Goal: Task Accomplishment & Management: Use online tool/utility

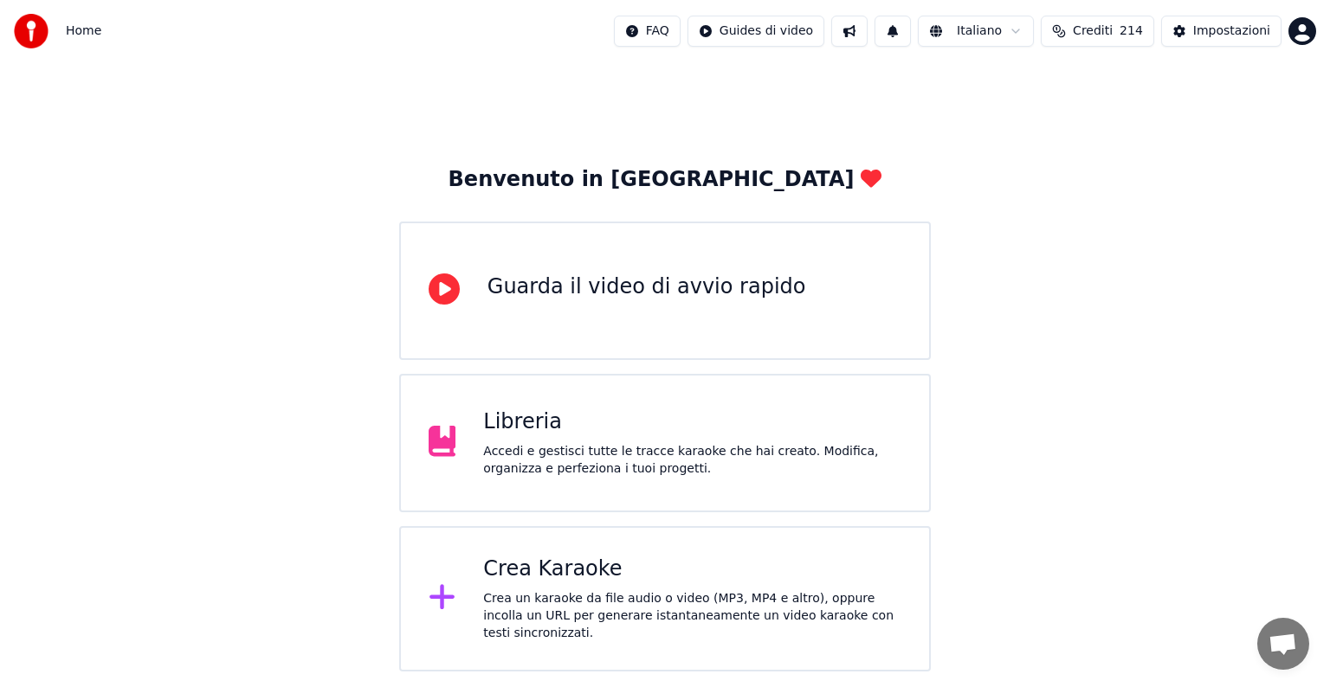
click at [1113, 29] on span "Crediti" at bounding box center [1093, 31] width 40 height 17
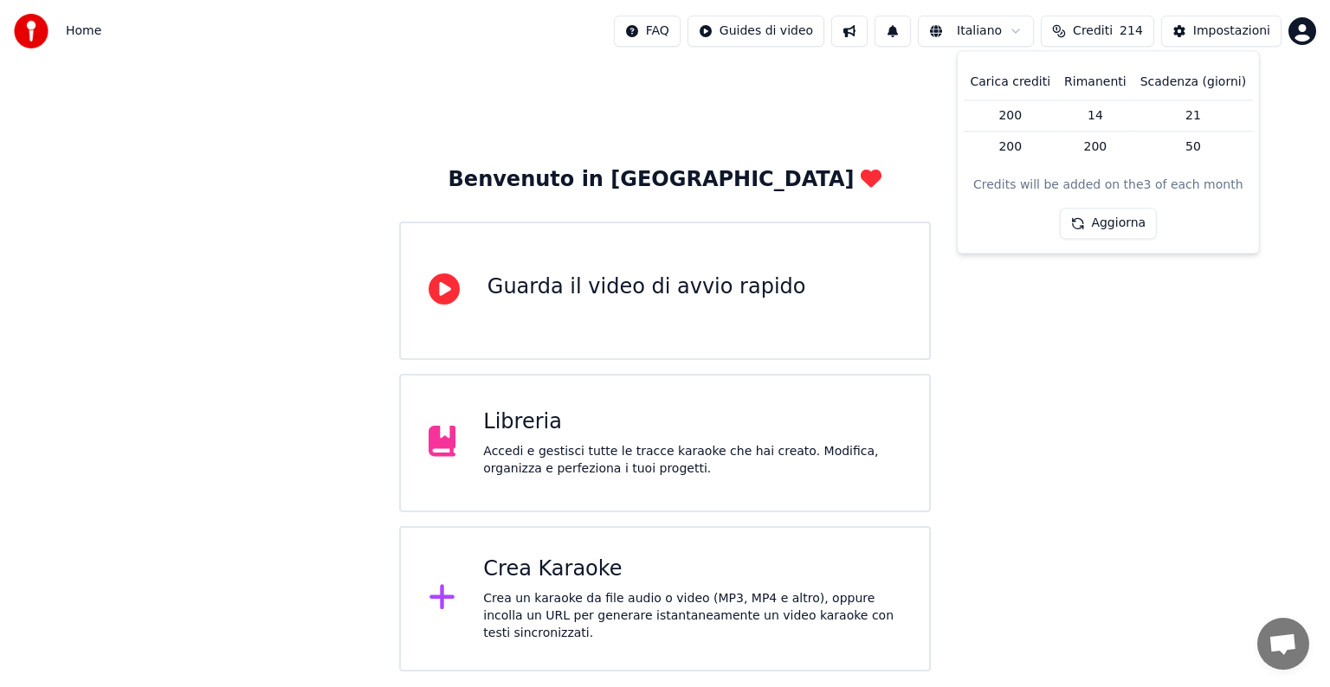
click at [1113, 29] on span "Crediti" at bounding box center [1093, 31] width 40 height 17
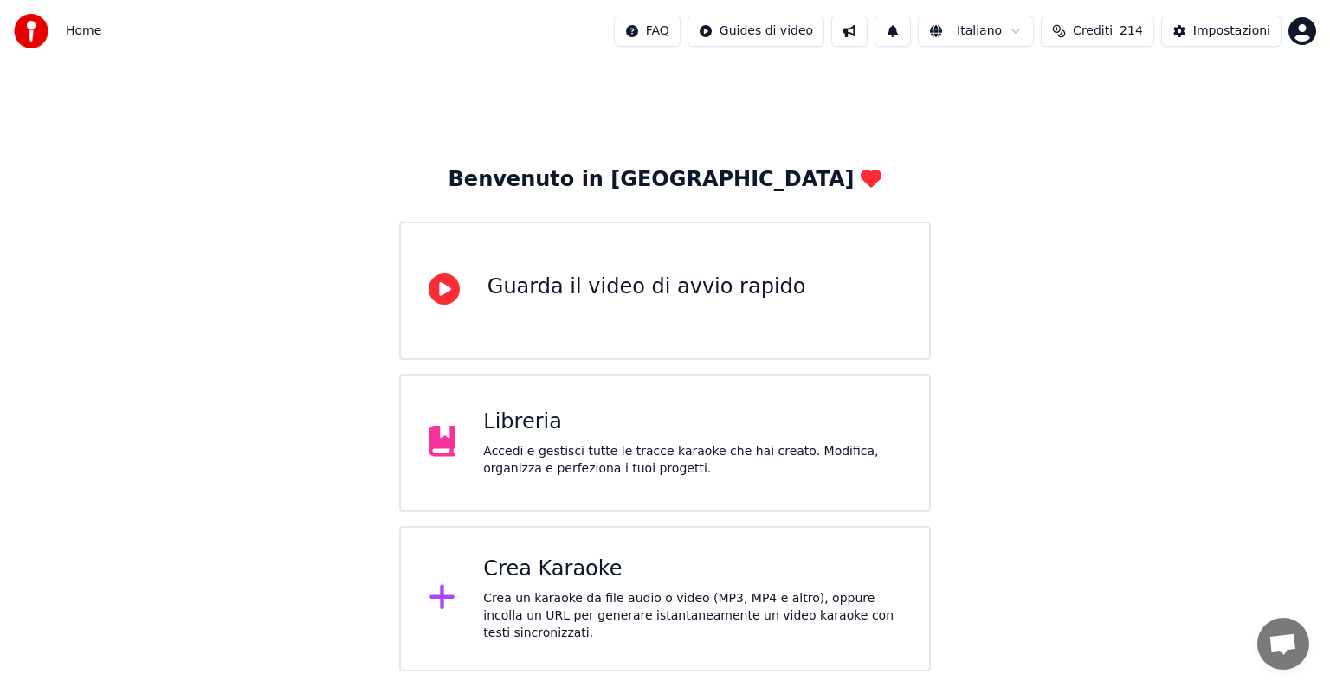
click at [665, 595] on div "Crea un karaoke da file audio o video (MP3, MP4 e altro), oppure incolla un URL…" at bounding box center [692, 617] width 418 height 52
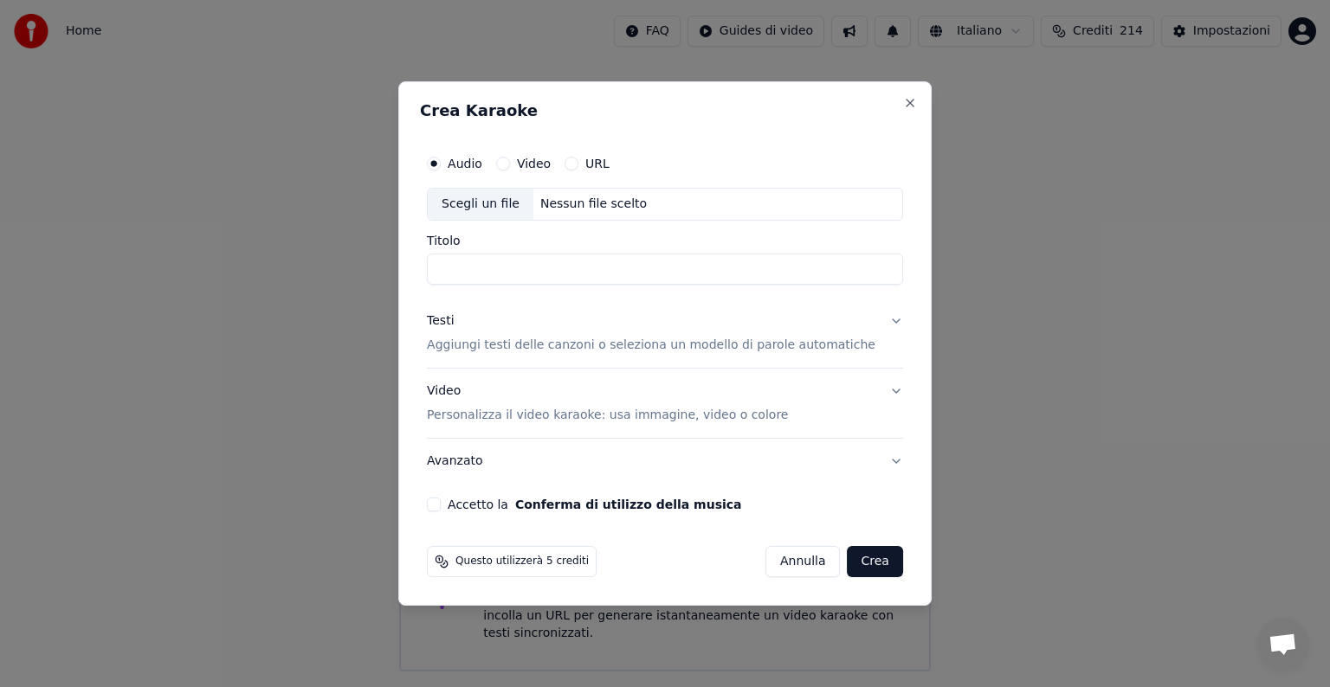
click at [529, 163] on div "Video" at bounding box center [523, 164] width 55 height 14
click at [510, 161] on button "Video" at bounding box center [503, 164] width 14 height 14
click at [597, 197] on div "Nessun file scelto" at bounding box center [593, 204] width 120 height 17
type input "**********"
click at [875, 320] on button "Testi Aggiungi testi delle canzoni o seleziona un modello di parole automatiche" at bounding box center [665, 333] width 476 height 69
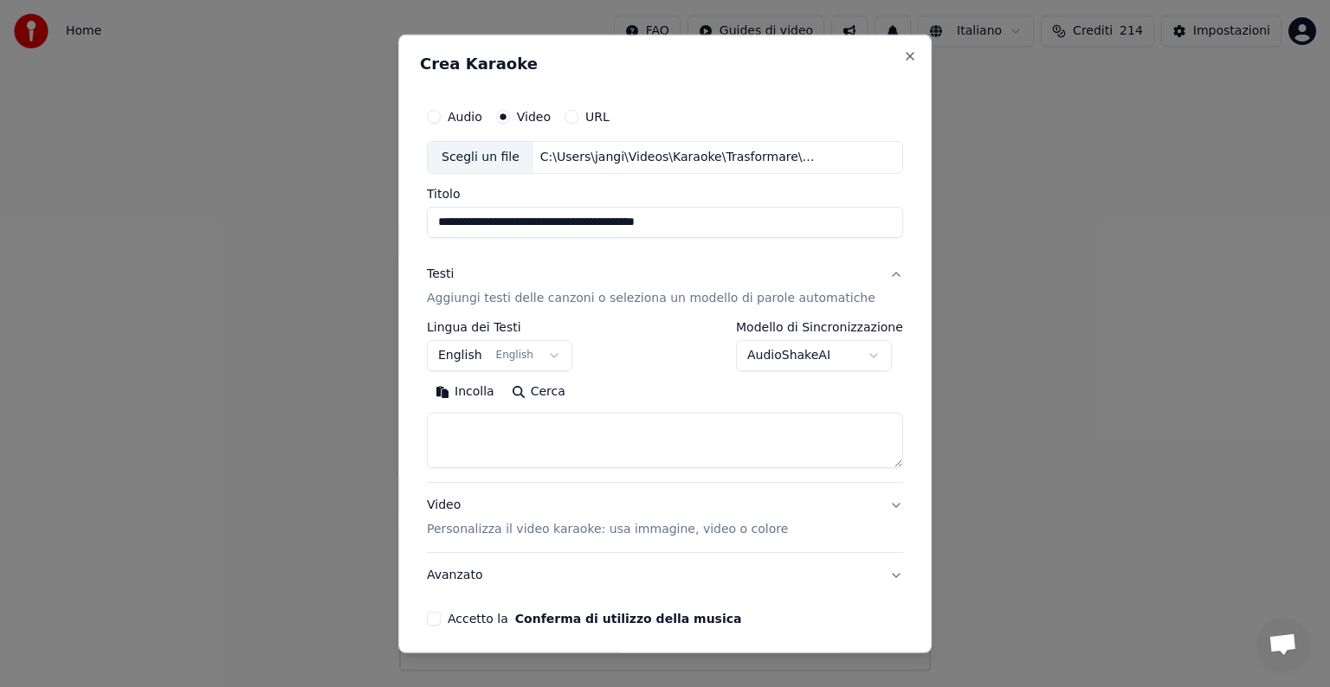
click at [558, 352] on button "English English" at bounding box center [499, 355] width 145 height 31
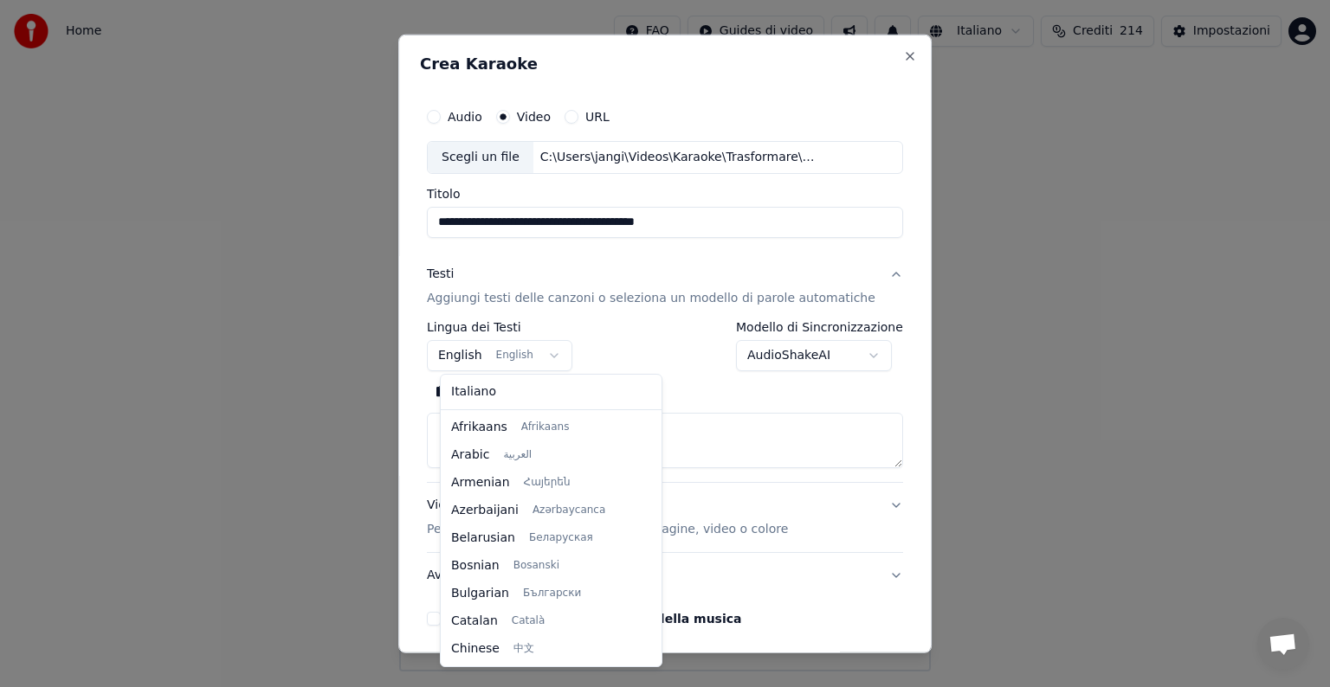
scroll to position [139, 0]
select select "**"
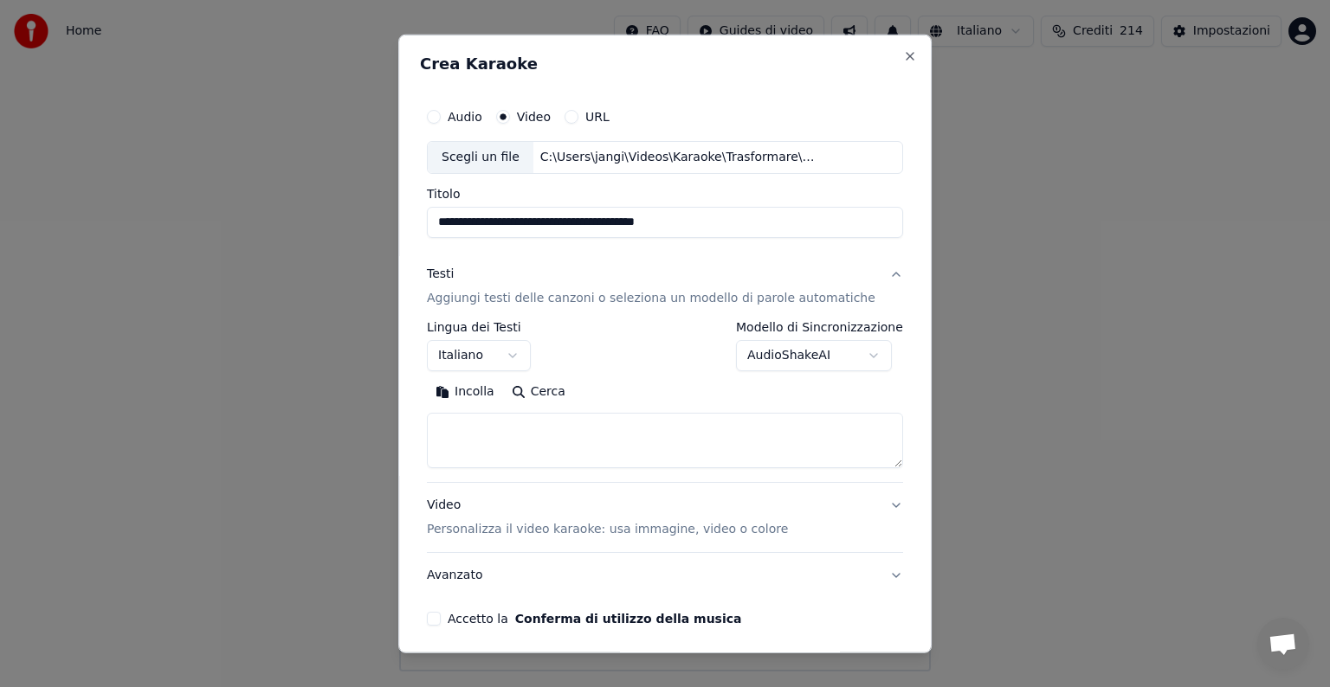
click at [496, 427] on textarea at bounding box center [665, 440] width 476 height 55
click at [492, 391] on button "Incolla" at bounding box center [465, 392] width 76 height 28
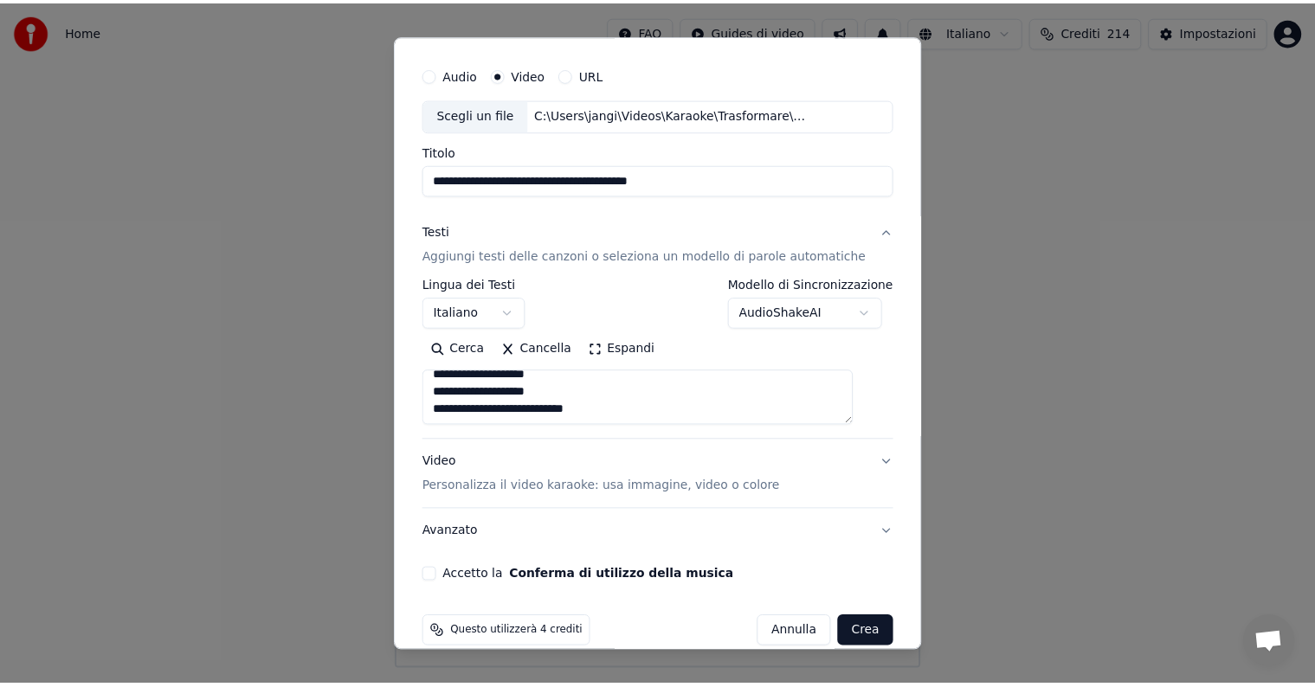
scroll to position [66, 0]
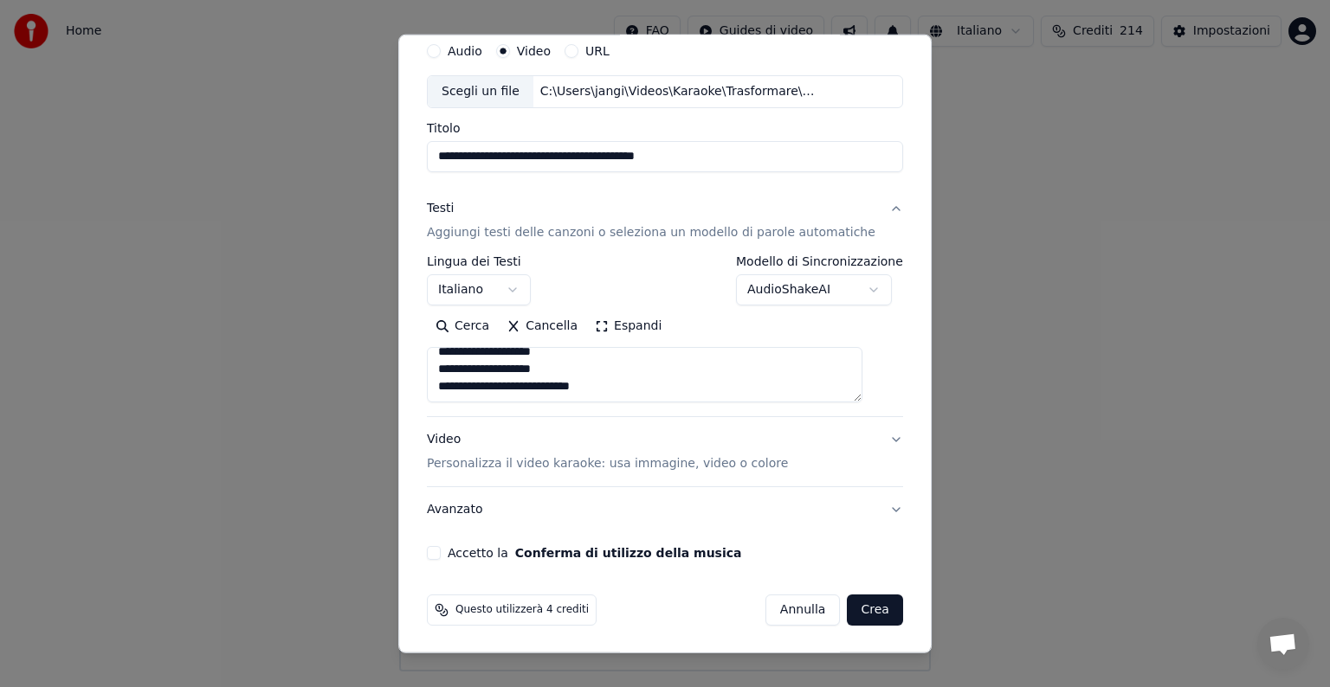
click at [441, 547] on button "Accetto la Conferma di utilizzo della musica" at bounding box center [434, 553] width 14 height 14
click at [848, 613] on button "Crea" at bounding box center [875, 610] width 55 height 31
type textarea "**********"
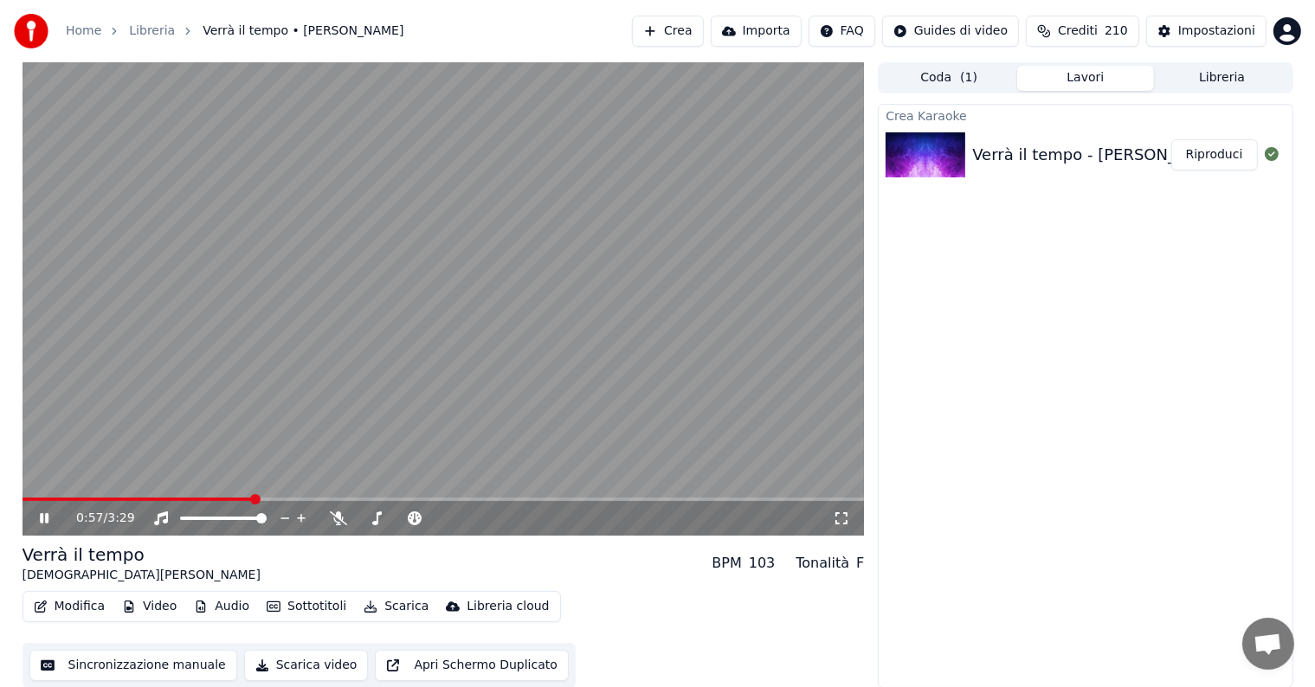
click at [42, 517] on icon at bounding box center [44, 518] width 9 height 10
click at [66, 602] on button "Modifica" at bounding box center [70, 607] width 86 height 24
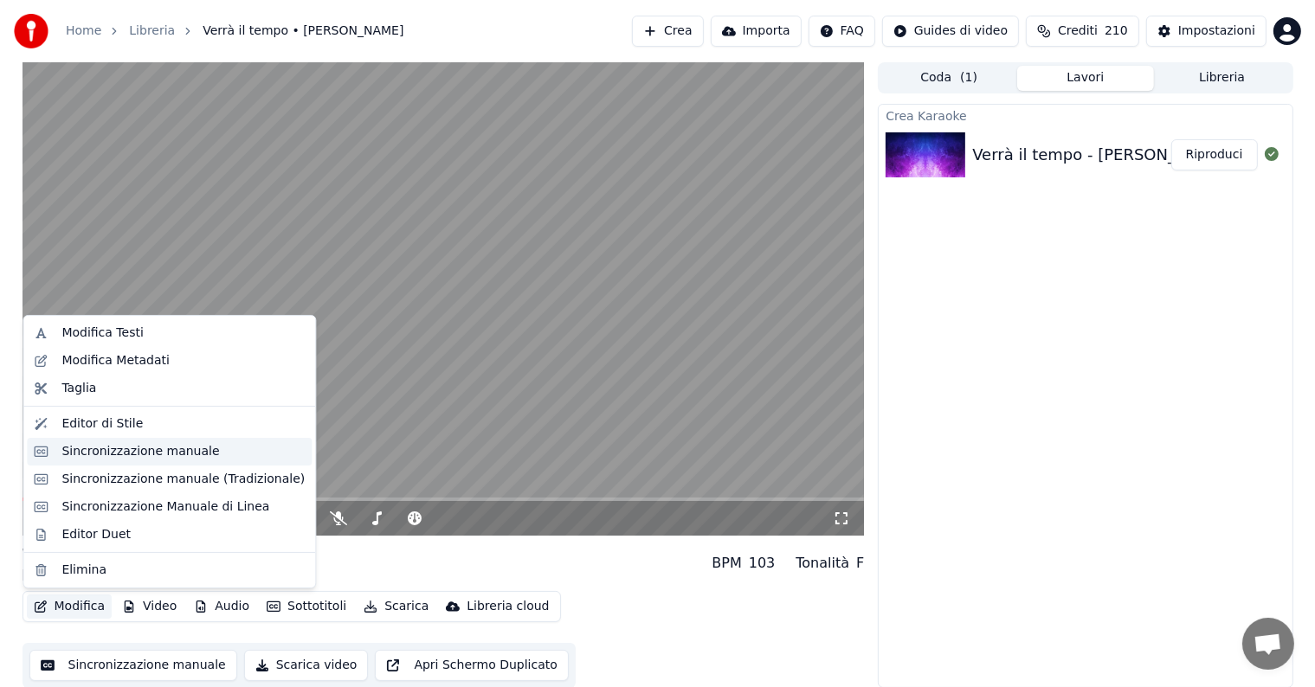
click at [132, 448] on div "Sincronizzazione manuale" at bounding box center [140, 451] width 158 height 17
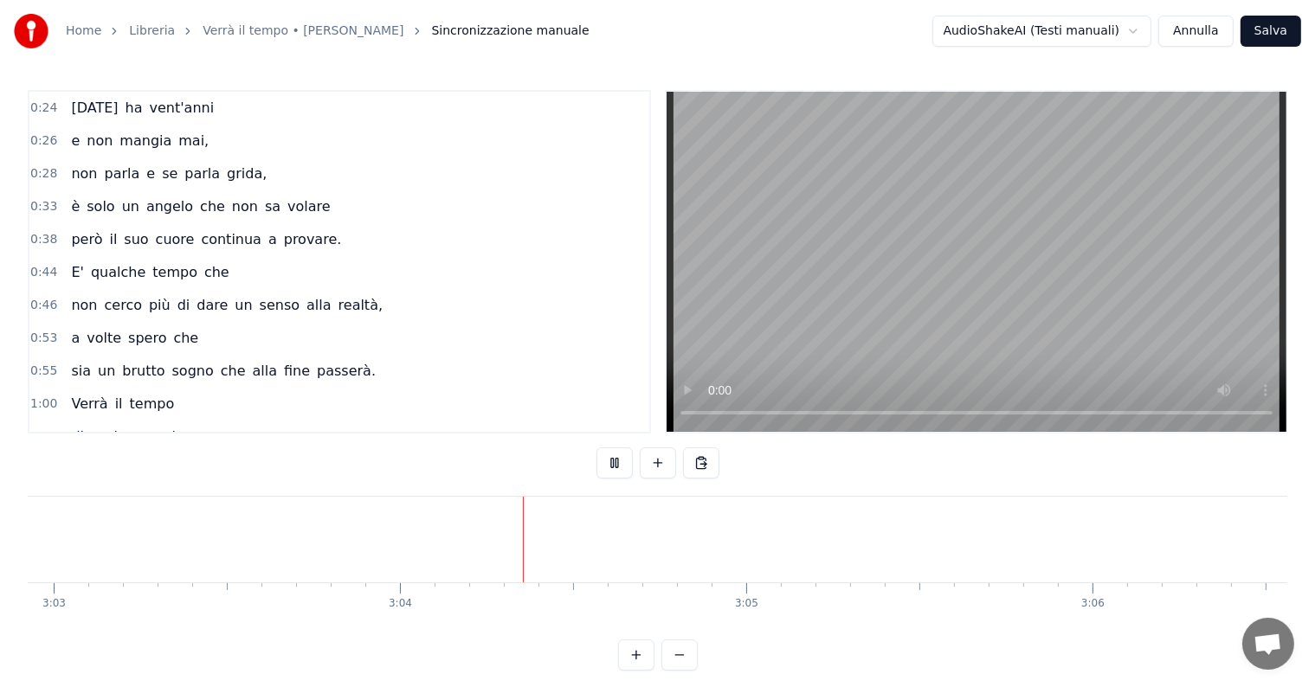
scroll to position [0, 63561]
click at [1195, 34] on button "Annulla" at bounding box center [1196, 31] width 75 height 31
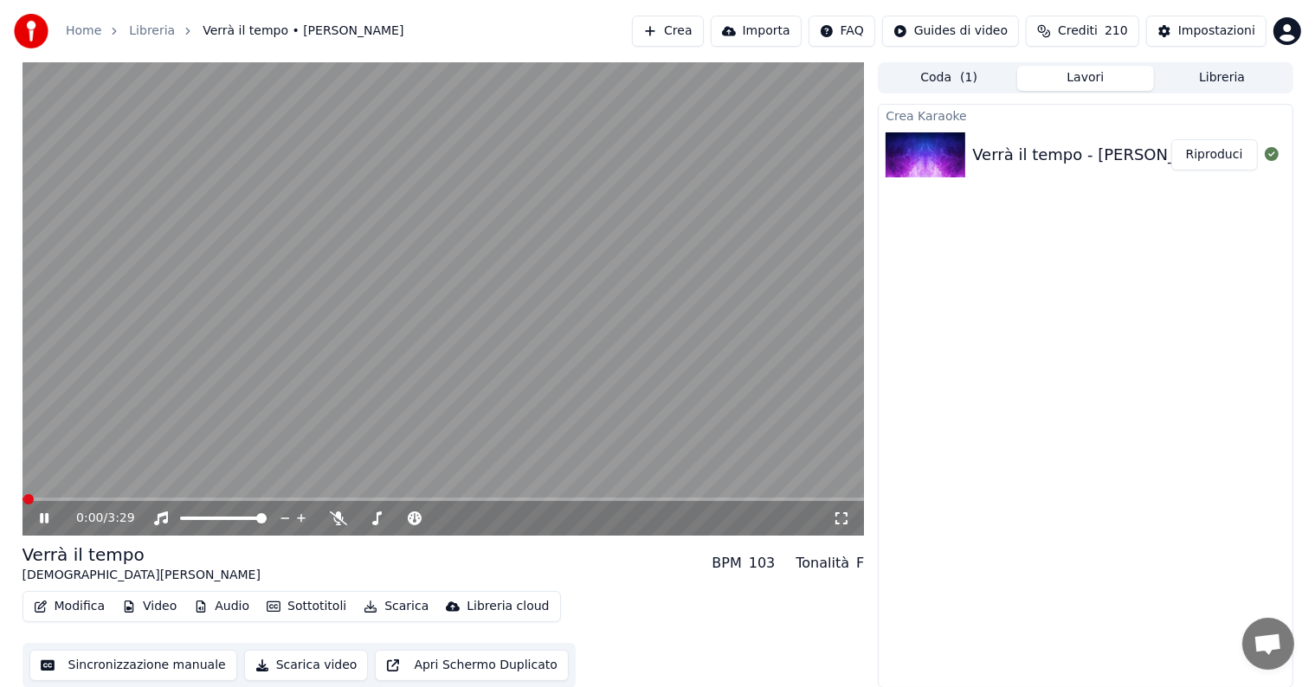
click at [1226, 148] on button "Riproduci" at bounding box center [1215, 154] width 87 height 31
click at [46, 523] on icon at bounding box center [44, 518] width 9 height 10
click at [374, 606] on button "Scarica" at bounding box center [396, 607] width 79 height 24
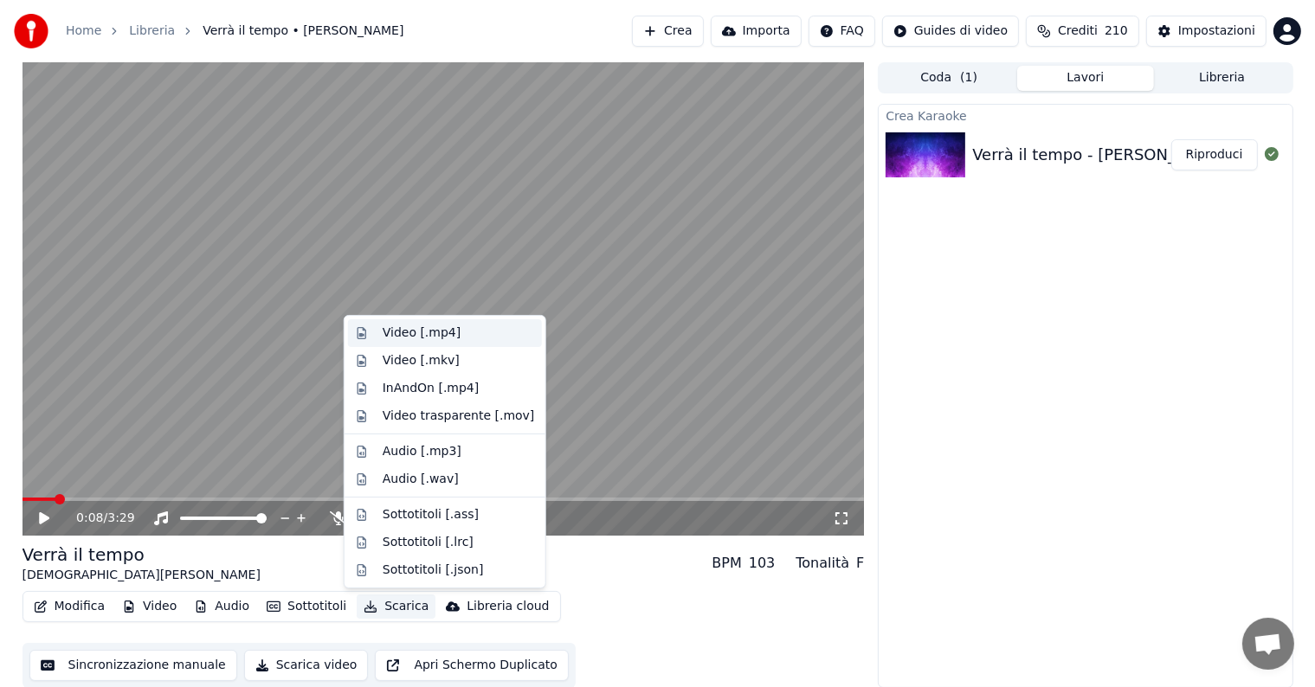
click at [433, 333] on div "Video [.mp4]" at bounding box center [422, 333] width 78 height 17
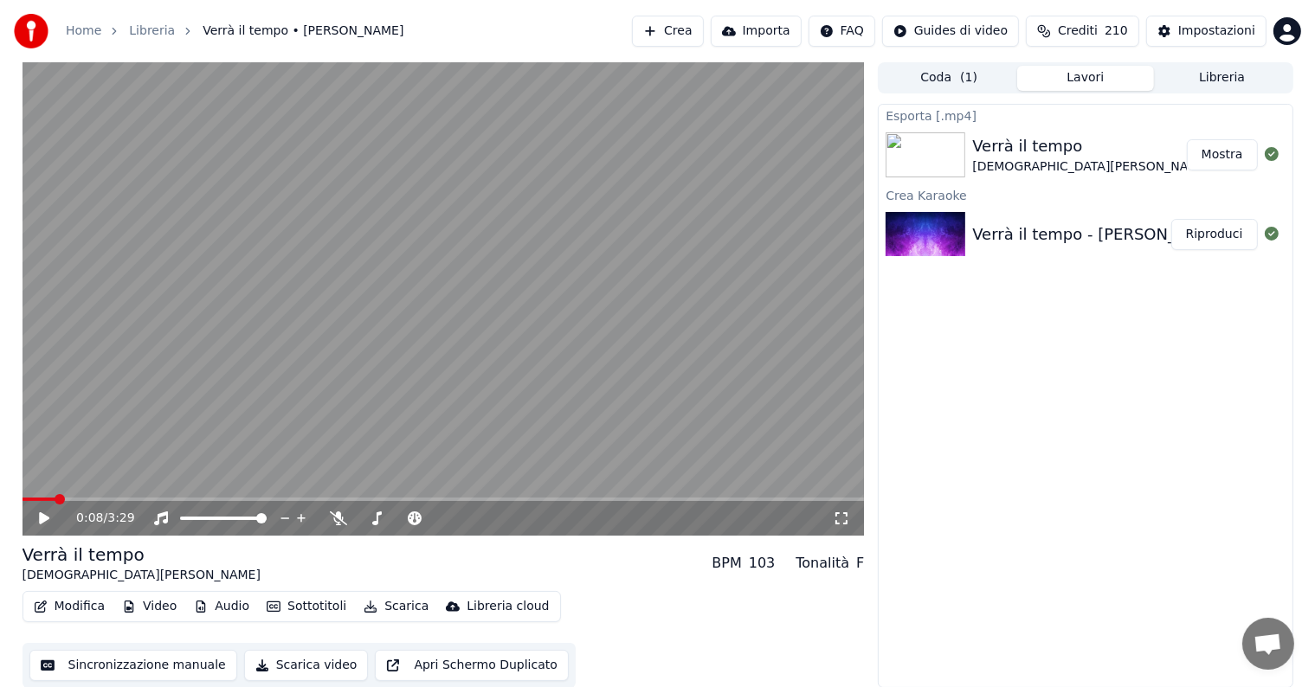
click at [1223, 159] on button "Mostra" at bounding box center [1222, 154] width 71 height 31
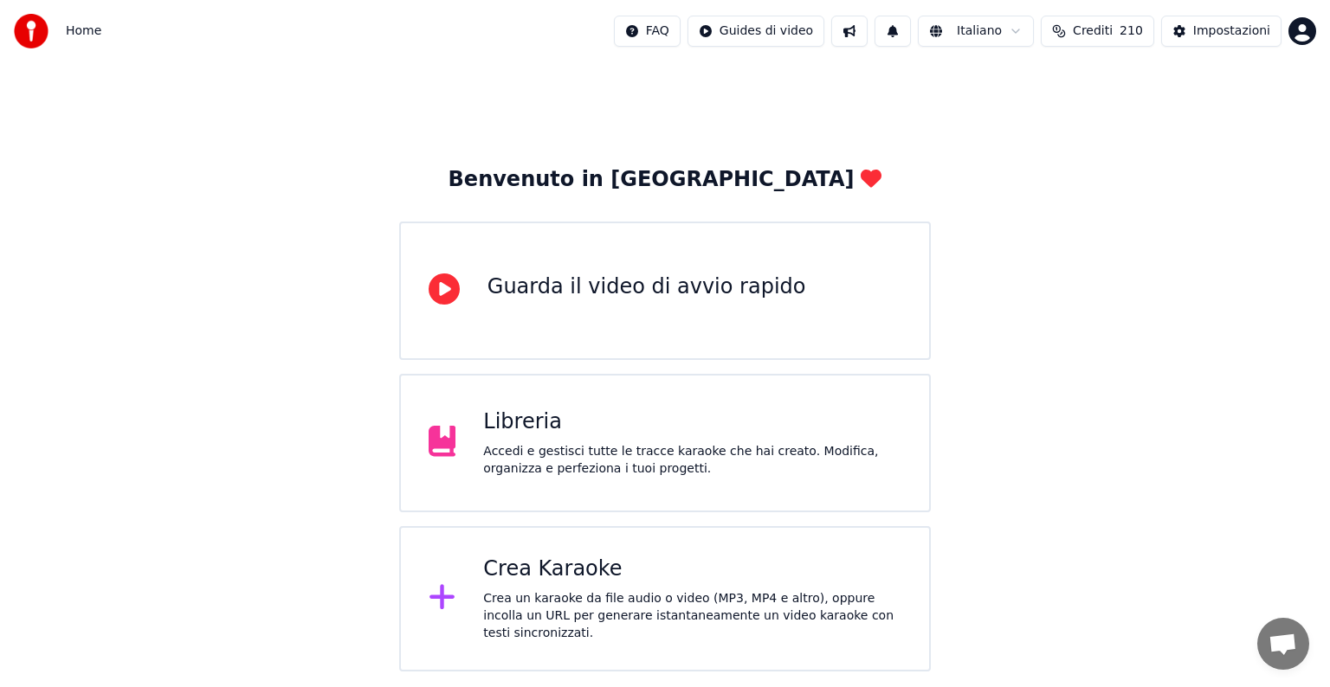
click at [649, 579] on div "Crea Karaoke" at bounding box center [692, 570] width 418 height 28
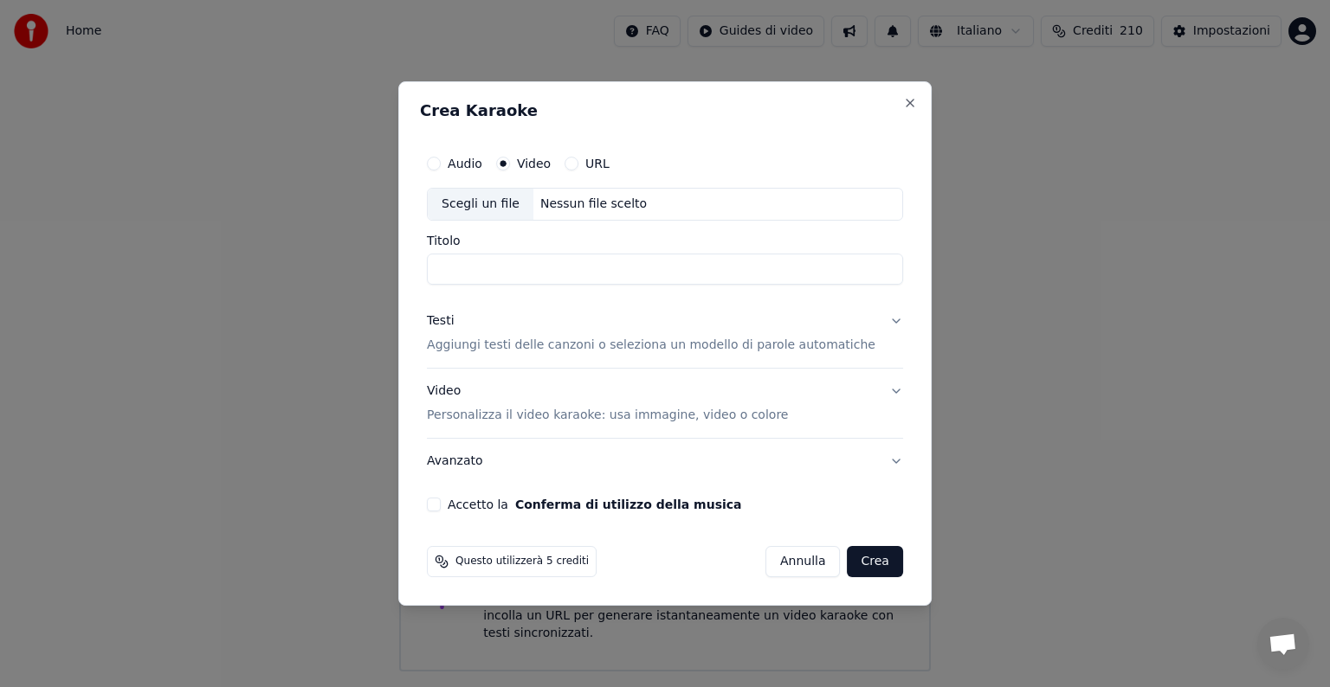
click at [800, 563] on button "Annulla" at bounding box center [802, 561] width 75 height 31
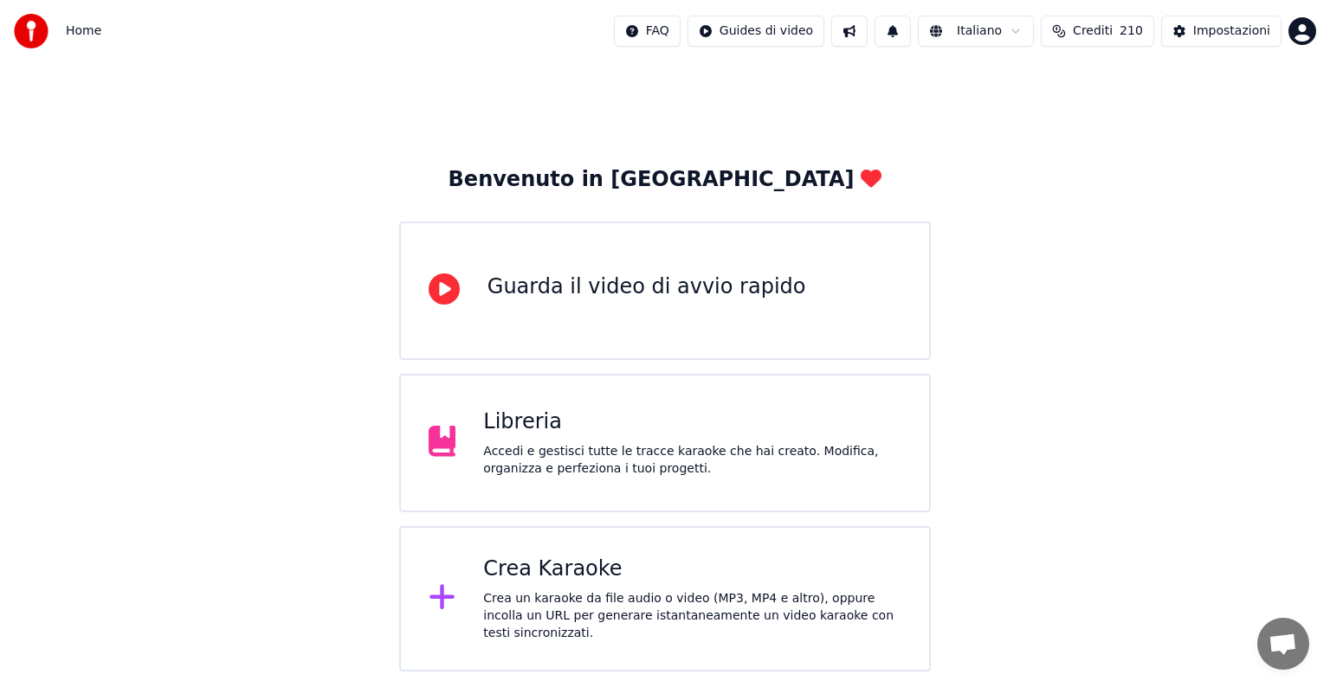
click at [593, 569] on div "Crea Karaoke" at bounding box center [692, 570] width 418 height 28
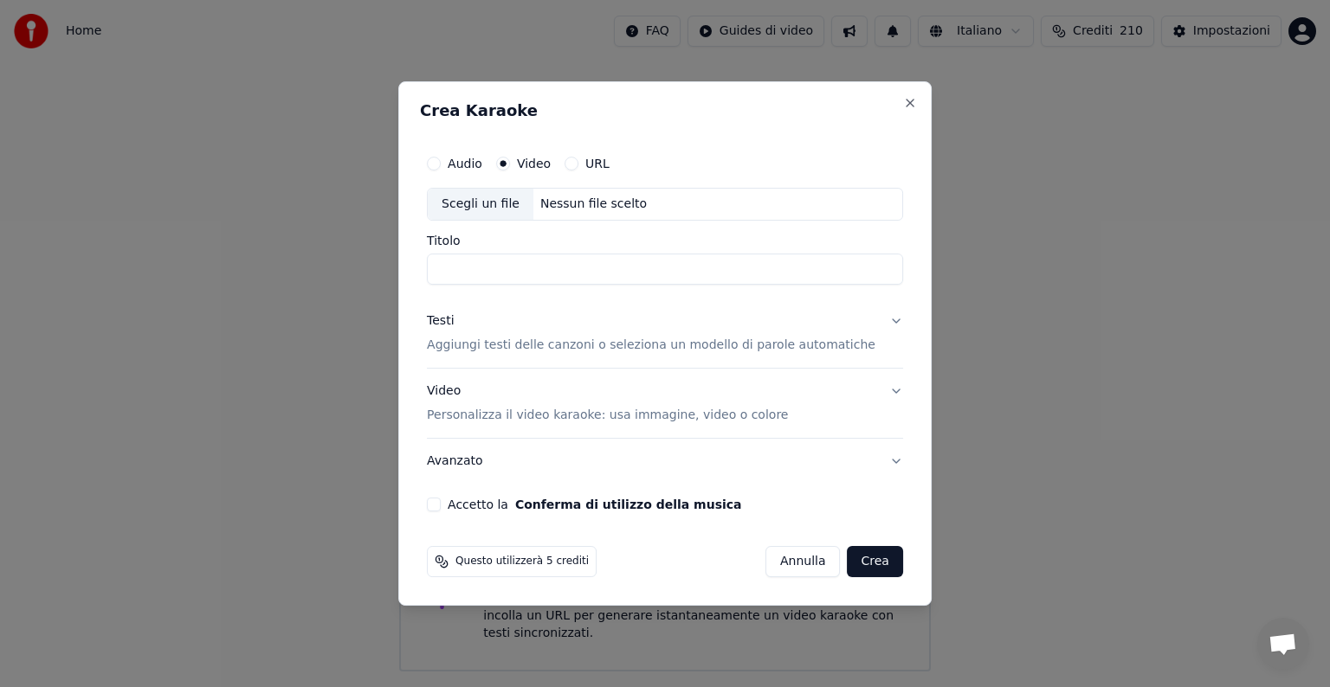
click at [441, 165] on button "Audio" at bounding box center [434, 164] width 14 height 14
click at [596, 205] on div "Nessun file scelto" at bounding box center [593, 204] width 120 height 17
type input "**********"
click at [873, 319] on button "Testi Aggiungi testi delle canzoni o seleziona un modello di parole automatiche" at bounding box center [665, 333] width 476 height 69
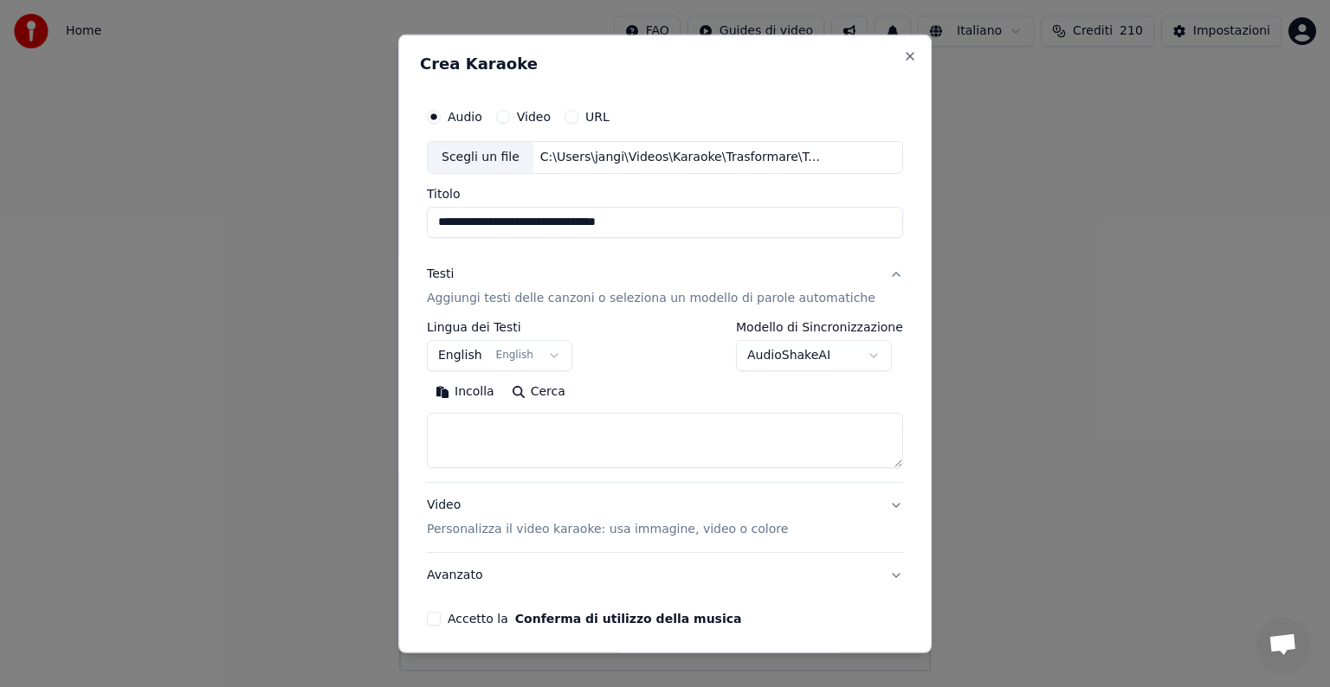
click at [558, 351] on button "English English" at bounding box center [499, 355] width 145 height 31
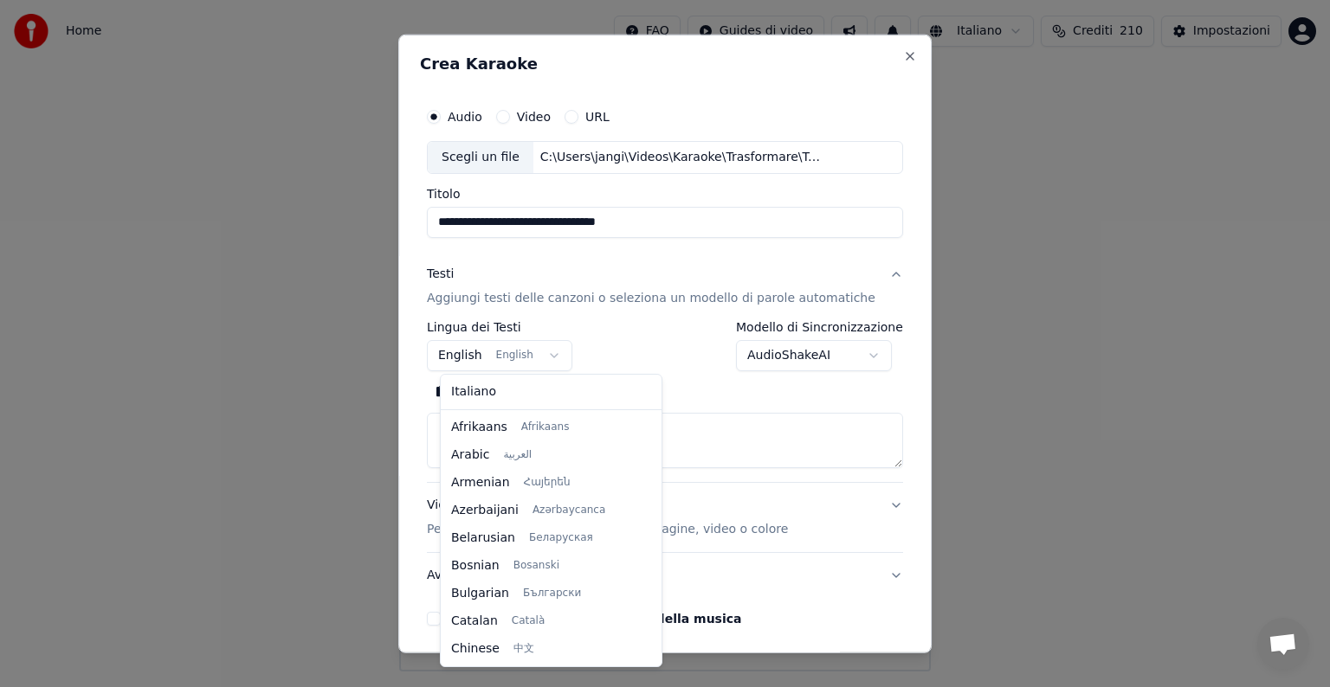
scroll to position [139, 0]
select select "**"
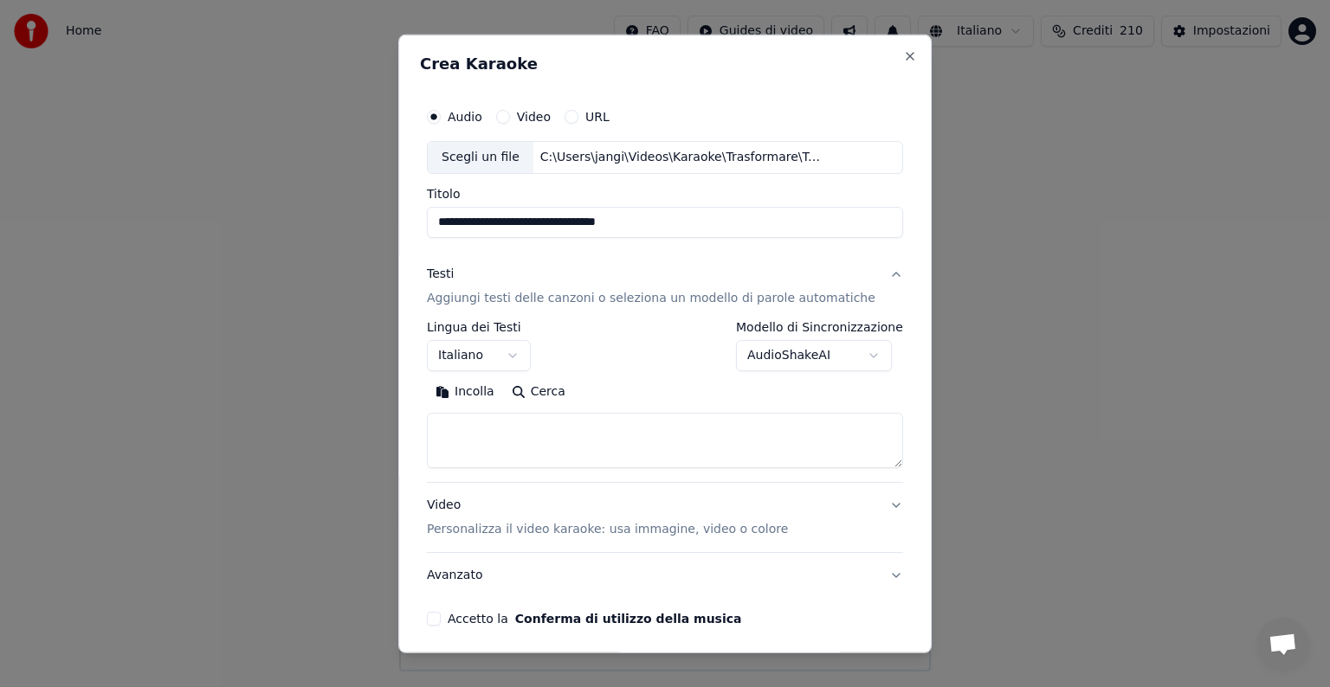
click at [489, 439] on textarea at bounding box center [665, 440] width 476 height 55
click at [481, 394] on button "Incolla" at bounding box center [465, 392] width 76 height 28
click at [865, 504] on button "Video Personalizza il video karaoke: usa immagine, video o colore" at bounding box center [665, 517] width 476 height 69
type textarea "**********"
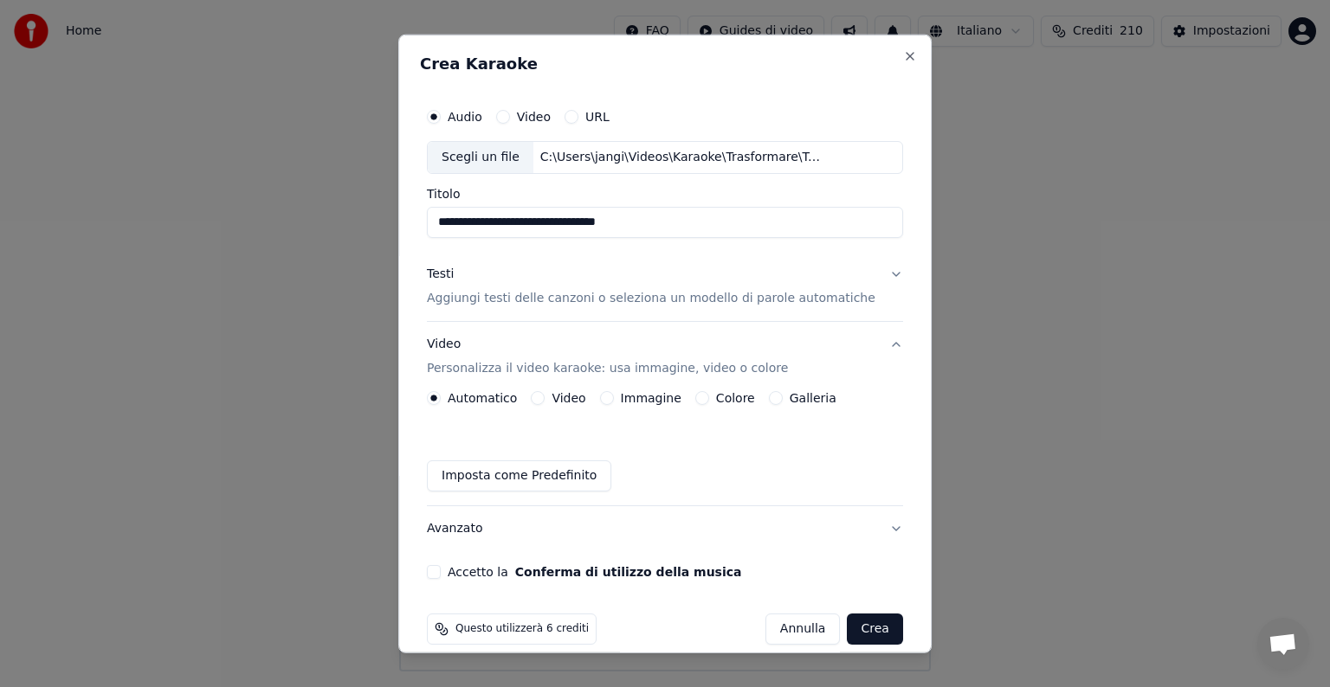
click at [610, 397] on button "Immagine" at bounding box center [607, 398] width 14 height 14
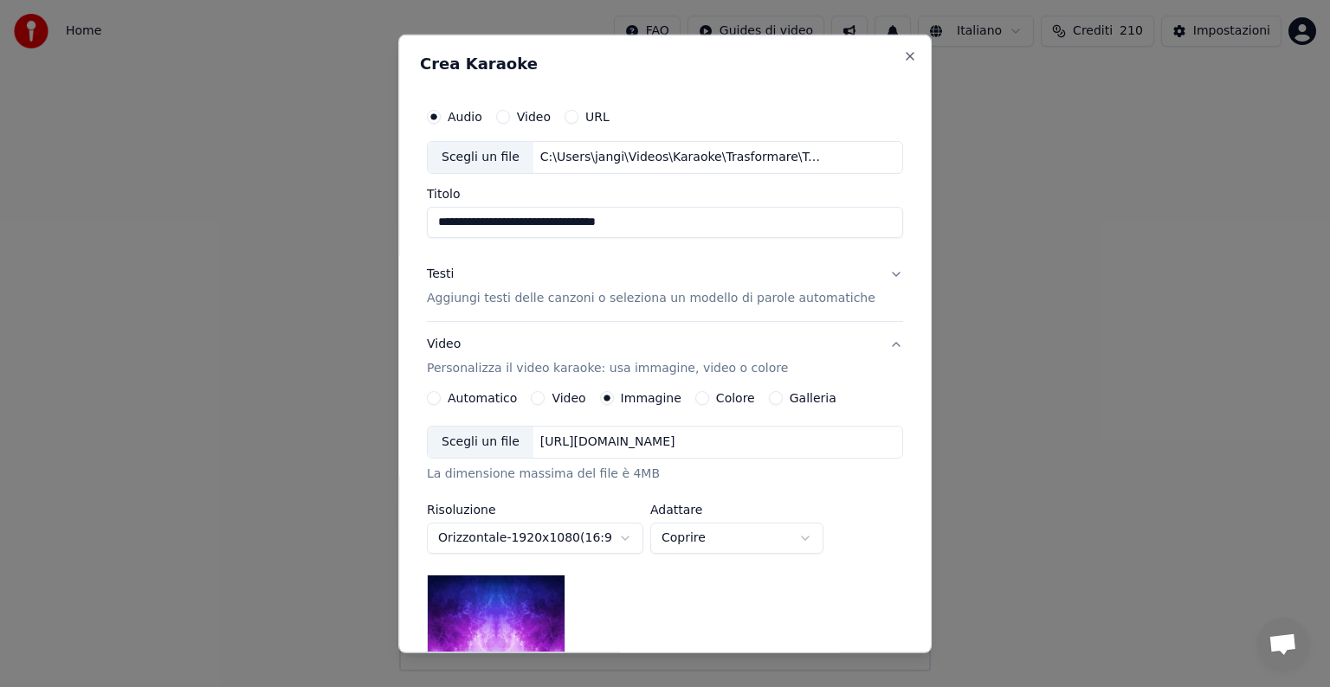
click at [672, 437] on div "https://imagedelivery.net/jkI57_JBx8hWPzcSI-uF5w/c7639807-3f76-4ea5-9112-66e75e…" at bounding box center [607, 442] width 149 height 17
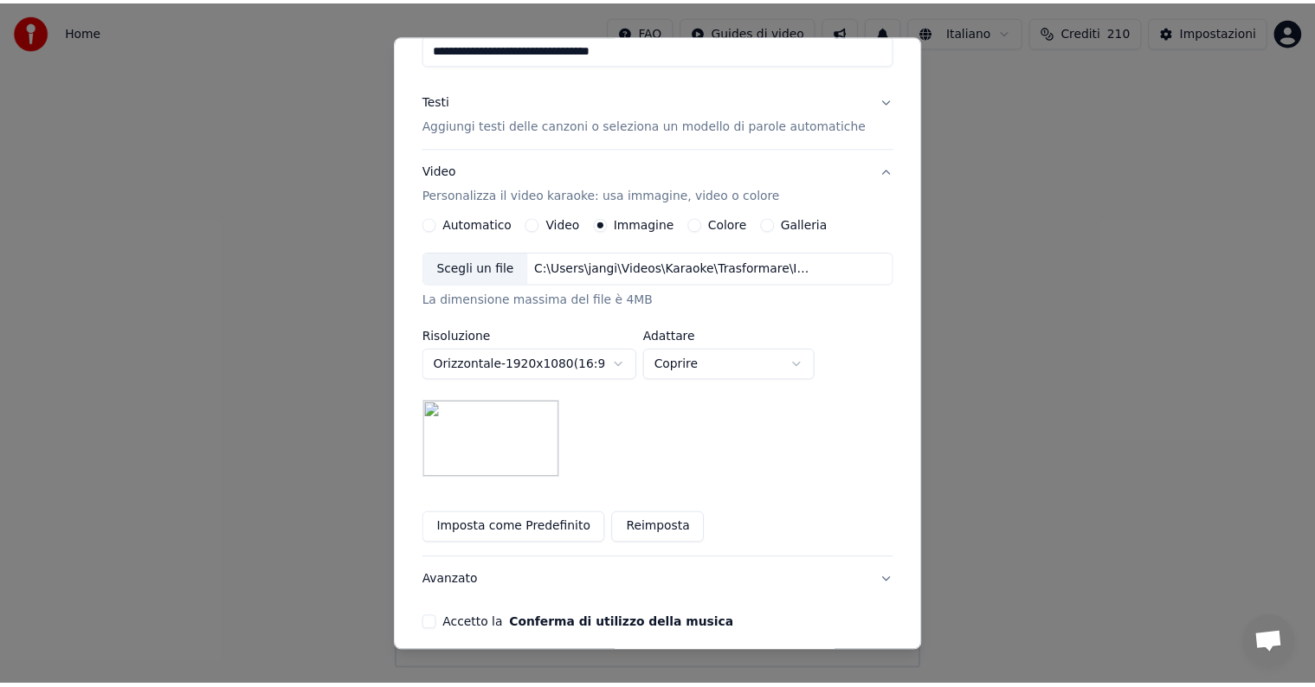
scroll to position [246, 0]
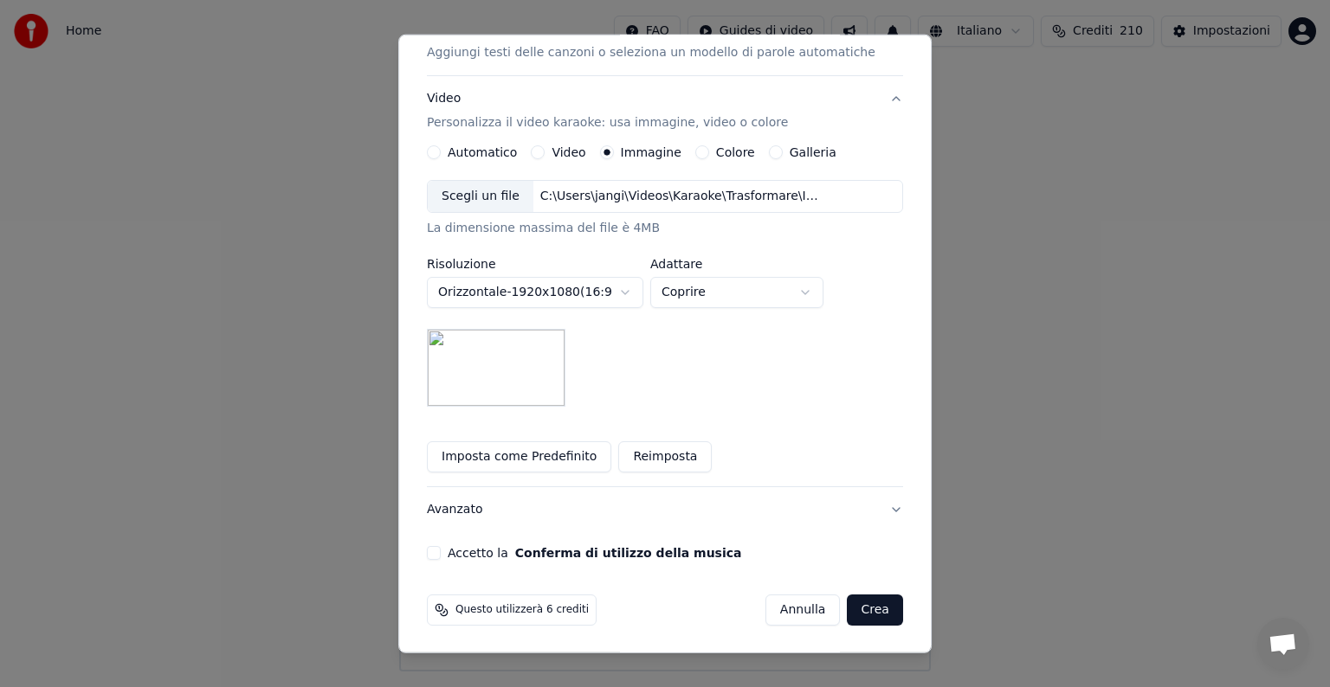
click at [441, 556] on button "Accetto la Conferma di utilizzo della musica" at bounding box center [434, 553] width 14 height 14
click at [848, 612] on button "Crea" at bounding box center [875, 610] width 55 height 31
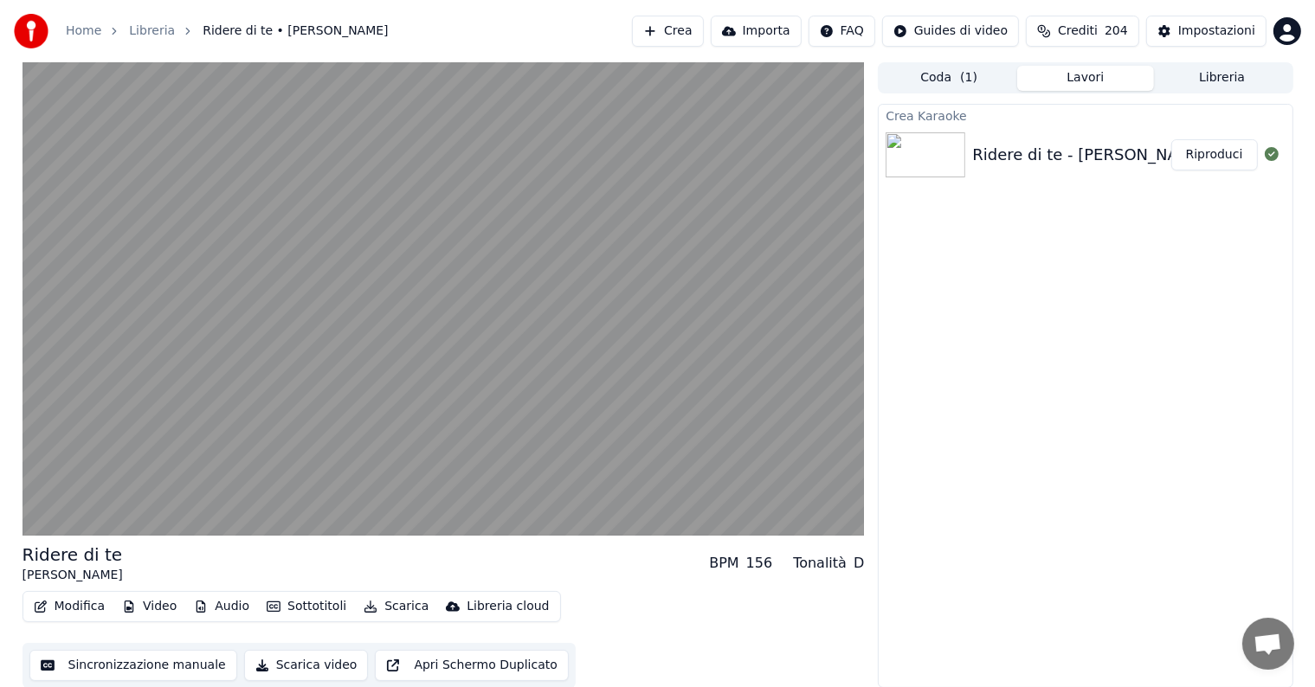
click at [1201, 146] on button "Riproduci" at bounding box center [1215, 154] width 87 height 31
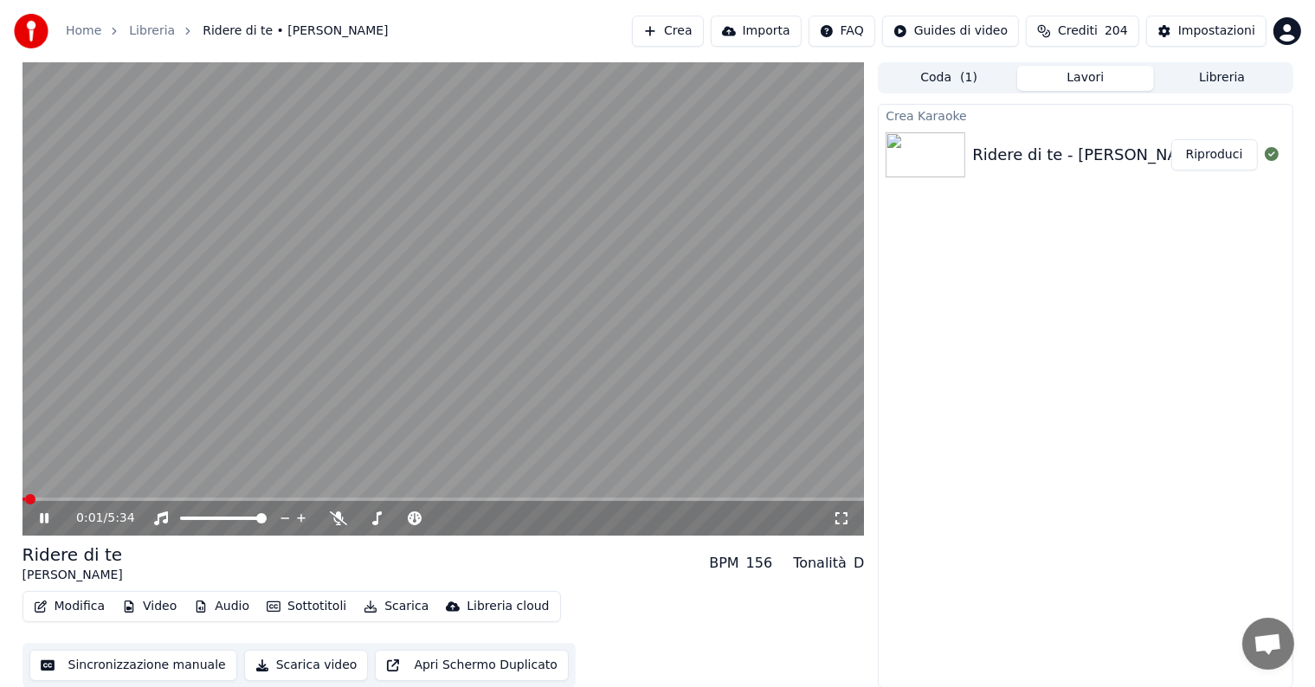
click at [39, 518] on icon at bounding box center [56, 519] width 41 height 14
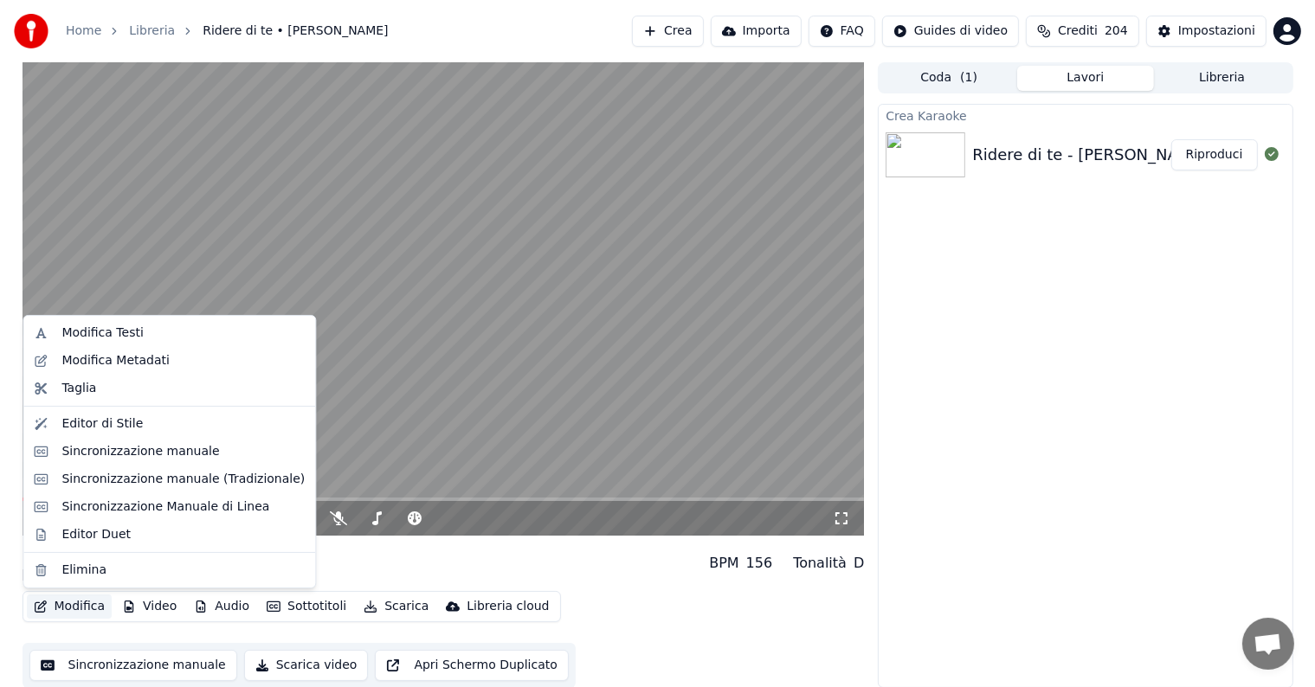
click at [67, 610] on button "Modifica" at bounding box center [70, 607] width 86 height 24
click at [94, 450] on div "Sincronizzazione manuale" at bounding box center [140, 451] width 158 height 17
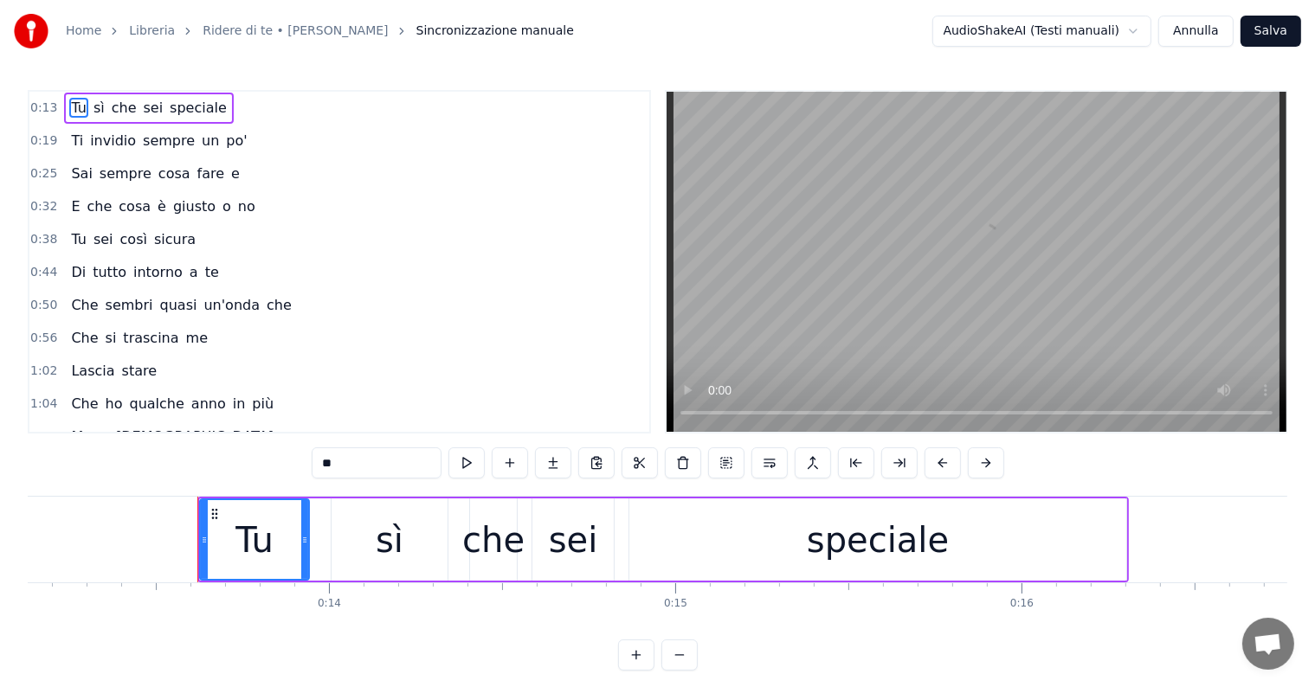
scroll to position [0, 4631]
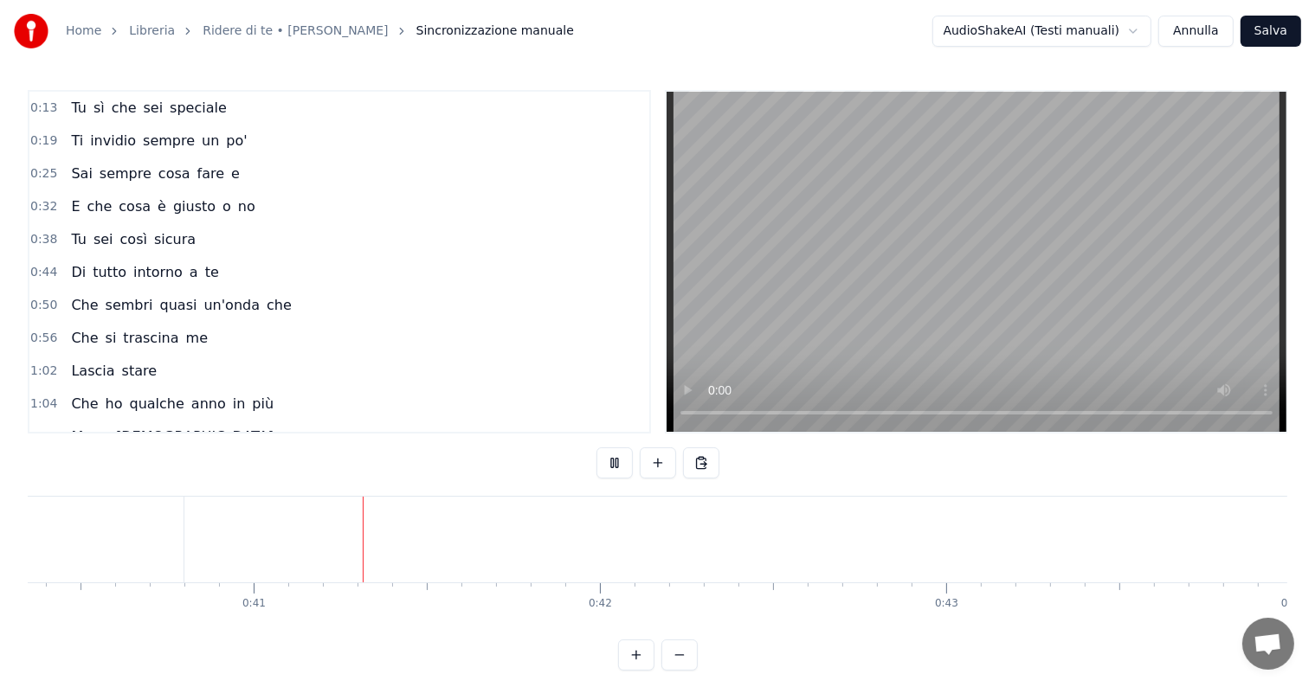
scroll to position [0, 13999]
click at [1206, 24] on button "Annulla" at bounding box center [1196, 31] width 75 height 31
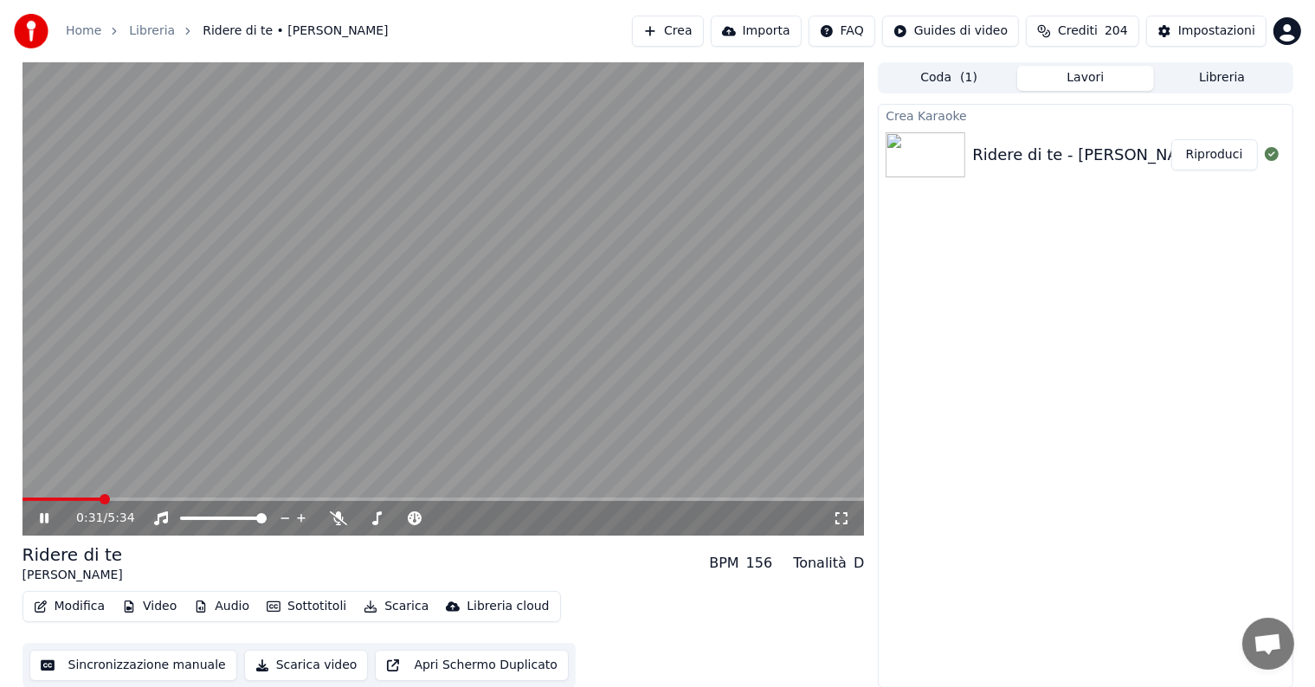
click at [41, 522] on icon at bounding box center [44, 518] width 9 height 10
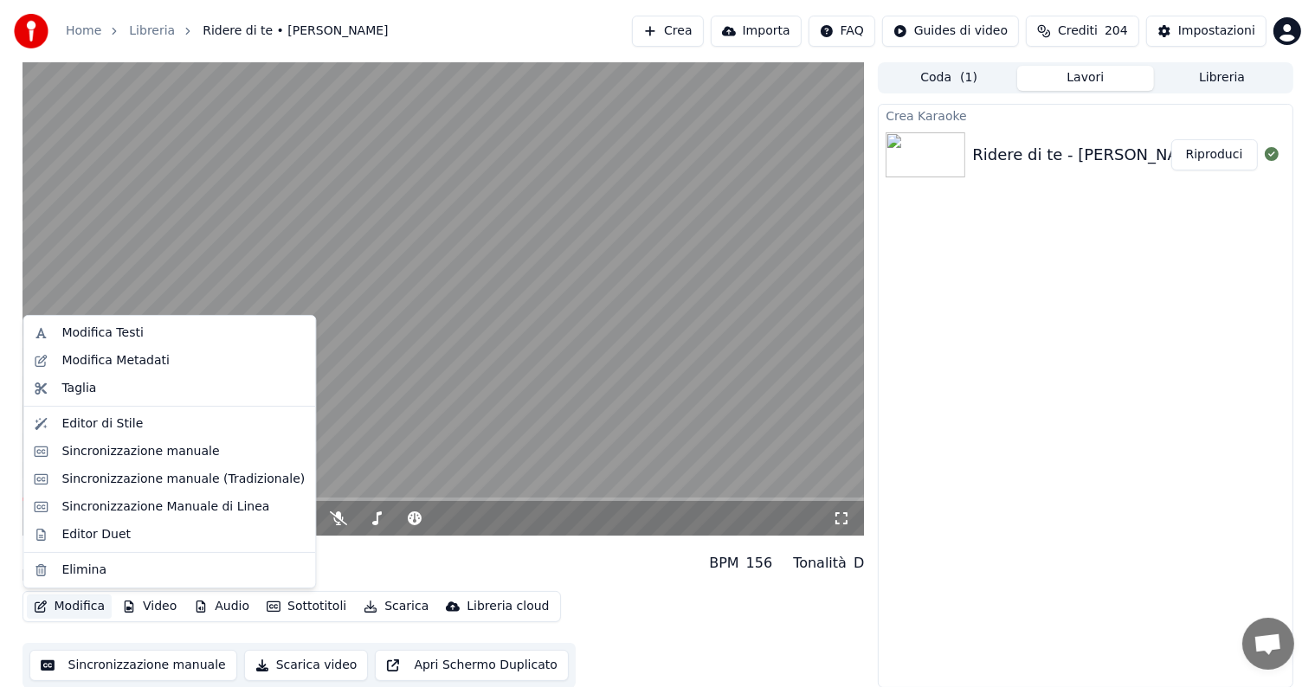
click at [83, 610] on button "Modifica" at bounding box center [70, 607] width 86 height 24
click at [106, 447] on div "Sincronizzazione manuale" at bounding box center [140, 451] width 158 height 17
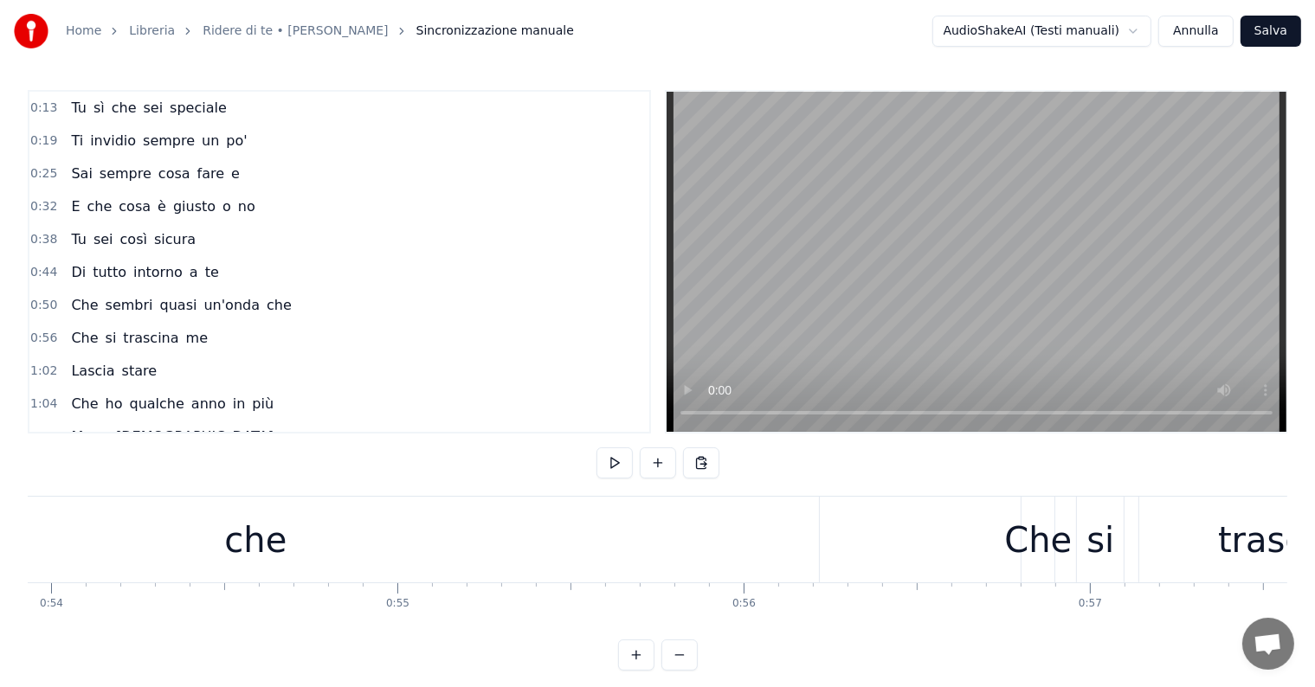
scroll to position [0, 18353]
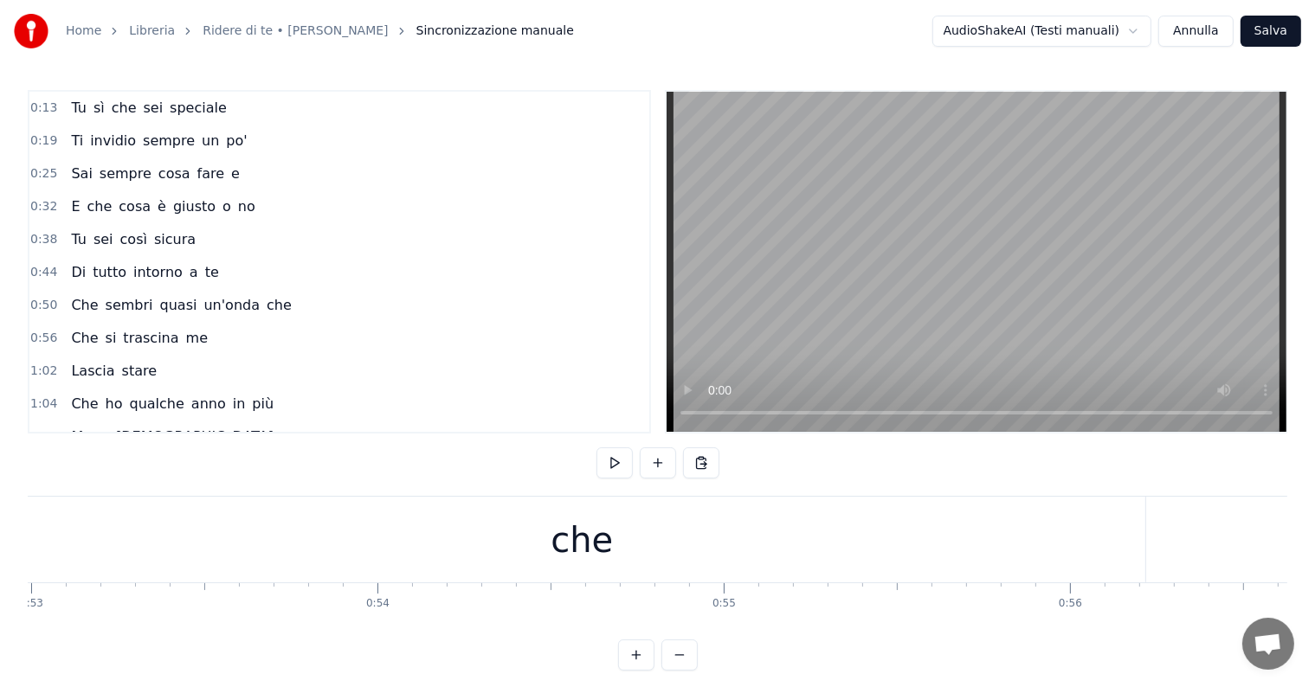
click at [565, 529] on div "che" at bounding box center [582, 540] width 62 height 52
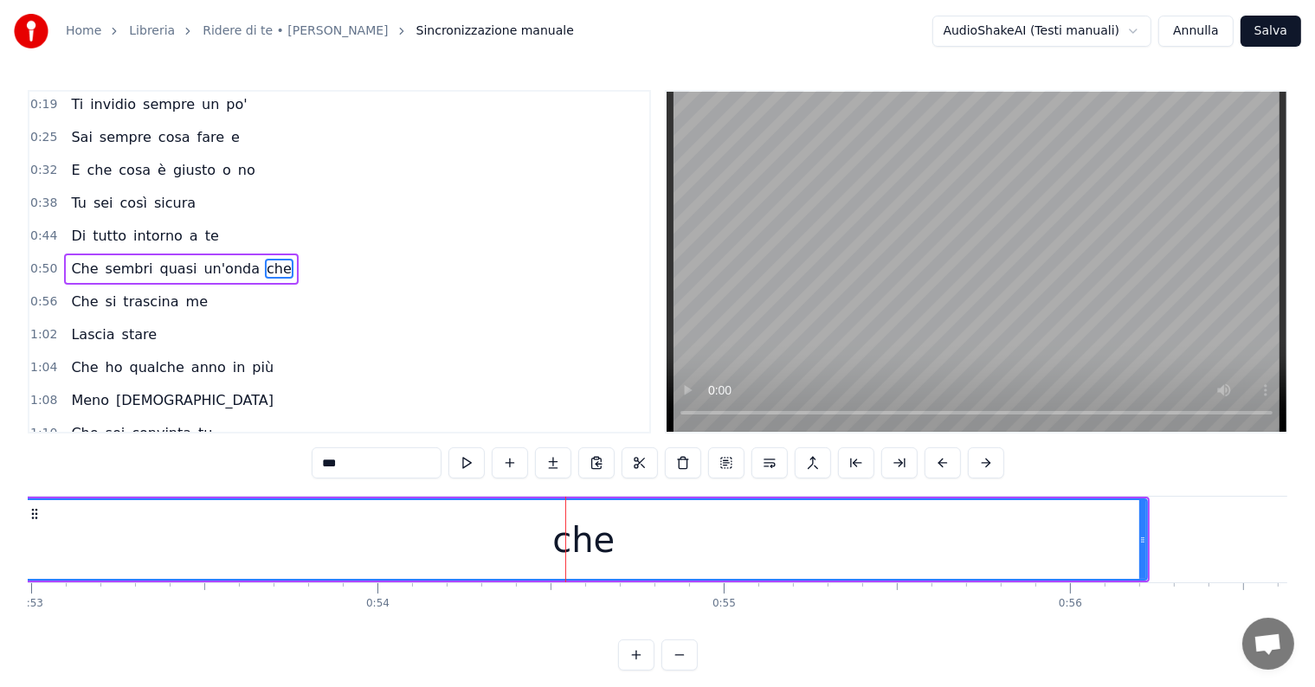
scroll to position [0, 18221]
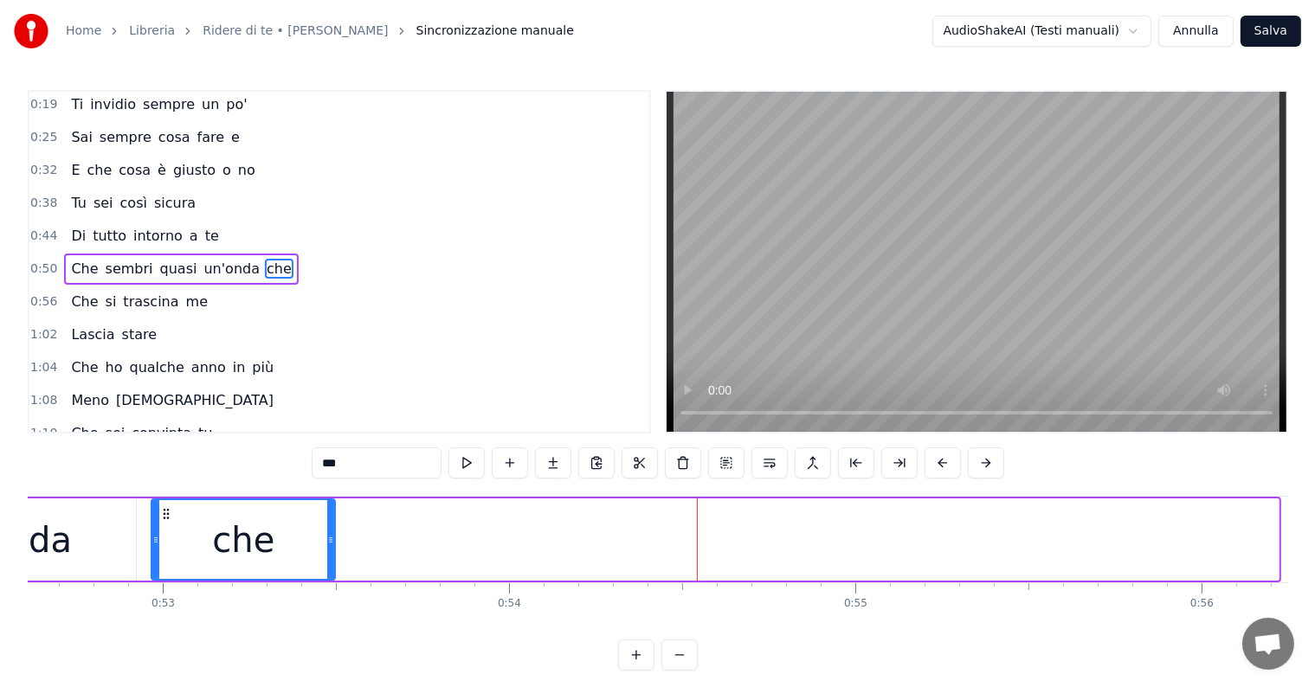
drag, startPoint x: 1272, startPoint y: 537, endPoint x: 328, endPoint y: 522, distance: 943.9
click at [328, 522] on div at bounding box center [330, 539] width 7 height 79
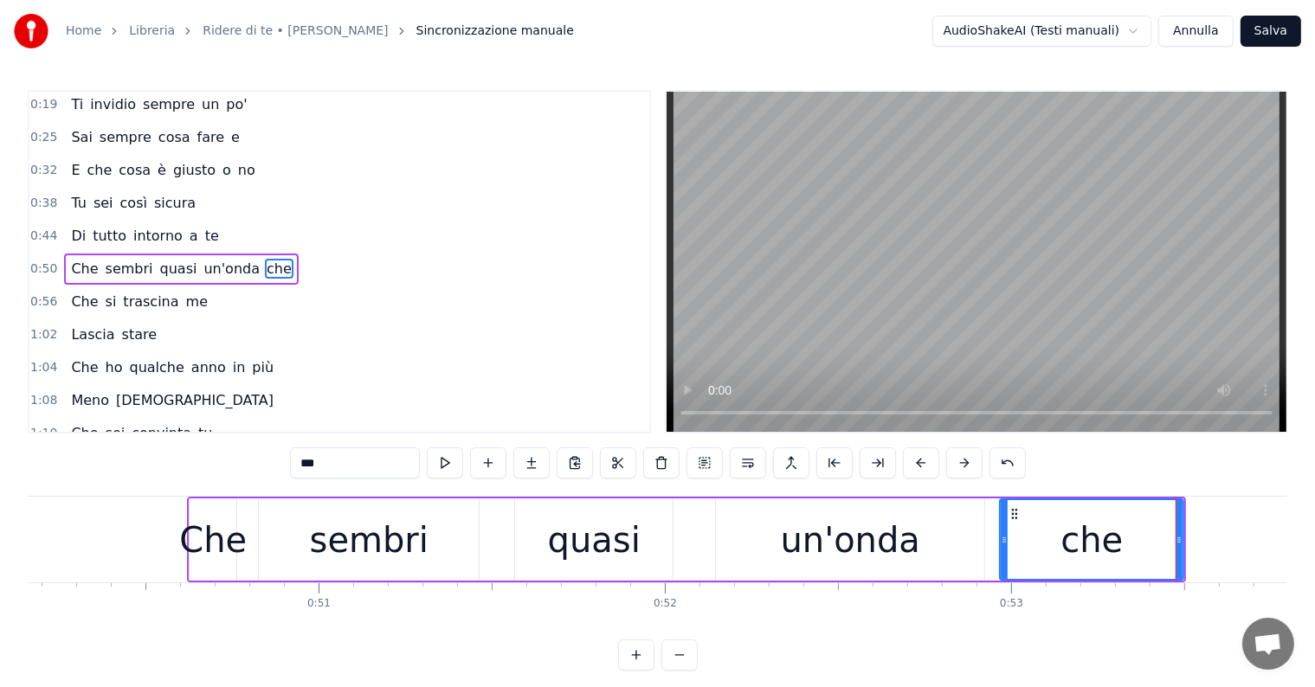
scroll to position [0, 17177]
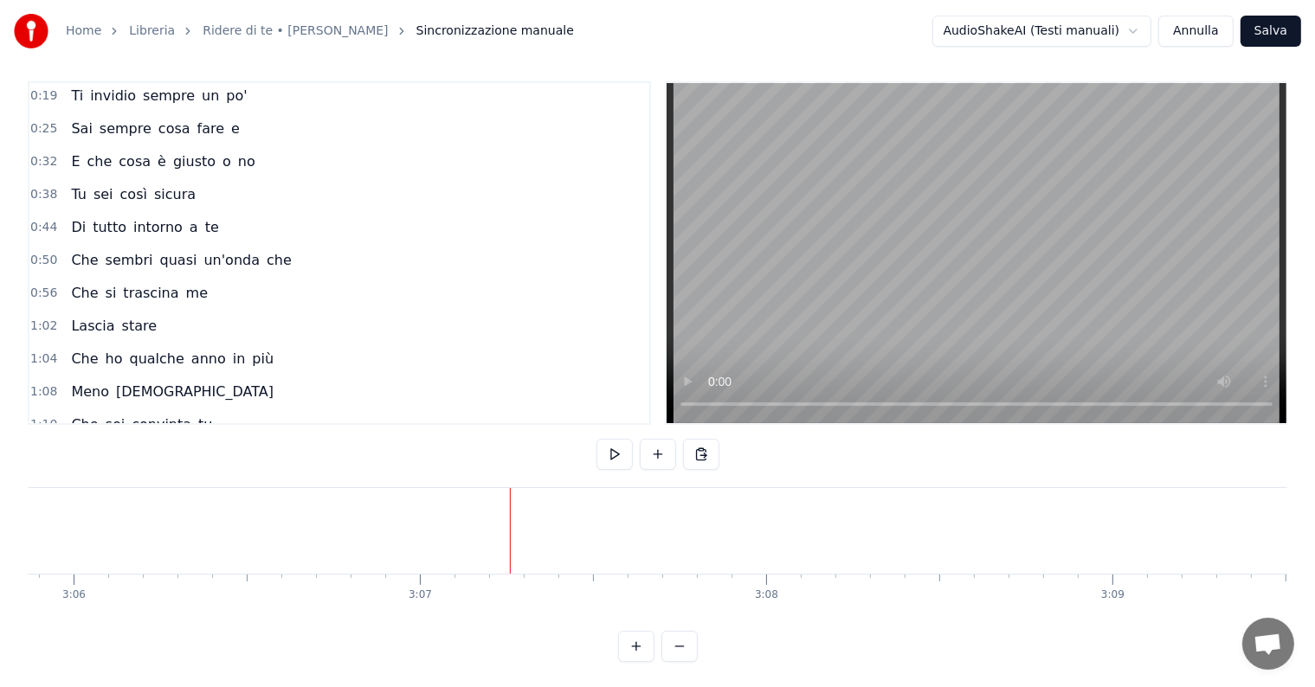
scroll to position [0, 0]
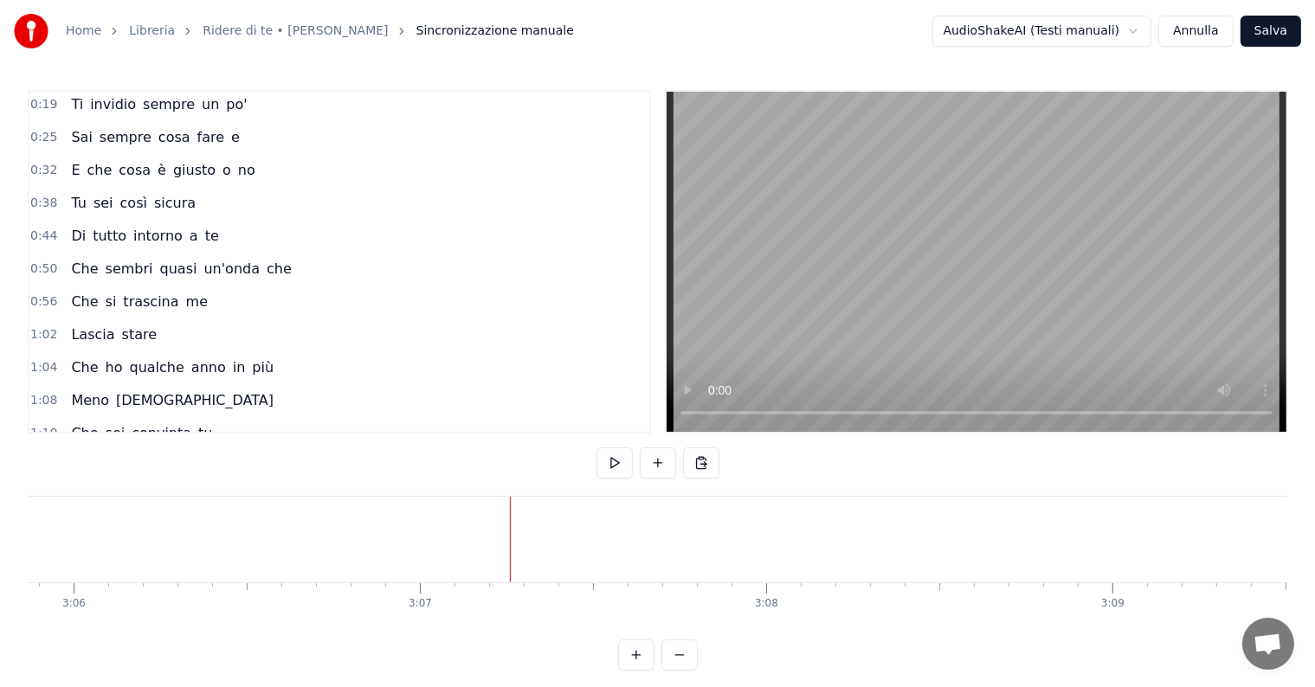
click at [229, 530] on div "me" at bounding box center [243, 540] width 55 height 52
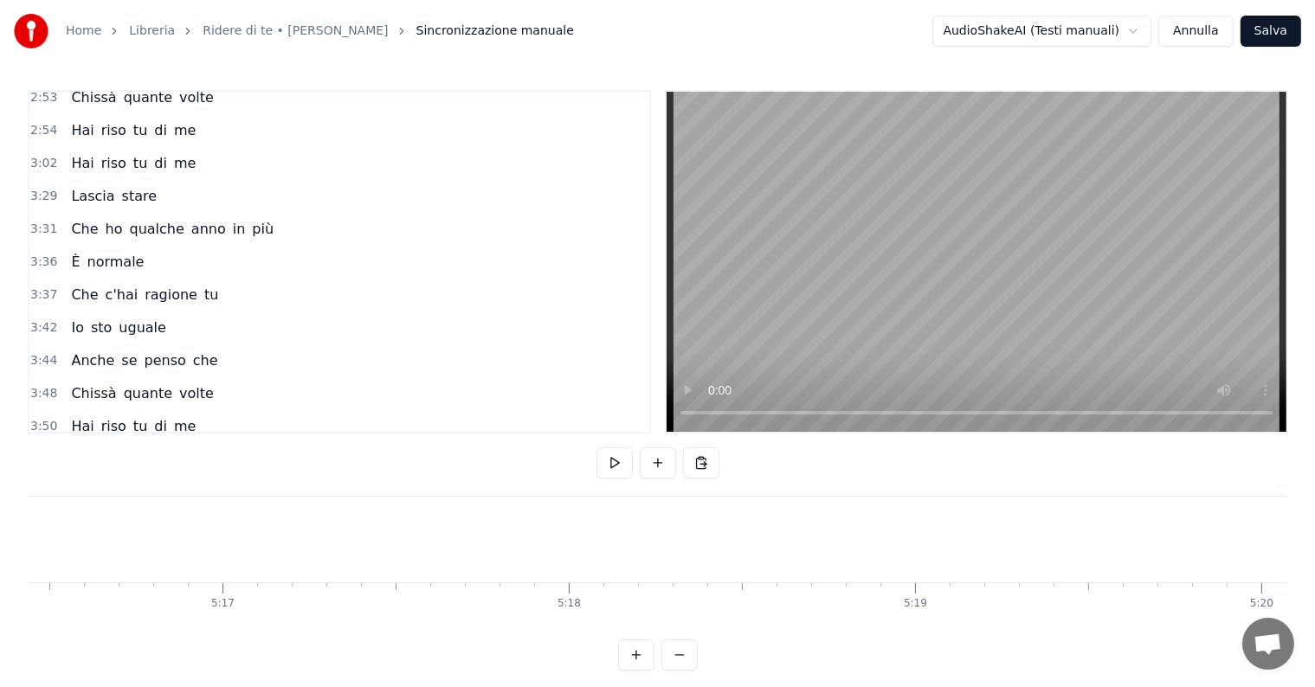
scroll to position [0, 110314]
click at [1211, 41] on button "Annulla" at bounding box center [1196, 31] width 75 height 31
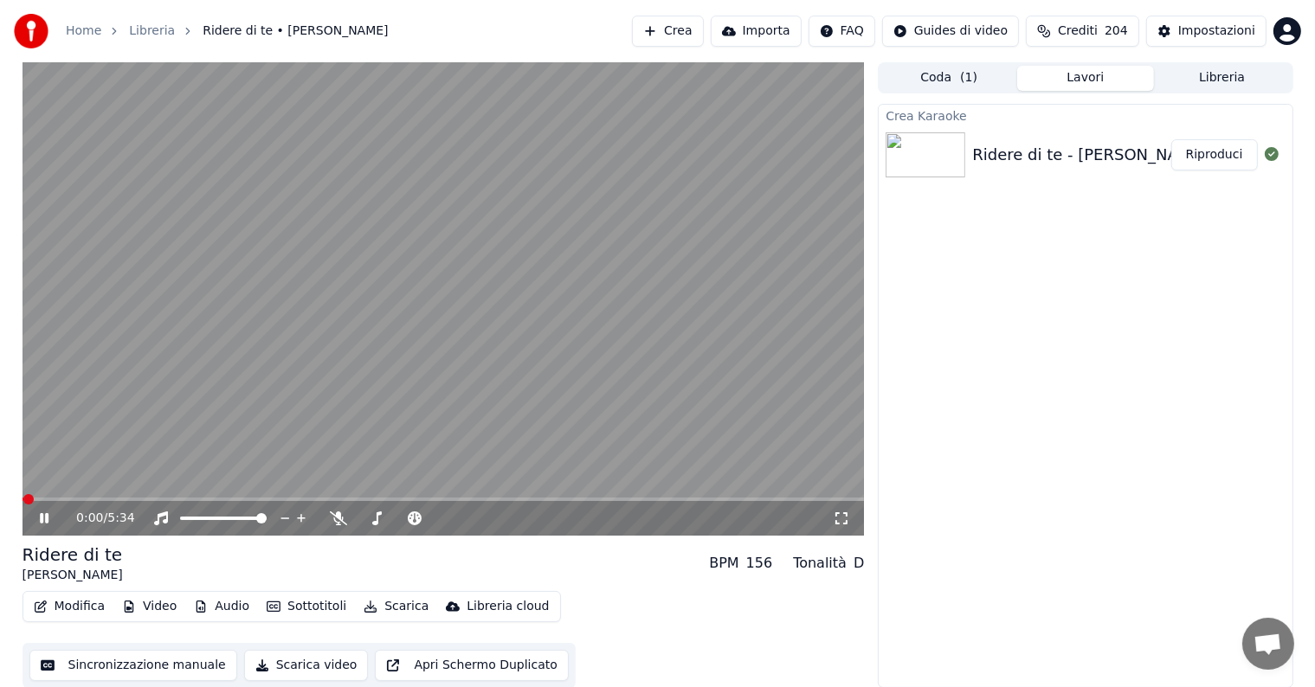
click at [1205, 158] on button "Riproduci" at bounding box center [1215, 154] width 87 height 31
click at [42, 513] on icon at bounding box center [56, 519] width 41 height 14
click at [378, 601] on button "Scarica" at bounding box center [396, 607] width 79 height 24
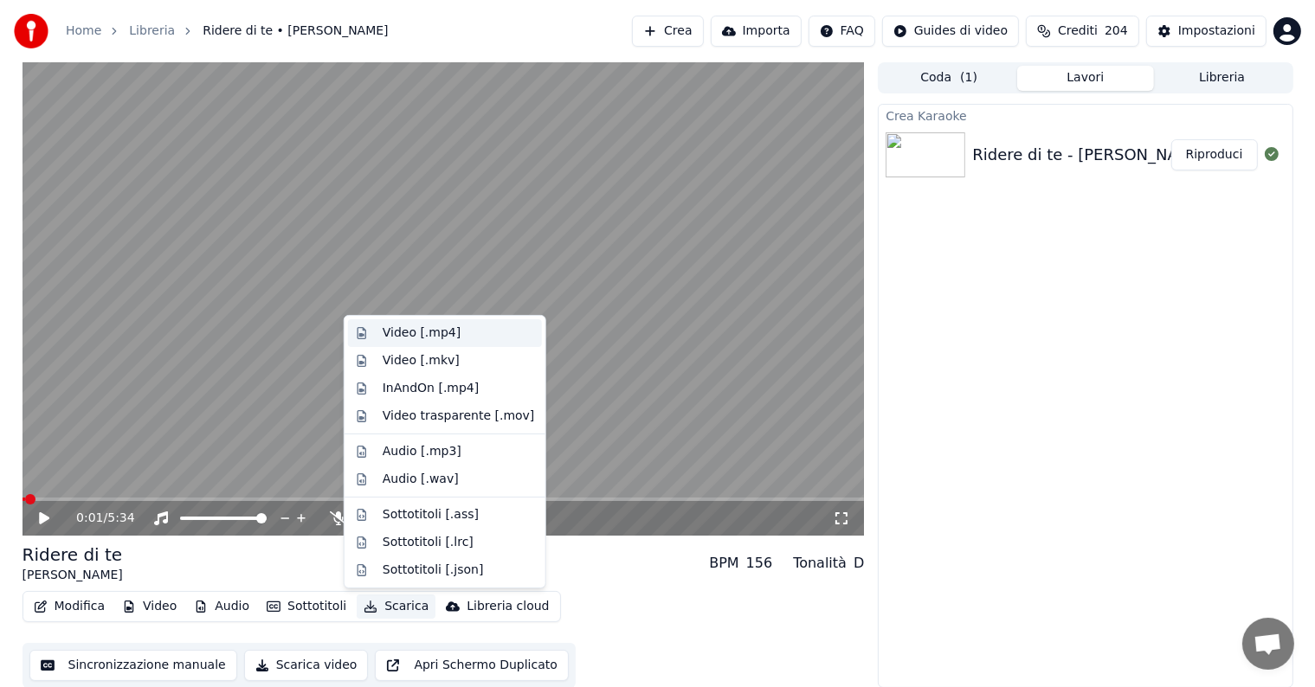
click at [410, 325] on div "Video [.mp4]" at bounding box center [422, 333] width 78 height 17
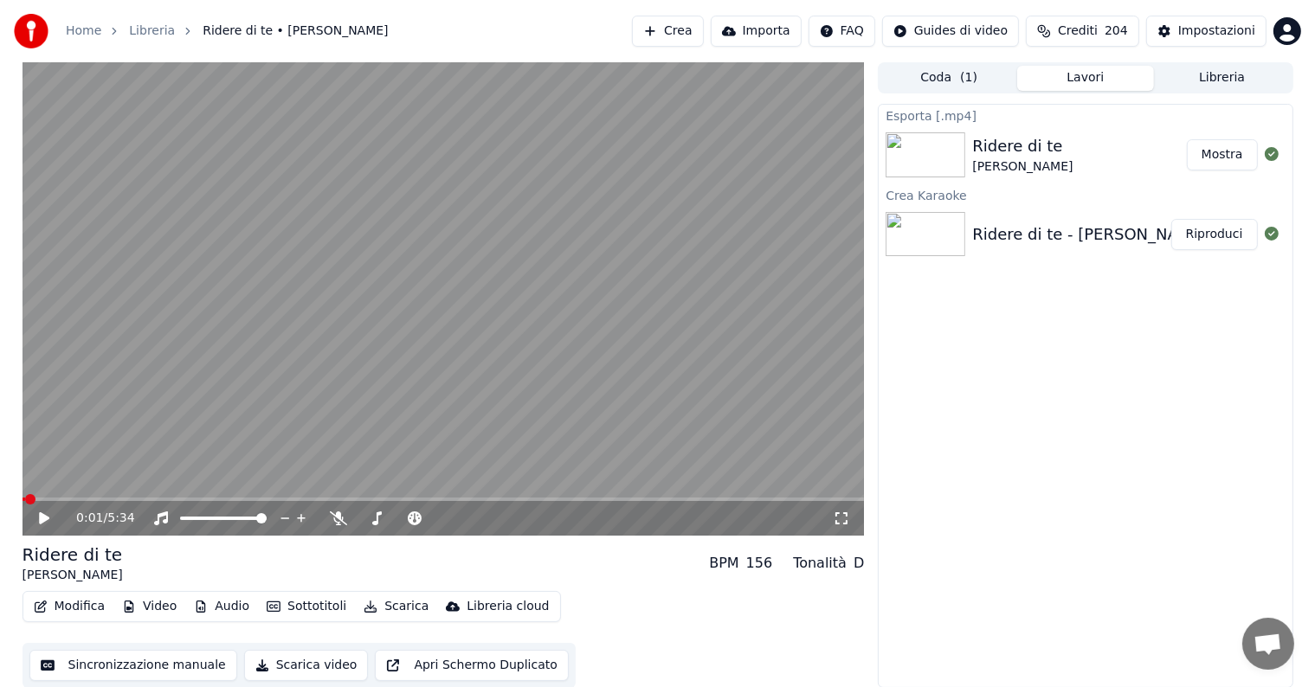
click at [1213, 157] on button "Mostra" at bounding box center [1222, 154] width 71 height 31
click at [69, 605] on button "Modifica" at bounding box center [70, 607] width 86 height 24
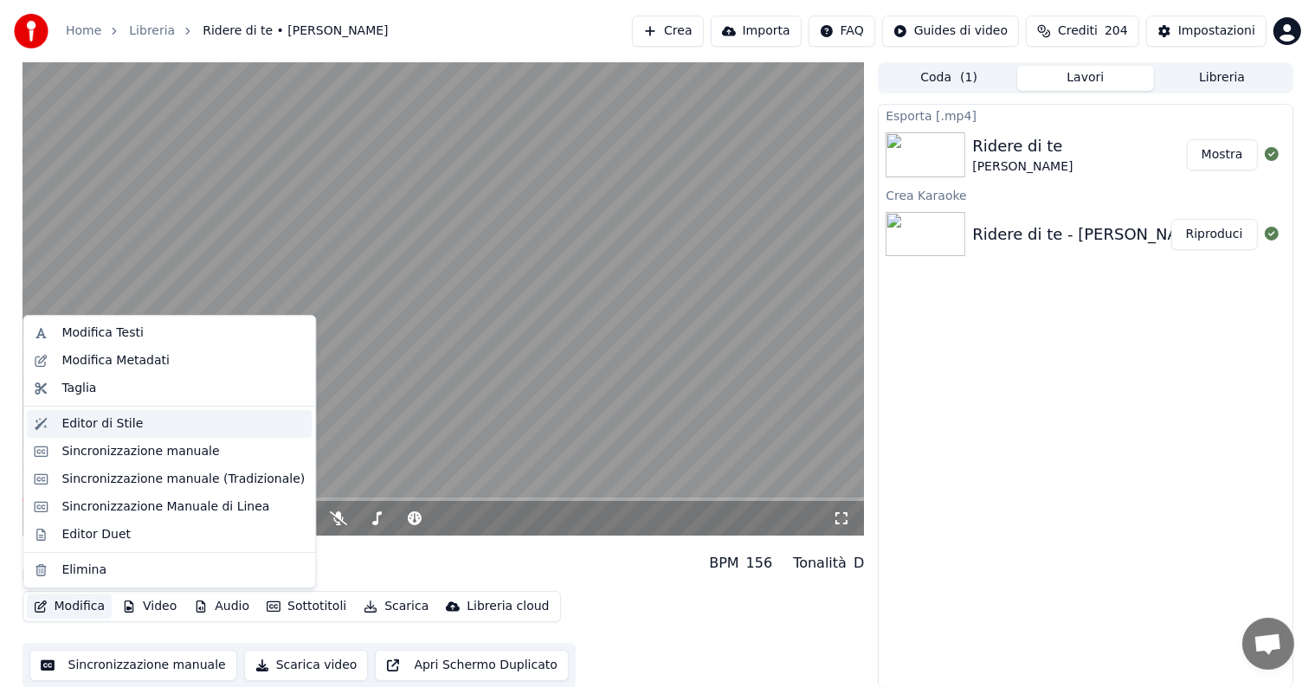
click at [113, 416] on div "Editor di Stile" at bounding box center [101, 424] width 81 height 17
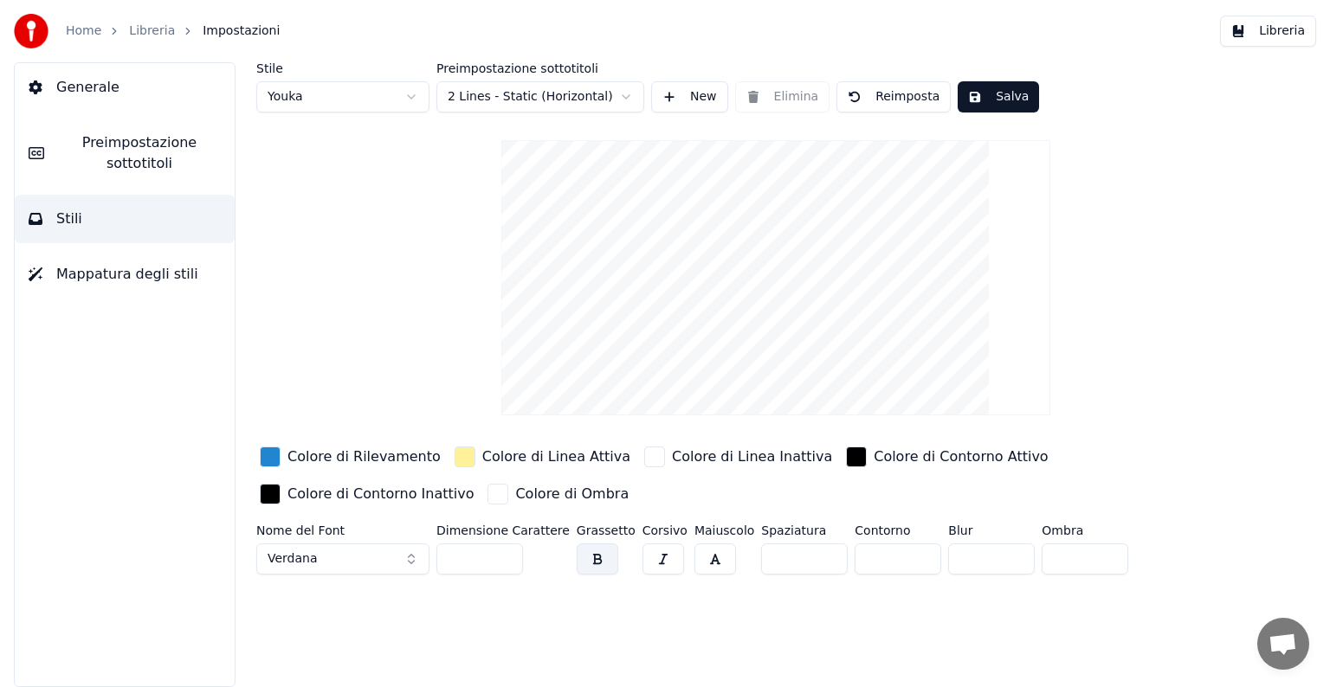
click at [461, 558] on input "***" at bounding box center [479, 559] width 87 height 31
type input "**"
click at [546, 616] on div "Stile Youka Preimpostazione sottotitoli 2 Lines - Static (Horizontal) New Elimi…" at bounding box center [776, 374] width 1108 height 625
click at [234, 27] on span "Impostazioni" at bounding box center [241, 31] width 77 height 17
click at [146, 32] on link "Libreria" at bounding box center [152, 31] width 46 height 17
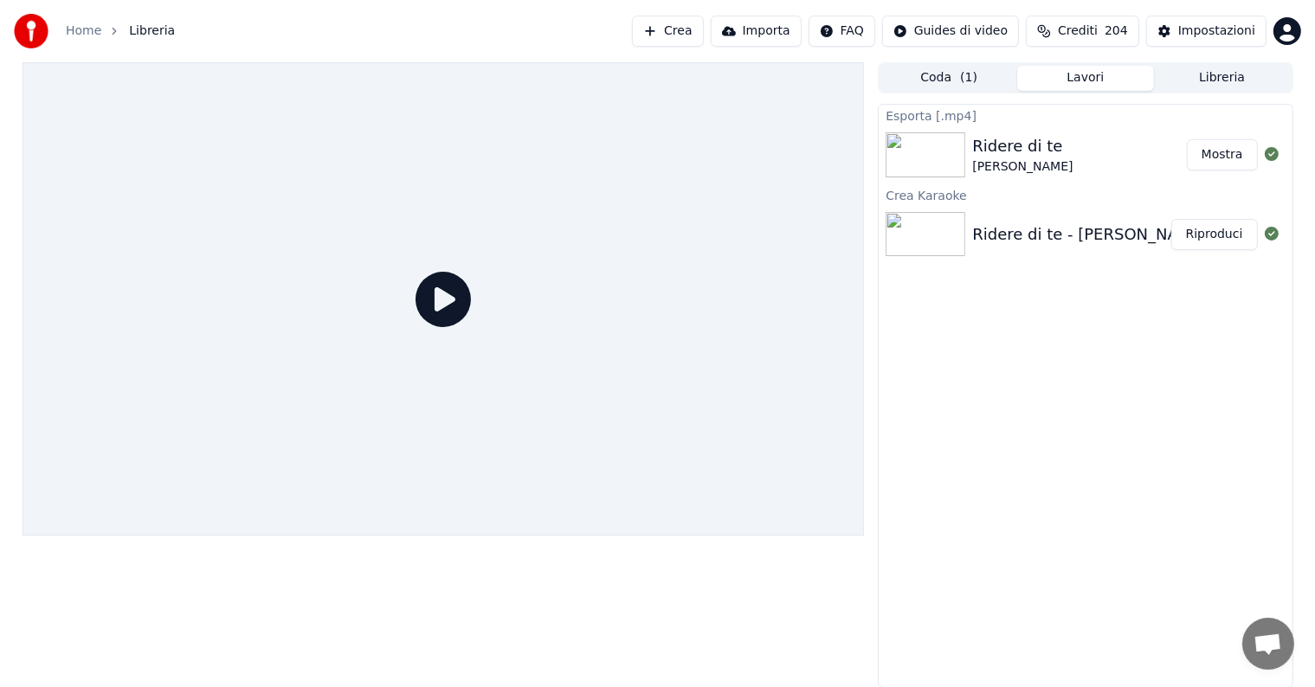
click at [1209, 236] on button "Riproduci" at bounding box center [1215, 234] width 87 height 31
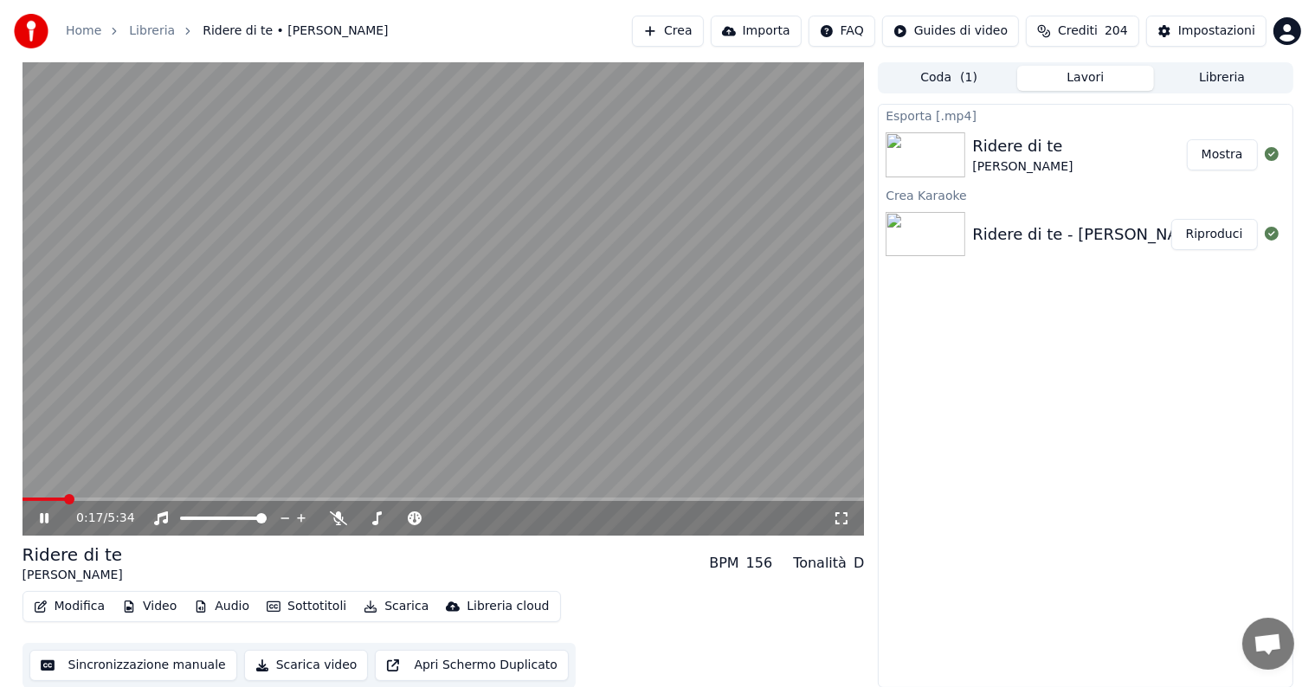
click at [48, 517] on icon at bounding box center [56, 519] width 41 height 14
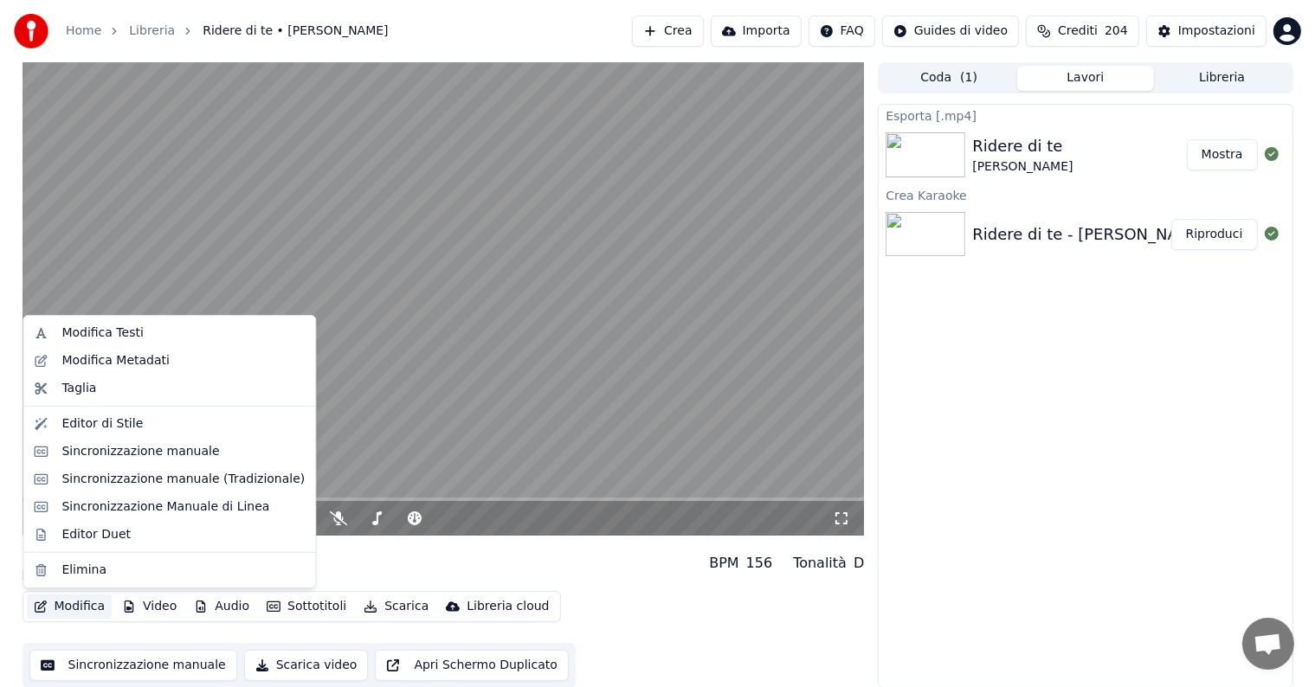
click at [83, 612] on button "Modifica" at bounding box center [70, 607] width 86 height 24
click at [135, 456] on div "Sincronizzazione manuale" at bounding box center [140, 451] width 158 height 17
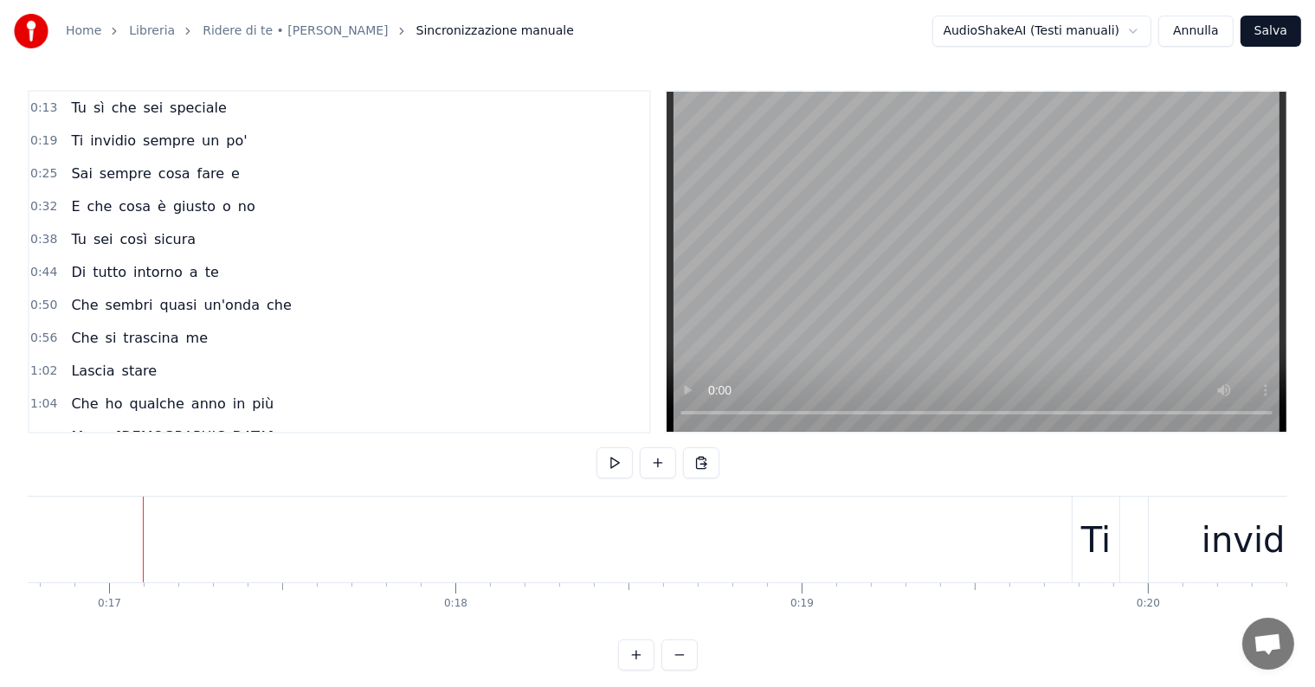
scroll to position [0, 5834]
click at [1212, 34] on button "Annulla" at bounding box center [1196, 31] width 75 height 31
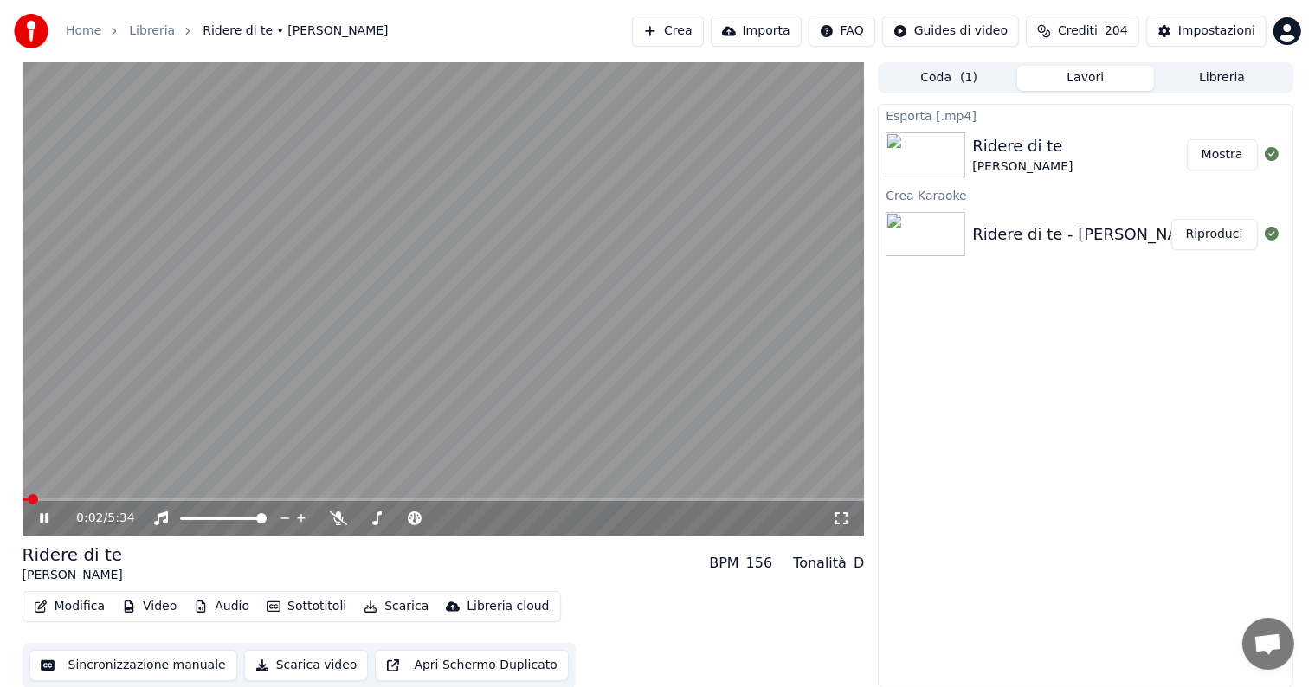
click at [39, 516] on icon at bounding box center [56, 519] width 41 height 14
click at [1222, 146] on button "Mostra" at bounding box center [1222, 154] width 71 height 31
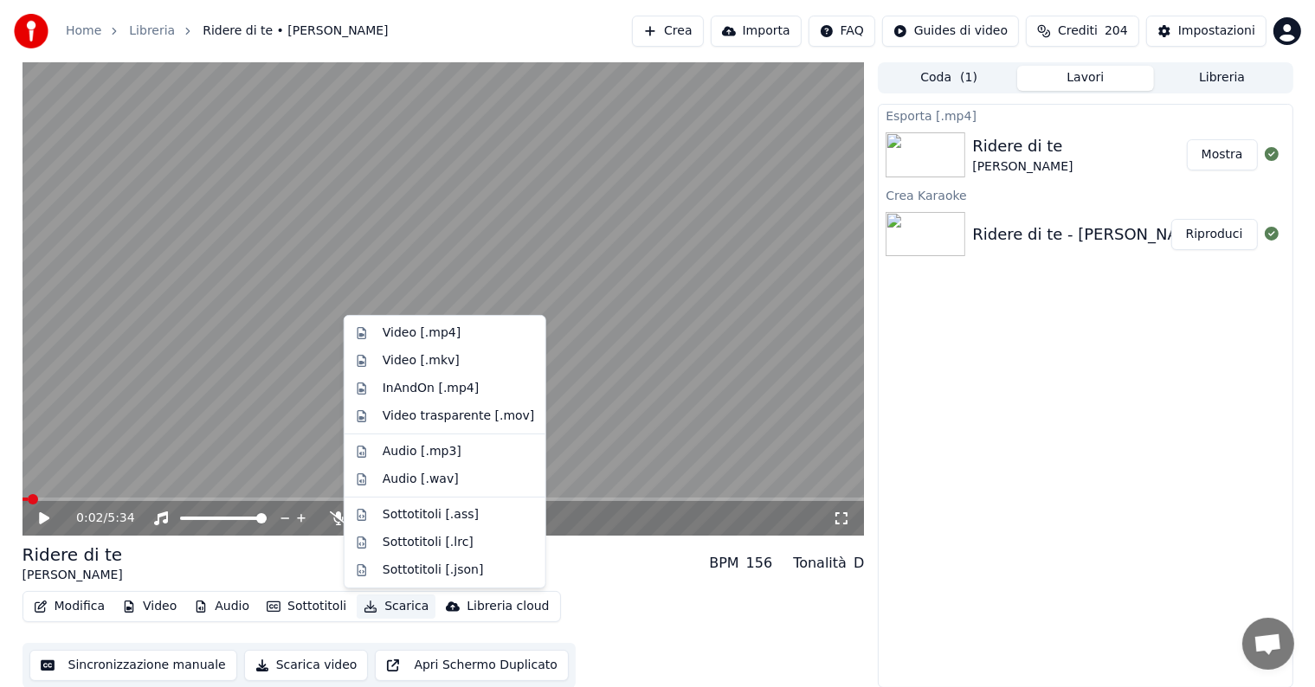
click at [389, 606] on button "Scarica" at bounding box center [396, 607] width 79 height 24
click at [422, 330] on div "Video [.mp4]" at bounding box center [422, 333] width 78 height 17
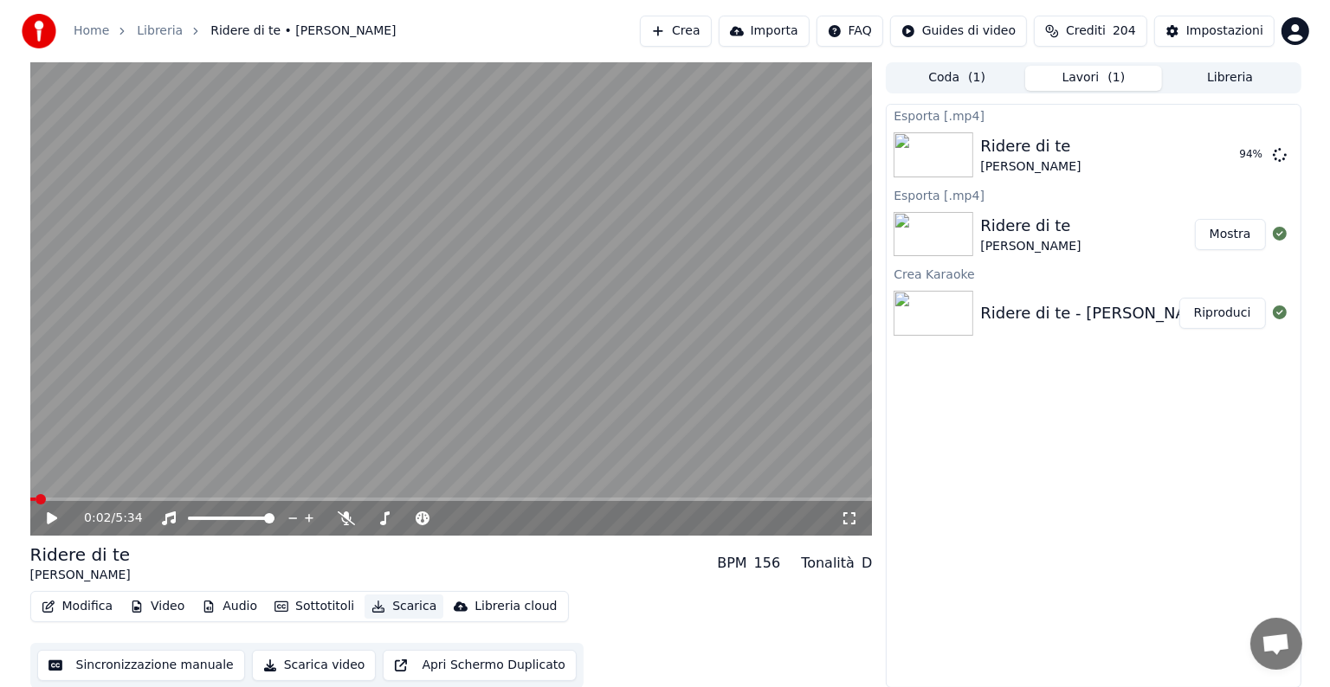
scroll to position [1, 0]
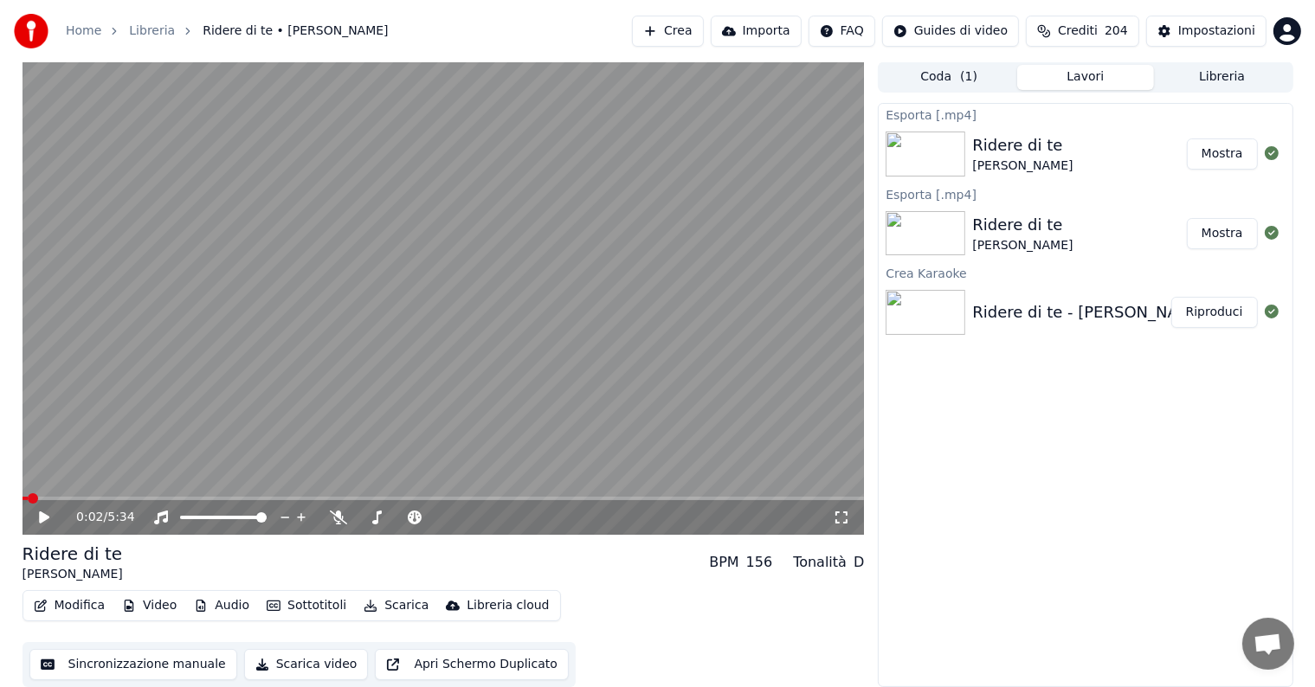
click at [1205, 139] on button "Mostra" at bounding box center [1222, 154] width 71 height 31
click at [700, 35] on button "Crea" at bounding box center [667, 31] width 71 height 31
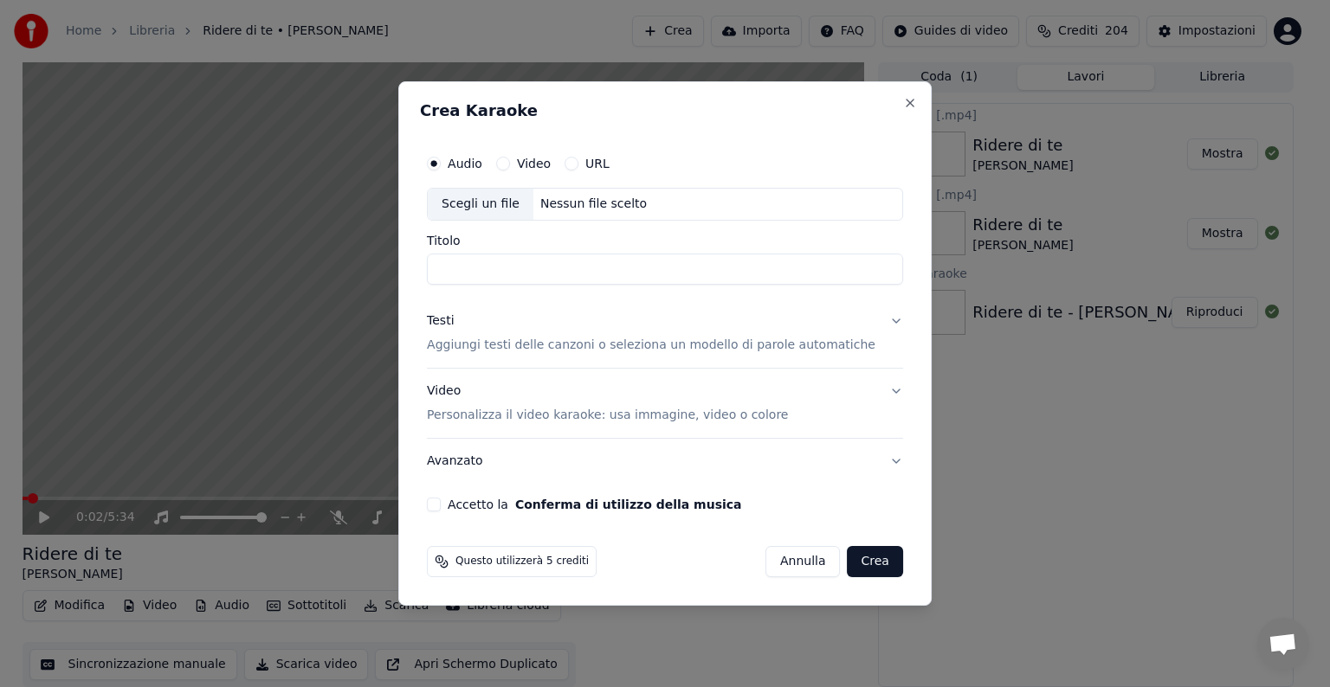
click at [599, 186] on div "Audio Video URL Scegli un file Nessun file scelto" at bounding box center [665, 183] width 476 height 74
click at [597, 201] on div "Nessun file scelto" at bounding box center [593, 204] width 120 height 17
type input "**********"
click at [876, 319] on button "Testi Aggiungi testi delle canzoni o seleziona un modello di parole automatiche" at bounding box center [665, 333] width 476 height 69
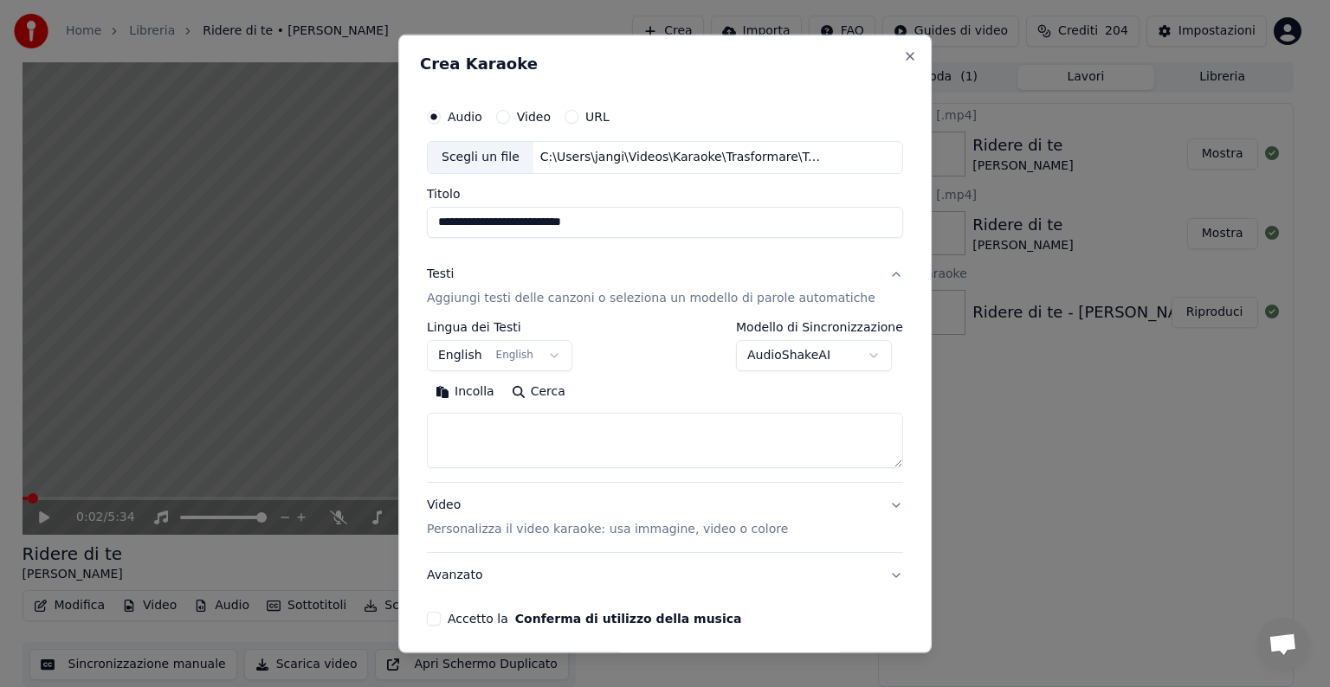
click at [504, 360] on body "**********" at bounding box center [657, 342] width 1315 height 687
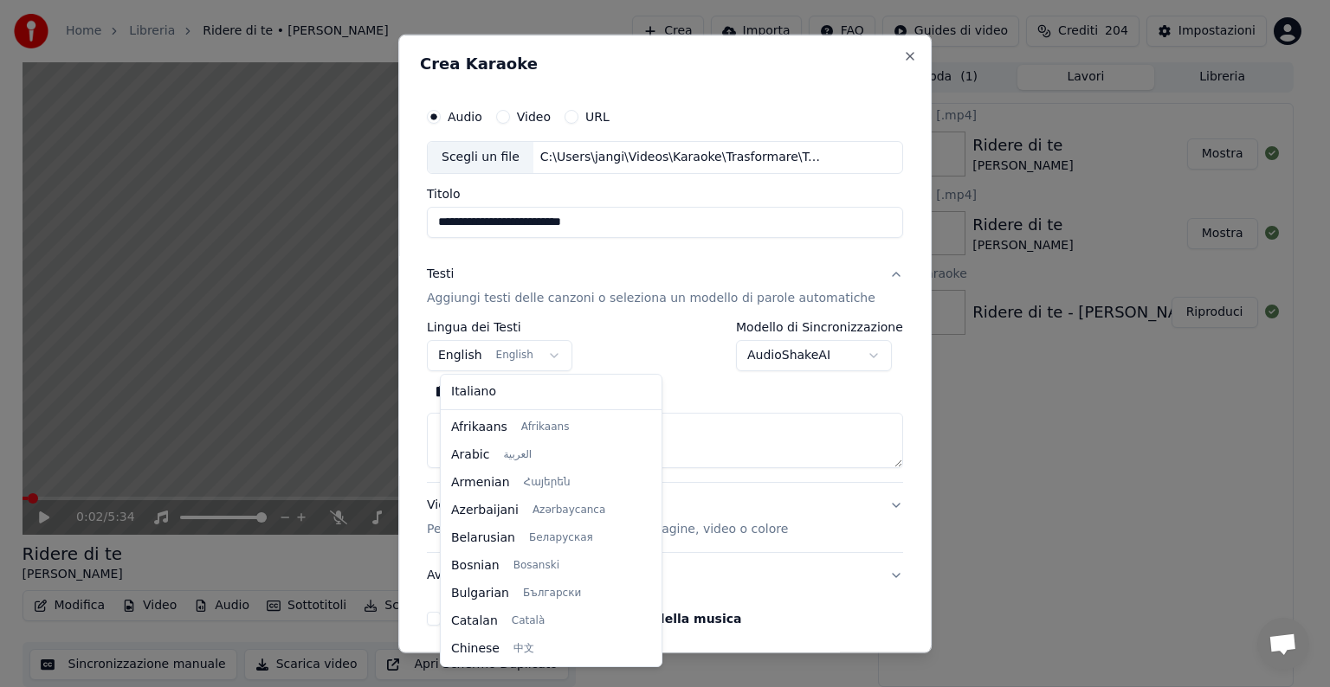
scroll to position [139, 0]
select select "**"
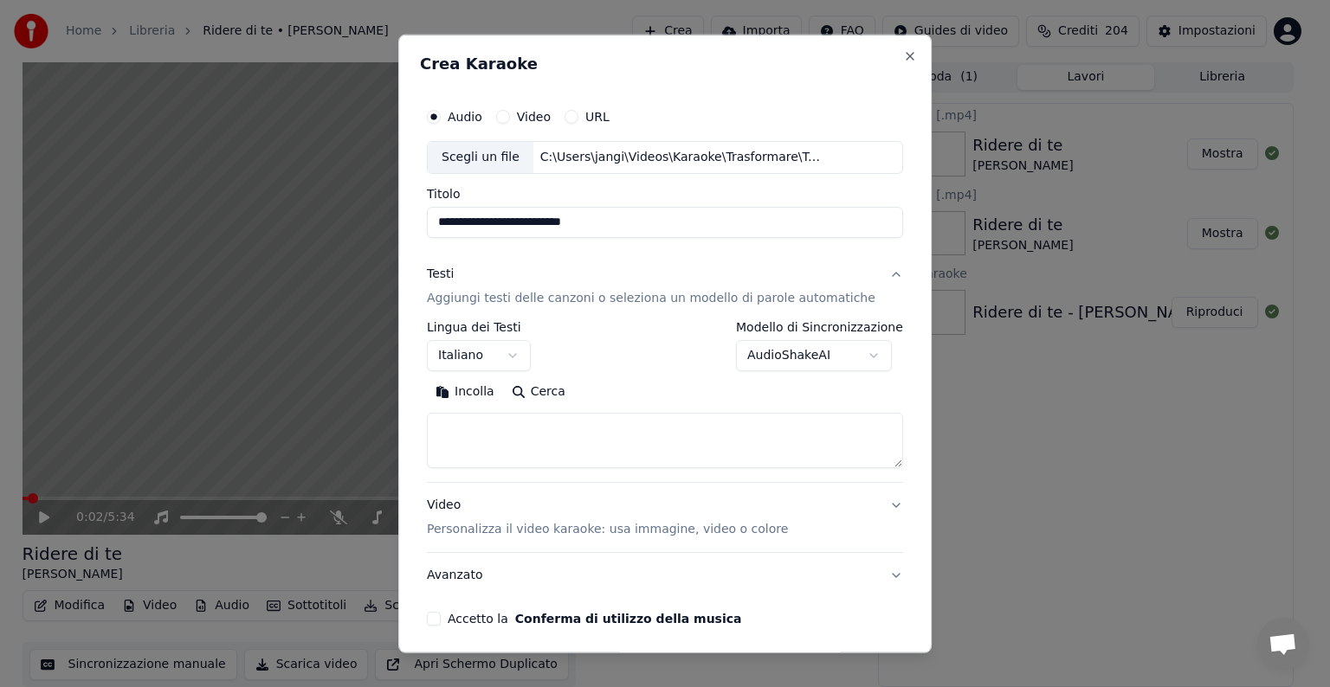
click at [479, 430] on textarea at bounding box center [665, 440] width 476 height 55
click at [481, 391] on button "Incolla" at bounding box center [465, 392] width 76 height 28
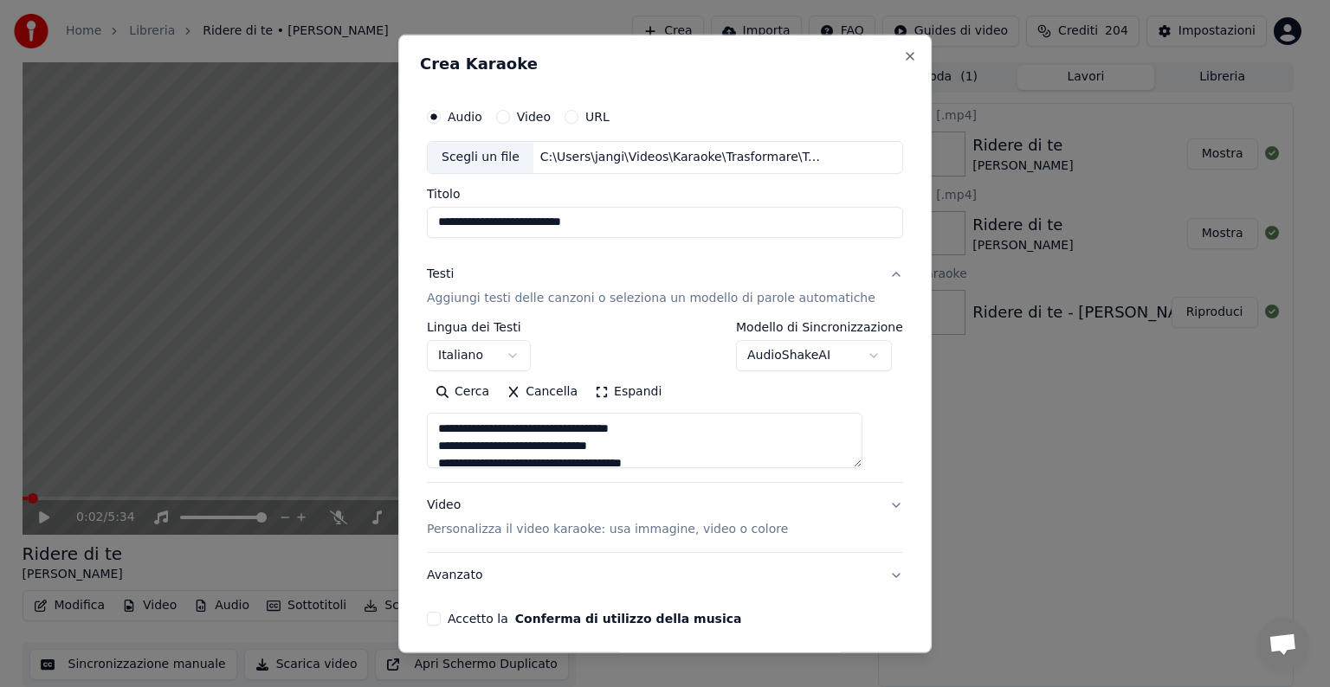
click at [502, 429] on textarea at bounding box center [645, 440] width 436 height 55
click at [507, 449] on textarea at bounding box center [645, 440] width 436 height 55
click at [513, 461] on textarea at bounding box center [645, 440] width 436 height 55
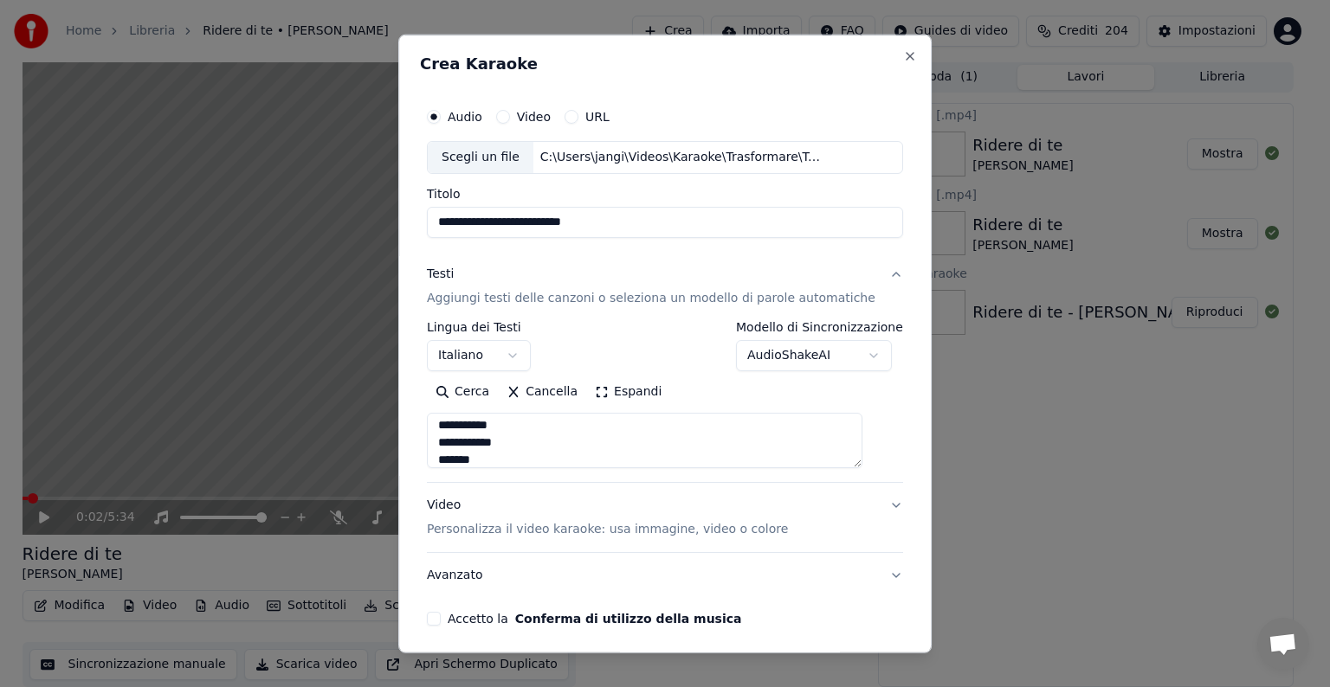
type textarea "**********"
click at [552, 394] on button "Cancella" at bounding box center [542, 392] width 88 height 28
click at [458, 437] on textarea at bounding box center [645, 440] width 436 height 55
click at [482, 390] on button "Incolla" at bounding box center [465, 392] width 76 height 28
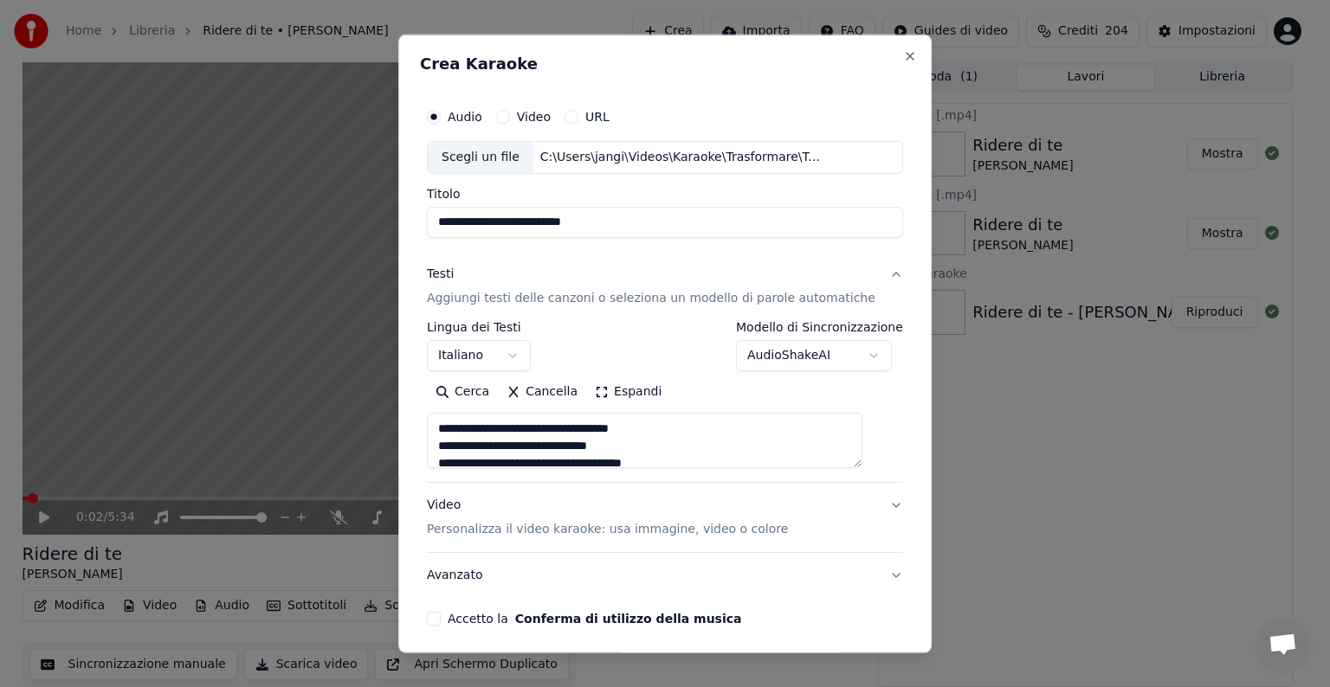
click at [867, 502] on button "Video Personalizza il video karaoke: usa immagine, video o colore" at bounding box center [665, 517] width 476 height 69
type textarea "**********"
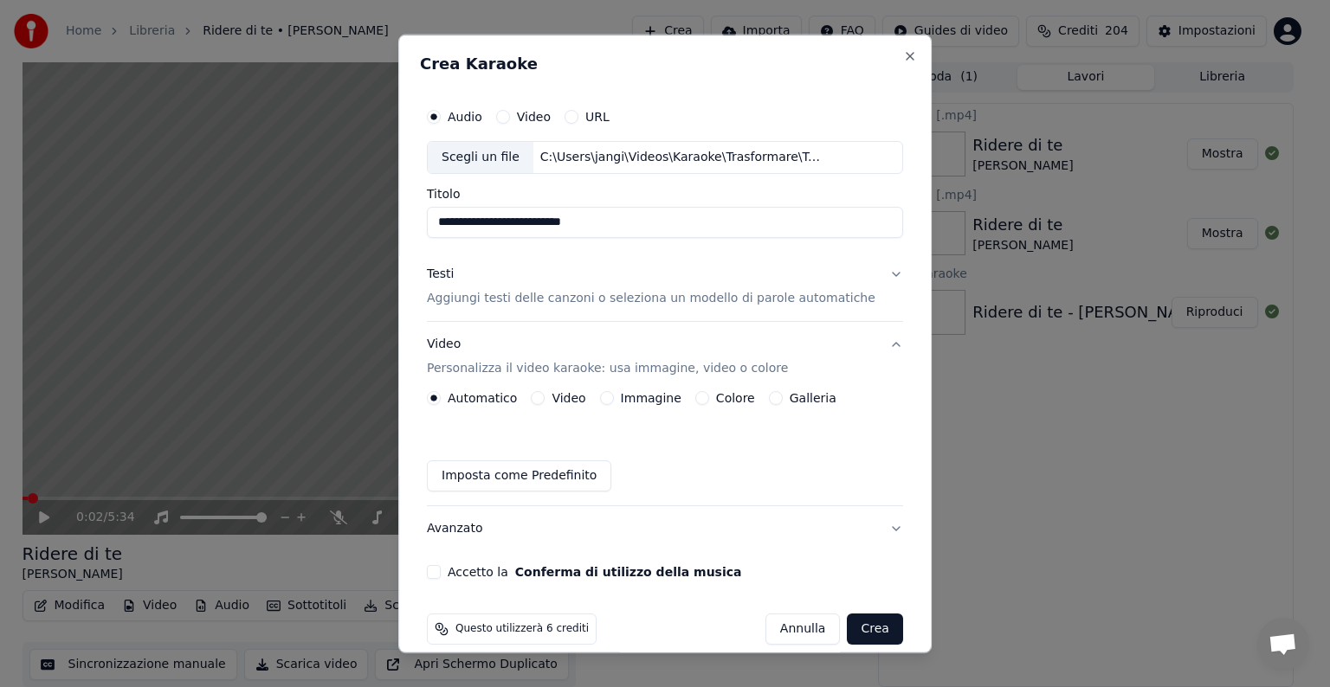
click at [614, 391] on button "Immagine" at bounding box center [607, 398] width 14 height 14
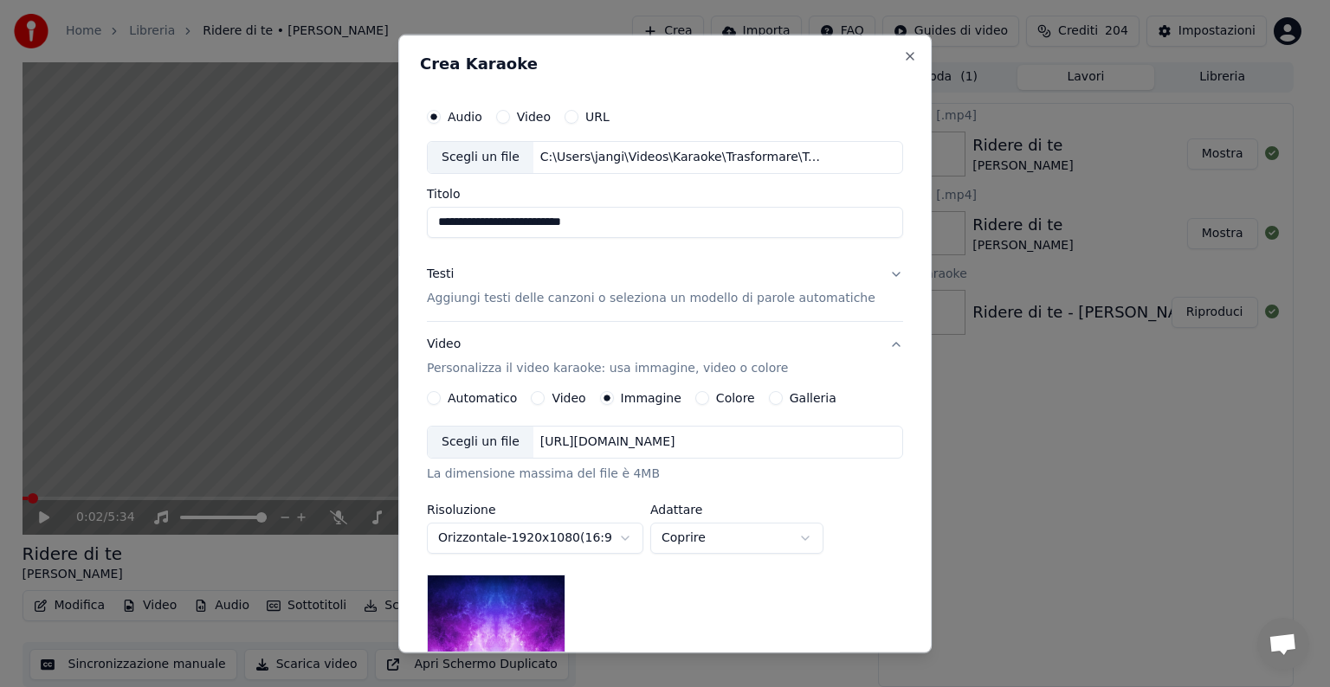
click at [637, 439] on div "https://imagedelivery.net/jkI57_JBx8hWPzcSI-uF5w/c7639807-3f76-4ea5-9112-66e75e…" at bounding box center [607, 442] width 149 height 17
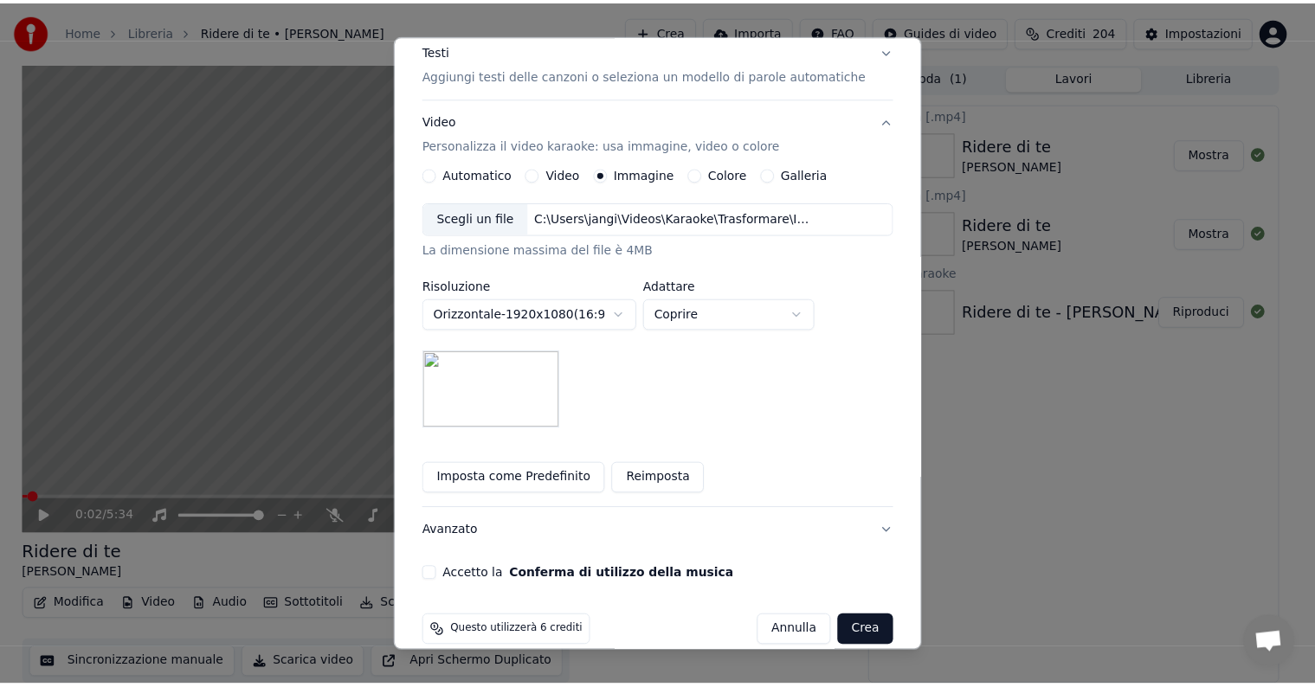
scroll to position [246, 0]
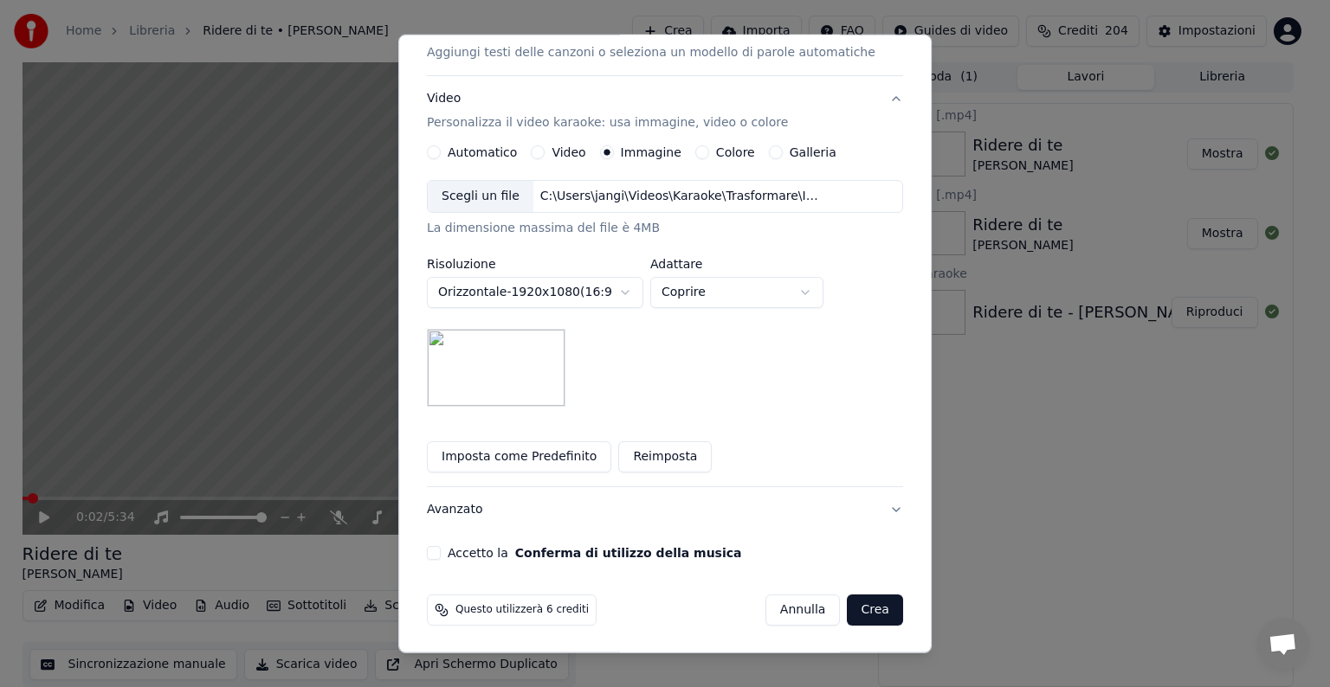
click at [441, 554] on button "Accetto la Conferma di utilizzo della musica" at bounding box center [434, 553] width 14 height 14
click at [848, 613] on button "Crea" at bounding box center [875, 610] width 55 height 31
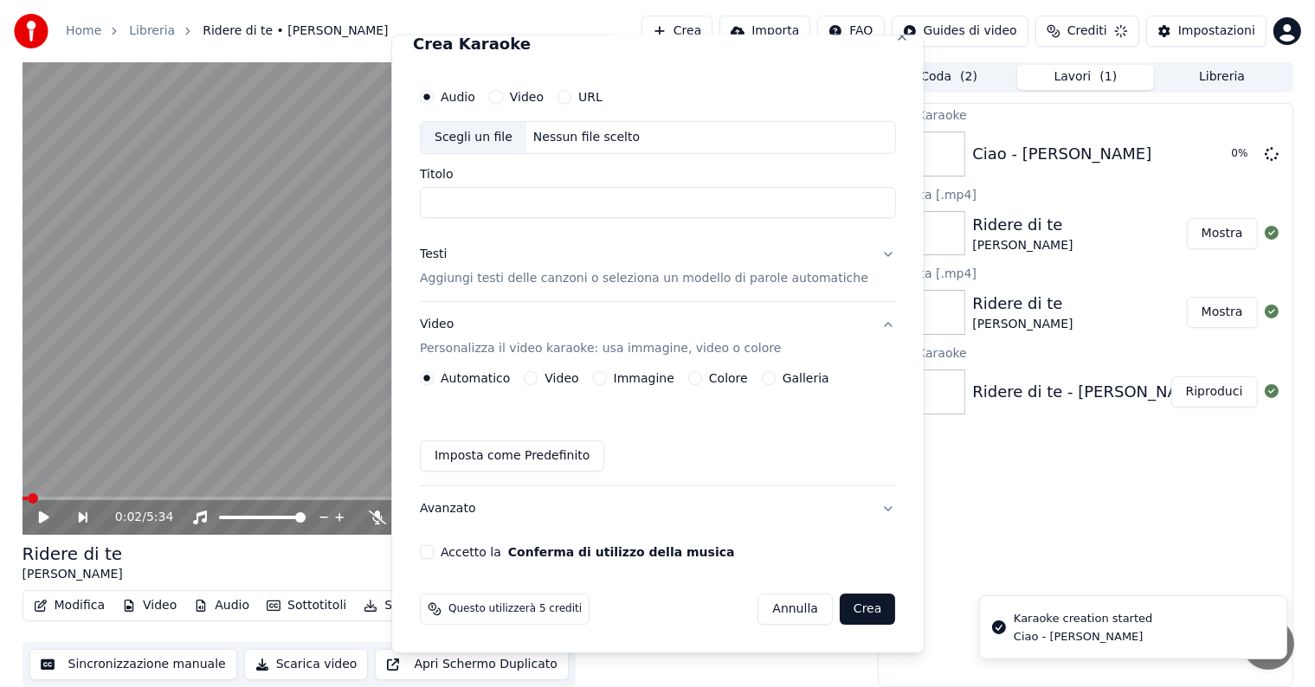
scroll to position [19, 0]
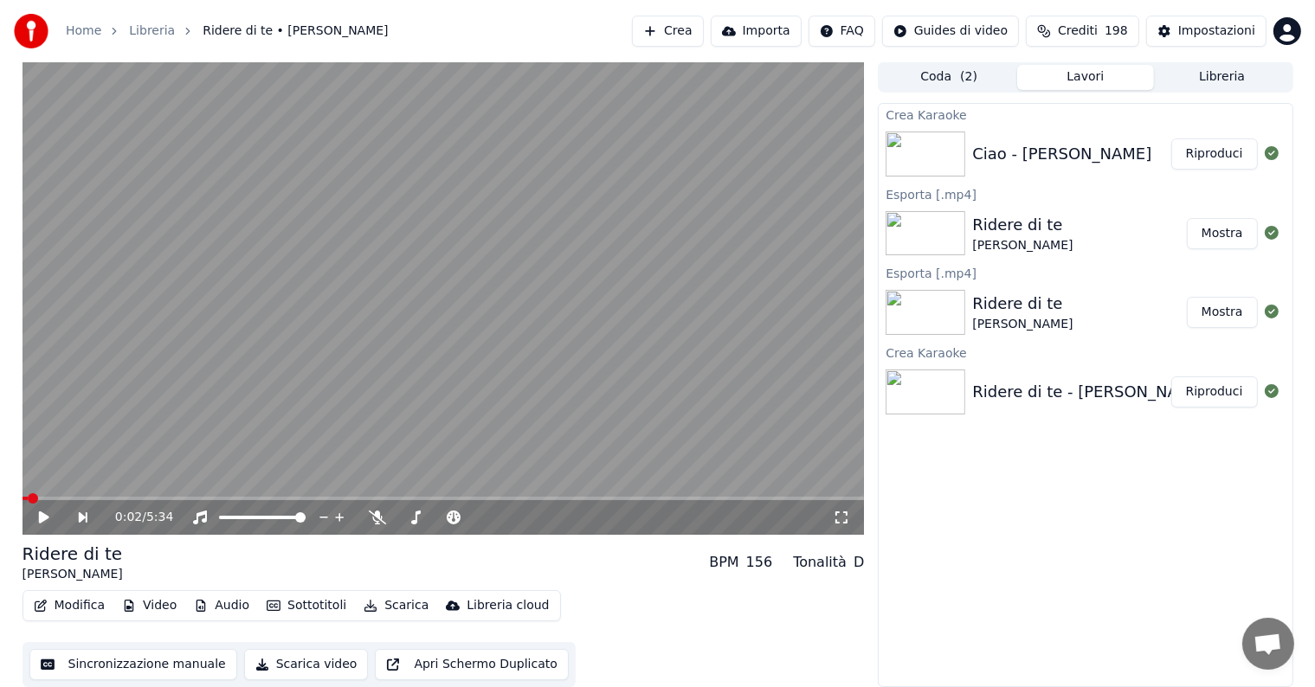
click at [1214, 149] on button "Riproduci" at bounding box center [1215, 154] width 87 height 31
click at [38, 517] on icon at bounding box center [56, 518] width 41 height 14
click at [83, 601] on button "Modifica" at bounding box center [70, 606] width 86 height 24
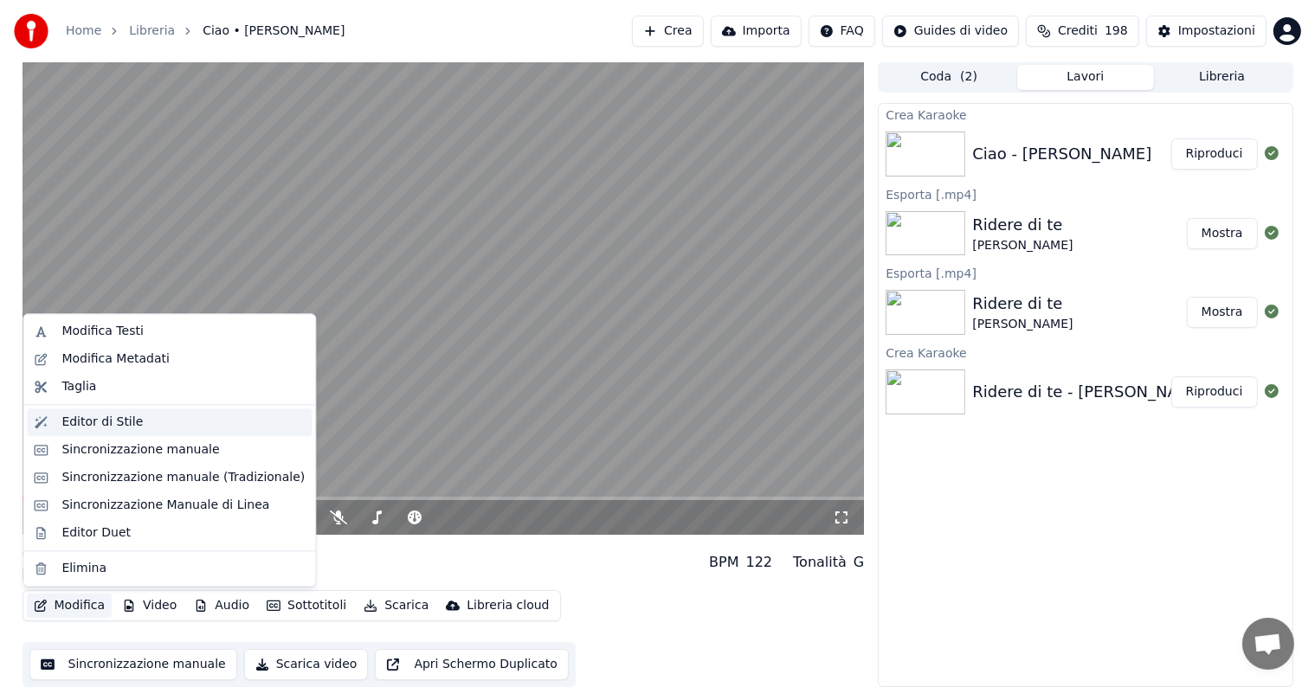
click at [139, 415] on div "Editor di Stile" at bounding box center [182, 422] width 243 height 17
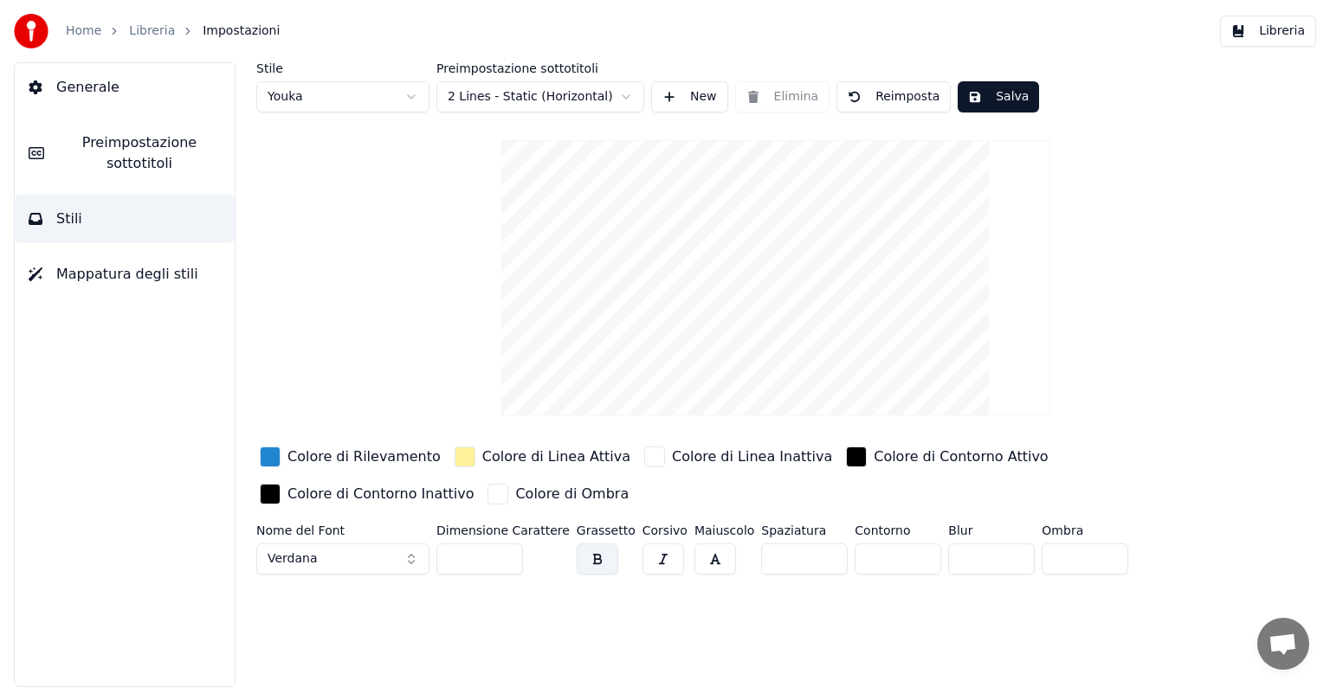
click at [415, 558] on button "Verdana" at bounding box center [342, 559] width 173 height 31
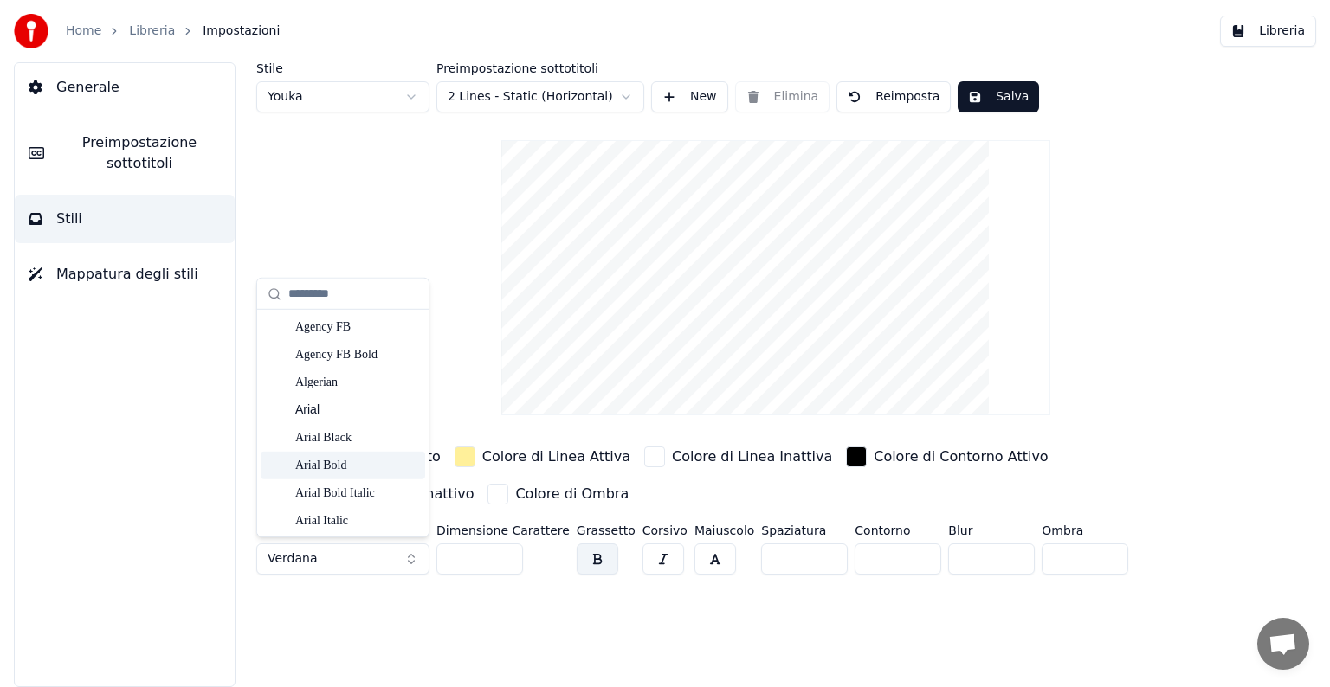
click at [348, 465] on div "Arial Bold" at bounding box center [356, 465] width 123 height 17
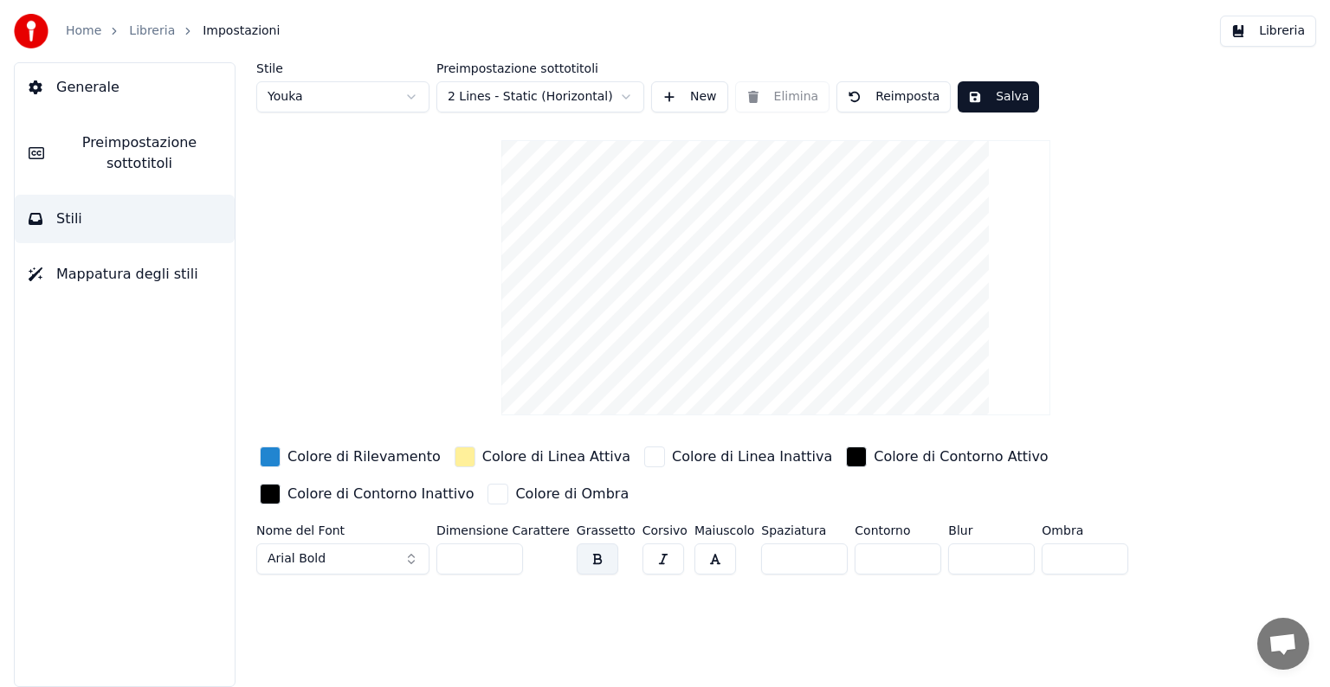
click at [413, 557] on button "Arial Bold" at bounding box center [342, 559] width 173 height 31
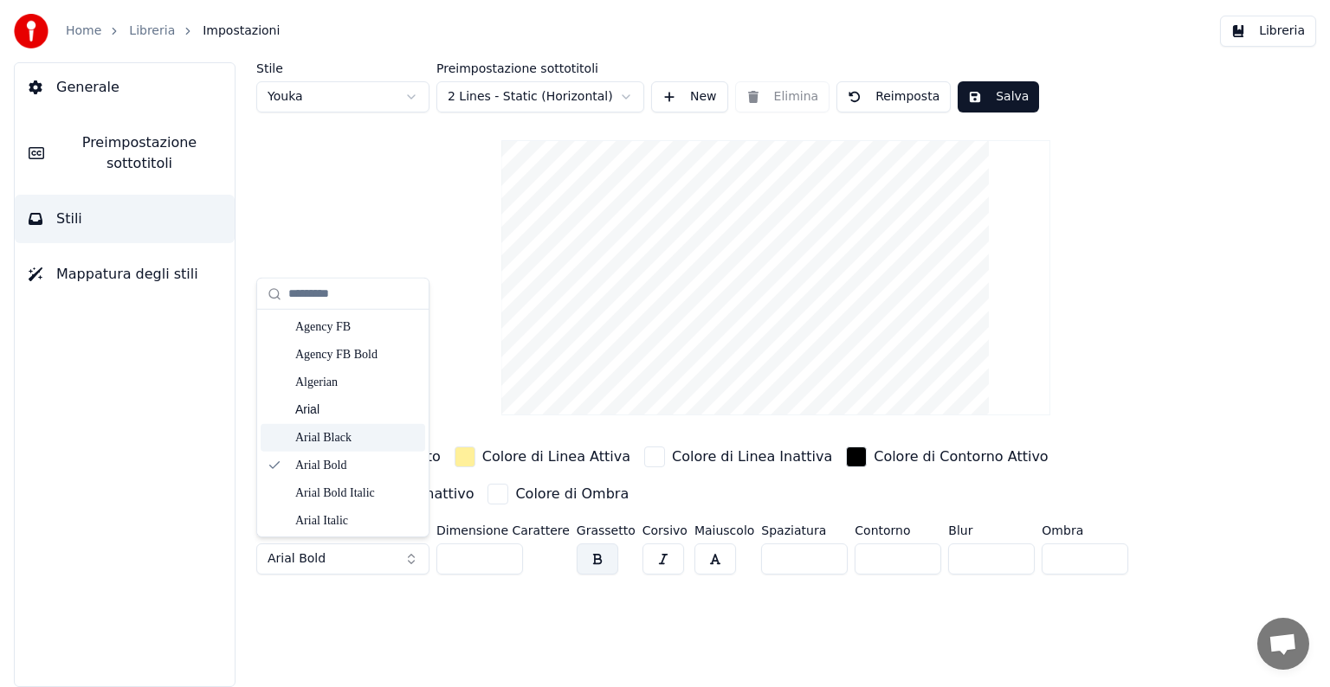
click at [358, 439] on div "Arial Black" at bounding box center [356, 437] width 123 height 17
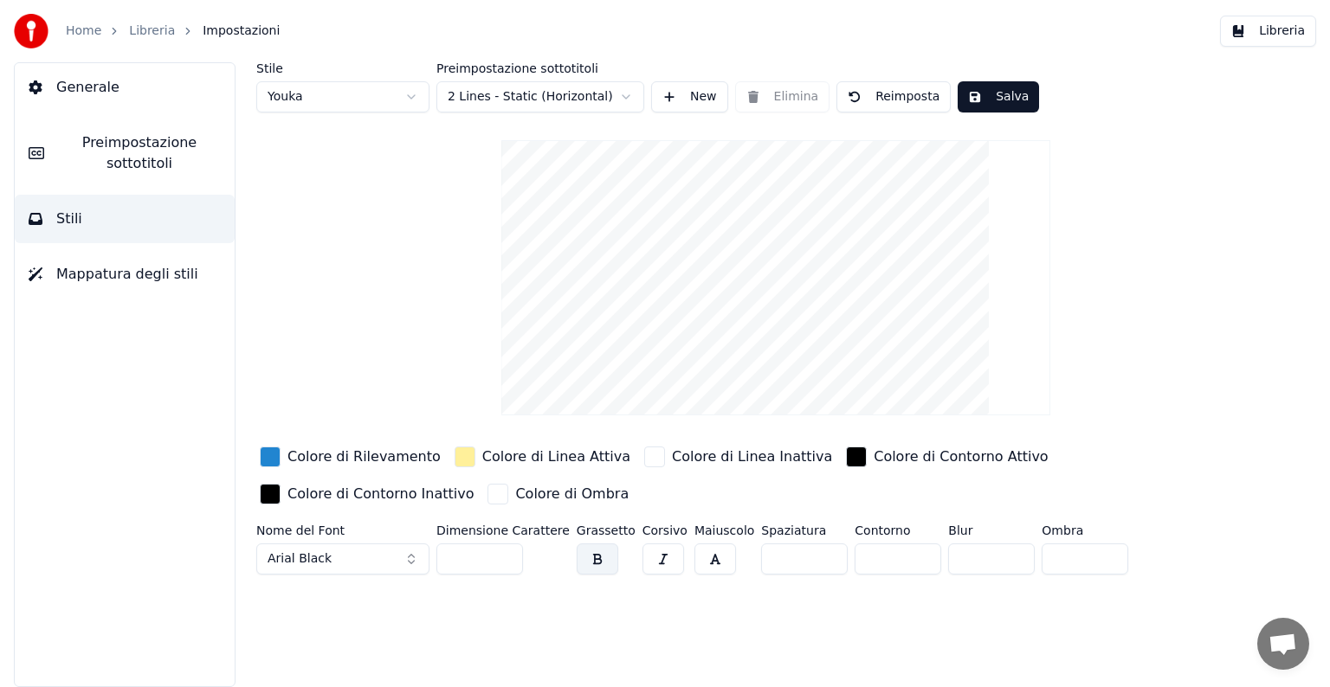
click at [144, 30] on link "Libreria" at bounding box center [152, 31] width 46 height 17
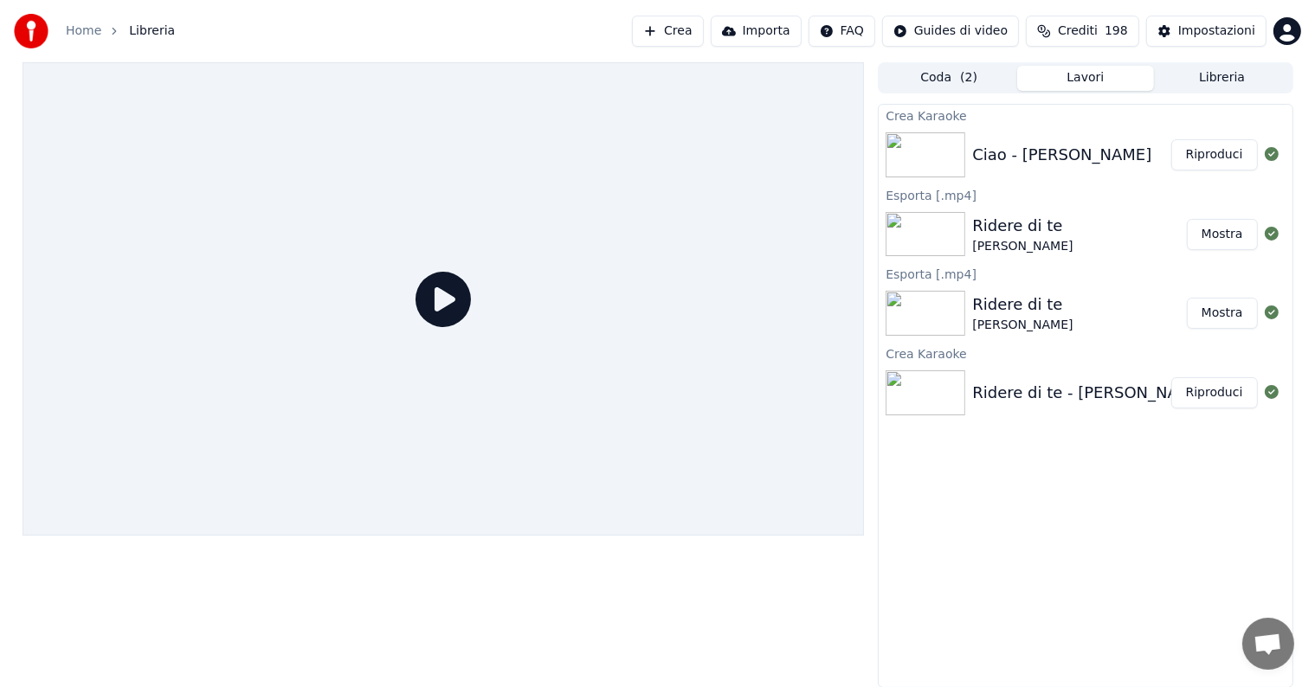
click at [1222, 152] on button "Riproduci" at bounding box center [1215, 154] width 87 height 31
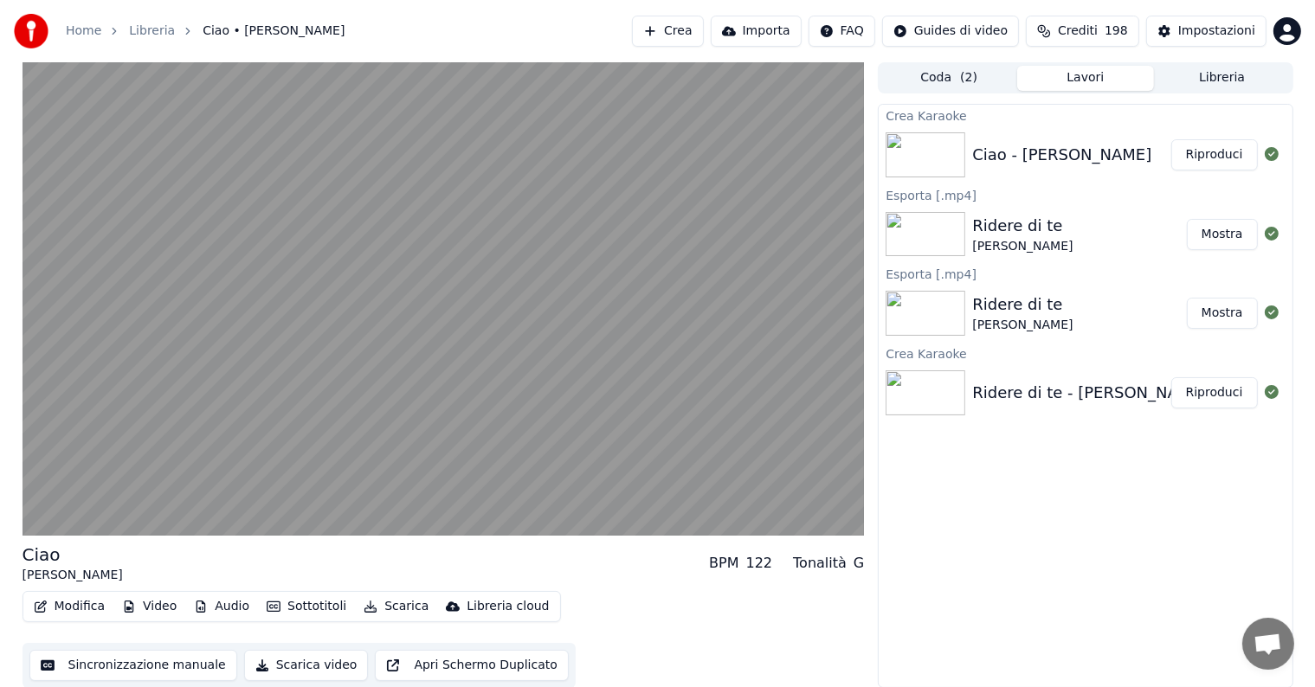
click at [87, 603] on button "Modifica" at bounding box center [70, 607] width 86 height 24
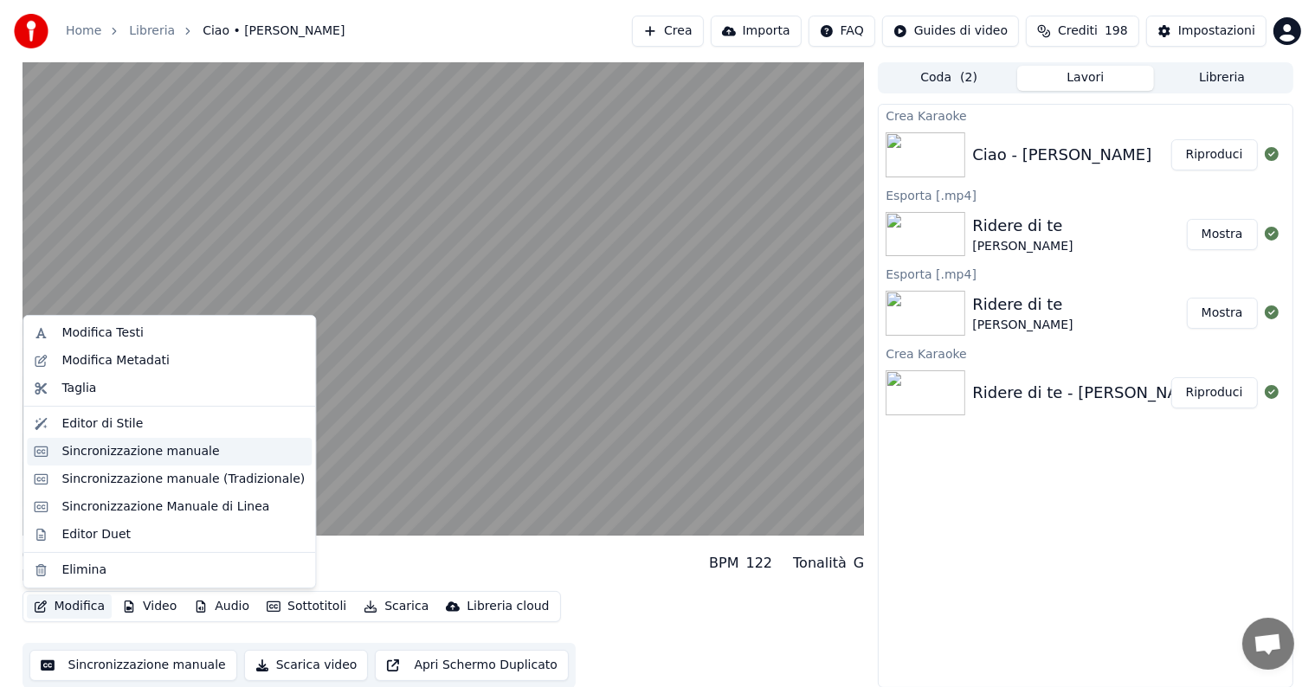
click at [105, 448] on div "Sincronizzazione manuale" at bounding box center [140, 451] width 158 height 17
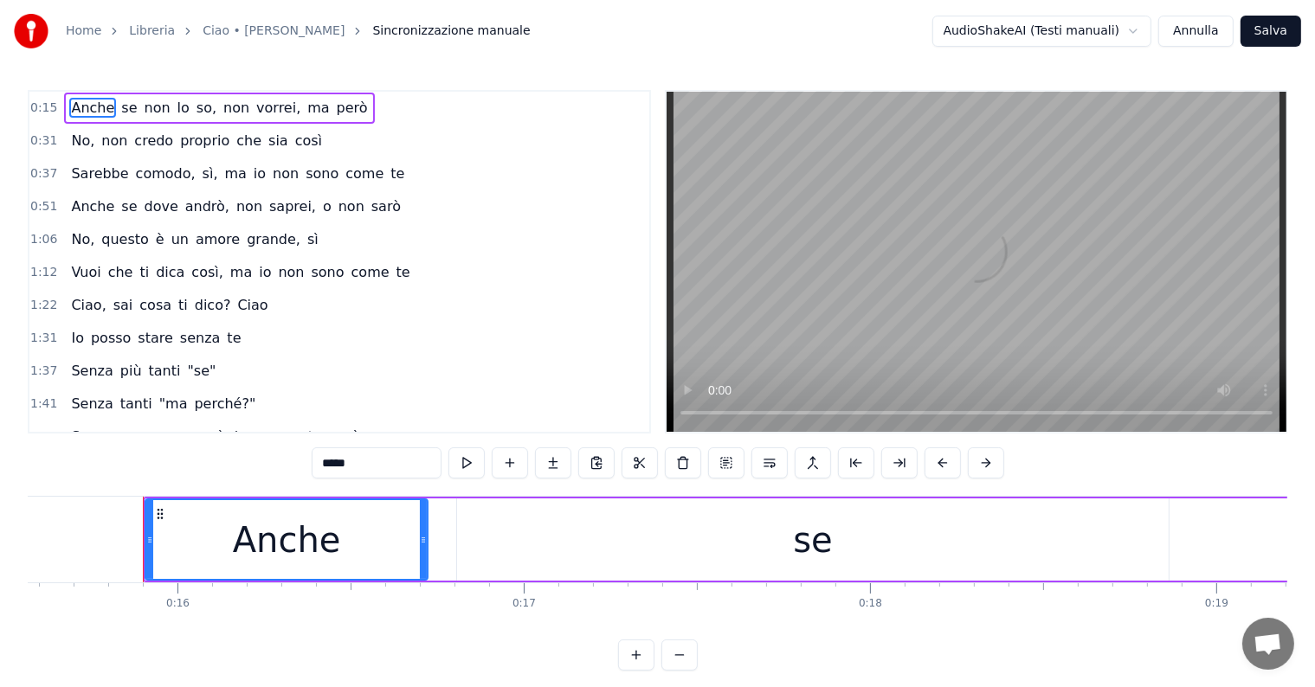
scroll to position [0, 5420]
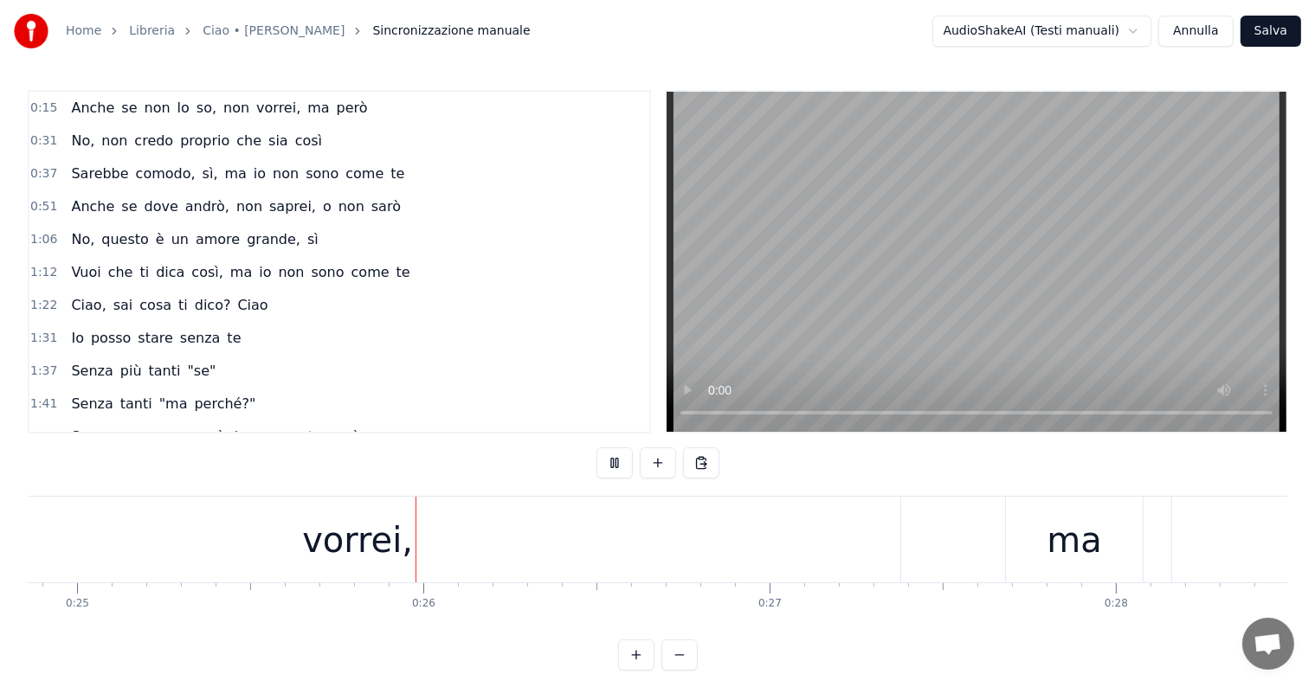
scroll to position [0, 8717]
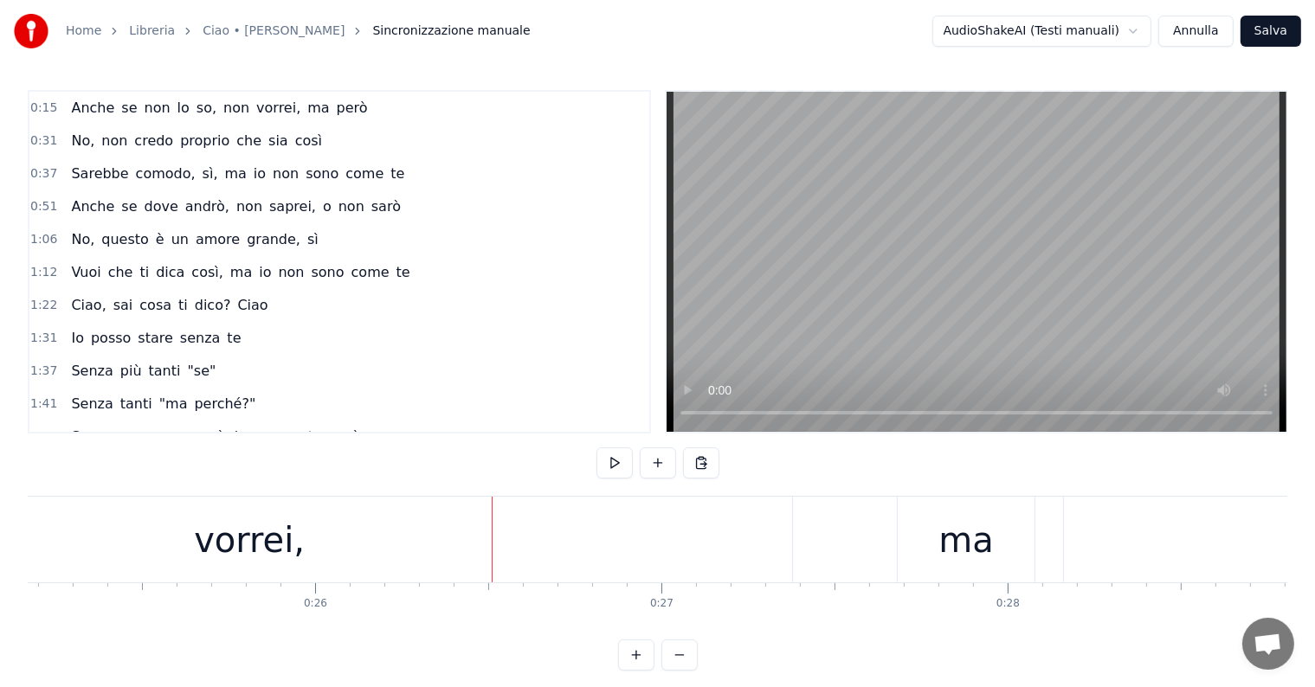
click at [244, 559] on div "vorrei," at bounding box center [249, 540] width 111 height 52
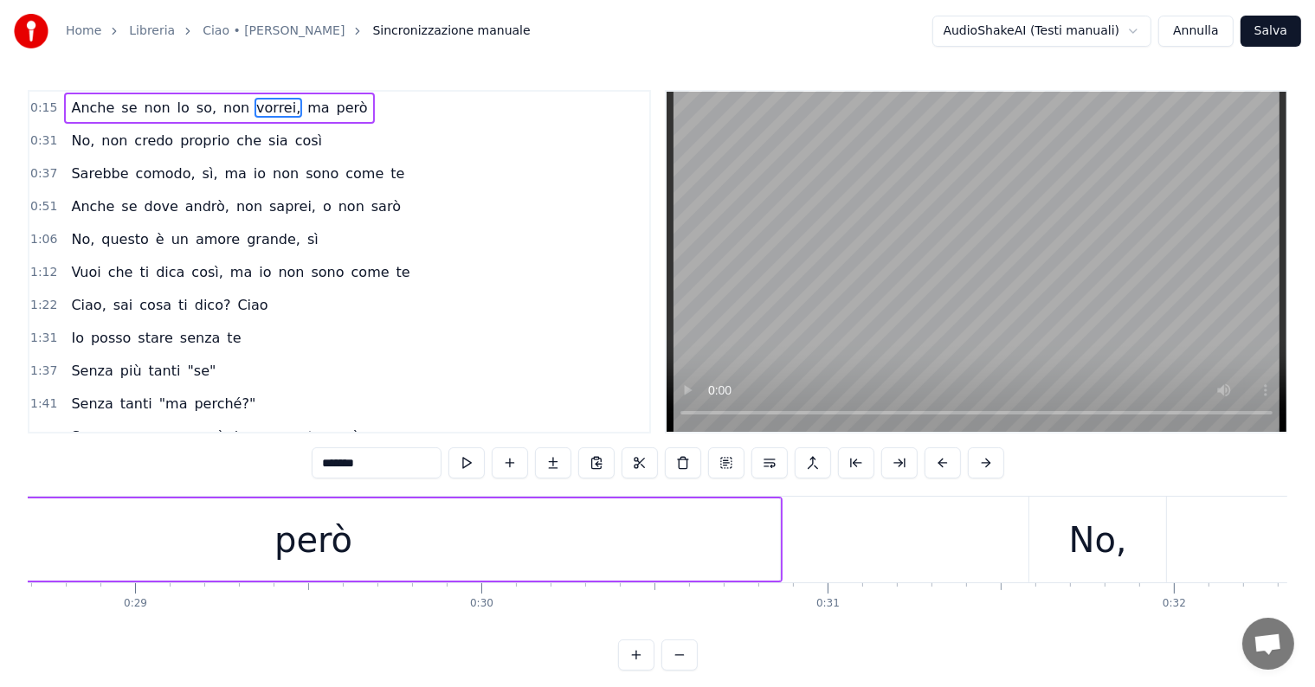
scroll to position [0, 9936]
click at [568, 554] on div "però" at bounding box center [314, 540] width 933 height 82
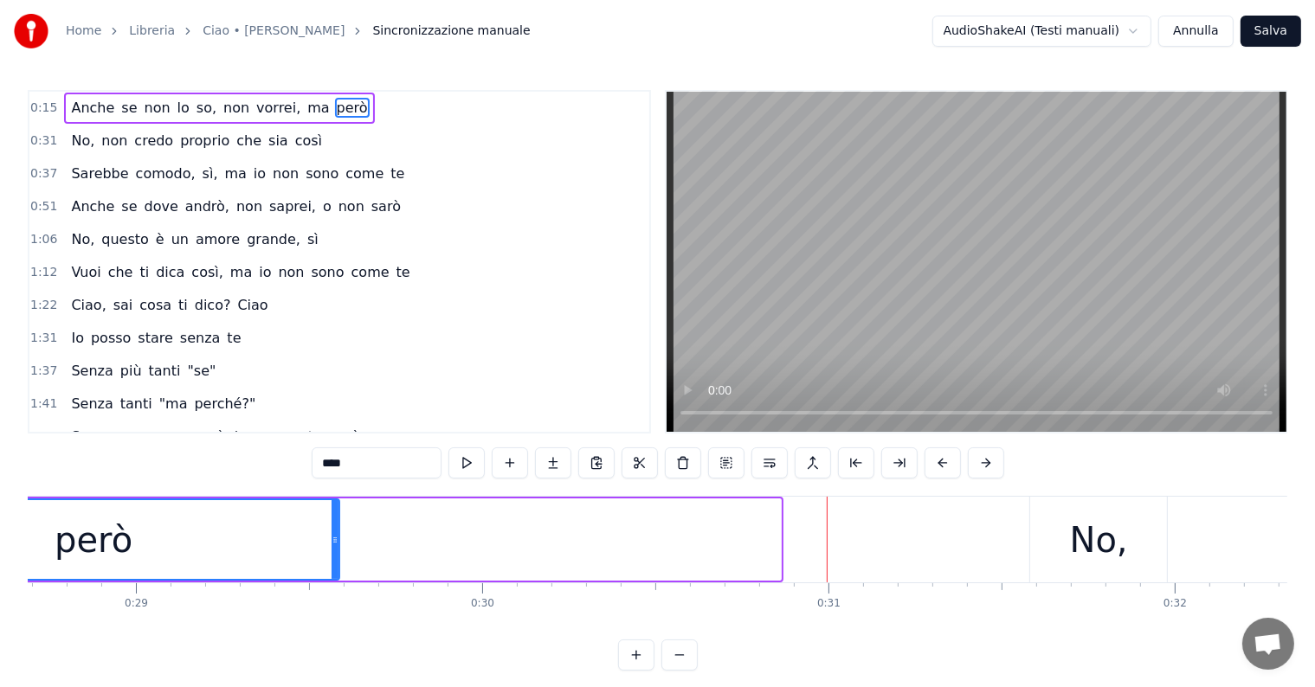
drag, startPoint x: 773, startPoint y: 547, endPoint x: 332, endPoint y: 565, distance: 441.9
click at [332, 565] on div at bounding box center [335, 539] width 7 height 79
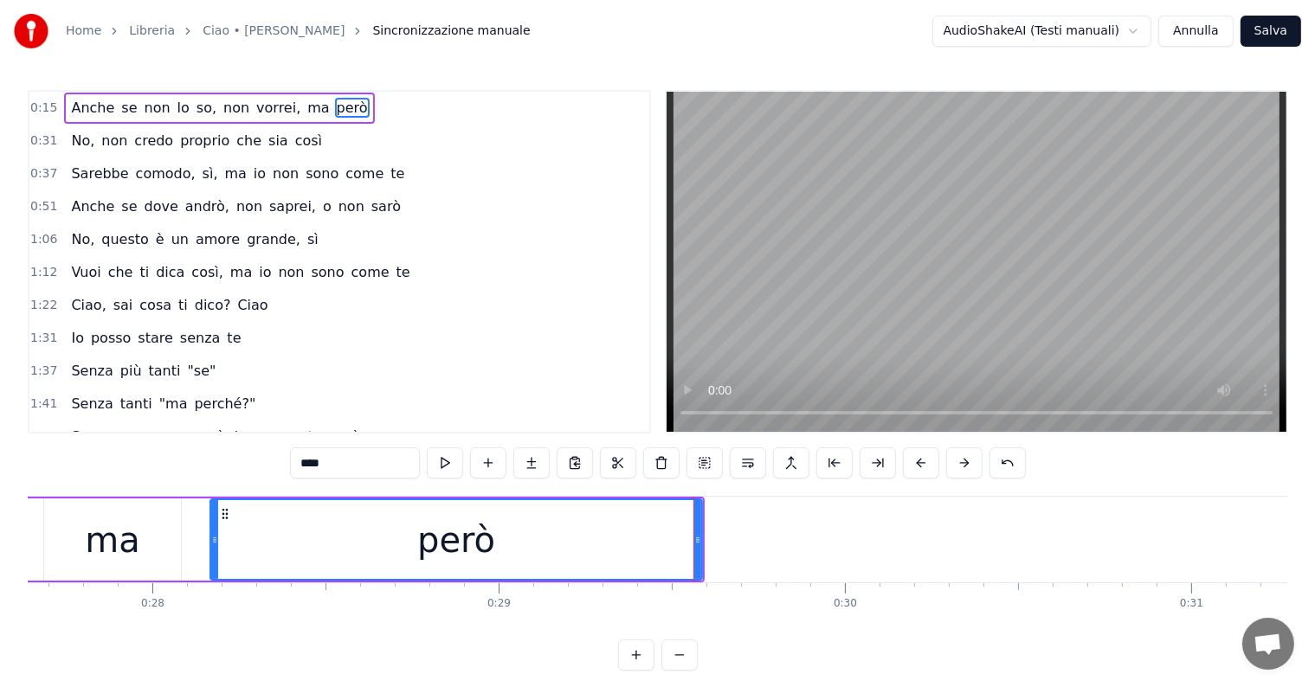
scroll to position [0, 9324]
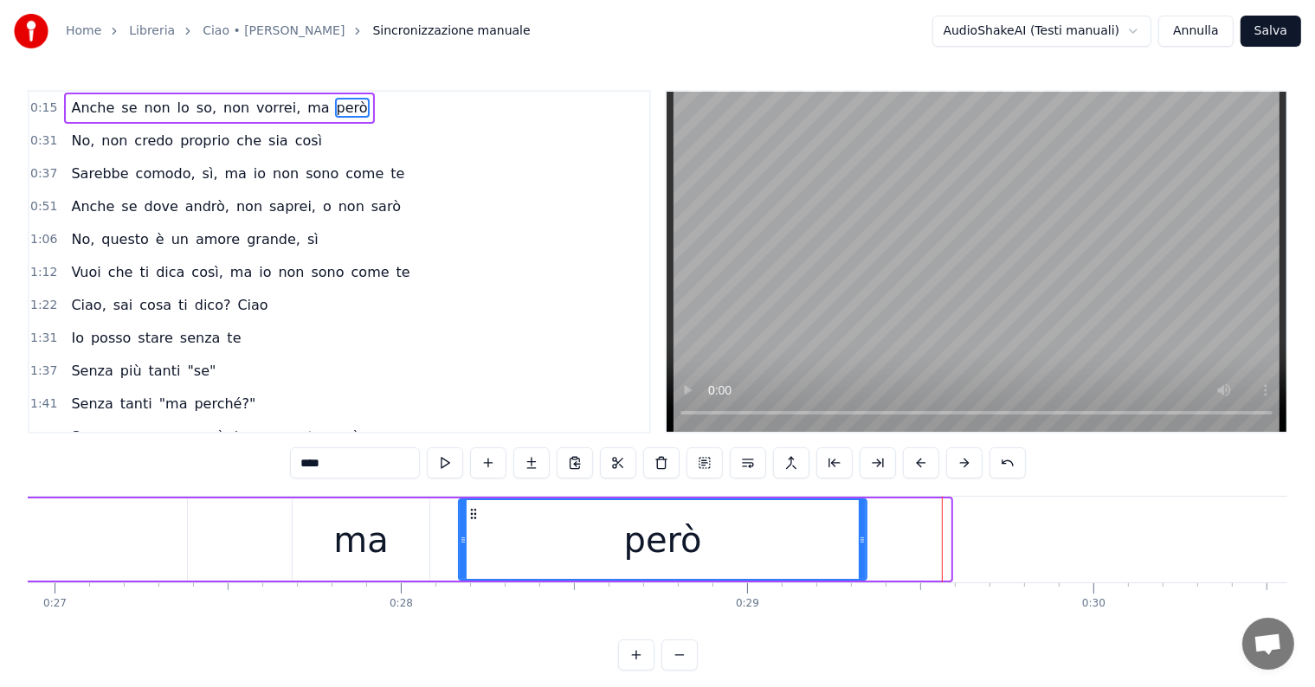
drag, startPoint x: 946, startPoint y: 537, endPoint x: 862, endPoint y: 535, distance: 84.0
click at [862, 535] on icon at bounding box center [862, 540] width 7 height 14
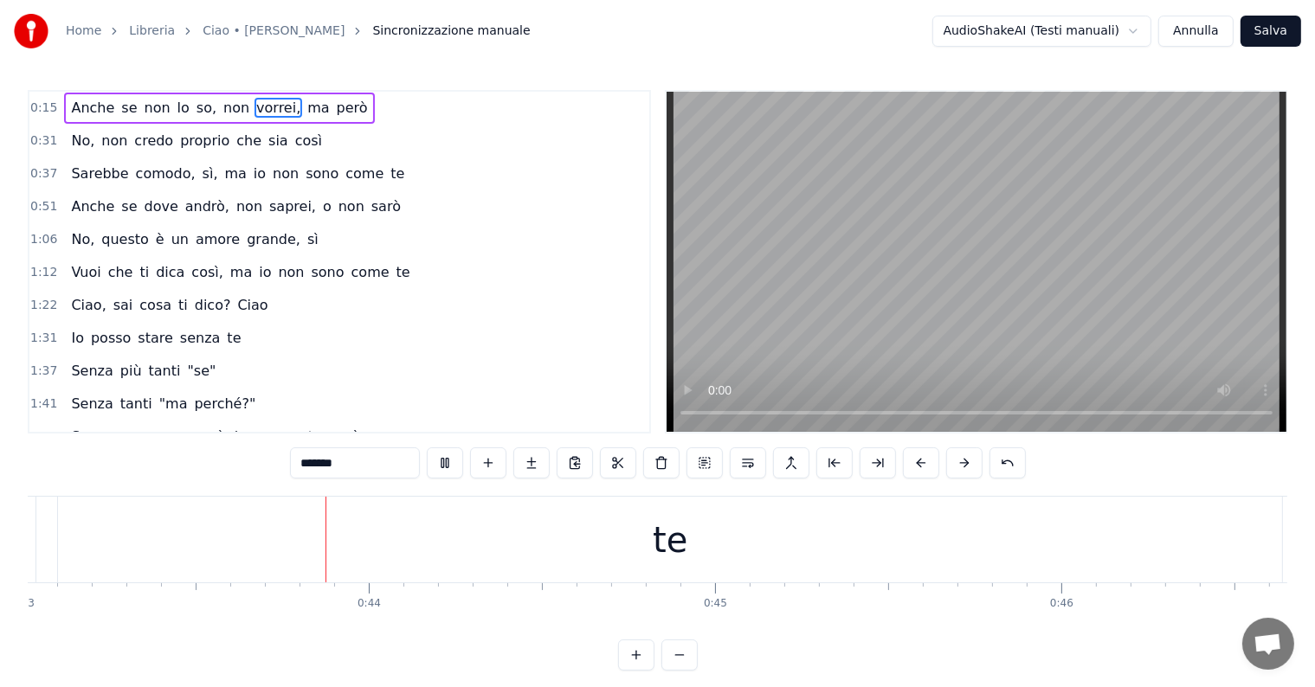
scroll to position [0, 14903]
click at [448, 546] on div "te" at bounding box center [665, 540] width 1224 height 86
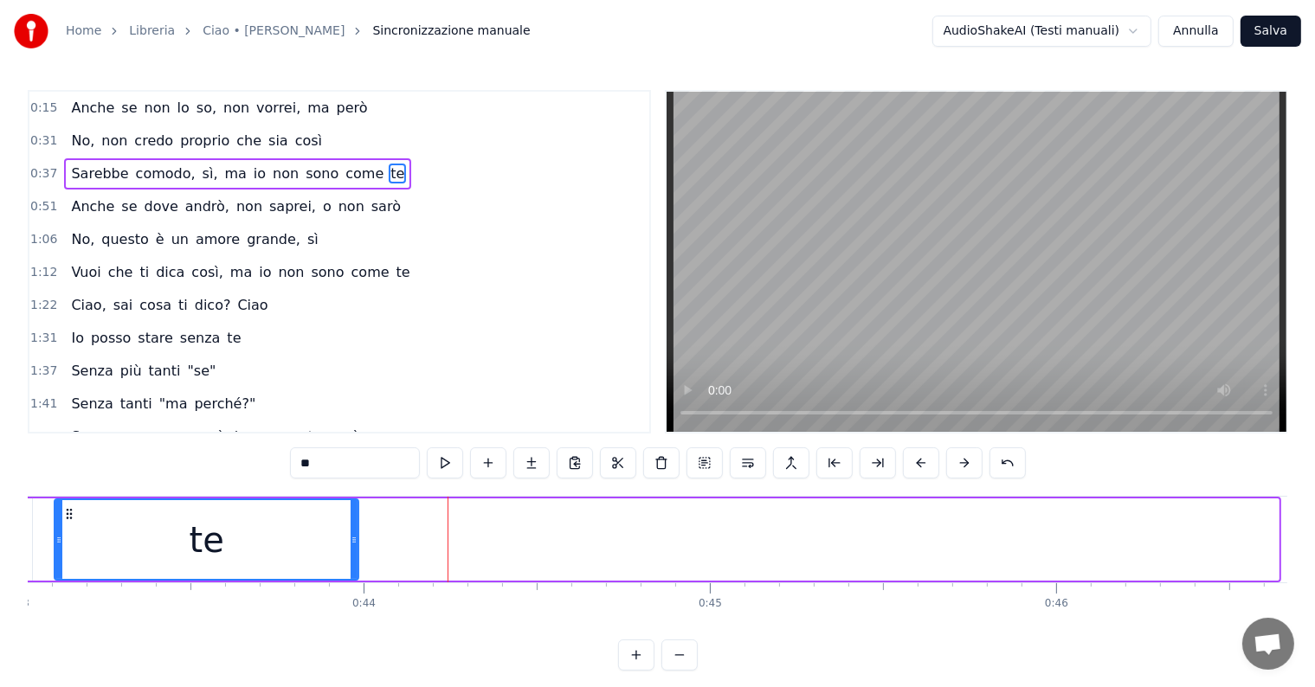
drag, startPoint x: 1277, startPoint y: 516, endPoint x: 357, endPoint y: 518, distance: 920.4
click at [357, 518] on div at bounding box center [354, 539] width 7 height 79
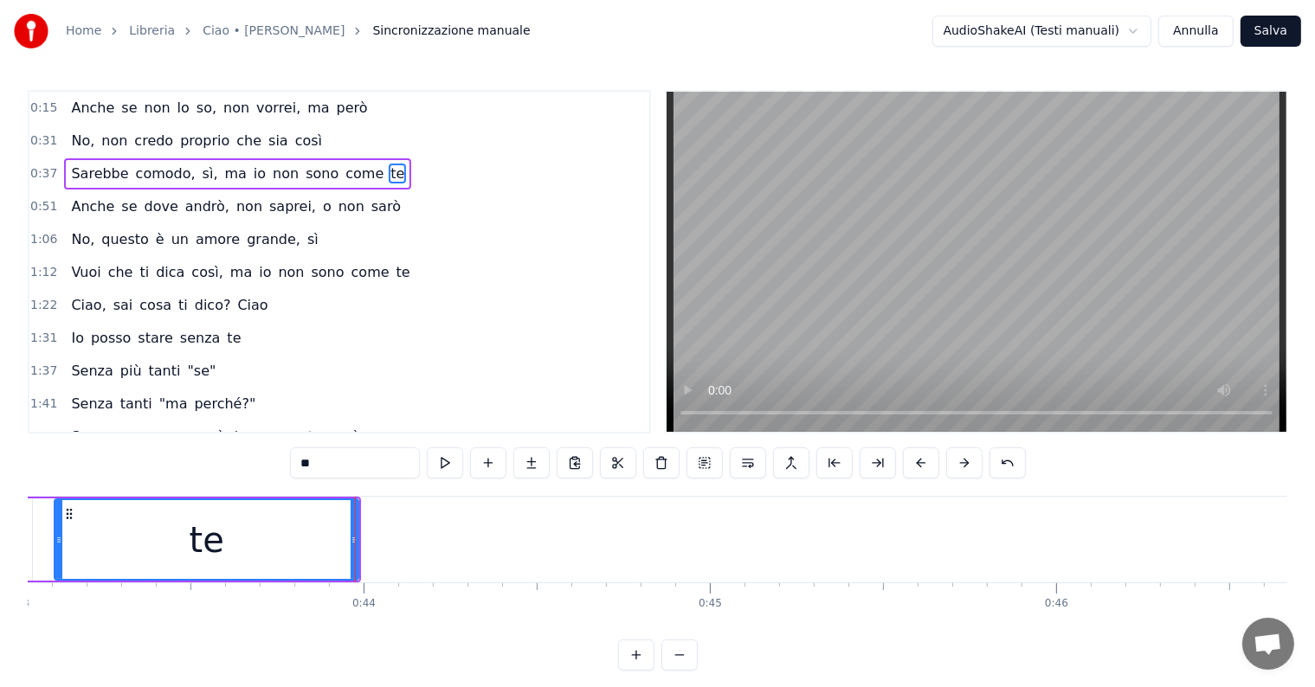
click at [223, 165] on span "ma" at bounding box center [235, 174] width 25 height 20
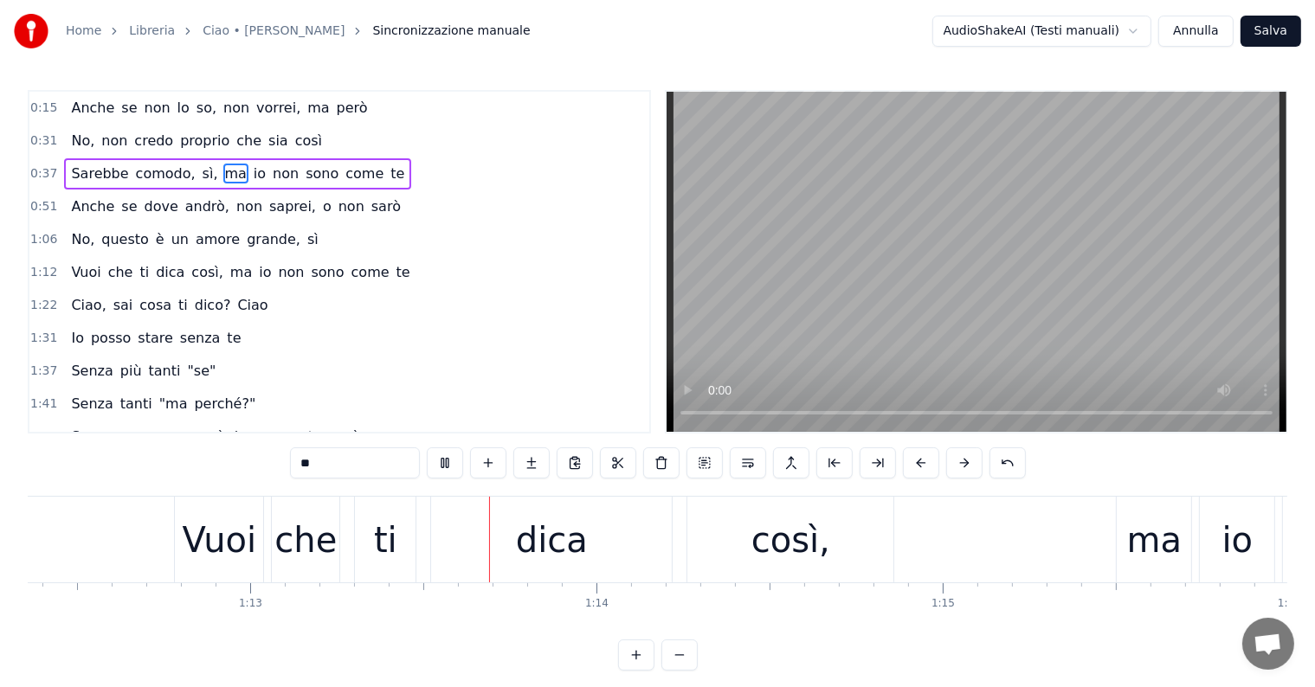
scroll to position [0, 25218]
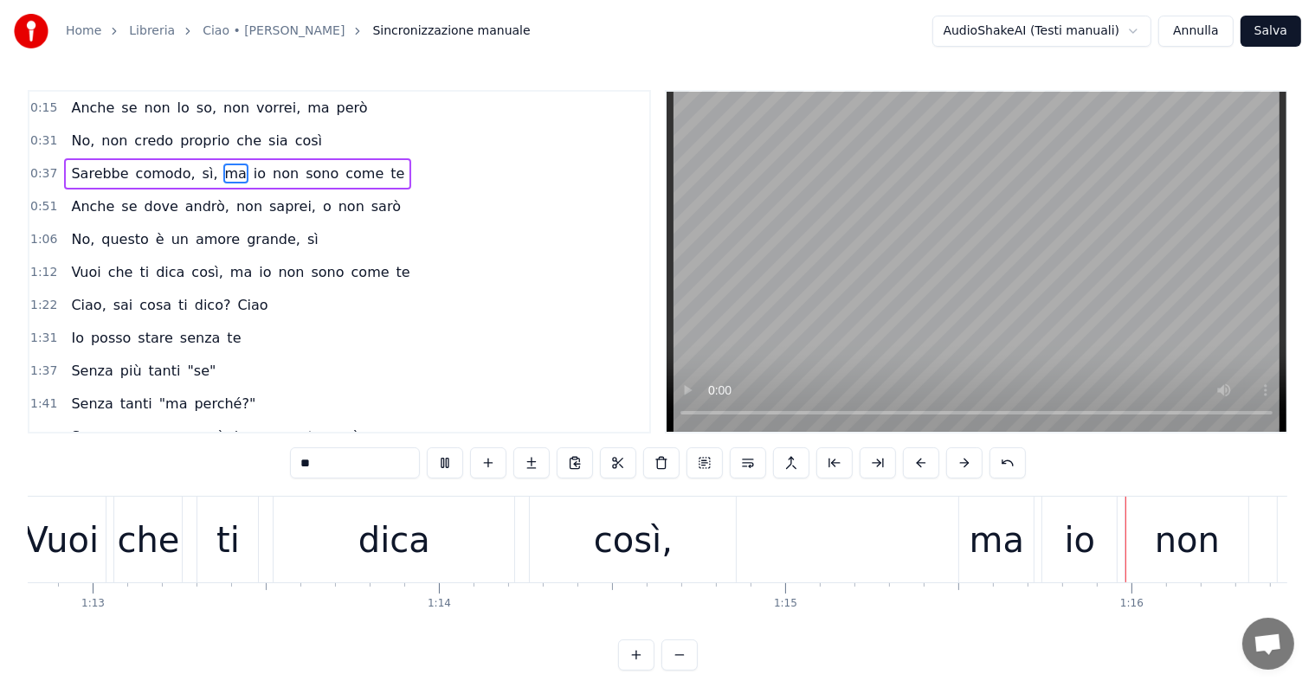
click at [596, 555] on div "così," at bounding box center [633, 540] width 206 height 86
type input "*****"
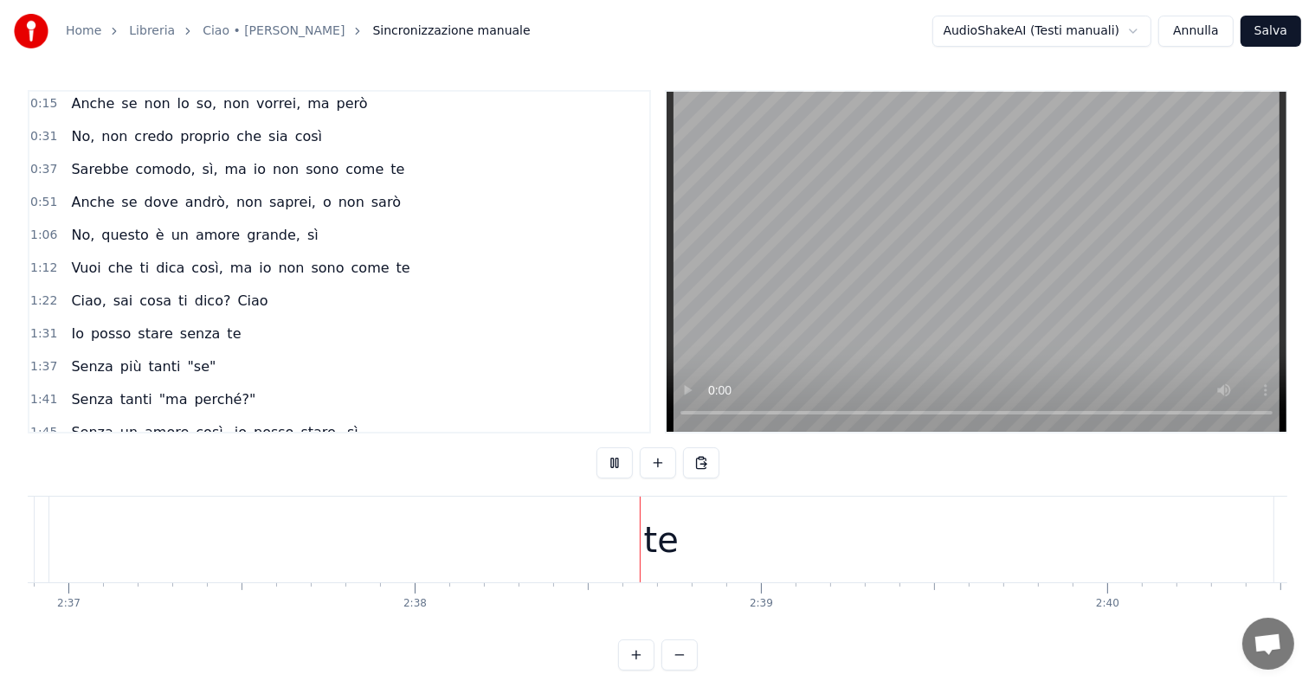
scroll to position [0, 54648]
click at [287, 545] on div "te" at bounding box center [348, 540] width 1224 height 86
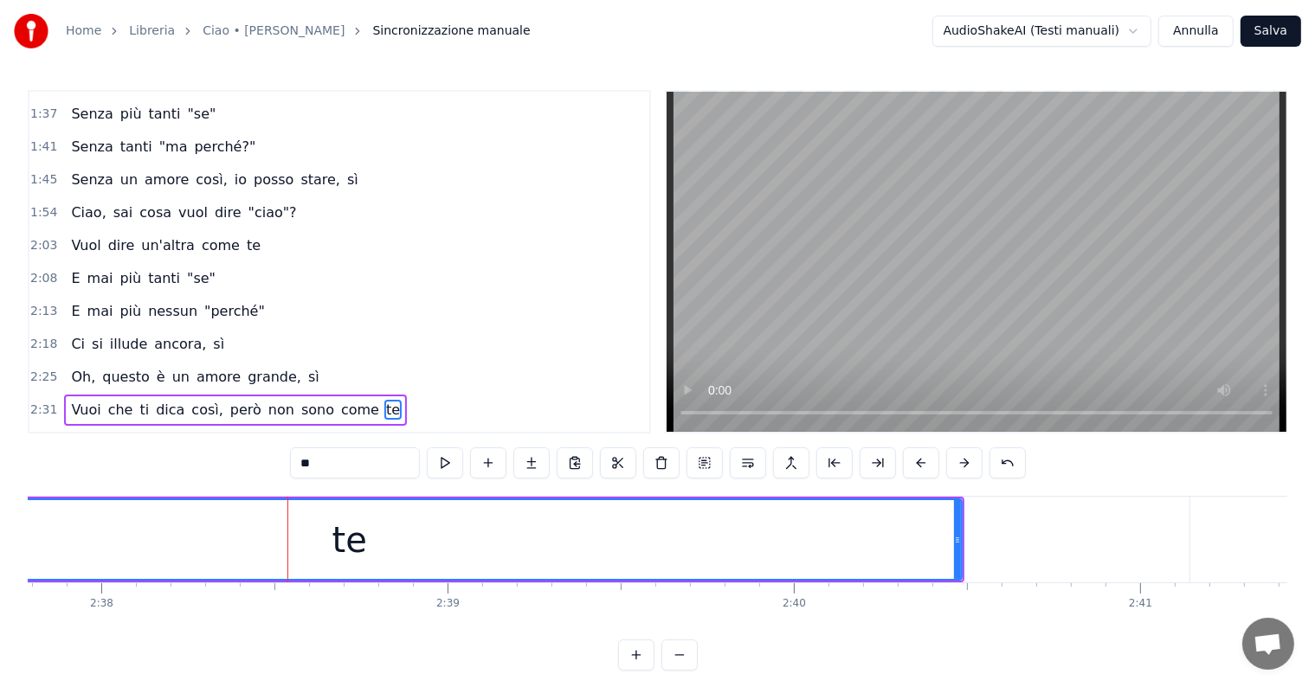
scroll to position [387, 0]
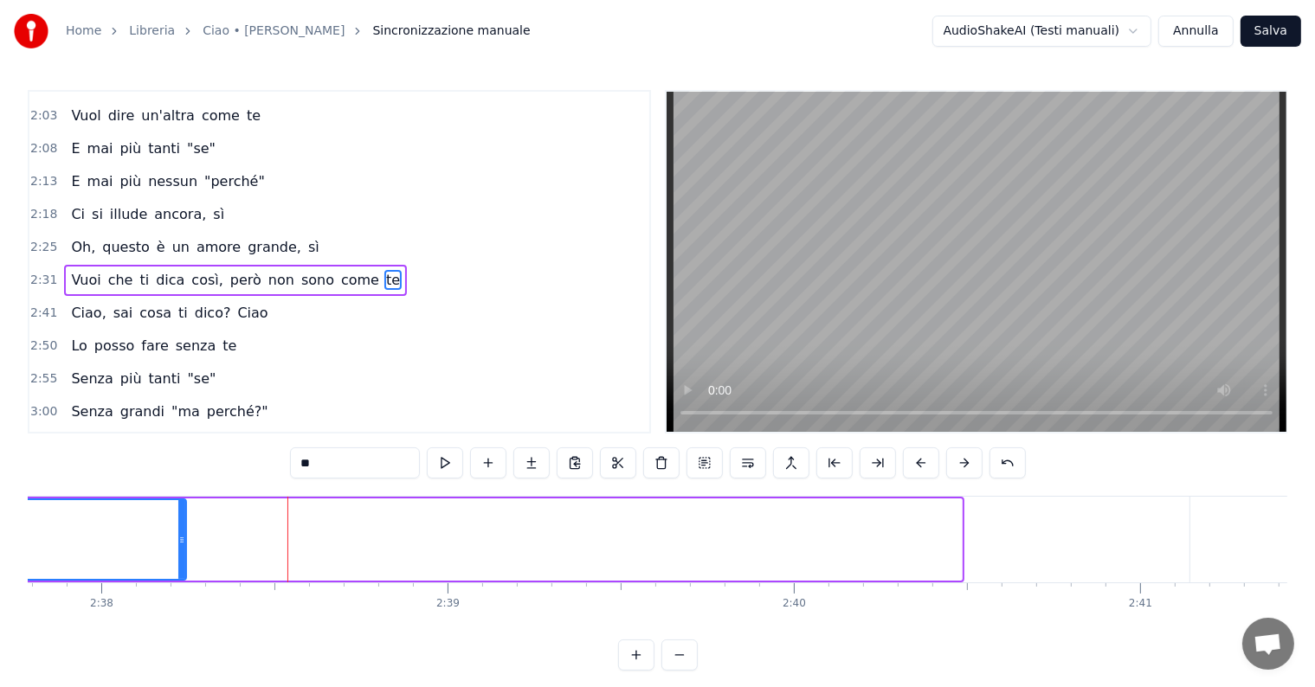
drag, startPoint x: 958, startPoint y: 540, endPoint x: 159, endPoint y: 541, distance: 798.3
click at [178, 541] on icon at bounding box center [181, 540] width 7 height 14
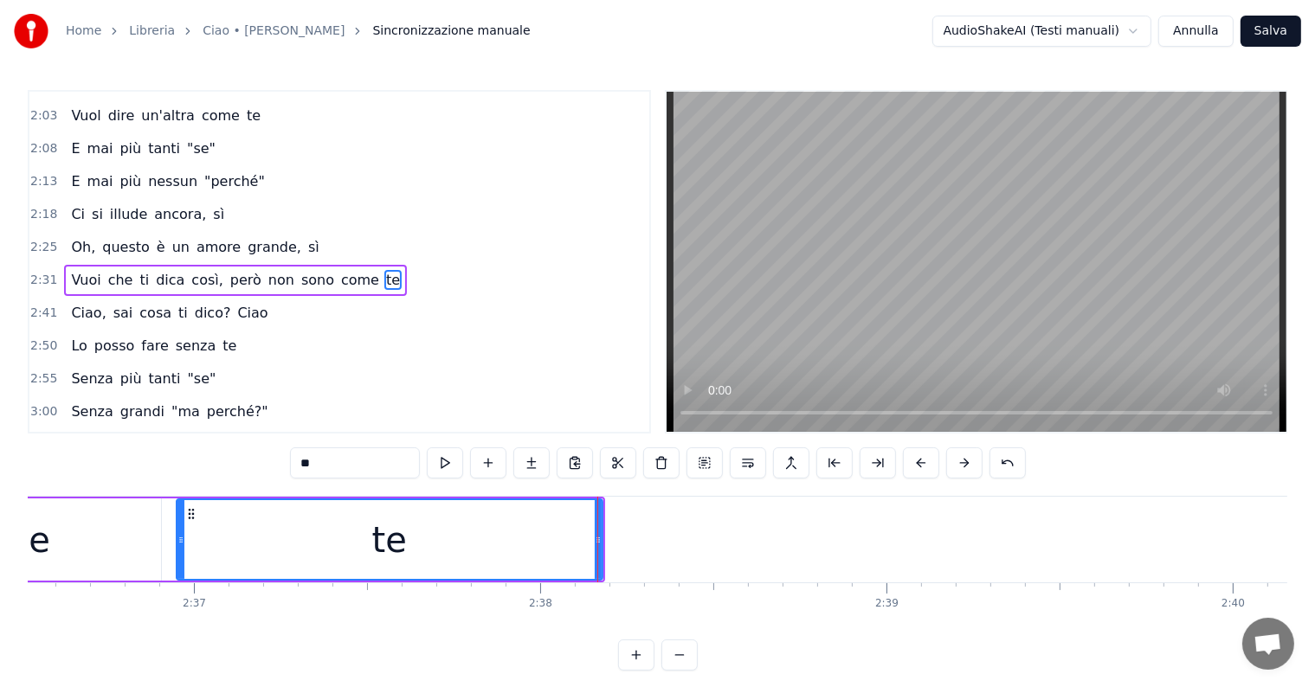
scroll to position [0, 53960]
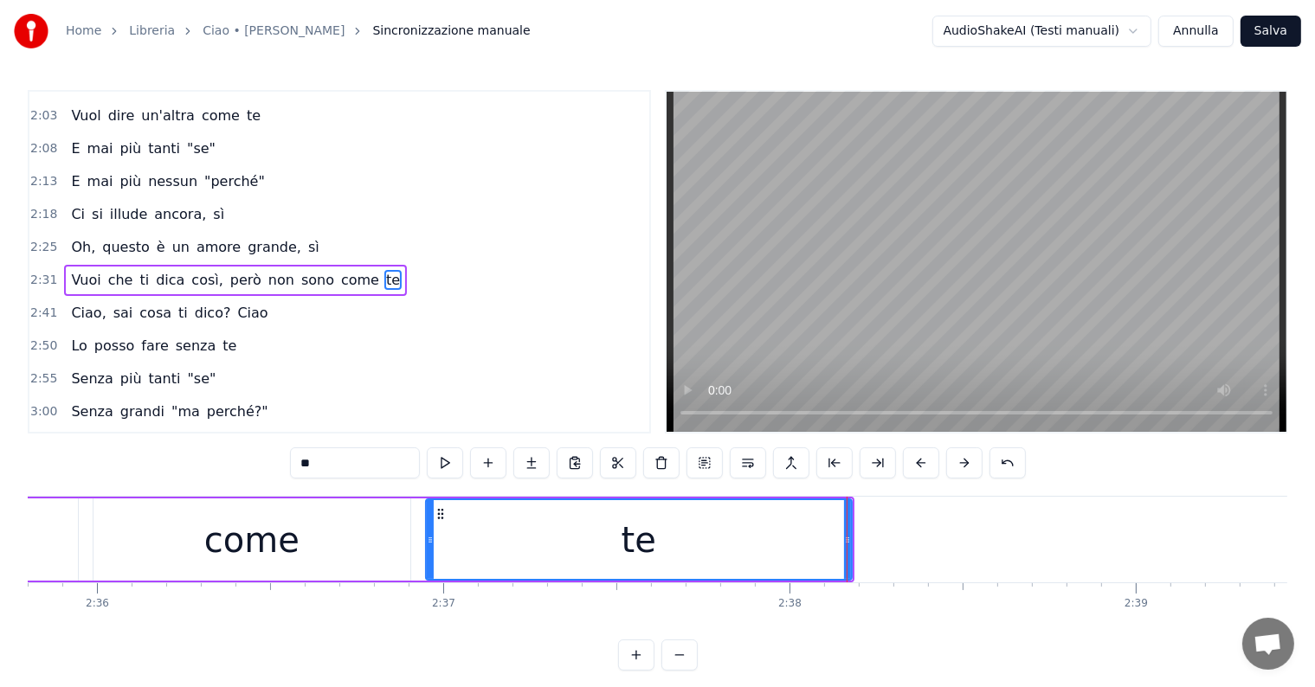
click at [291, 554] on div "come" at bounding box center [251, 540] width 95 height 52
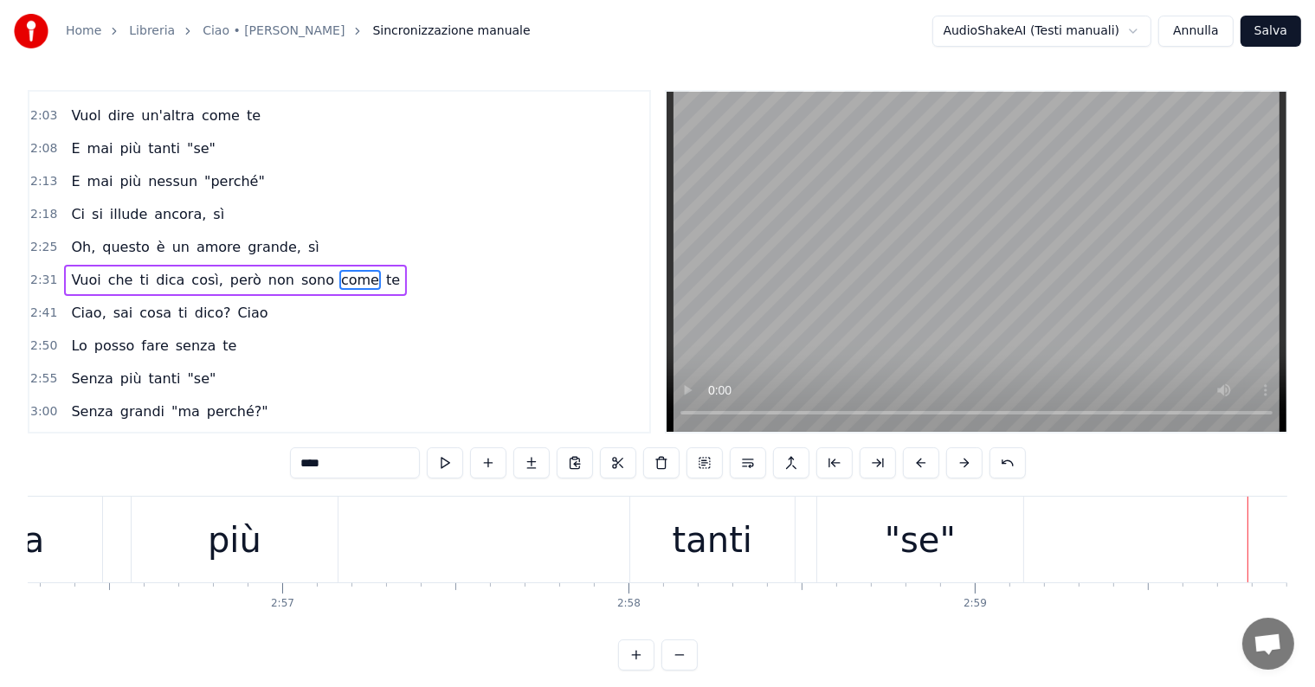
scroll to position [0, 60923]
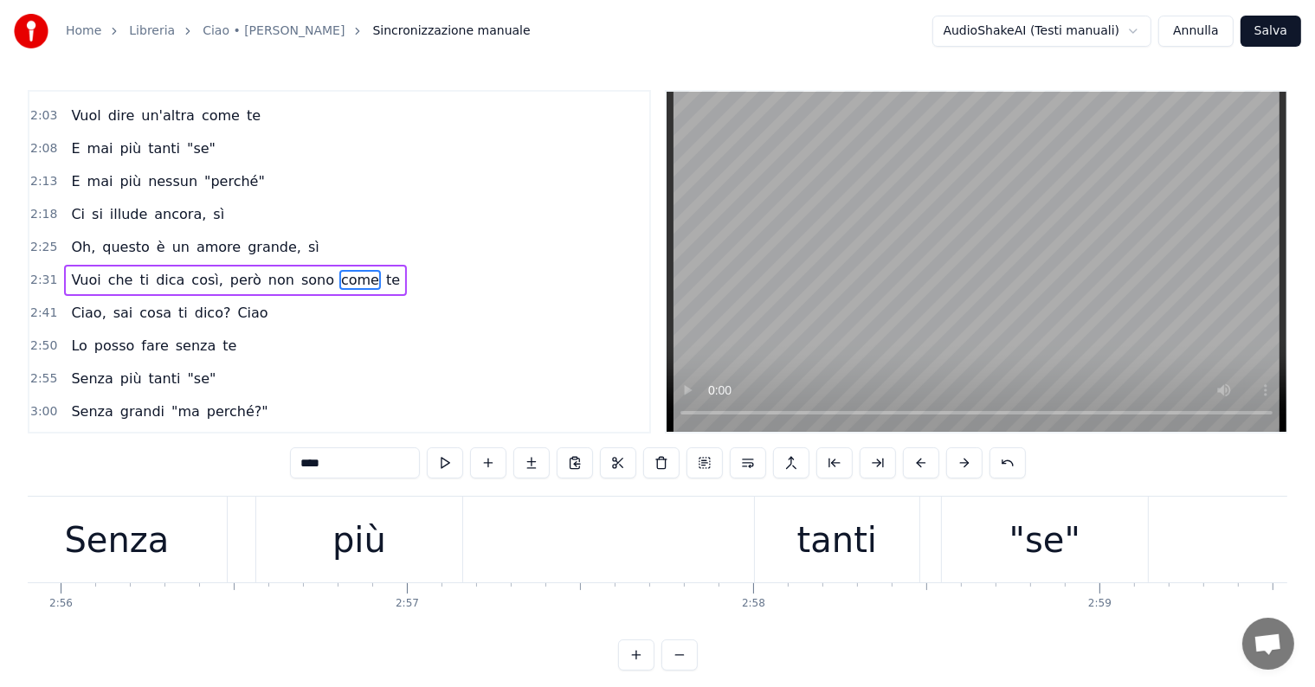
click at [126, 537] on div "Senza" at bounding box center [116, 540] width 105 height 52
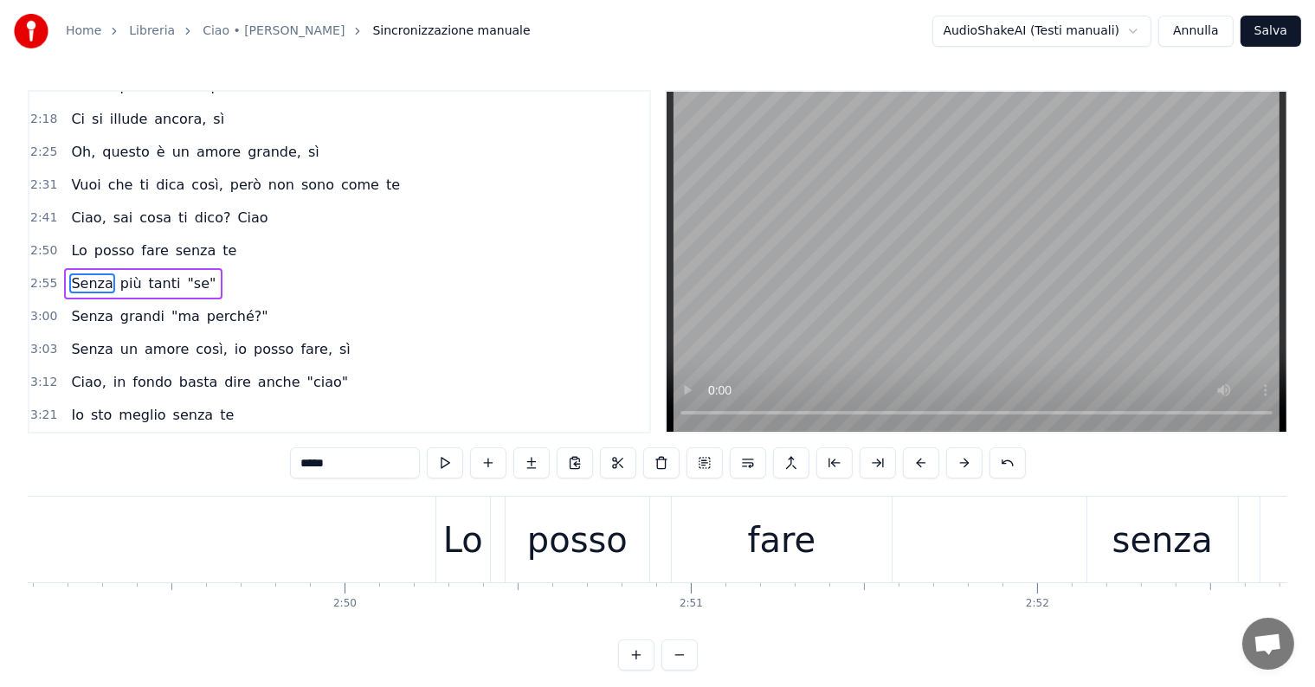
scroll to position [0, 58499]
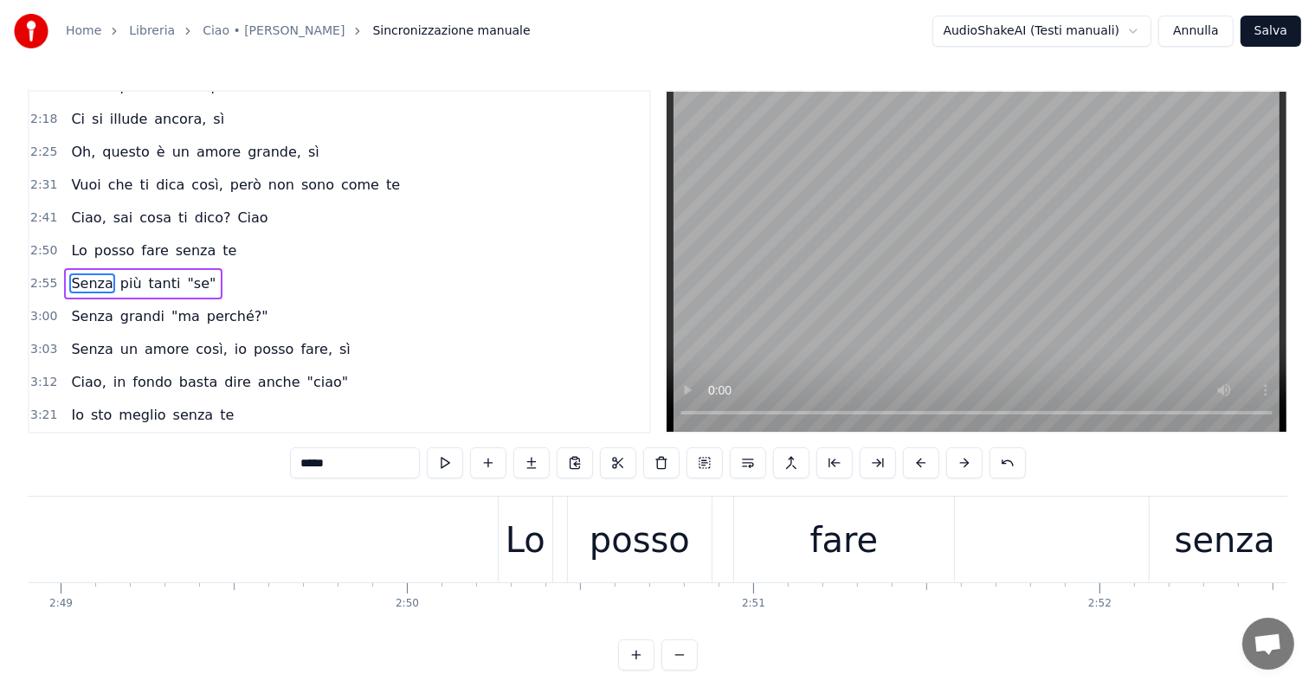
click at [523, 526] on div "Lo" at bounding box center [526, 540] width 40 height 52
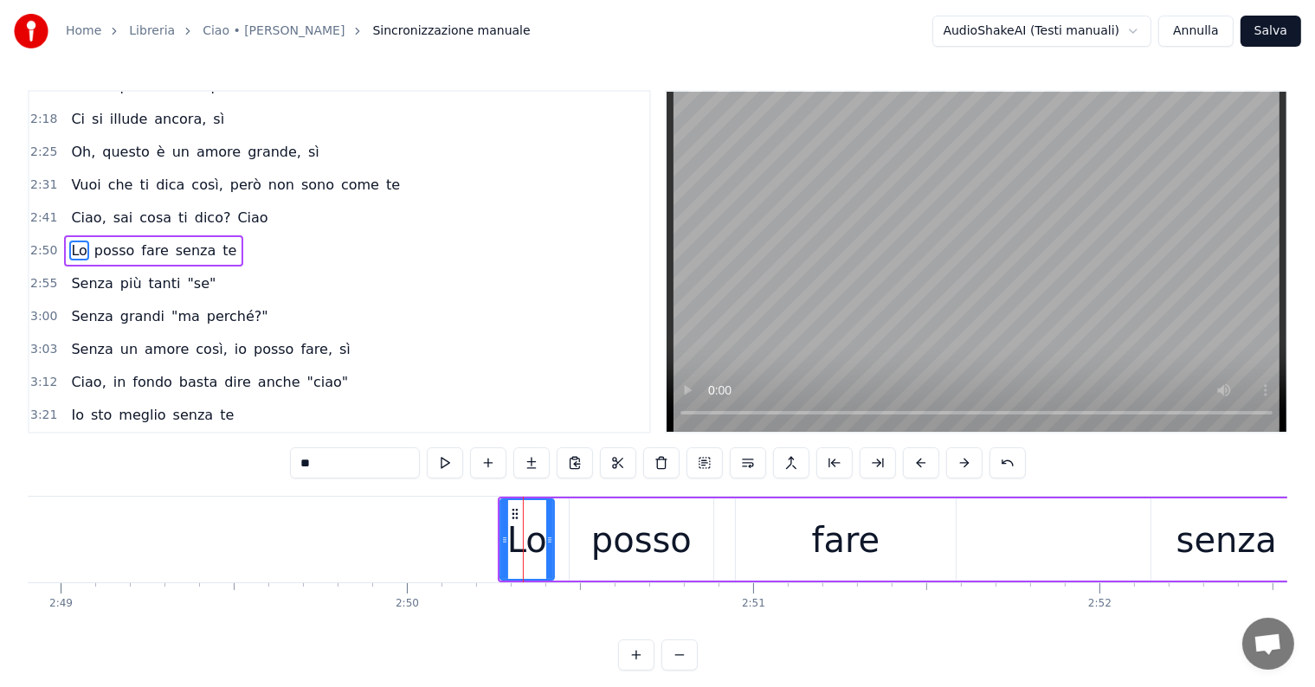
scroll to position [450, 0]
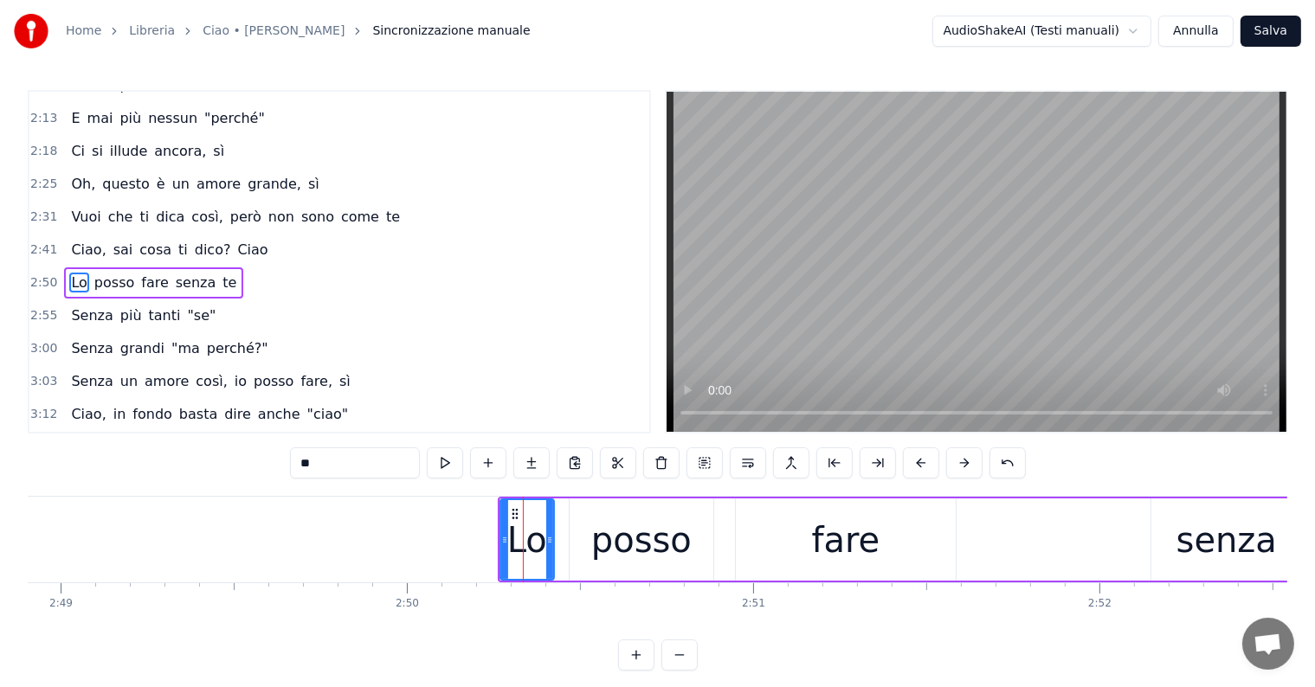
click at [309, 461] on input "**" at bounding box center [355, 463] width 130 height 31
type input "**"
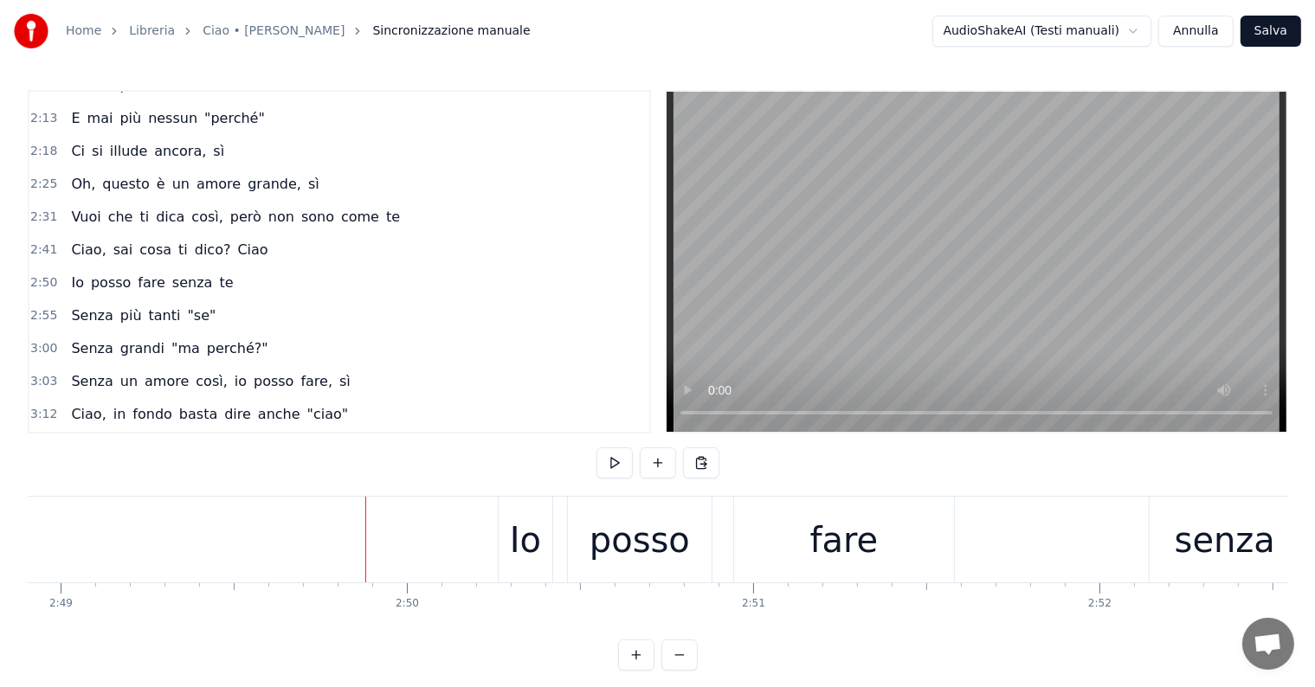
click at [97, 305] on div "Senza più tanti "se"" at bounding box center [143, 315] width 158 height 31
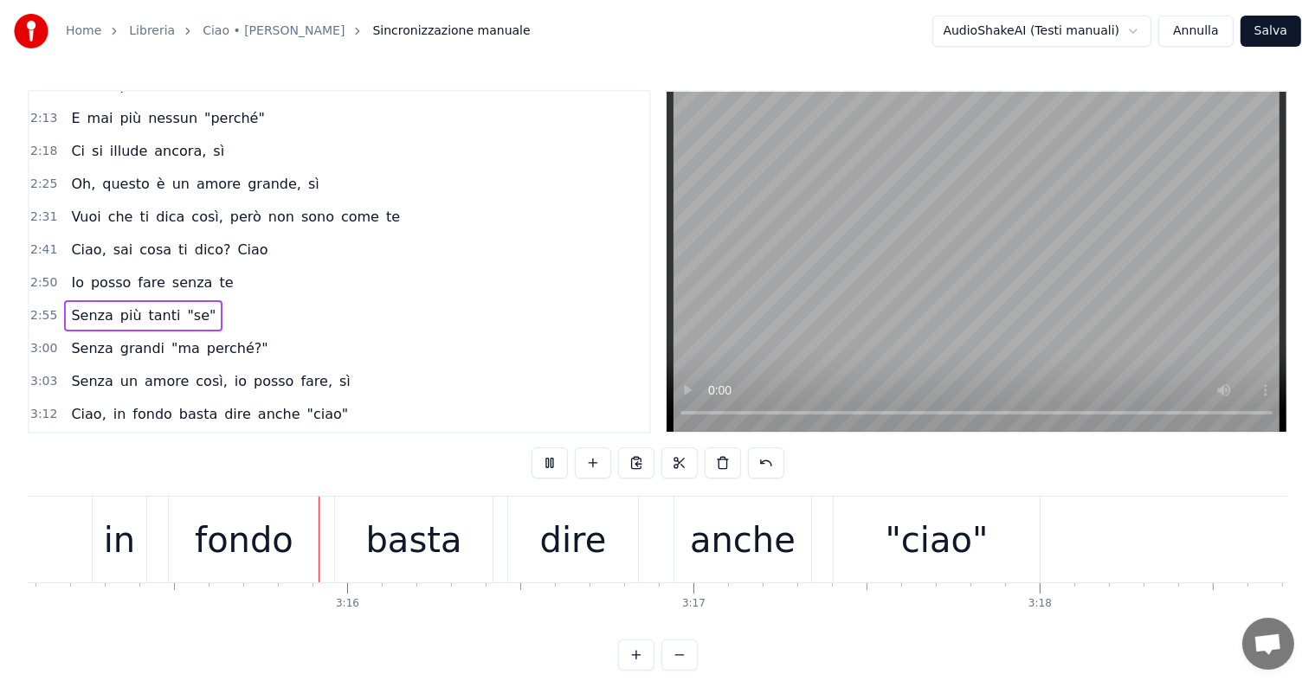
scroll to position [0, 67596]
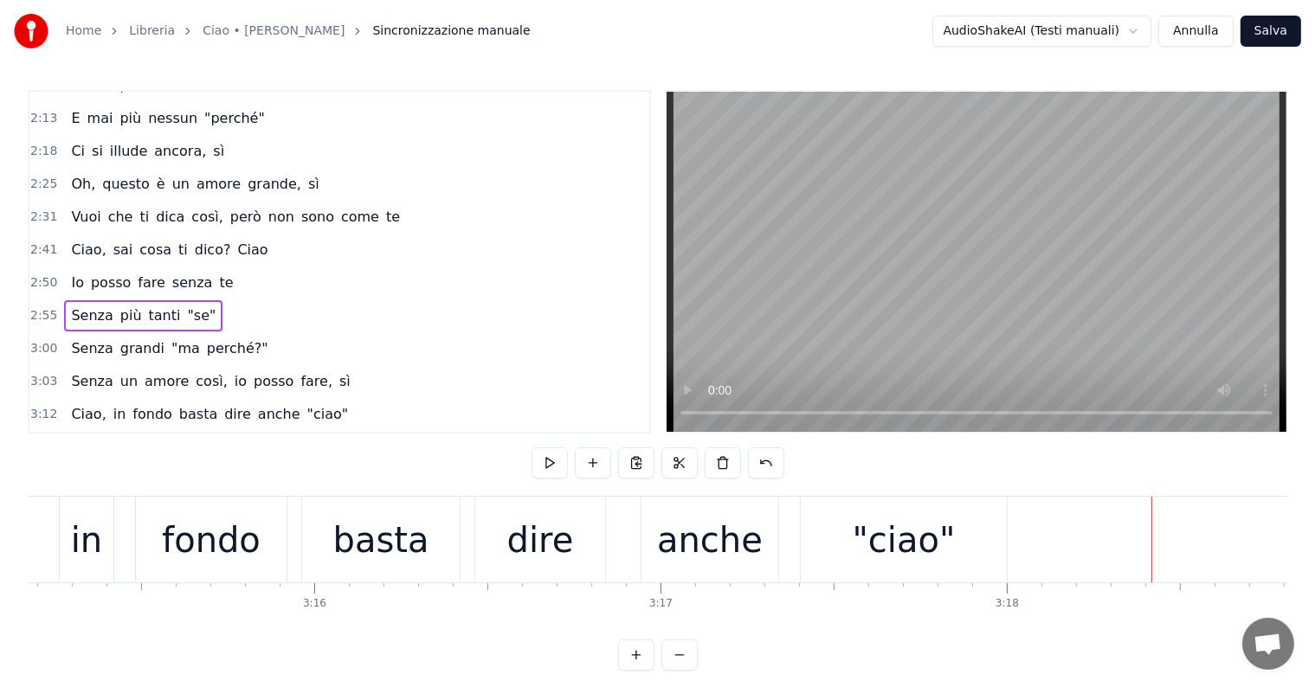
click at [726, 542] on div "anche" at bounding box center [710, 540] width 106 height 52
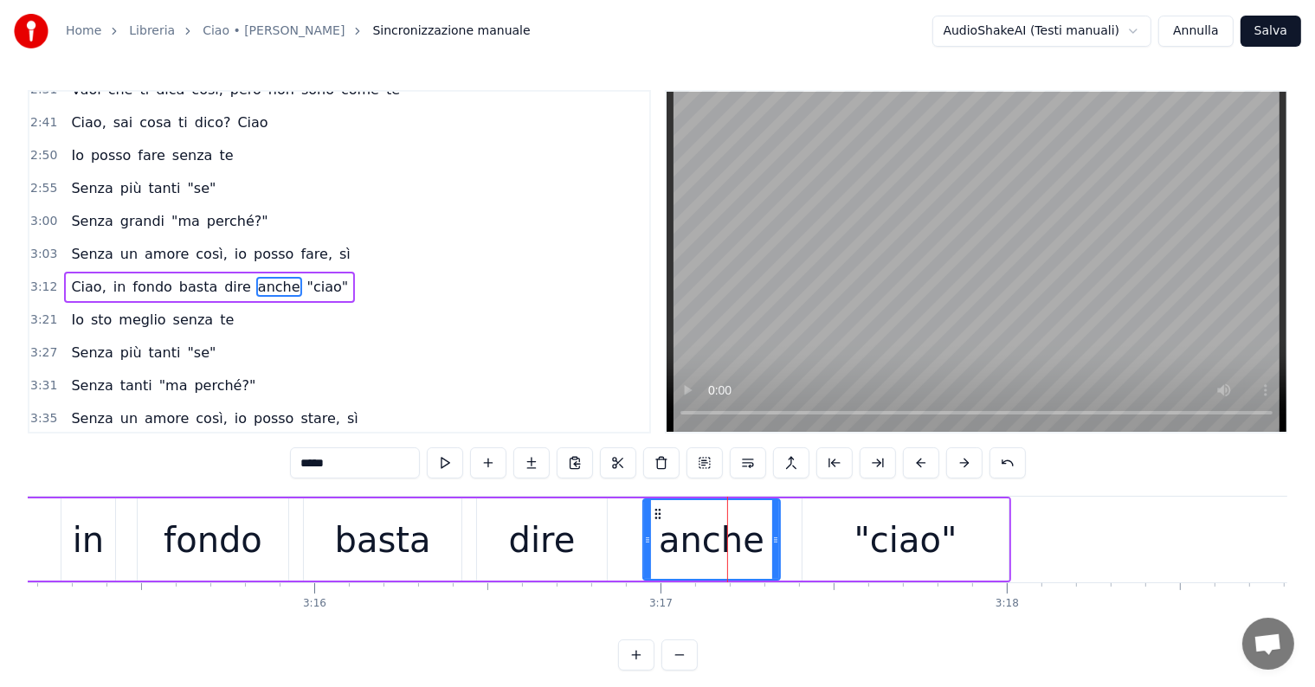
scroll to position [578, 0]
click at [319, 465] on input "*****" at bounding box center [355, 463] width 130 height 31
click at [74, 552] on div "in" at bounding box center [88, 540] width 31 height 52
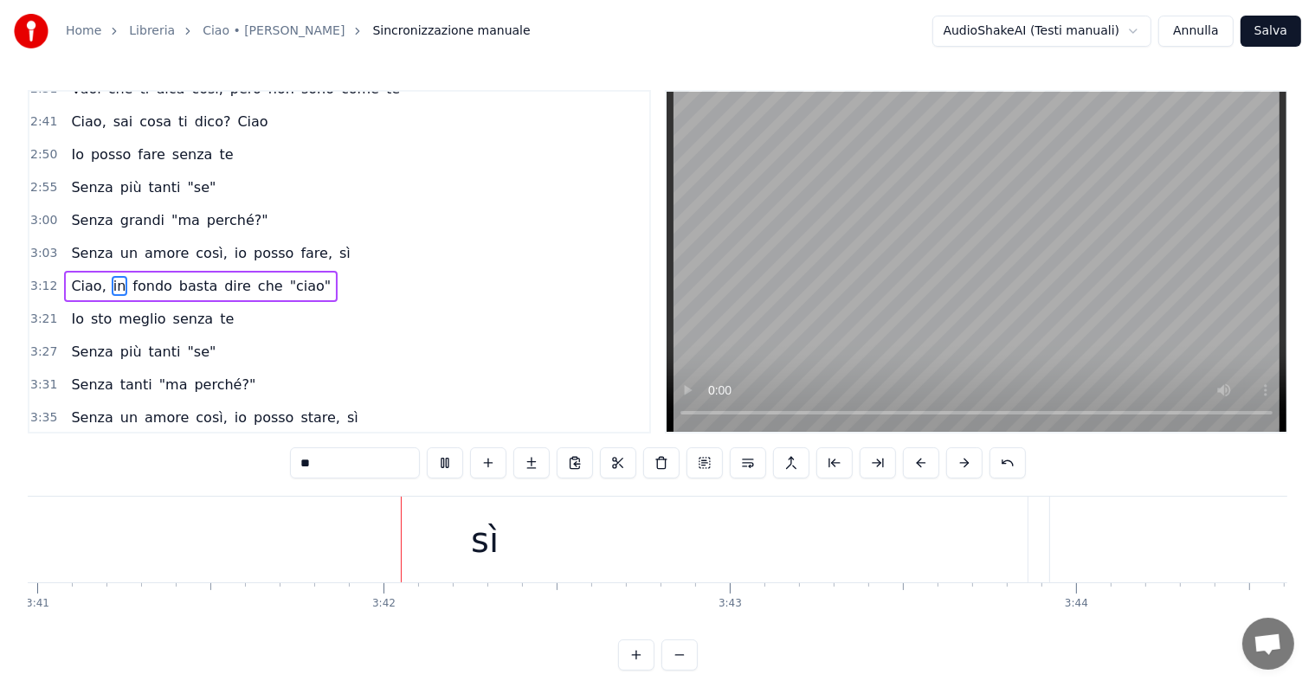
scroll to position [0, 76590]
click at [376, 554] on div "sì" at bounding box center [427, 540] width 1086 height 86
type input "**"
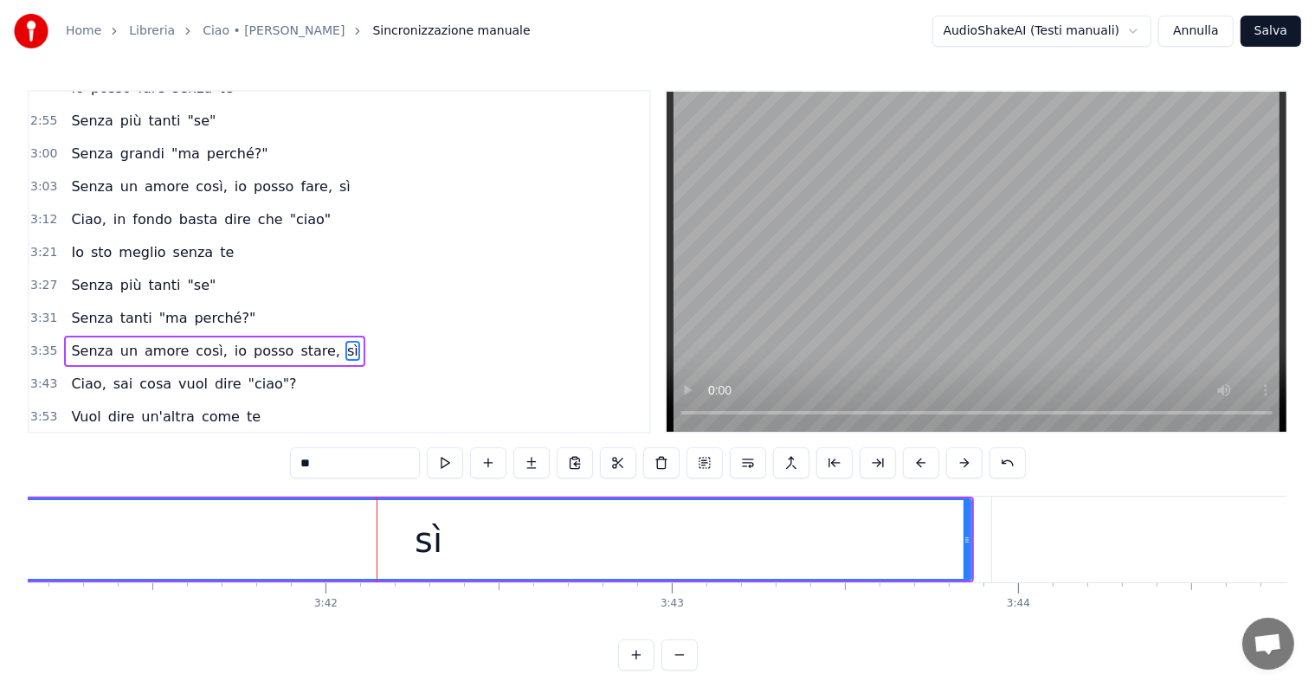
scroll to position [706, 0]
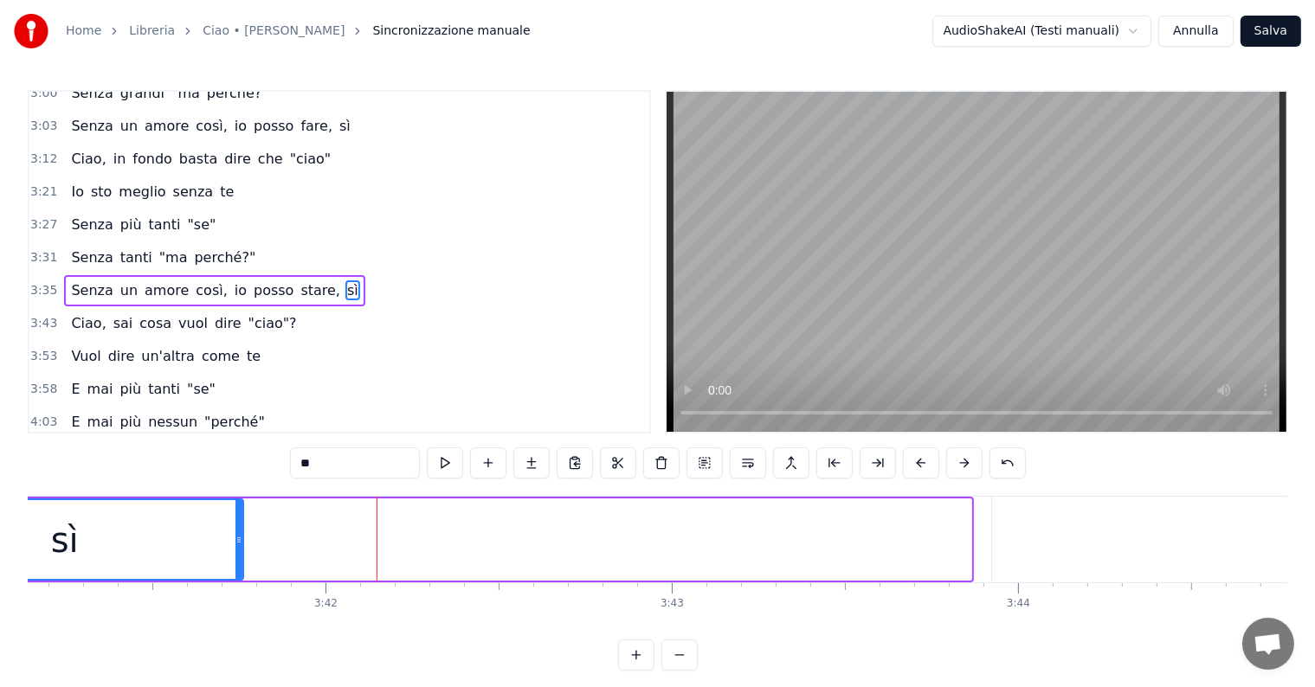
drag, startPoint x: 966, startPoint y: 519, endPoint x: 237, endPoint y: 497, distance: 729.4
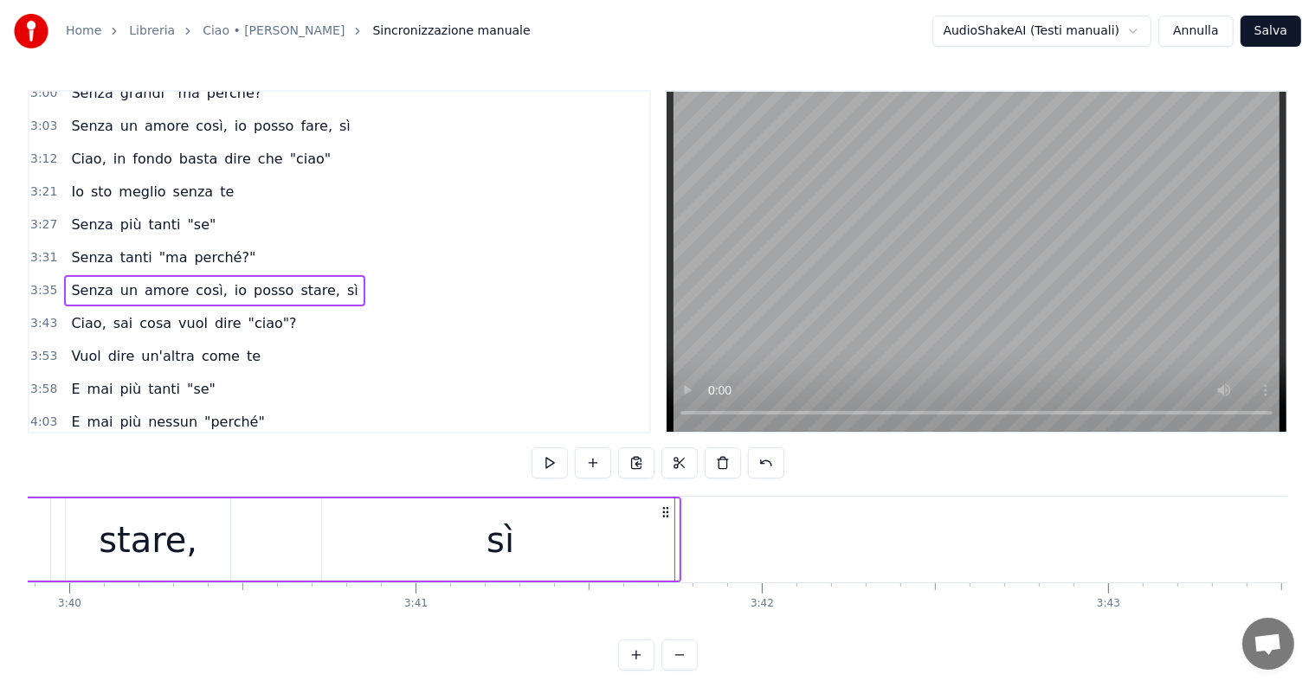
scroll to position [0, 76031]
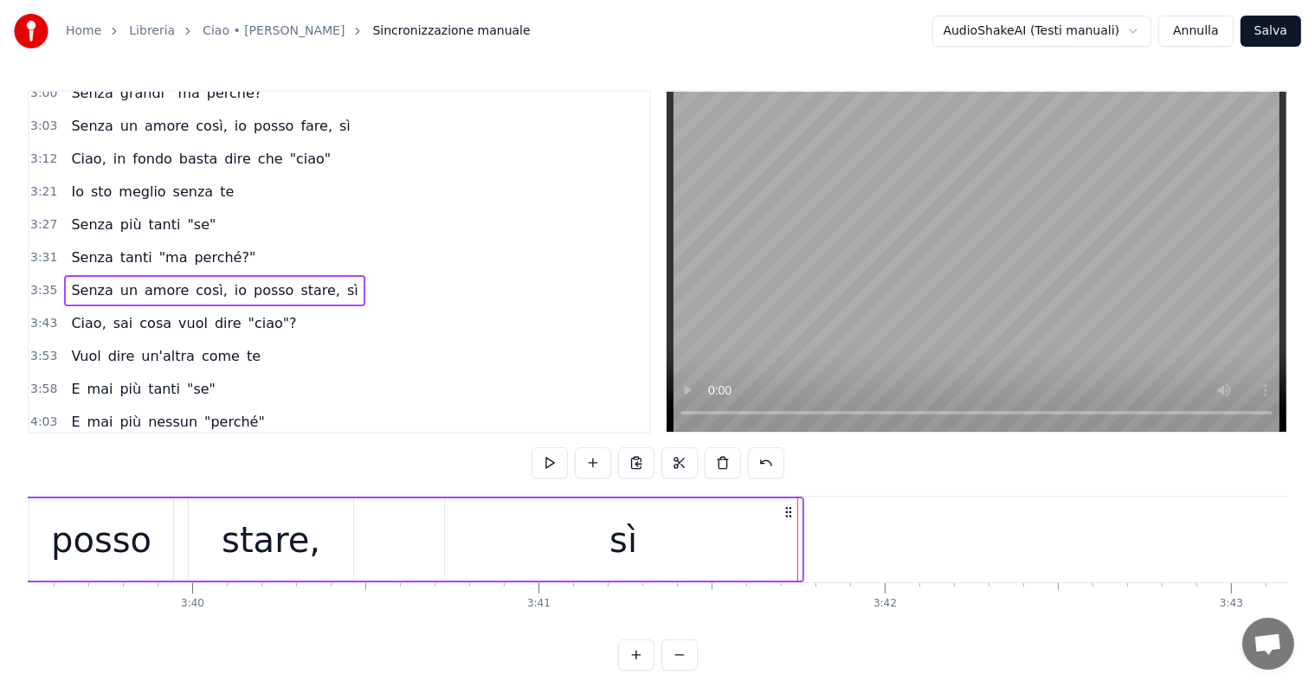
click at [109, 545] on div "posso" at bounding box center [101, 540] width 100 height 52
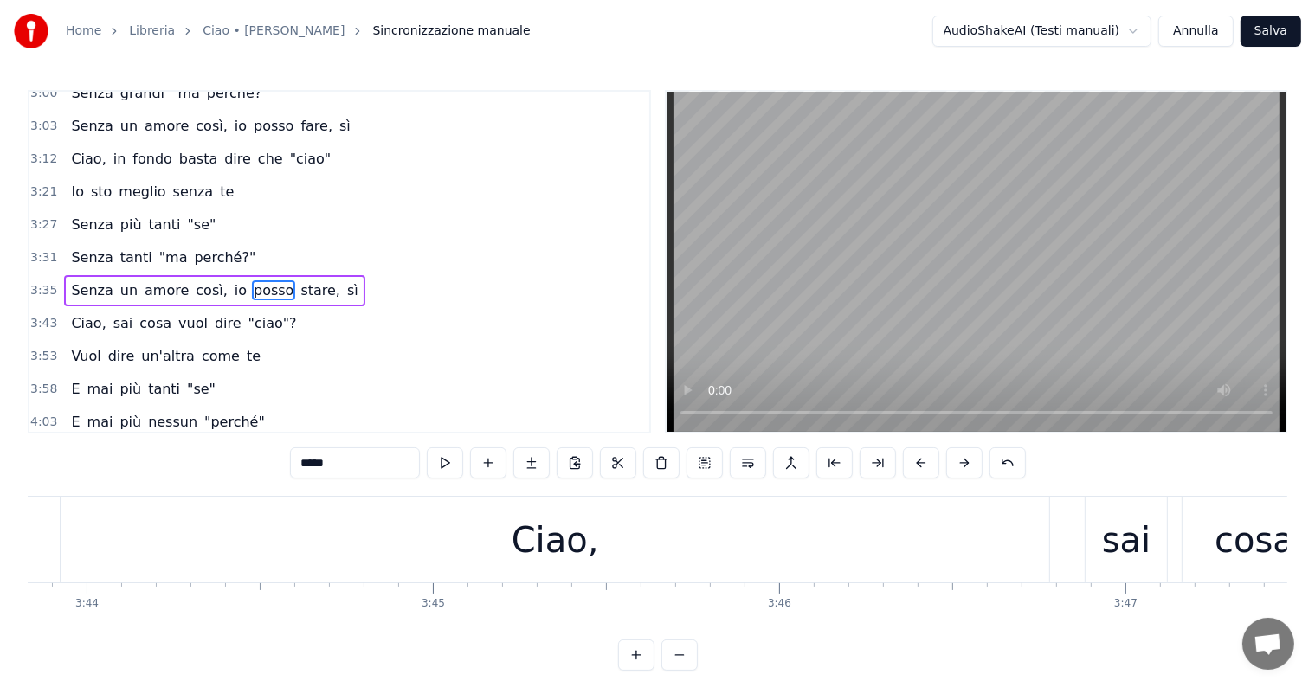
scroll to position [0, 77397]
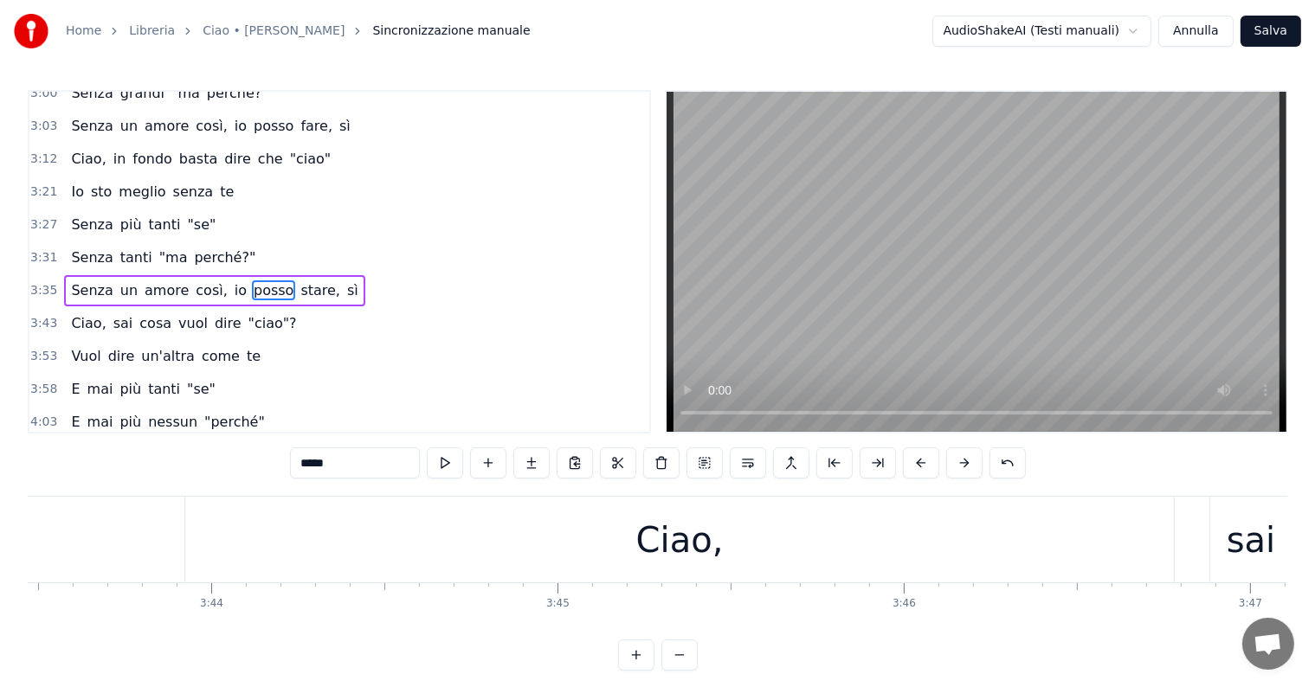
click at [423, 533] on div "Ciao," at bounding box center [679, 540] width 989 height 86
type input "*****"
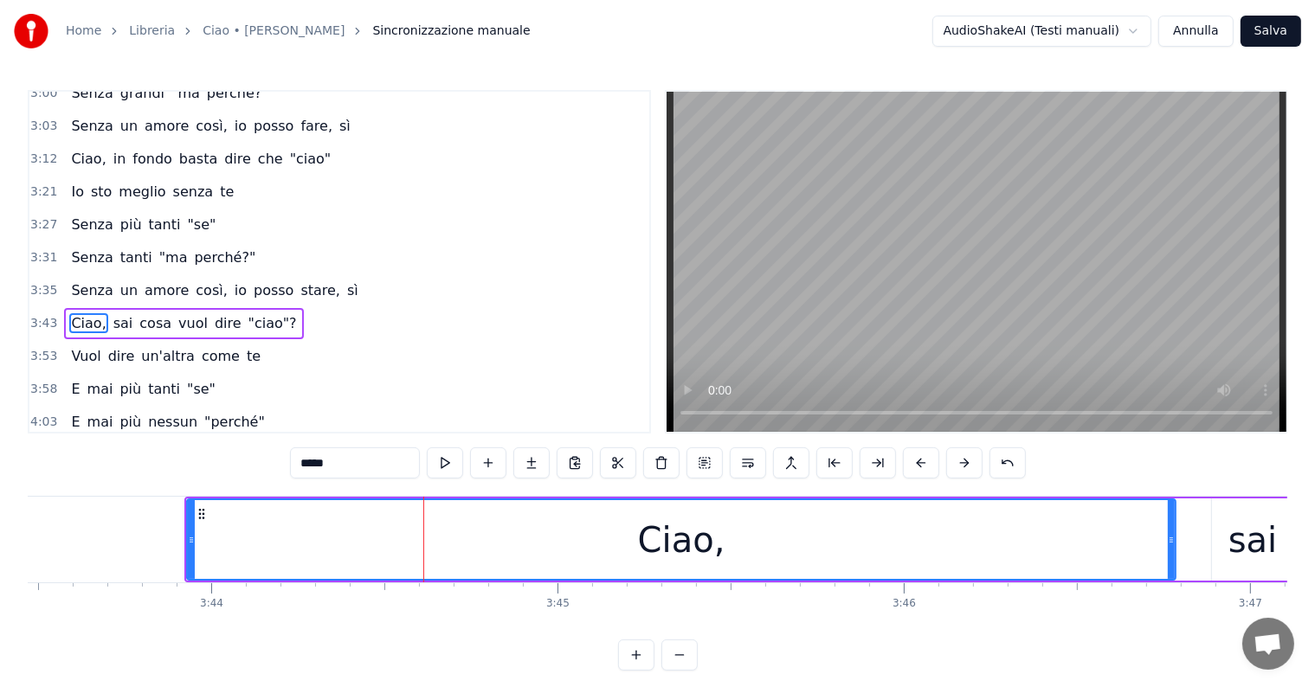
scroll to position [738, 0]
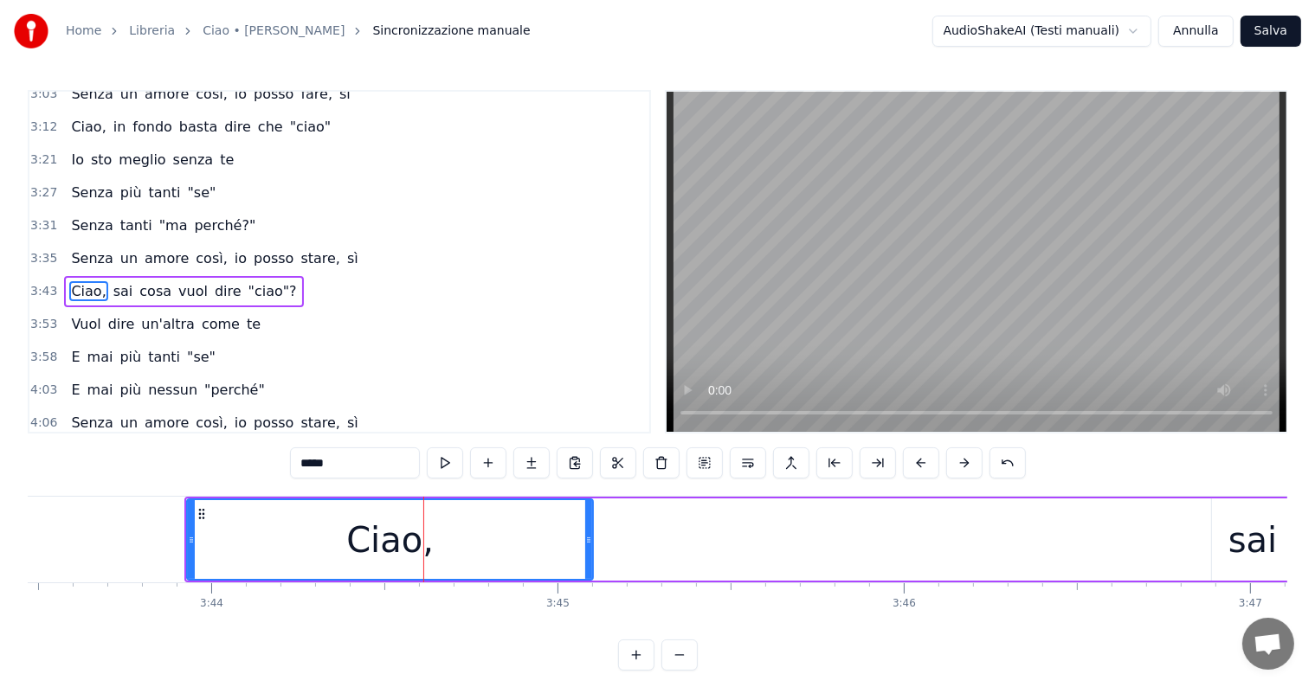
drag, startPoint x: 1171, startPoint y: 537, endPoint x: 588, endPoint y: 528, distance: 582.8
click at [588, 528] on div at bounding box center [588, 539] width 7 height 79
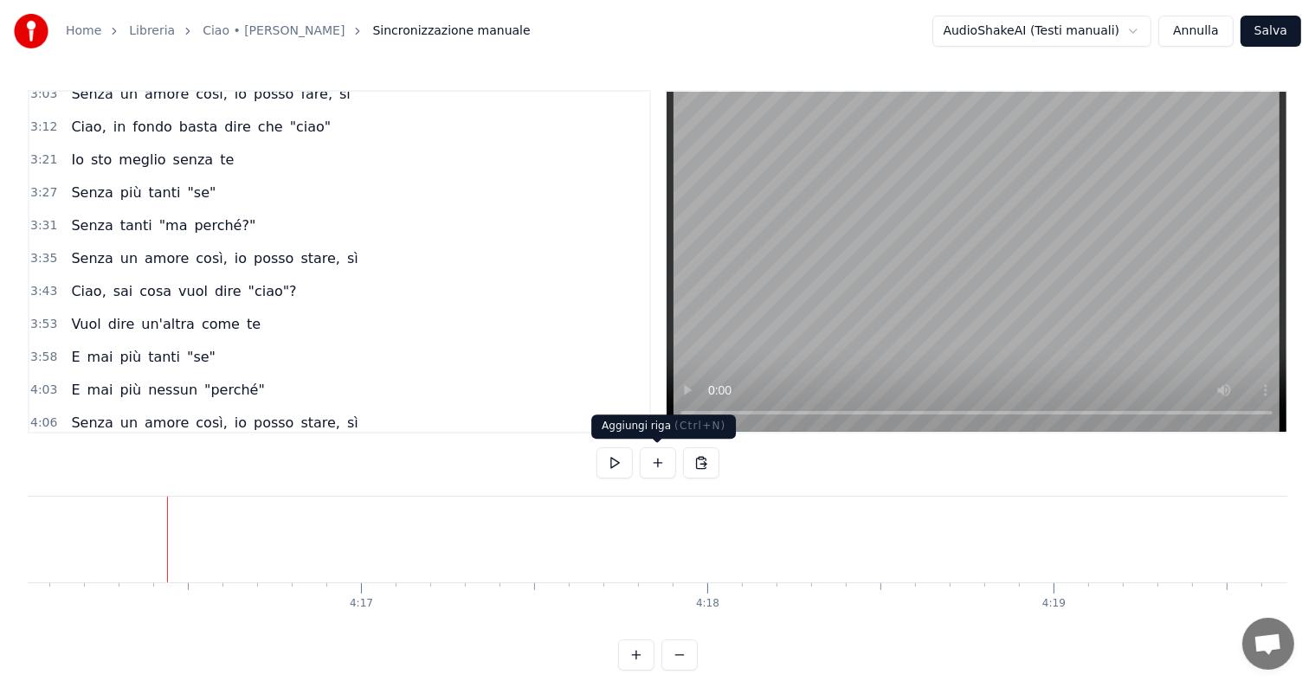
scroll to position [0, 88728]
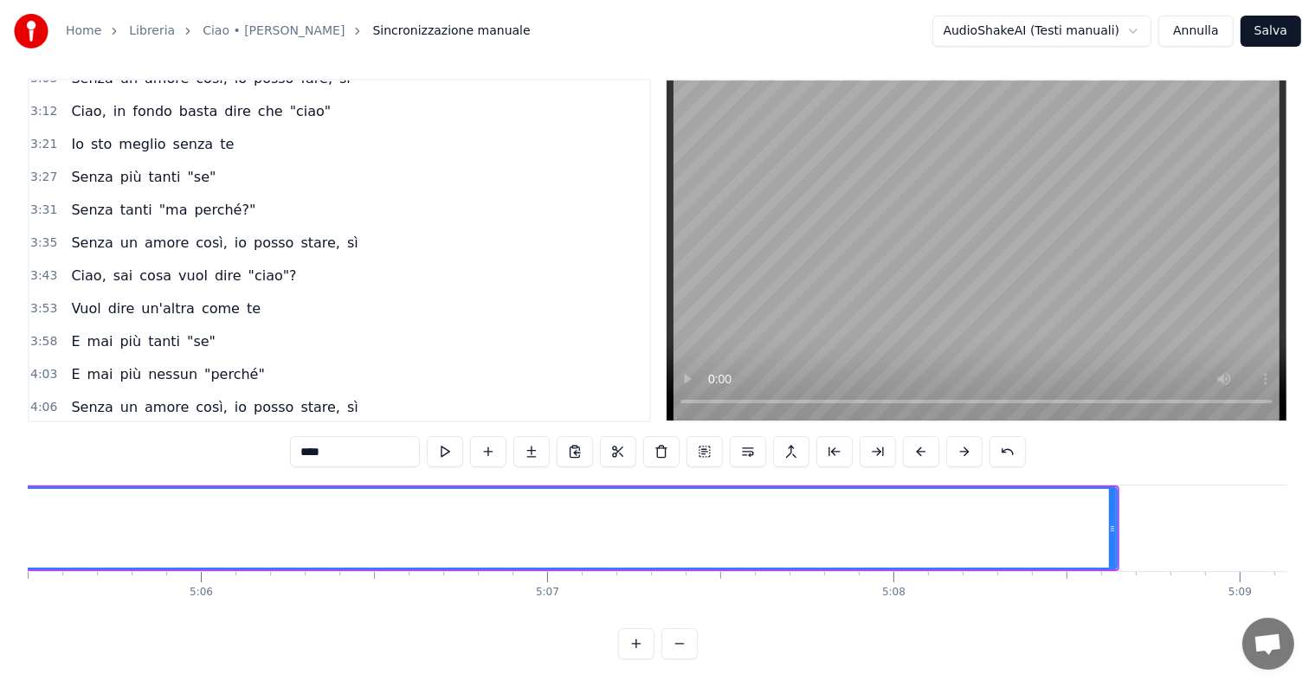
scroll to position [0, 106057]
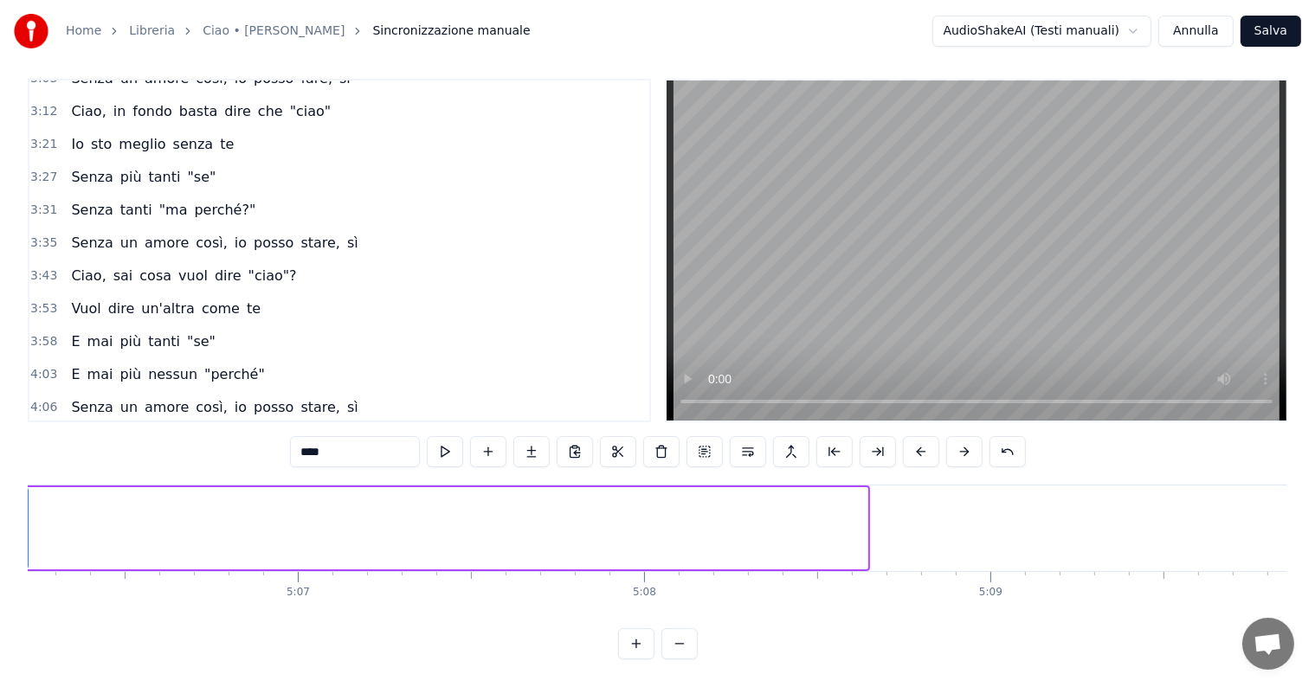
drag, startPoint x: 862, startPoint y: 495, endPoint x: 23, endPoint y: 492, distance: 839.9
click at [23, 492] on div "Home Libreria Ciao • Vasco Rossi Sincronizzazione manuale AudioShakeAI (Testi m…" at bounding box center [657, 324] width 1315 height 671
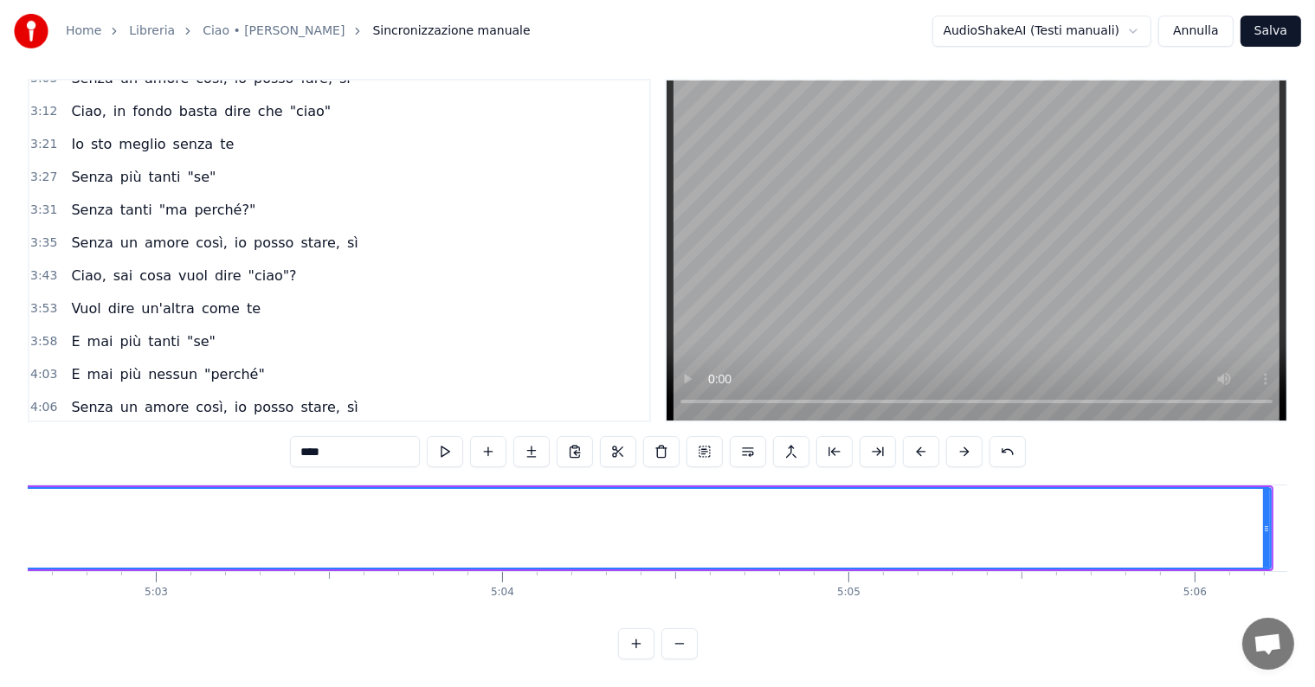
scroll to position [0, 105000]
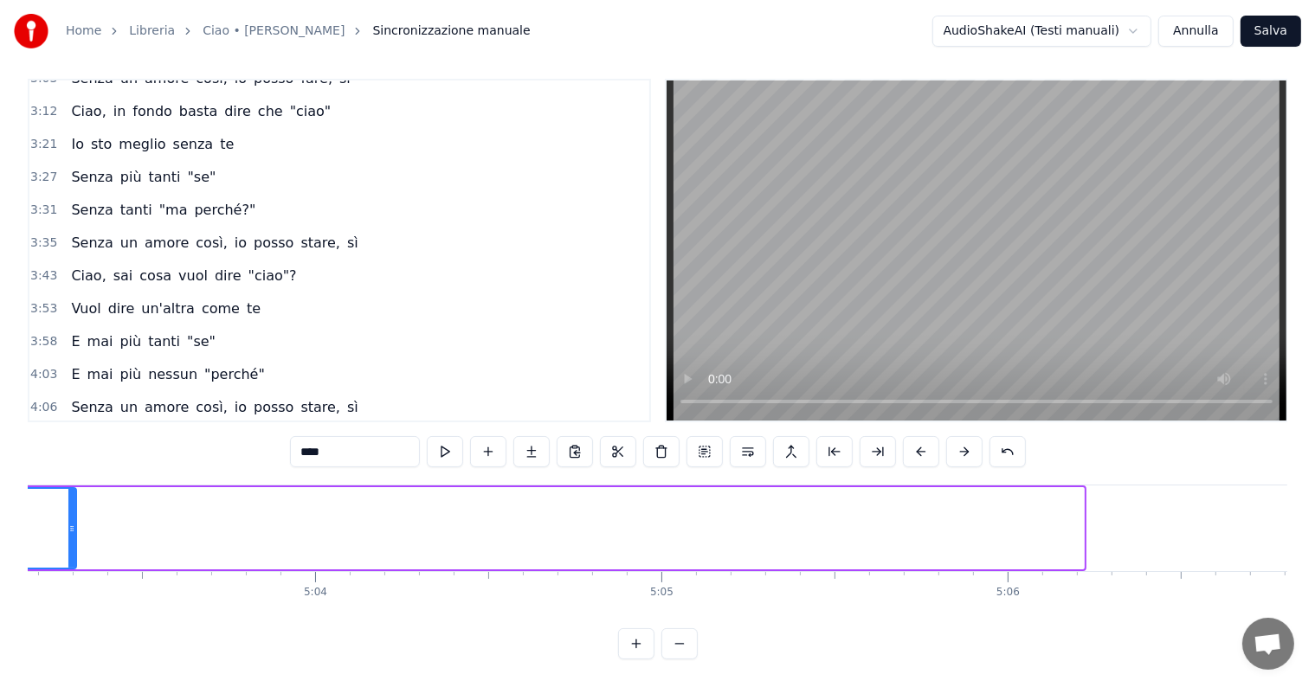
drag, startPoint x: 1079, startPoint y: 487, endPoint x: 50, endPoint y: 521, distance: 1029.2
click at [68, 521] on div at bounding box center [71, 528] width 7 height 79
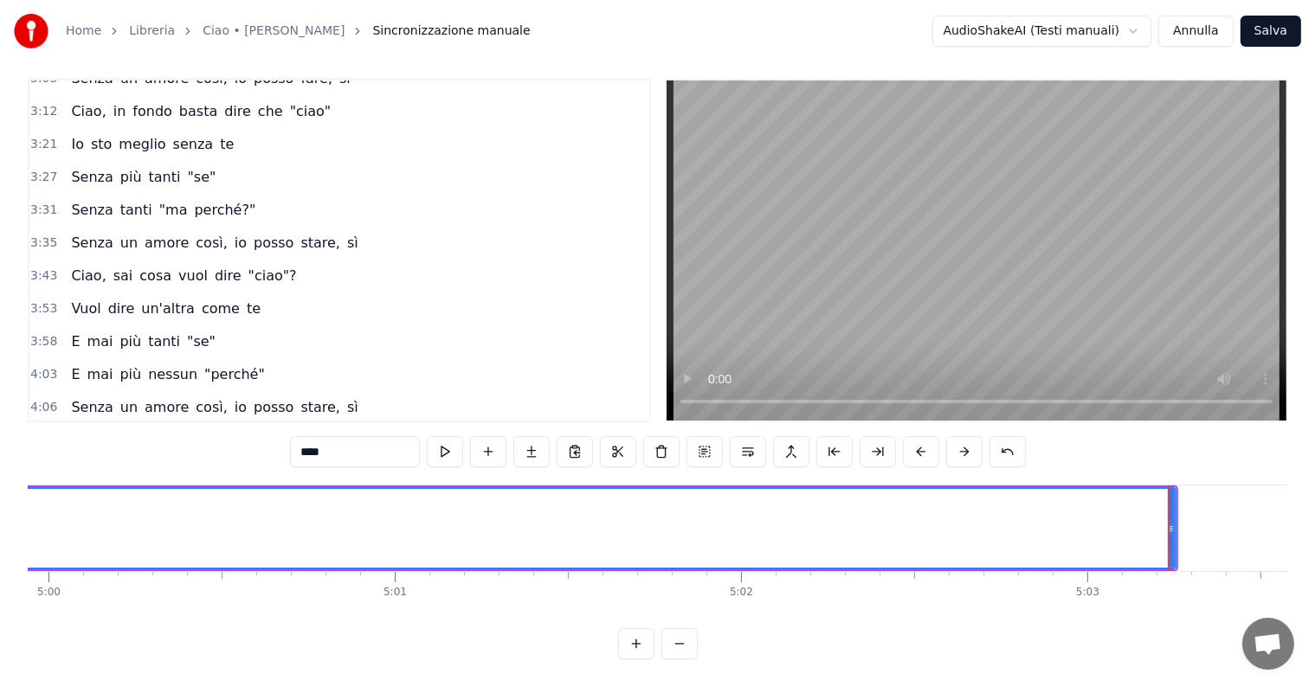
scroll to position [0, 104005]
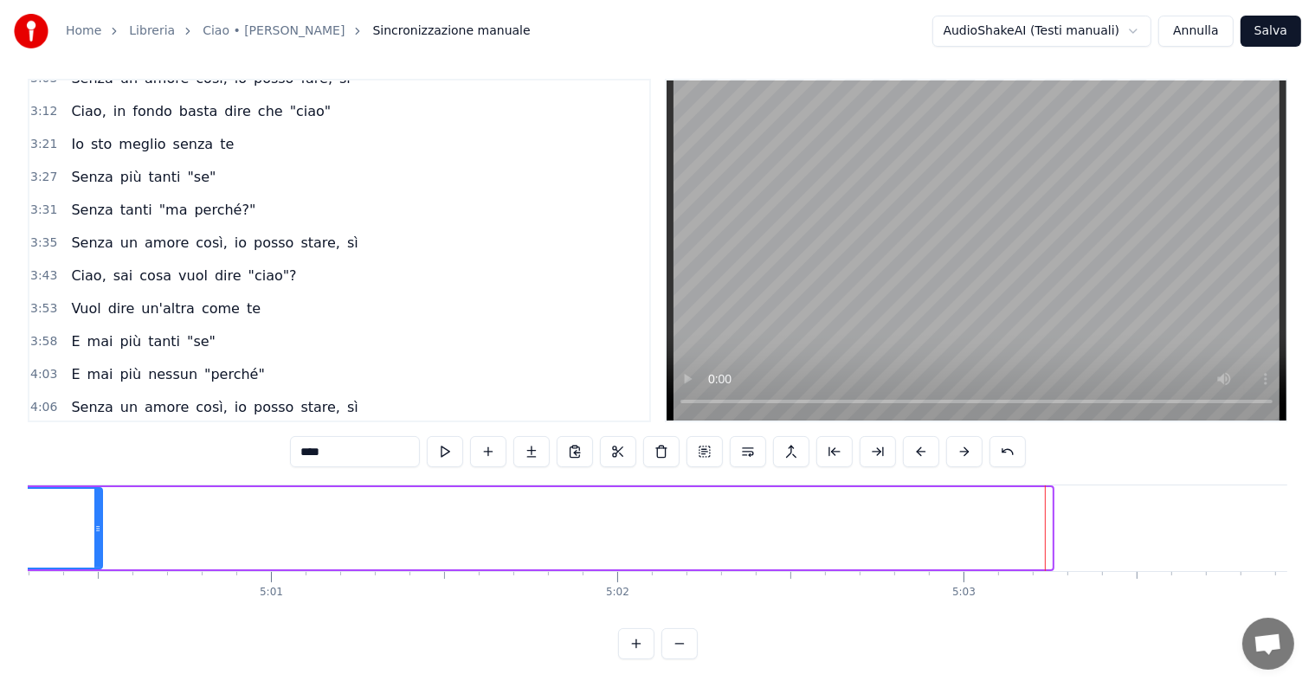
drag, startPoint x: 1048, startPoint y: 491, endPoint x: 98, endPoint y: 520, distance: 950.3
click at [98, 520] on div at bounding box center [97, 528] width 7 height 79
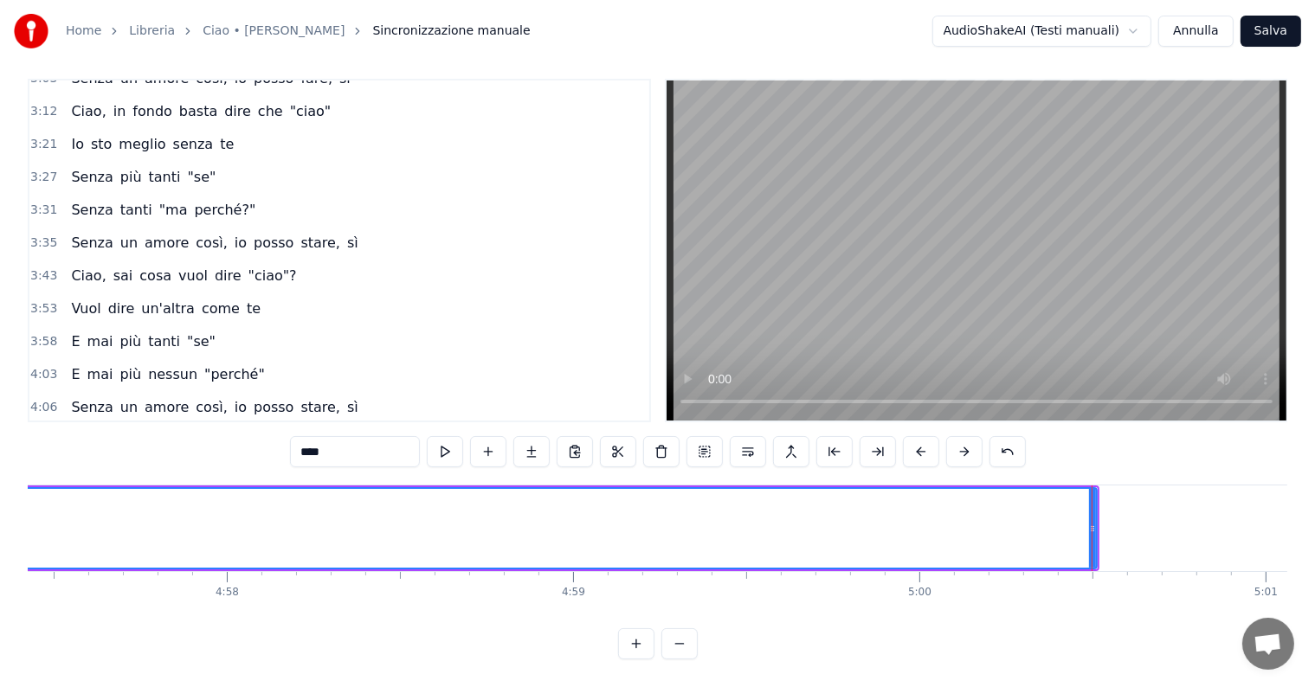
scroll to position [0, 103072]
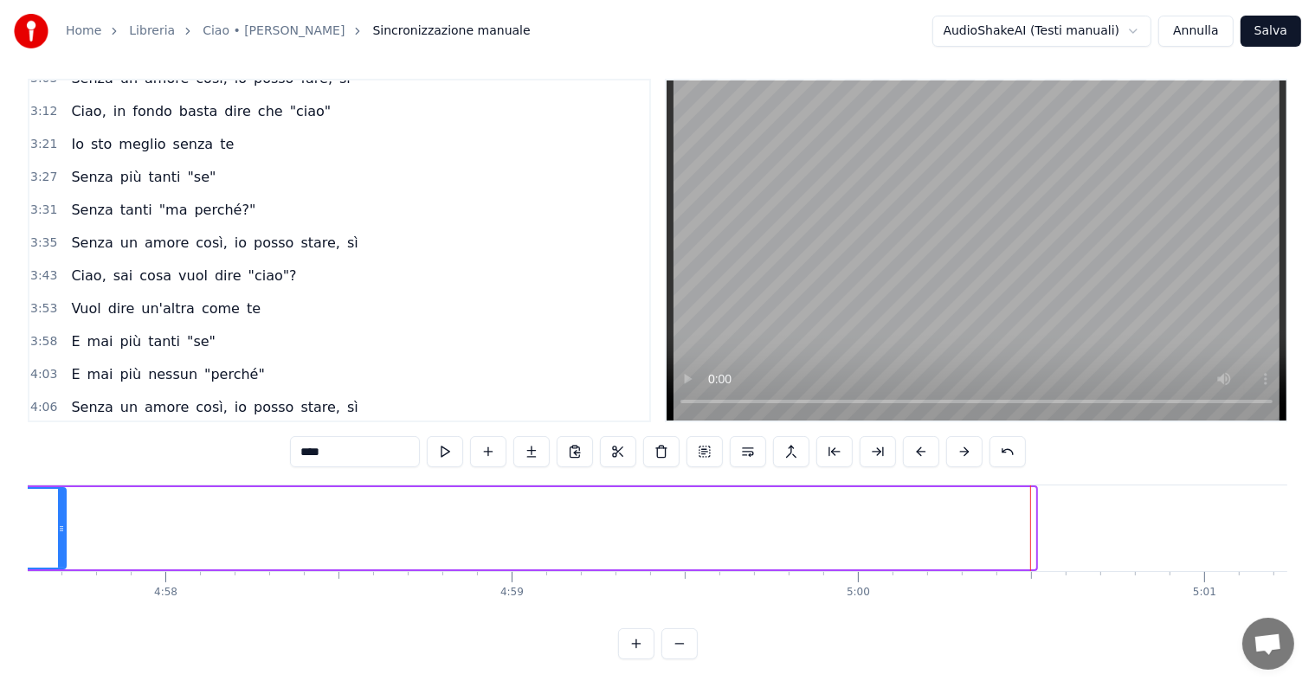
drag, startPoint x: 1032, startPoint y: 490, endPoint x: 62, endPoint y: 513, distance: 970.0
click at [62, 513] on div at bounding box center [61, 528] width 7 height 79
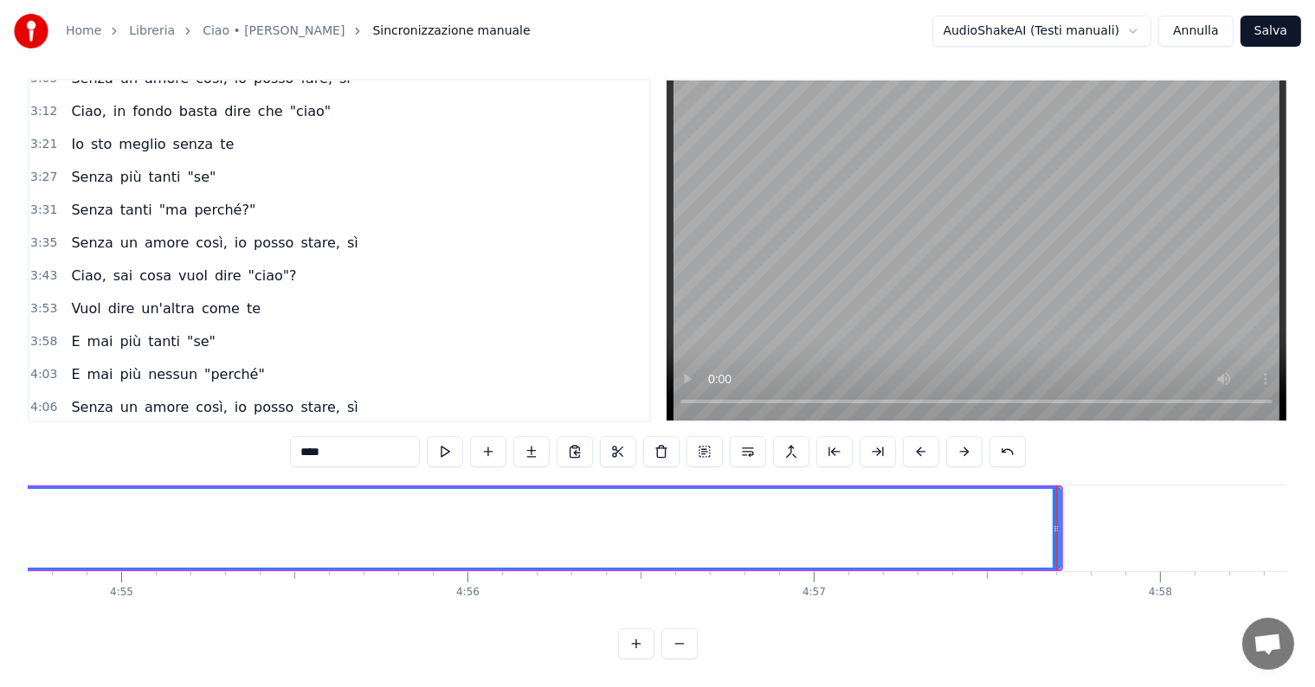
scroll to position [0, 101891]
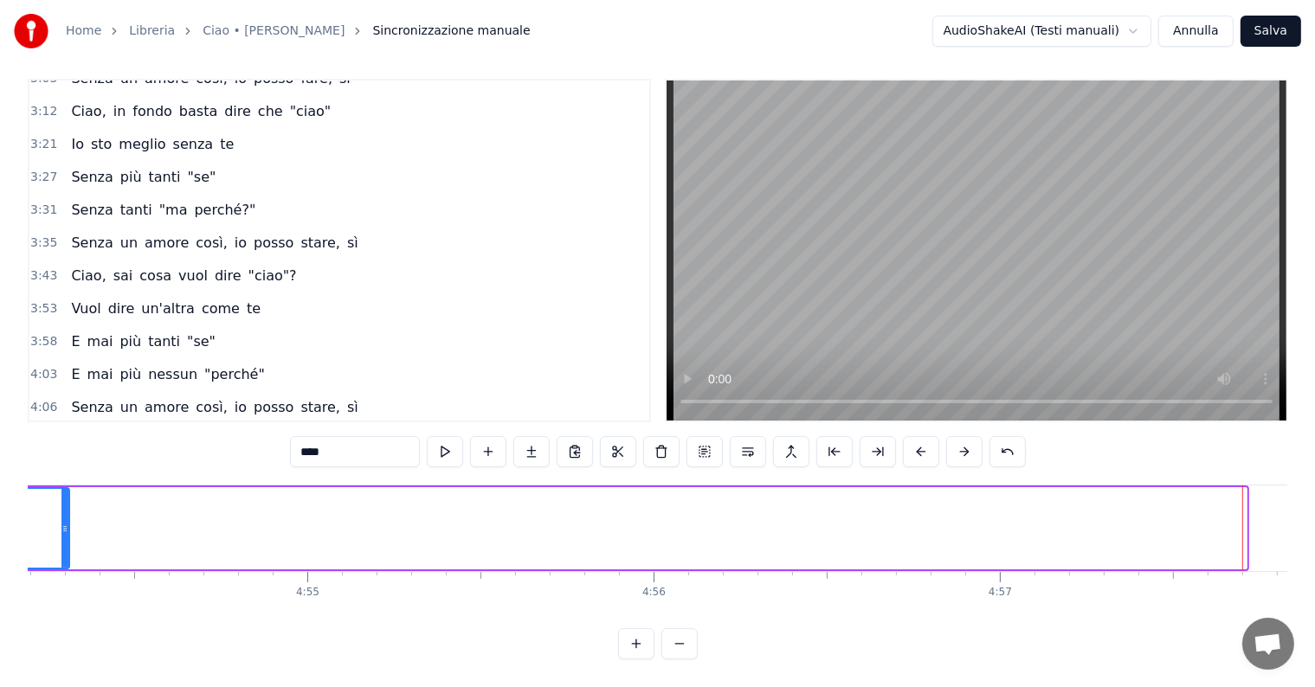
drag, startPoint x: 1243, startPoint y: 494, endPoint x: 62, endPoint y: 513, distance: 1181.2
click at [62, 513] on div at bounding box center [64, 528] width 7 height 79
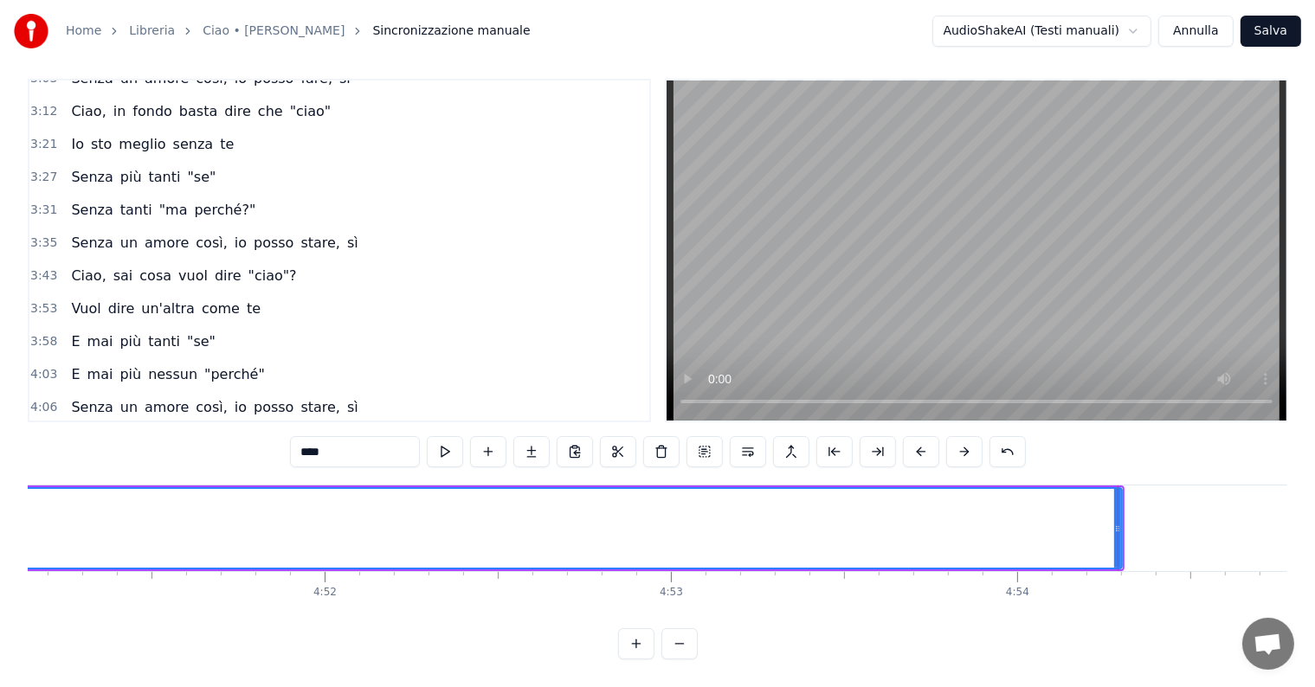
scroll to position [0, 100710]
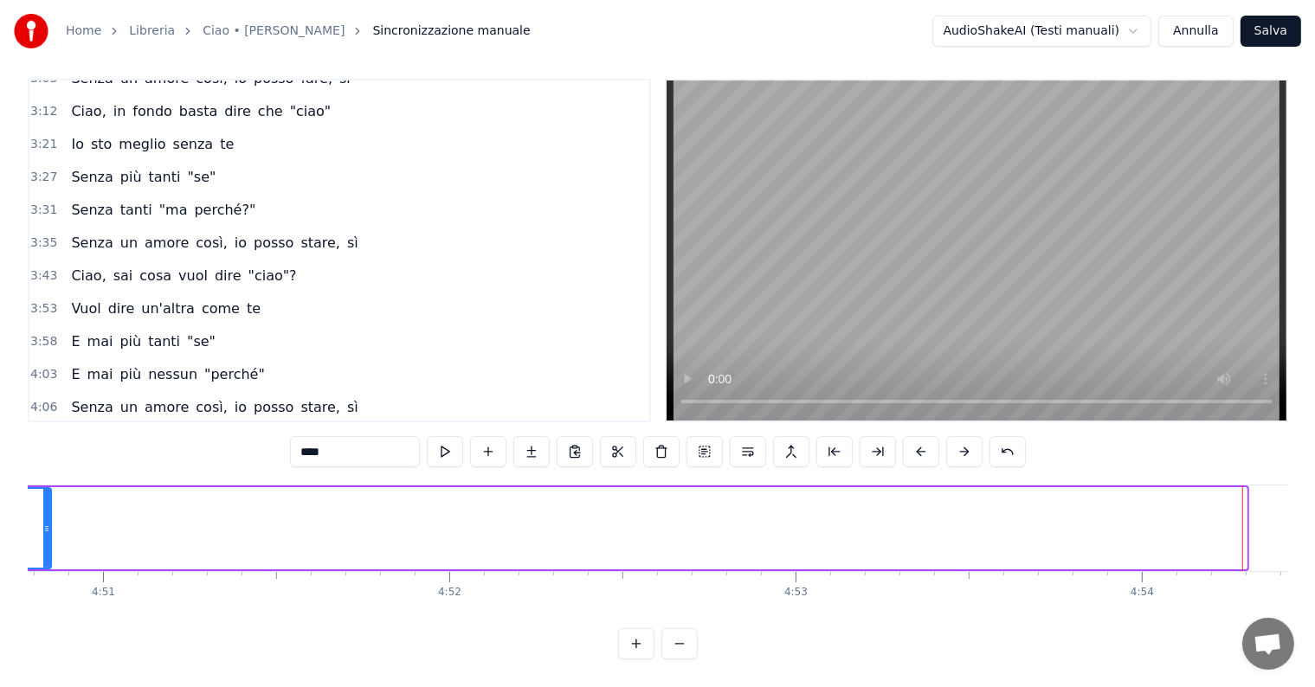
drag, startPoint x: 1243, startPoint y: 494, endPoint x: 48, endPoint y: 531, distance: 1196.3
click at [48, 531] on div at bounding box center [46, 528] width 7 height 79
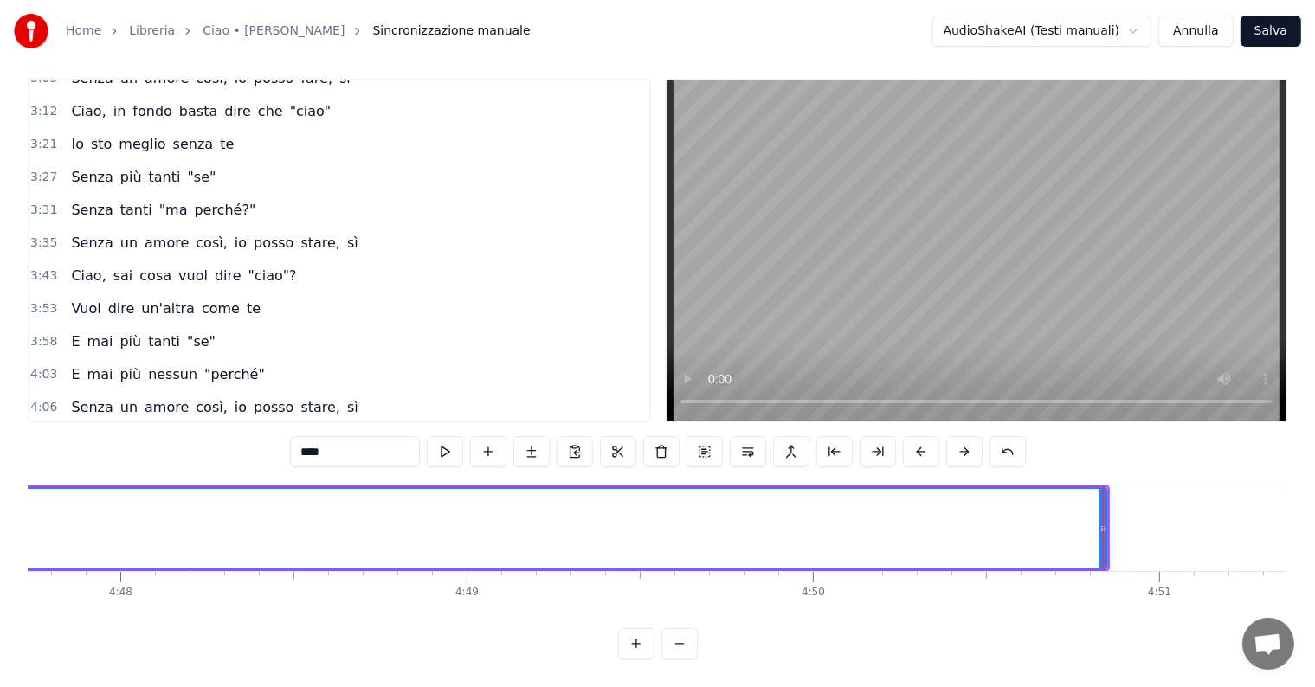
scroll to position [0, 99591]
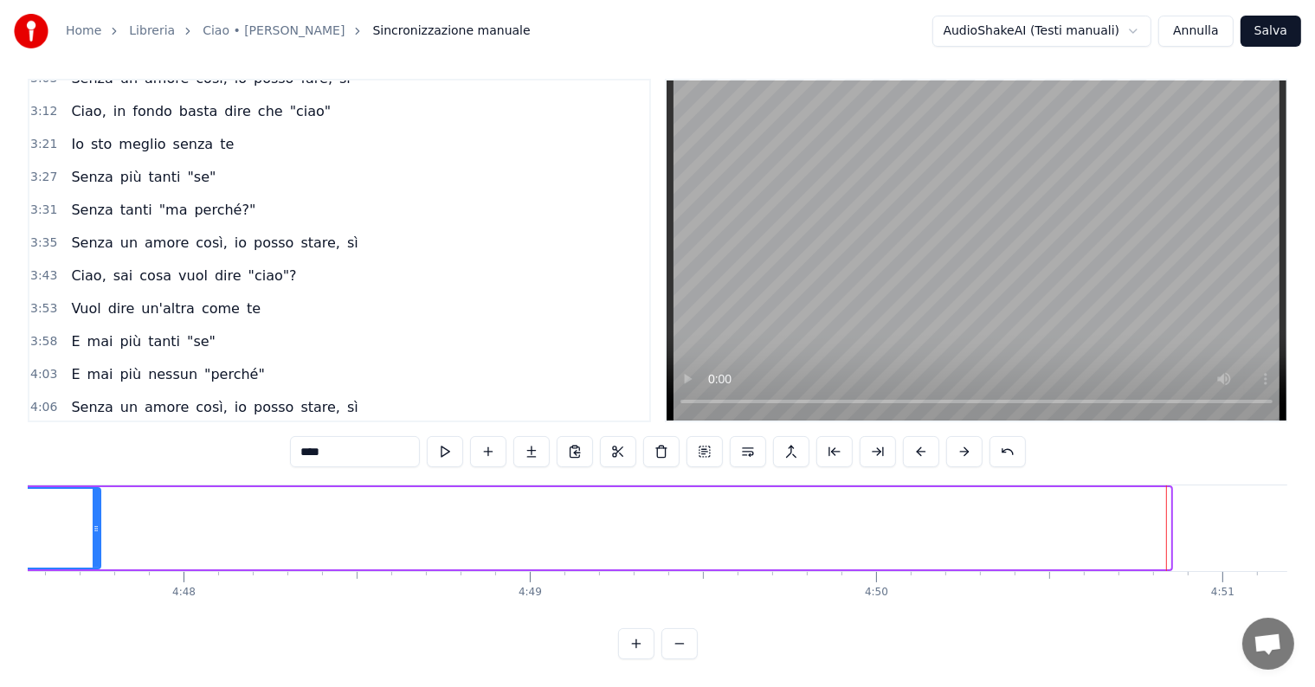
drag, startPoint x: 1167, startPoint y: 496, endPoint x: 90, endPoint y: 541, distance: 1078.1
click at [93, 541] on div at bounding box center [96, 528] width 7 height 79
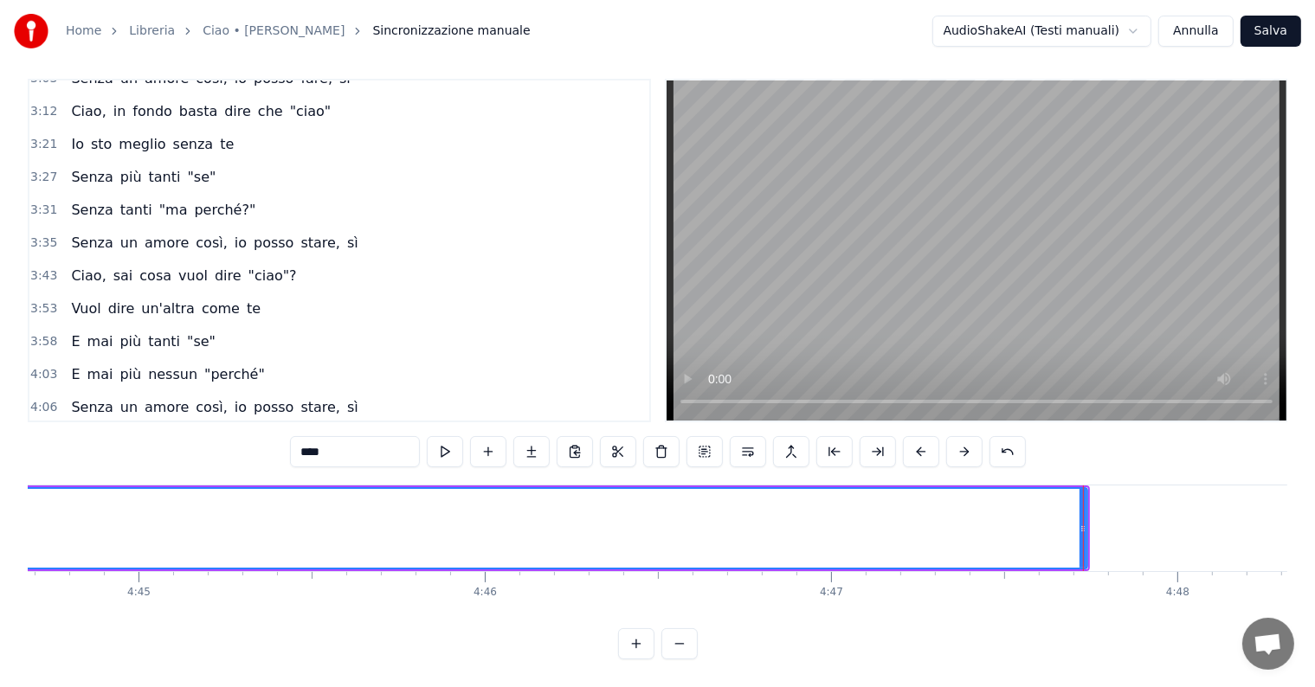
scroll to position [0, 98409]
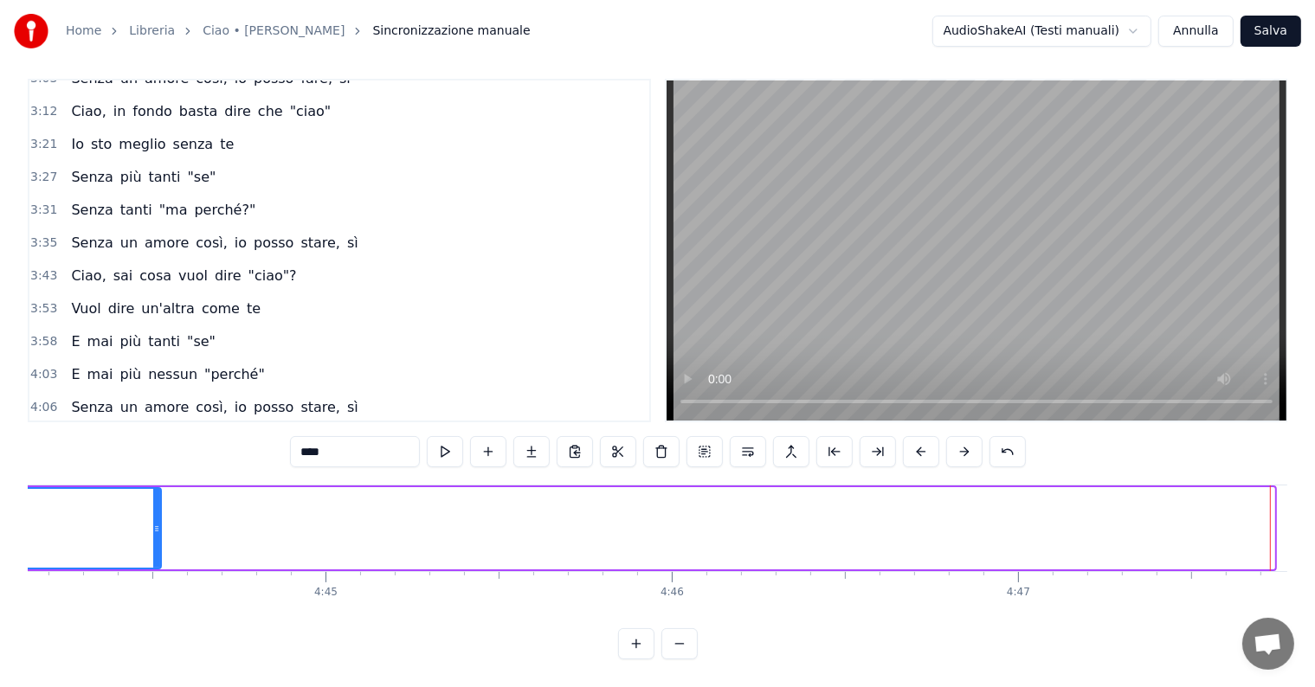
drag, startPoint x: 1266, startPoint y: 494, endPoint x: 106, endPoint y: 526, distance: 1160.7
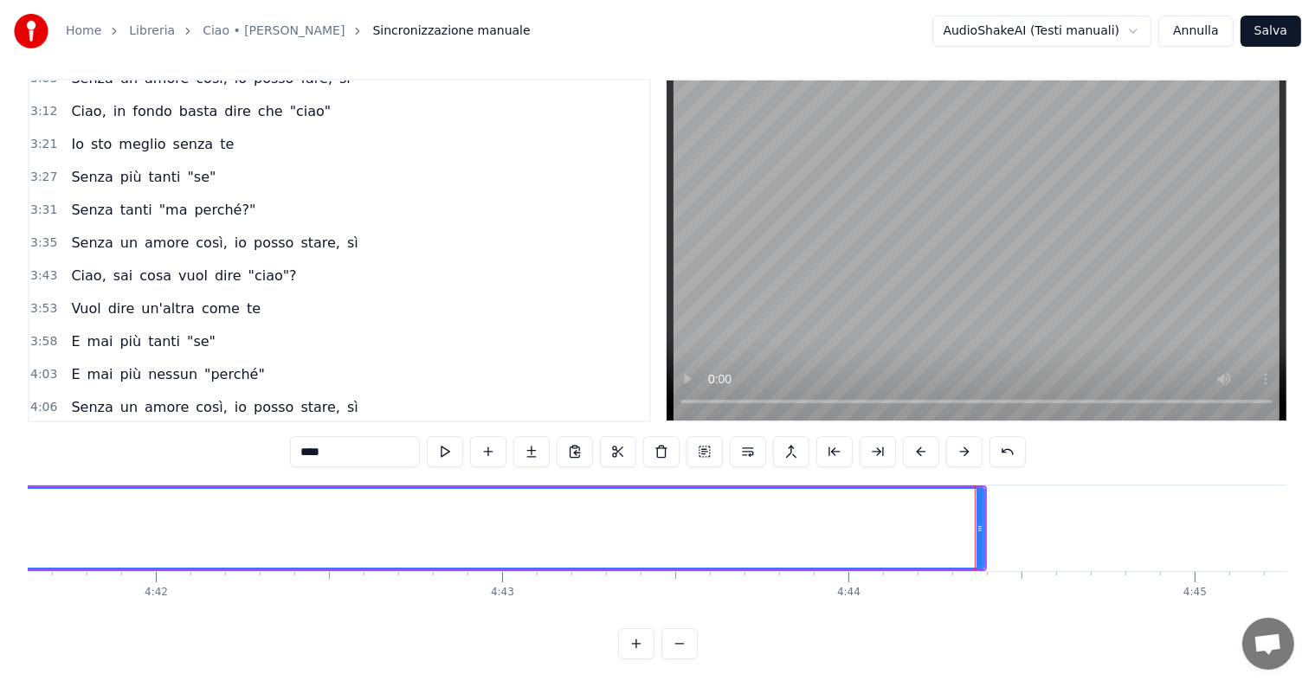
scroll to position [0, 97291]
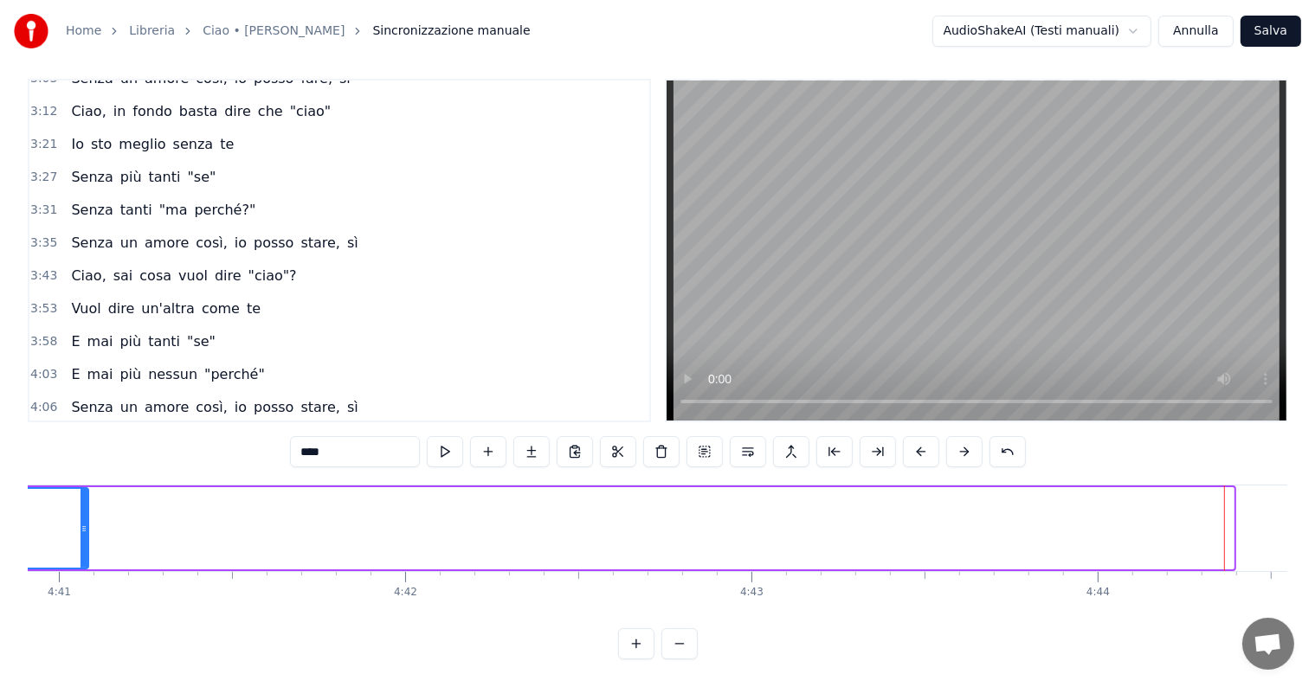
drag, startPoint x: 1229, startPoint y: 487, endPoint x: 81, endPoint y: 532, distance: 1149.0
click at [81, 532] on div at bounding box center [84, 528] width 7 height 79
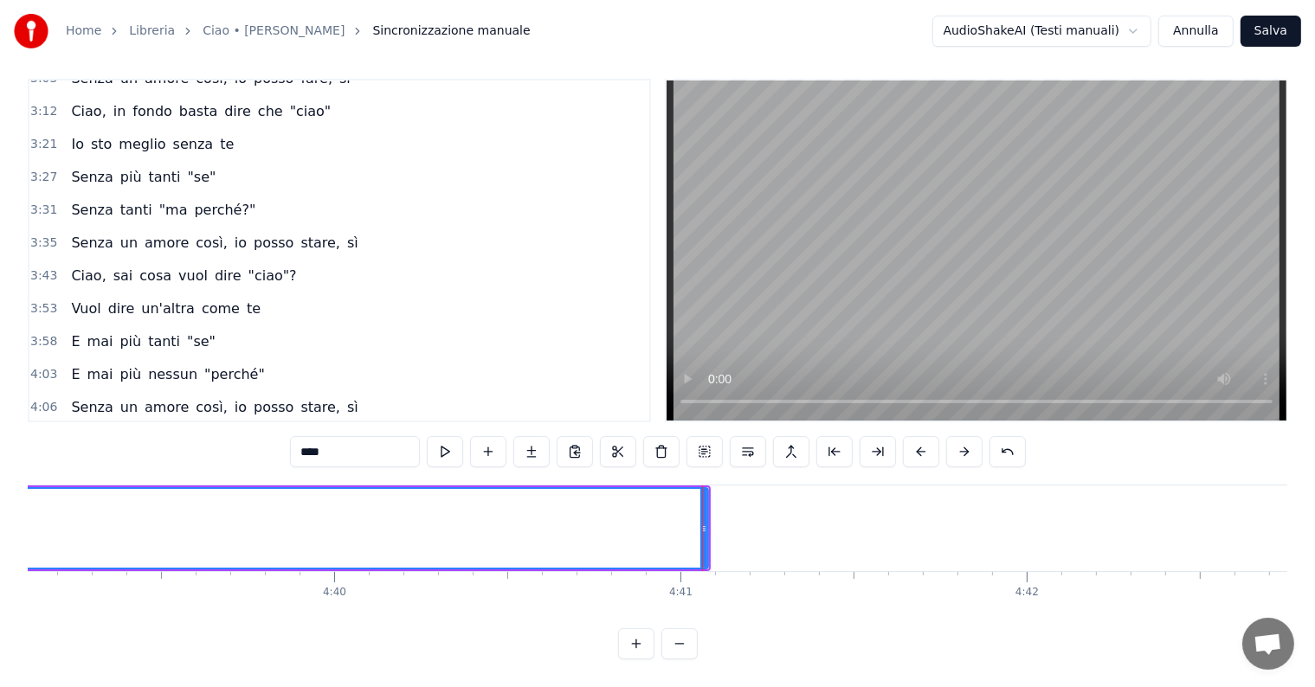
scroll to position [0, 96297]
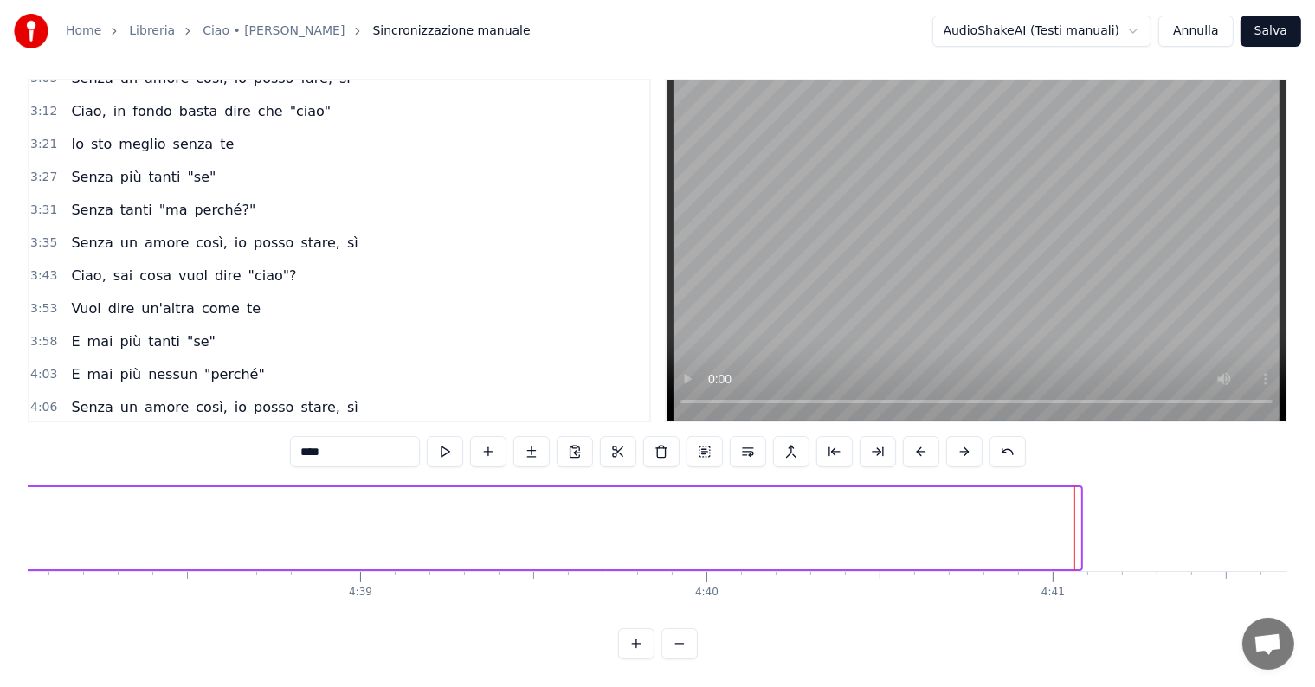
drag, startPoint x: 1077, startPoint y: 495, endPoint x: 0, endPoint y: 530, distance: 1077.7
click at [0, 530] on div "Home Libreria Ciao • Vasco Rossi Sincronizzazione manuale AudioShakeAI (Testi m…" at bounding box center [657, 324] width 1315 height 671
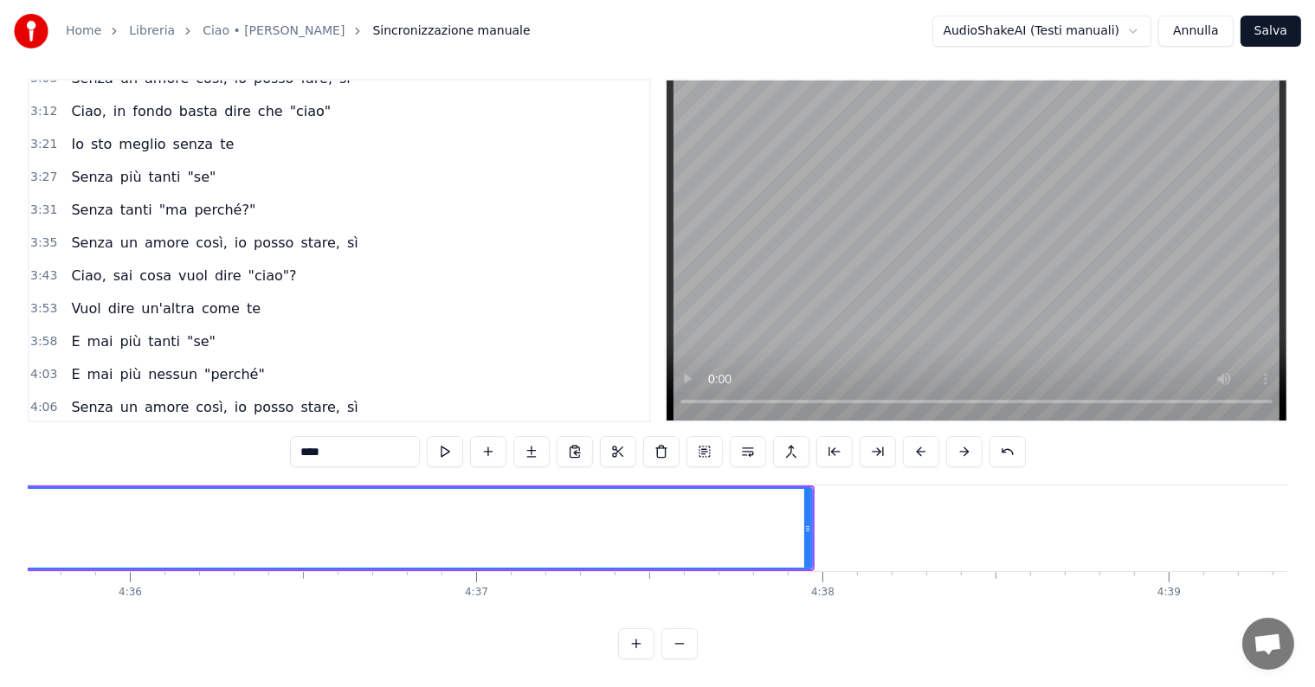
scroll to position [0, 95302]
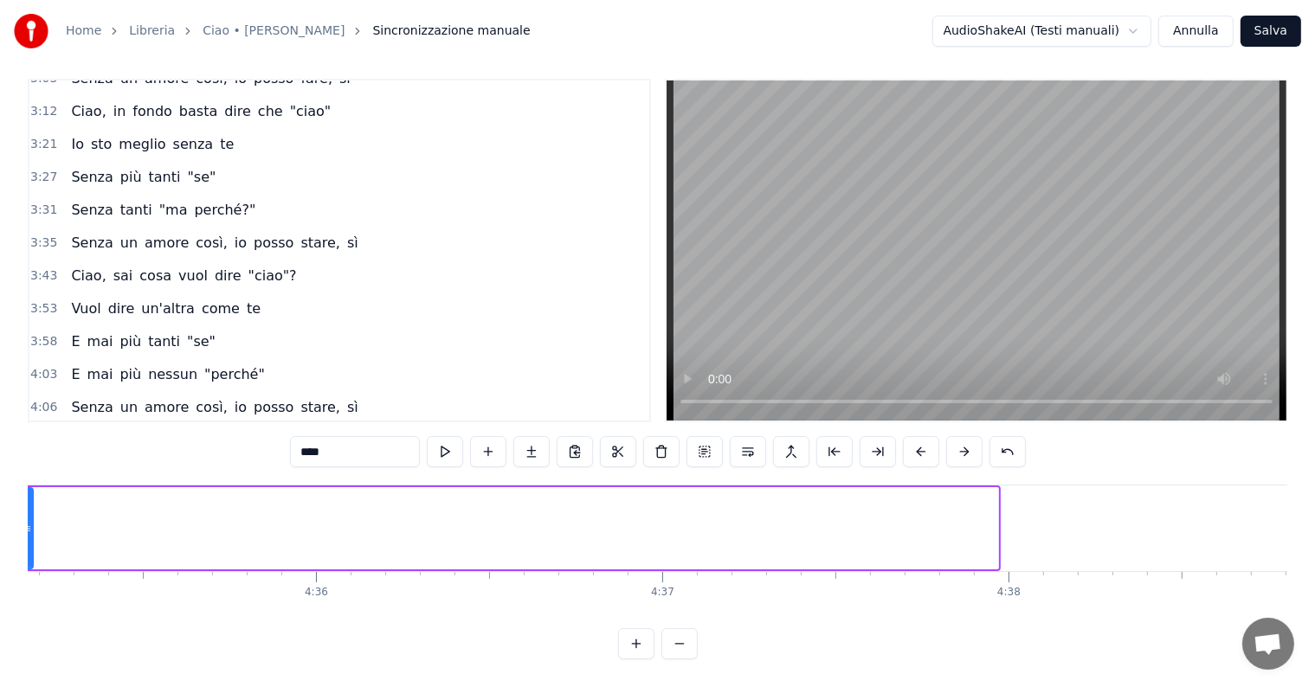
drag, startPoint x: 997, startPoint y: 500, endPoint x: 10, endPoint y: 511, distance: 986.3
click at [14, 512] on div "Home Libreria Ciao • Vasco Rossi Sincronizzazione manuale AudioShakeAI (Testi m…" at bounding box center [657, 324] width 1315 height 671
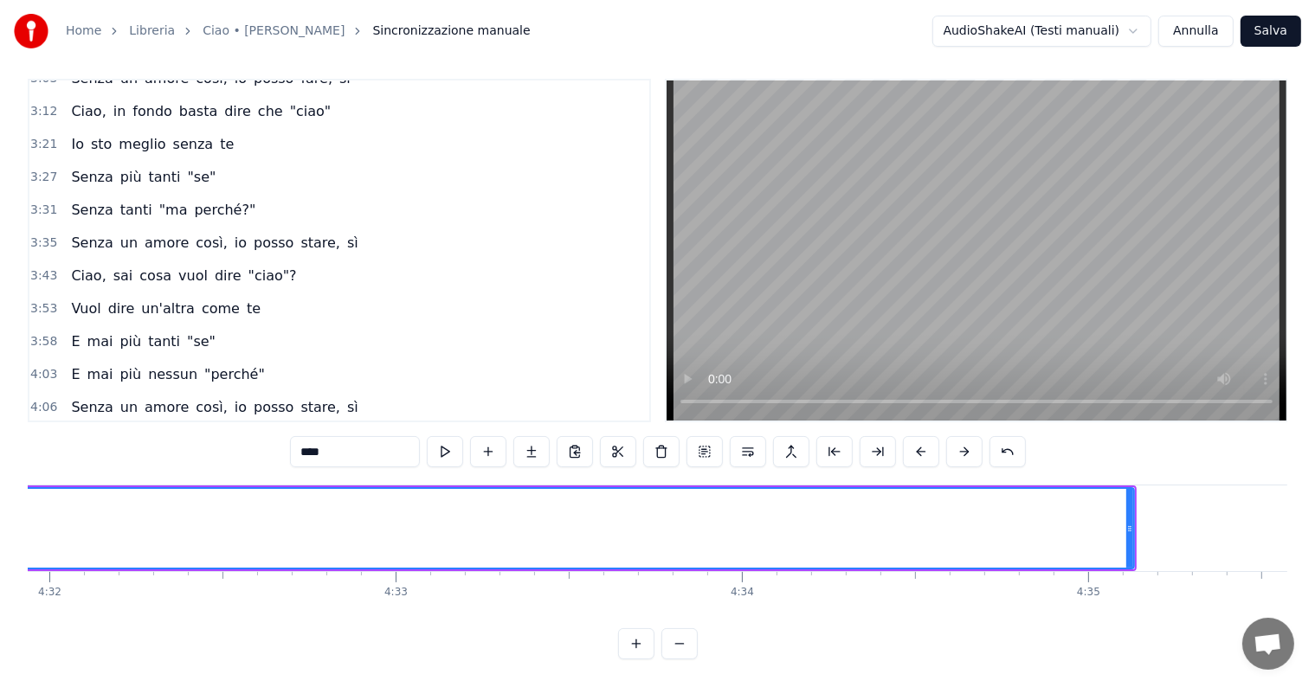
scroll to position [0, 94245]
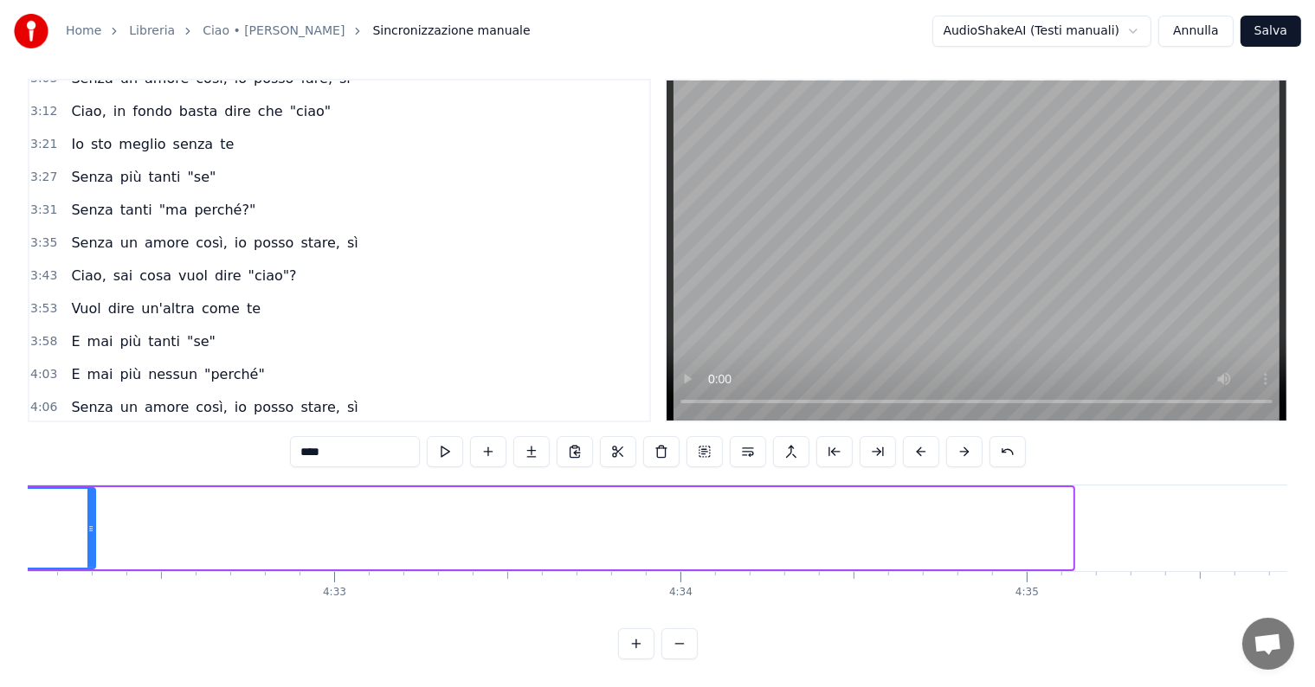
drag, startPoint x: 1070, startPoint y: 502, endPoint x: 62, endPoint y: 504, distance: 1007.9
click at [87, 504] on div at bounding box center [90, 528] width 7 height 79
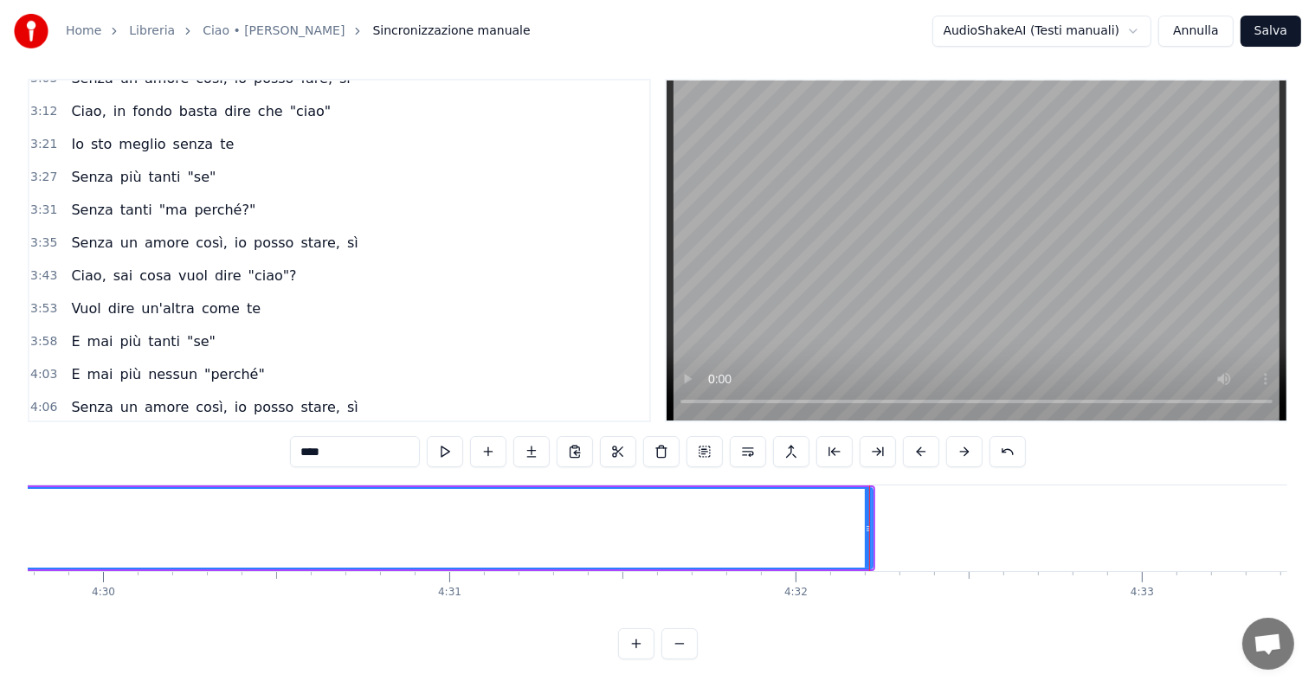
scroll to position [0, 93250]
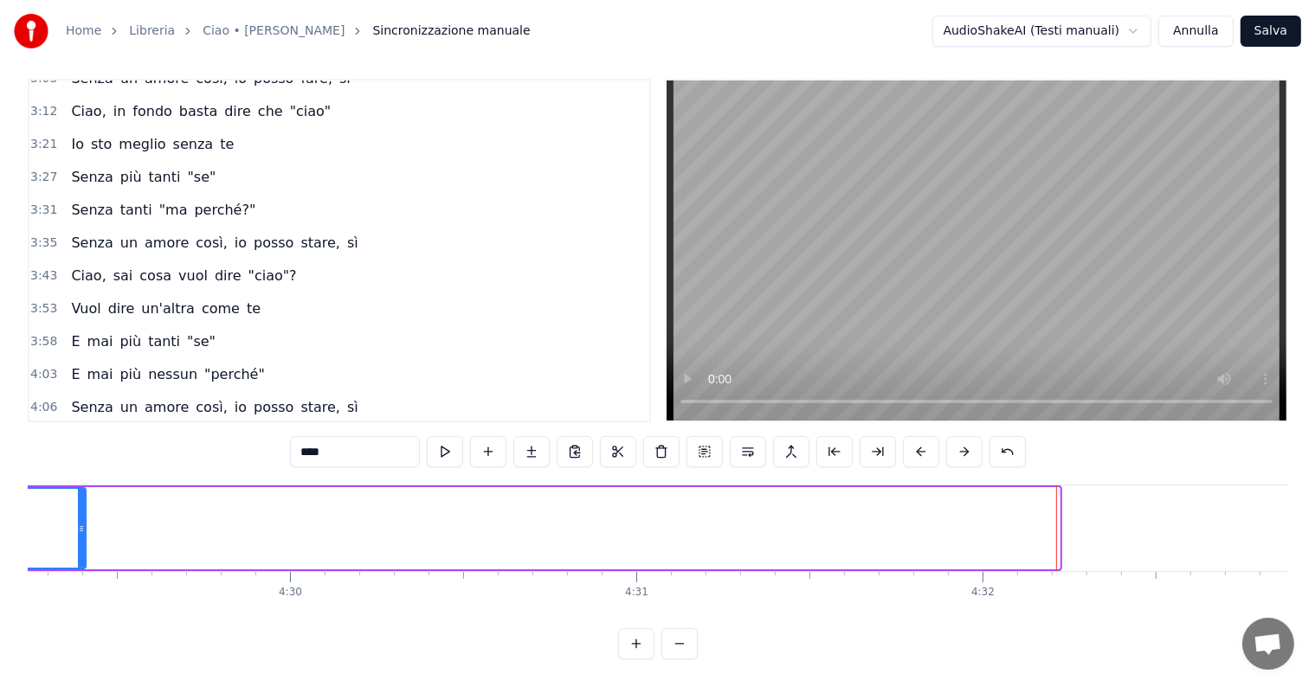
drag, startPoint x: 1056, startPoint y: 486, endPoint x: 55, endPoint y: 503, distance: 1001.1
click at [78, 503] on div at bounding box center [81, 528] width 7 height 79
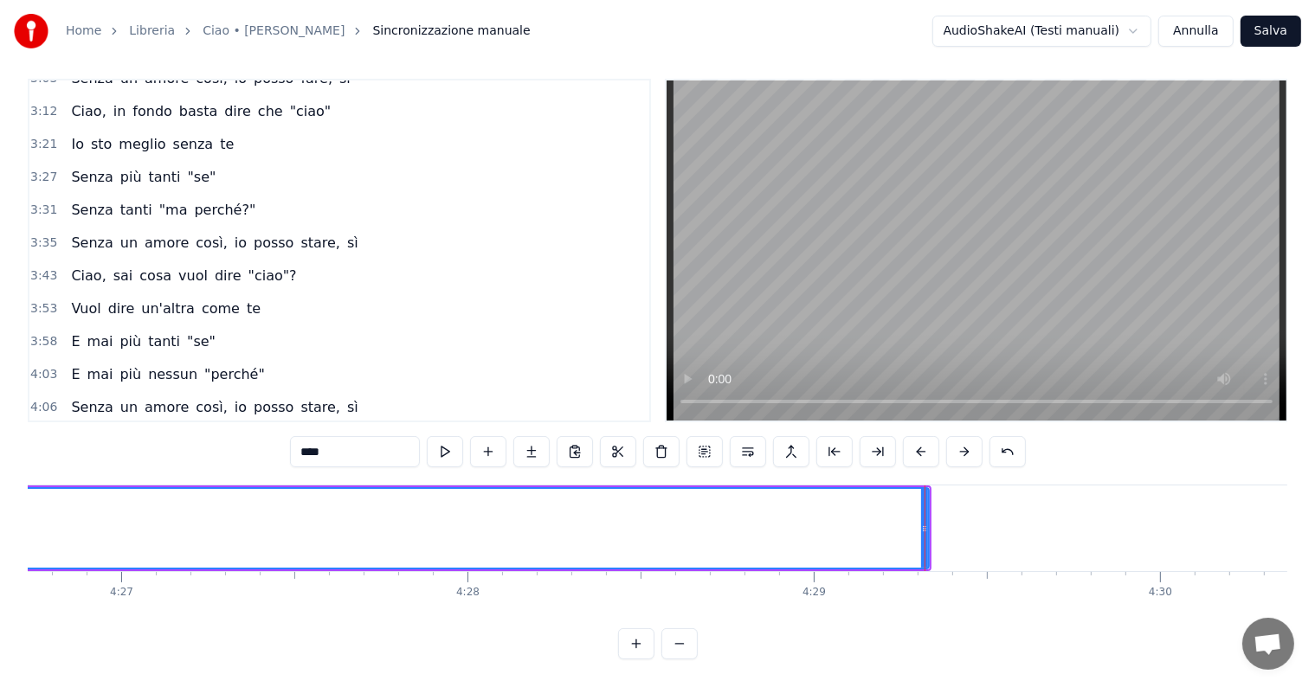
scroll to position [0, 92131]
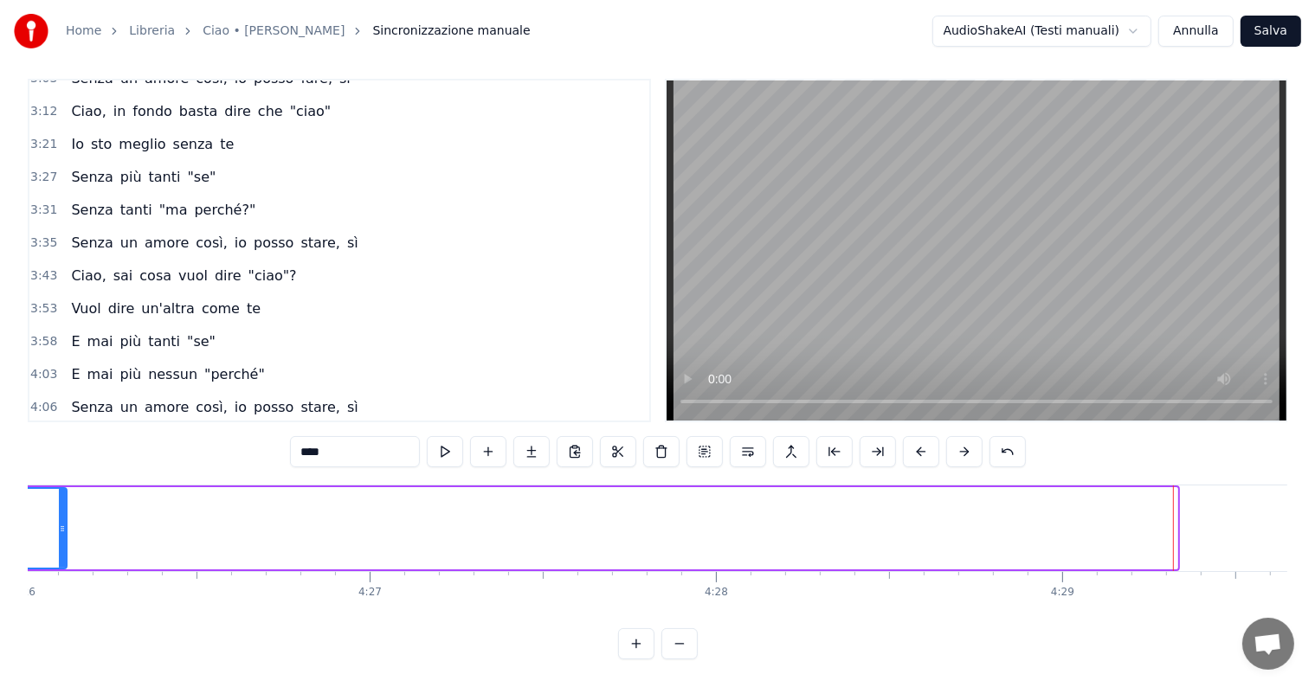
drag, startPoint x: 1174, startPoint y: 499, endPoint x: 63, endPoint y: 533, distance: 1111.4
click at [63, 533] on div at bounding box center [62, 528] width 7 height 79
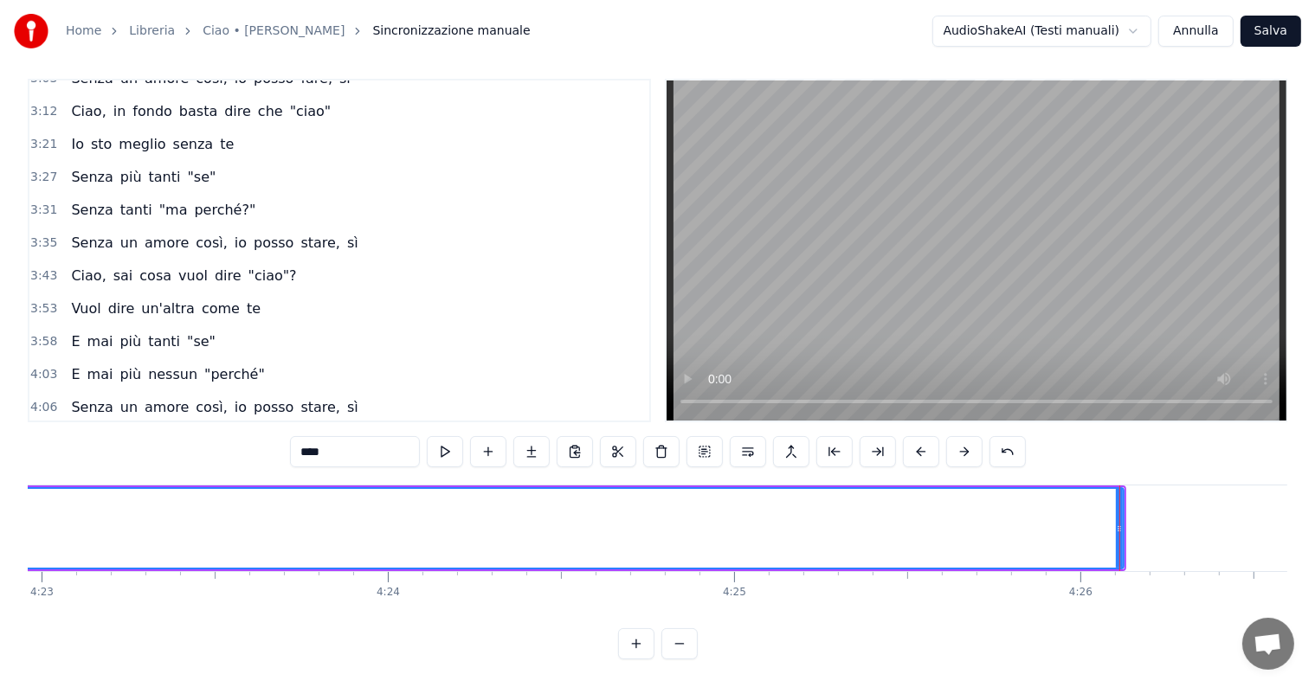
scroll to position [0, 90950]
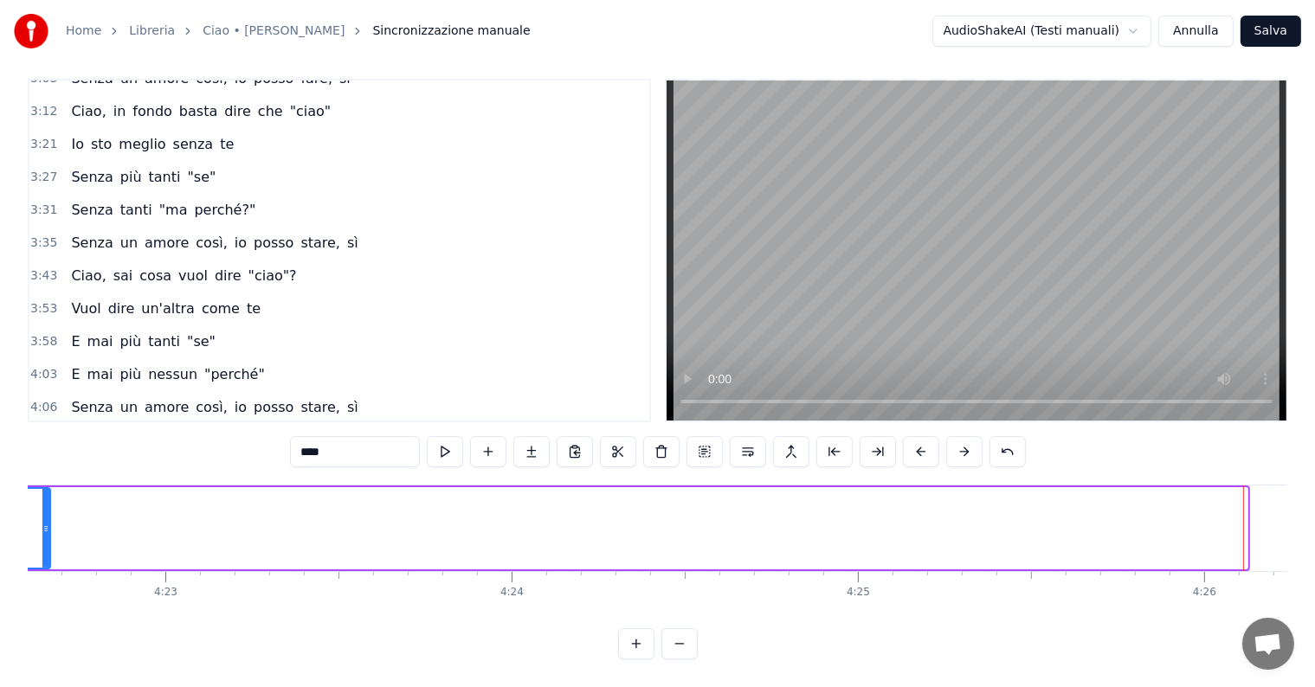
drag, startPoint x: 1246, startPoint y: 503, endPoint x: 48, endPoint y: 506, distance: 1197.5
click at [48, 506] on div at bounding box center [45, 528] width 7 height 79
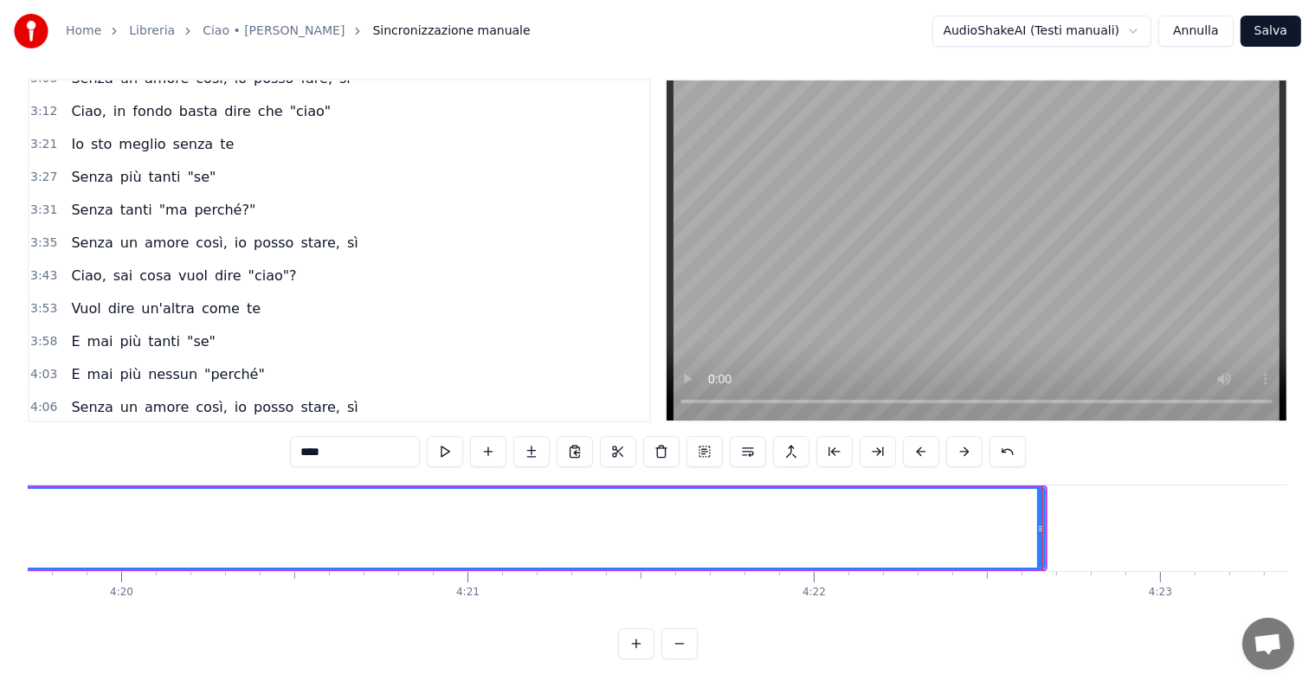
scroll to position [0, 89893]
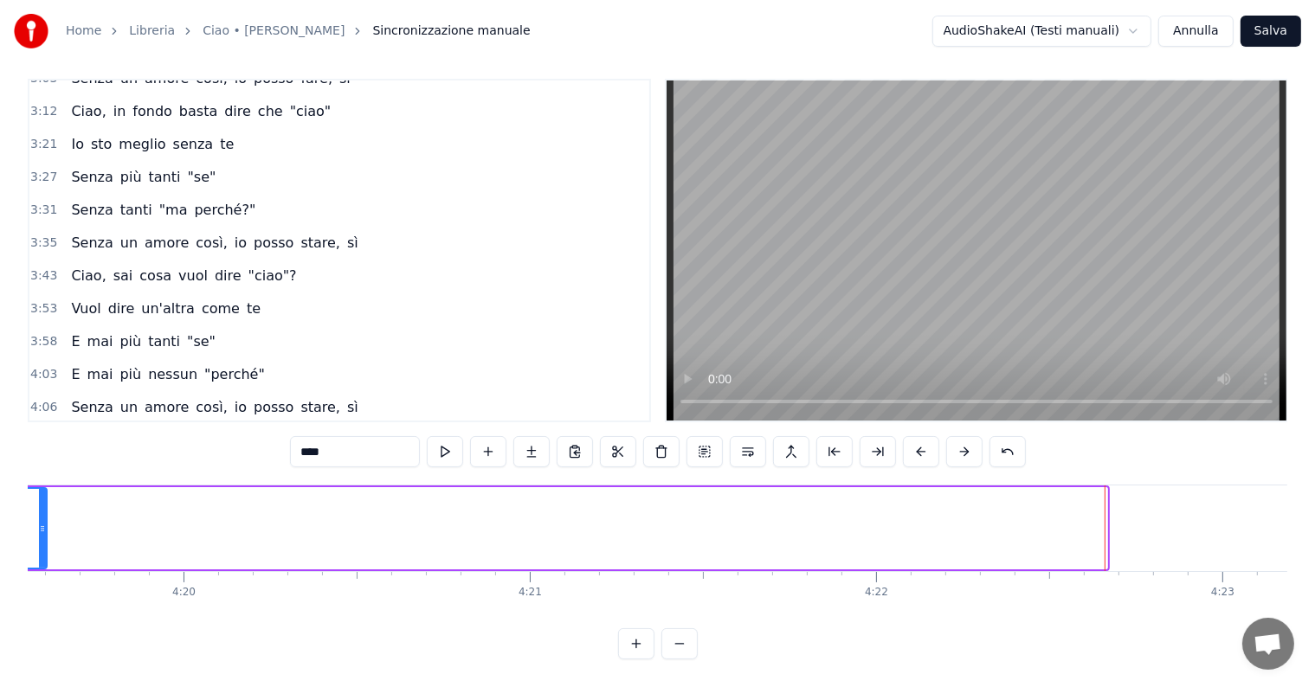
drag, startPoint x: 1101, startPoint y: 495, endPoint x: 41, endPoint y: 522, distance: 1061.0
click at [41, 522] on div at bounding box center [42, 528] width 7 height 79
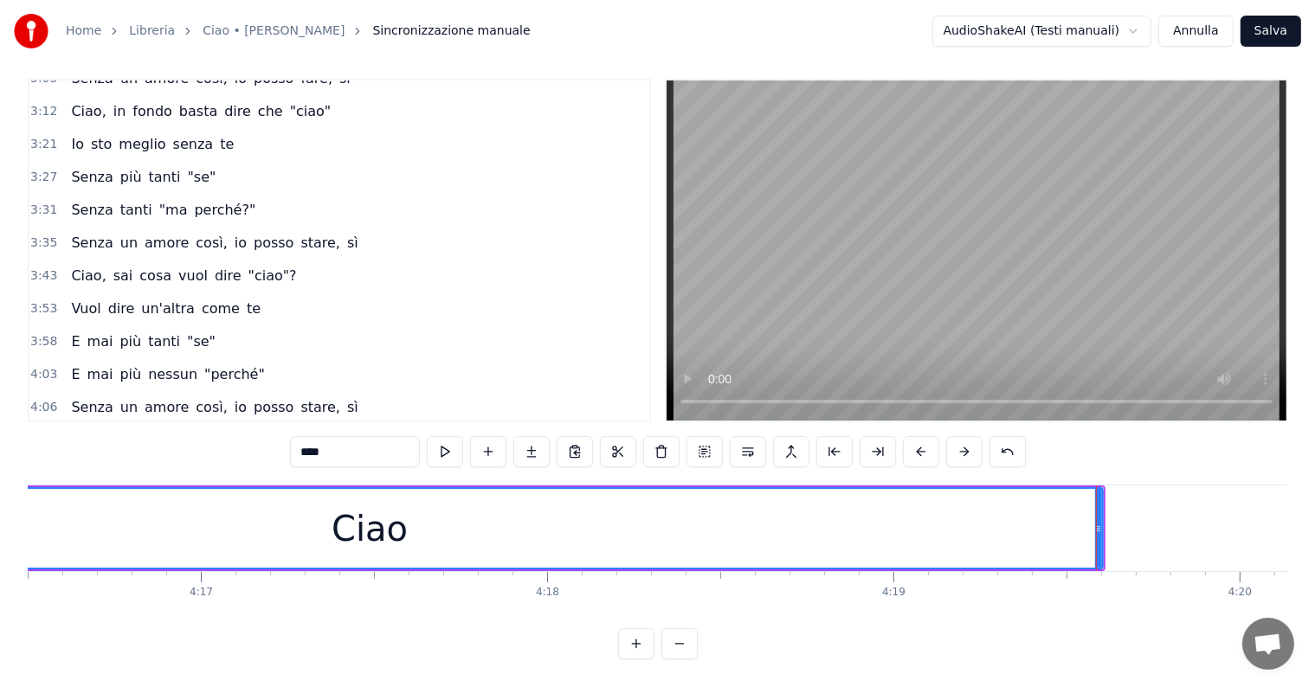
scroll to position [0, 88650]
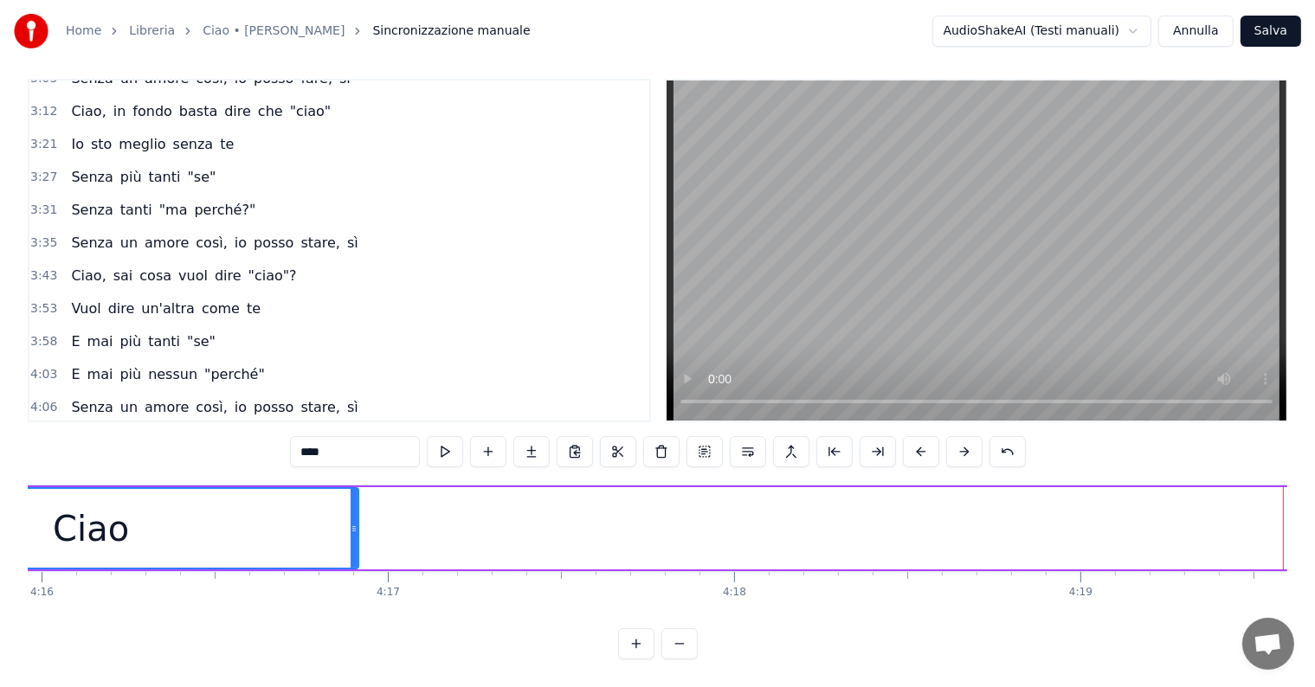
drag, startPoint x: 1285, startPoint y: 487, endPoint x: 351, endPoint y: 528, distance: 935.1
click at [351, 528] on div at bounding box center [354, 528] width 7 height 79
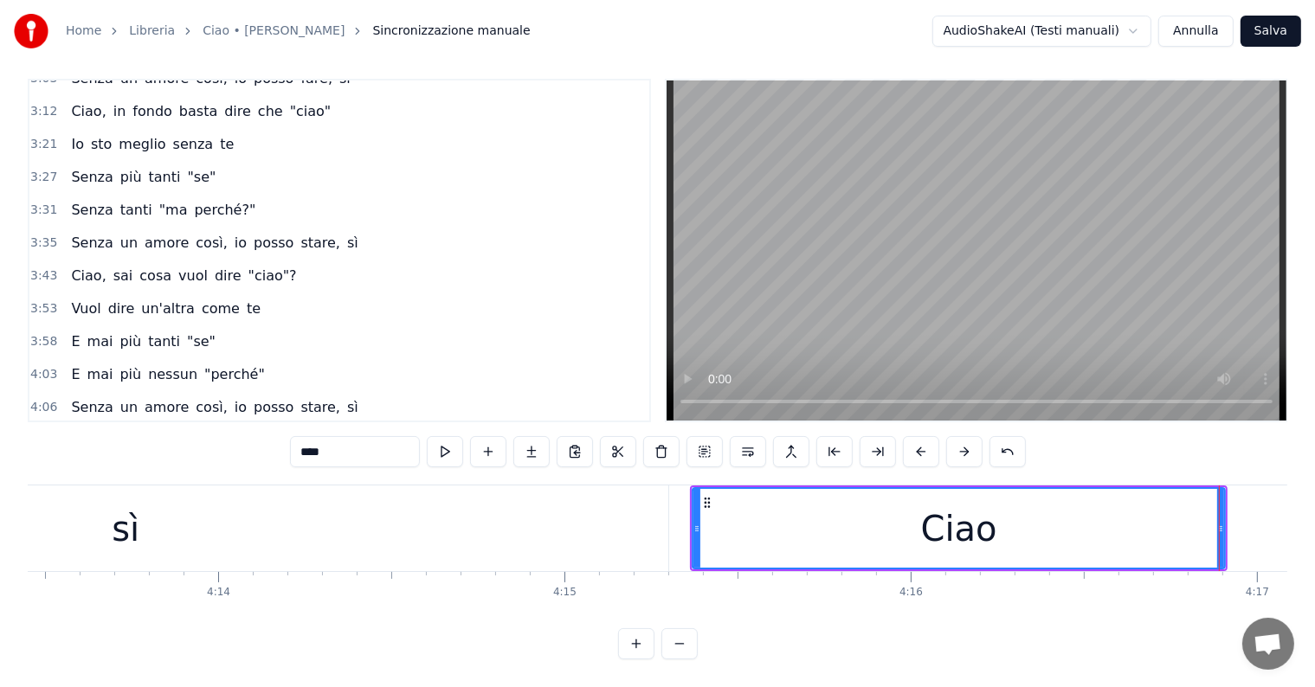
scroll to position [0, 87656]
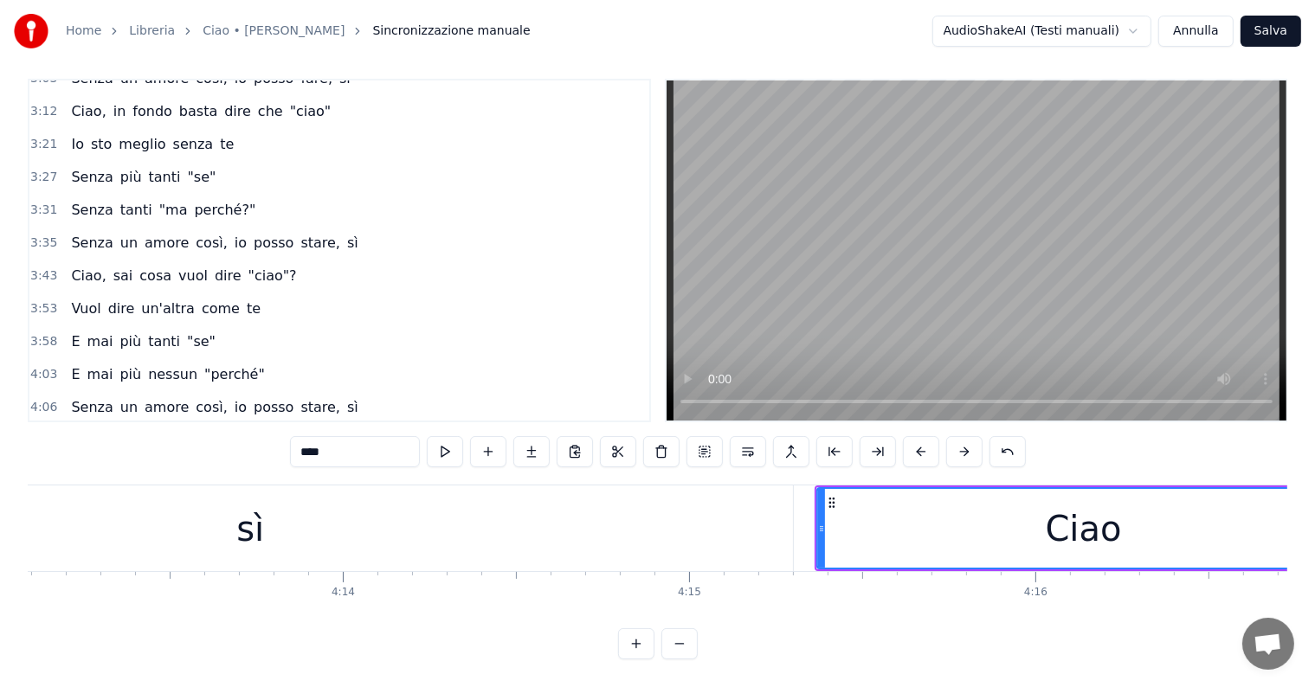
click at [471, 520] on div "sì" at bounding box center [250, 529] width 1086 height 86
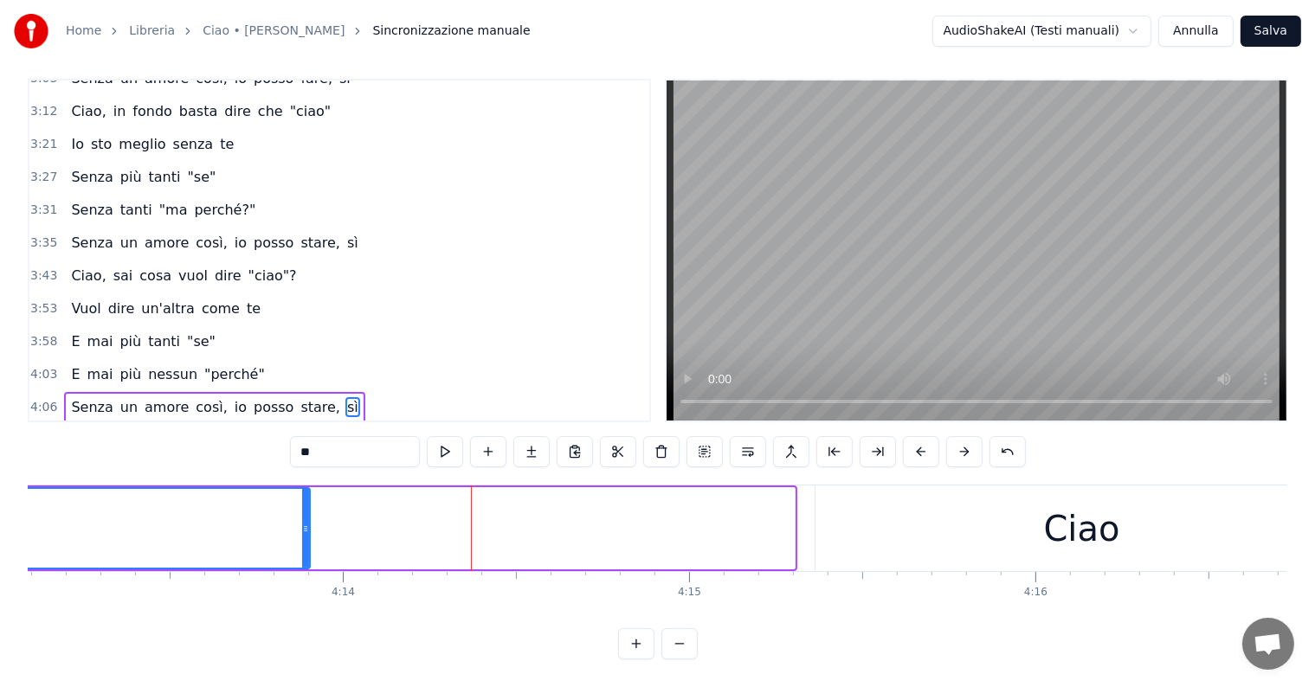
drag, startPoint x: 793, startPoint y: 514, endPoint x: 308, endPoint y: 513, distance: 484.9
click at [308, 522] on icon at bounding box center [305, 529] width 7 height 14
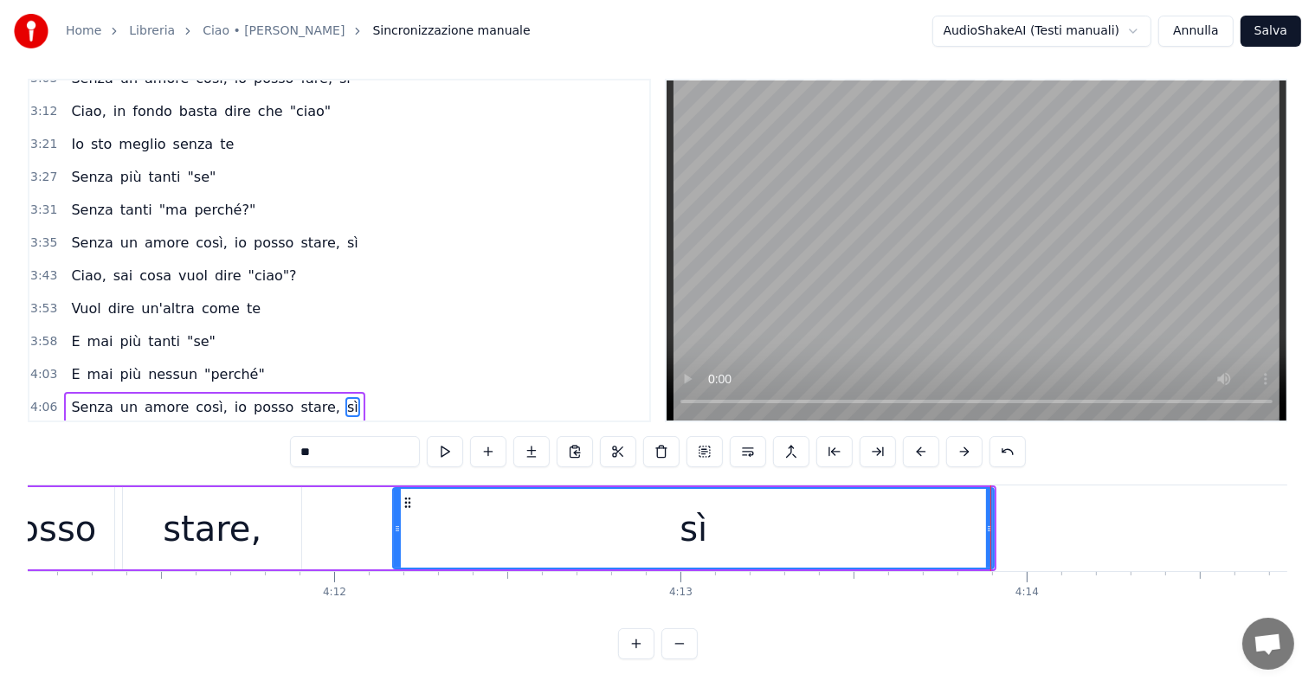
scroll to position [0, 86909]
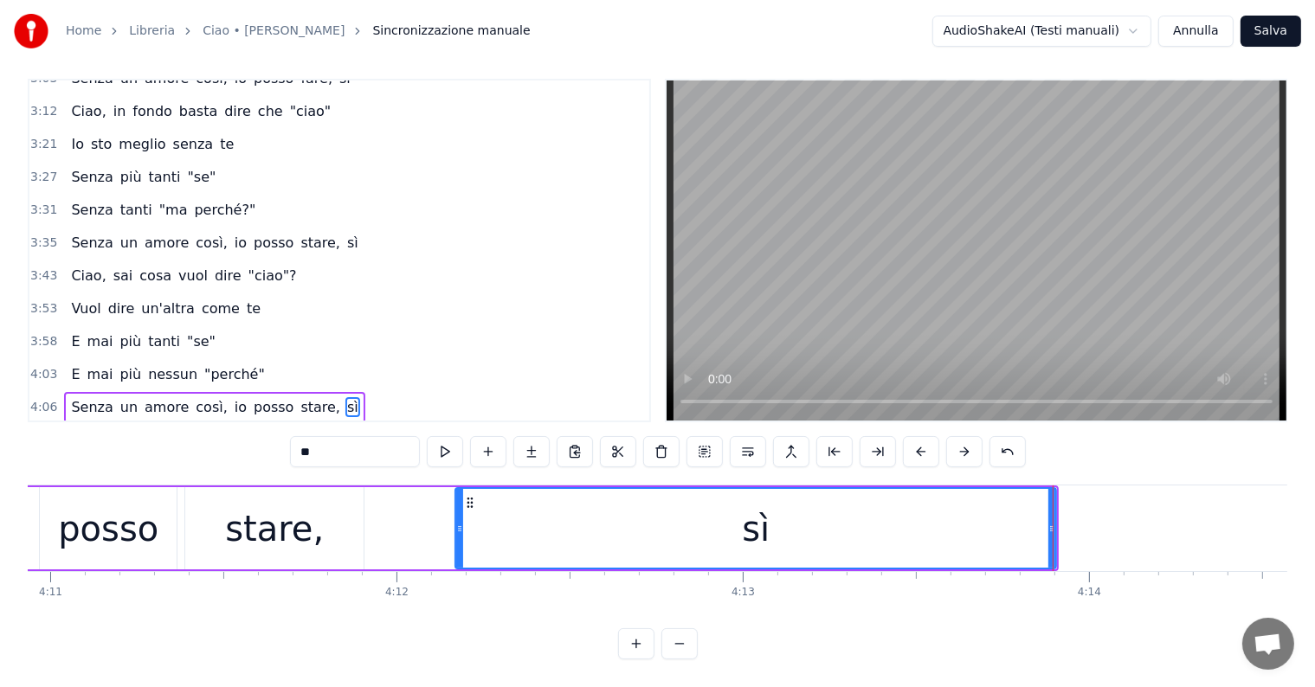
click at [91, 503] on div "posso" at bounding box center [108, 529] width 100 height 52
type input "*****"
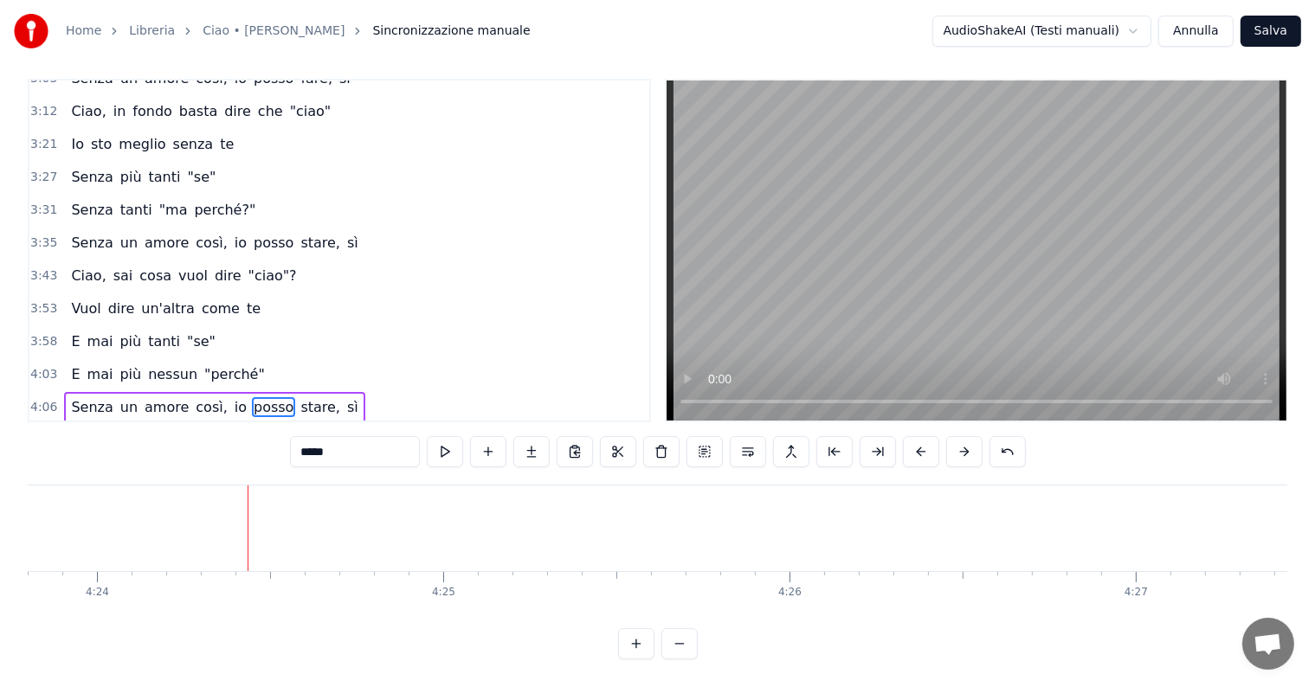
scroll to position [0, 91497]
click at [1269, 26] on button "Salva" at bounding box center [1271, 31] width 61 height 31
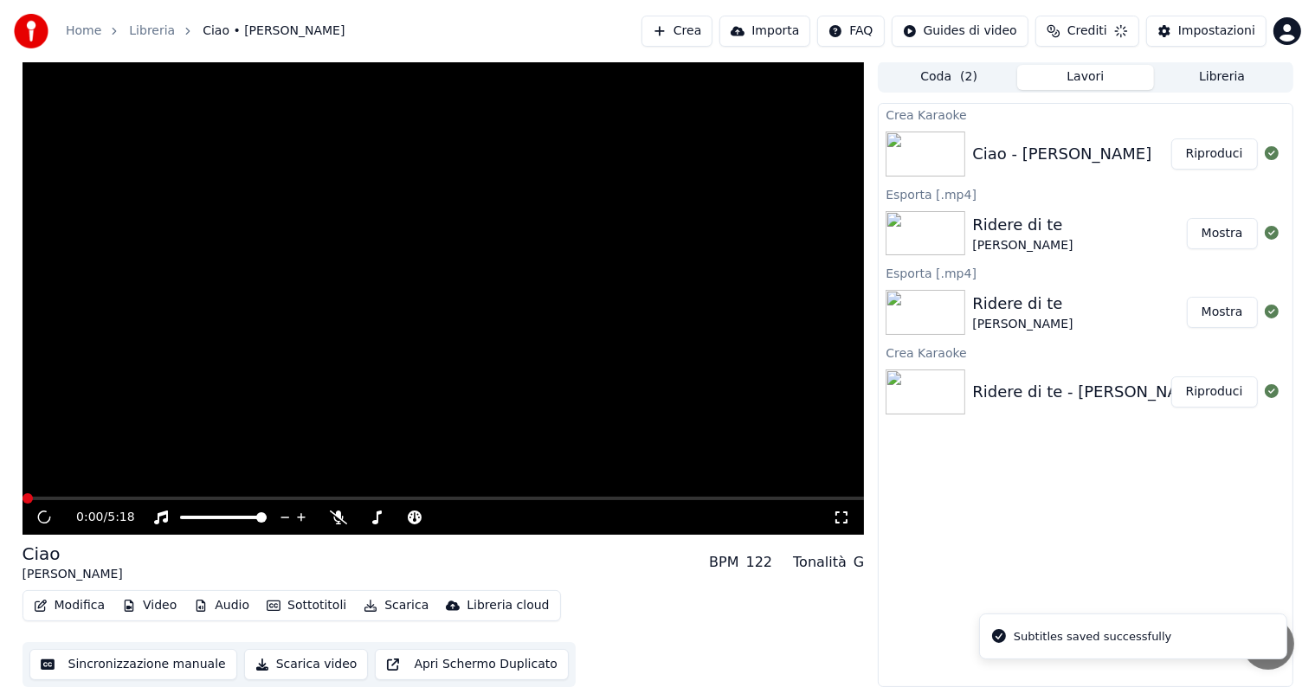
scroll to position [1, 0]
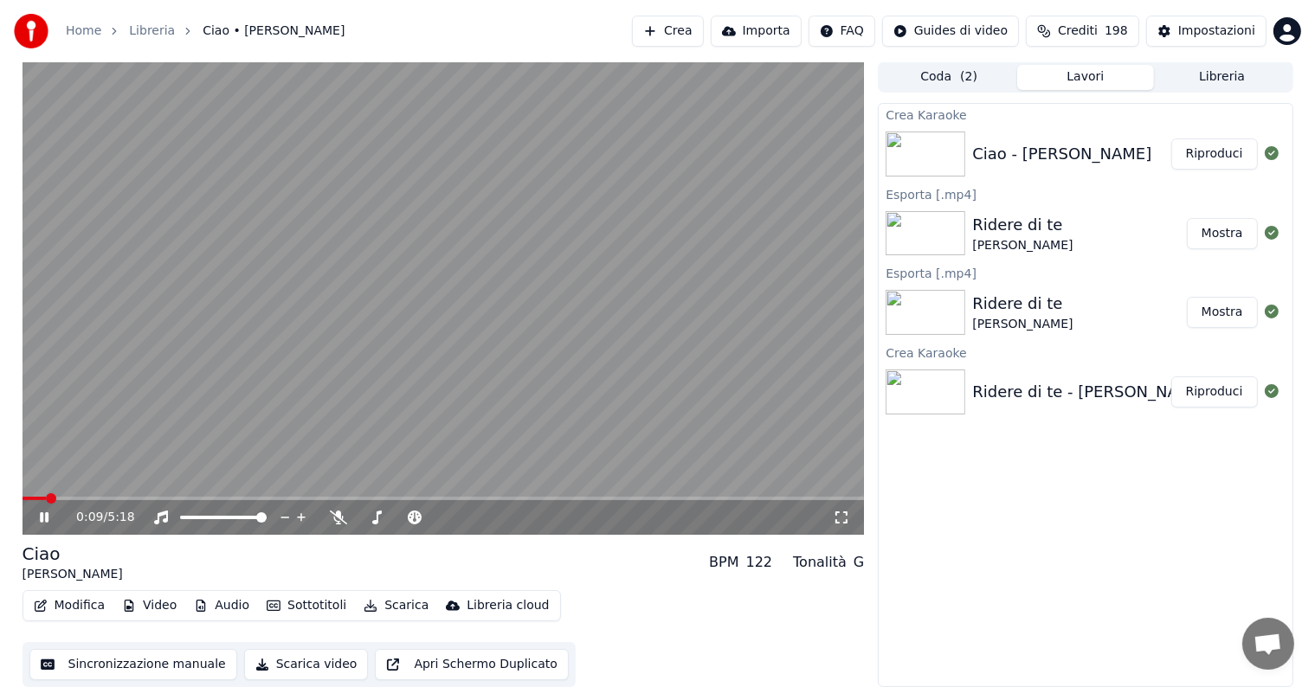
click at [1209, 158] on button "Riproduci" at bounding box center [1215, 154] width 87 height 31
click at [43, 517] on icon at bounding box center [56, 518] width 41 height 14
click at [384, 600] on button "Scarica" at bounding box center [396, 606] width 79 height 24
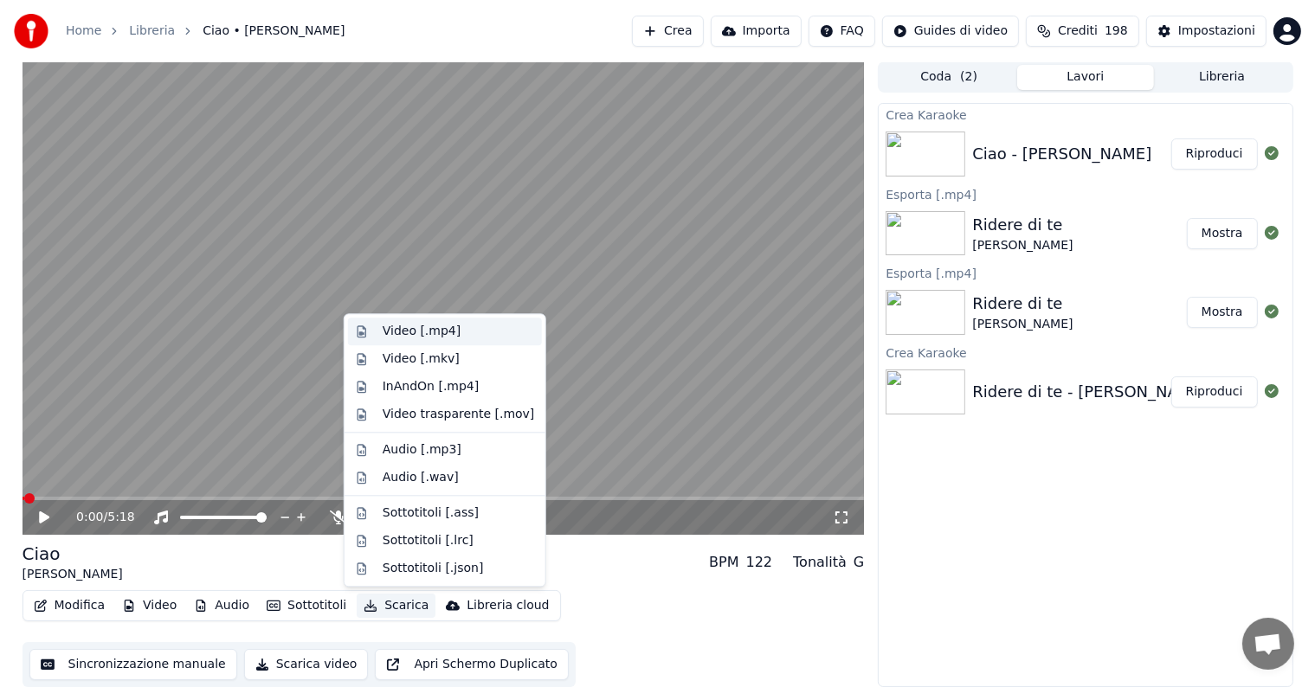
click at [396, 326] on div "Video [.mp4]" at bounding box center [422, 331] width 78 height 17
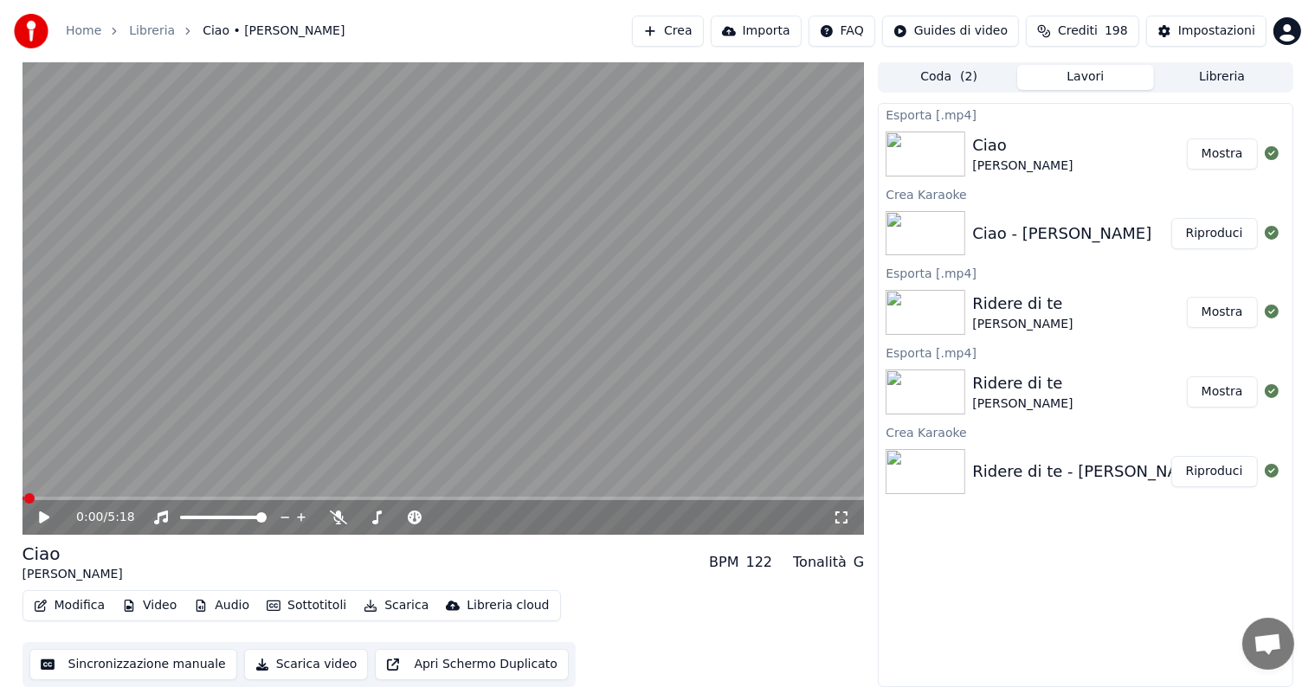
click at [1211, 158] on button "Mostra" at bounding box center [1222, 154] width 71 height 31
